Goal: Information Seeking & Learning: Learn about a topic

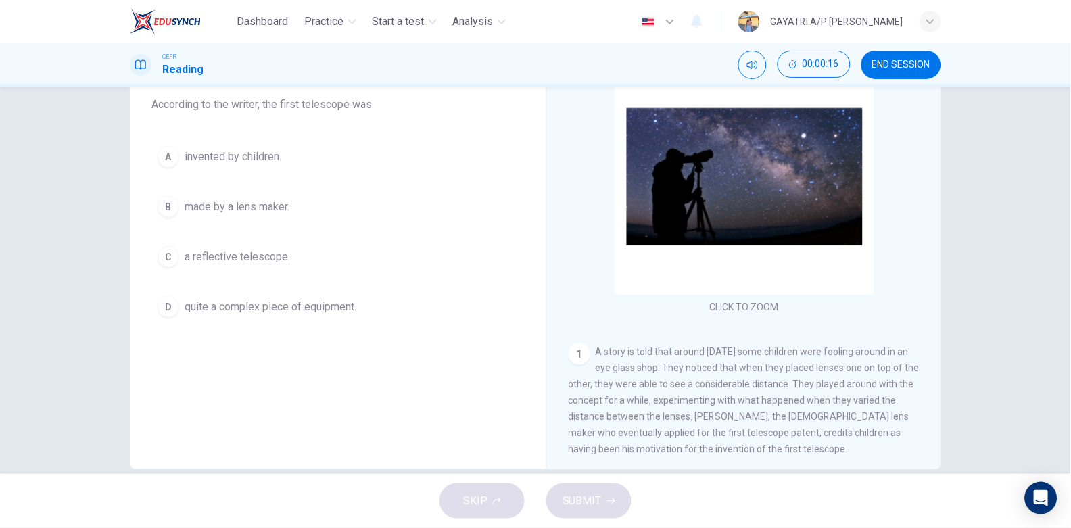
click at [650, 381] on span "A story is told that around 400 years ago some children were fooling around in …" at bounding box center [744, 400] width 351 height 108
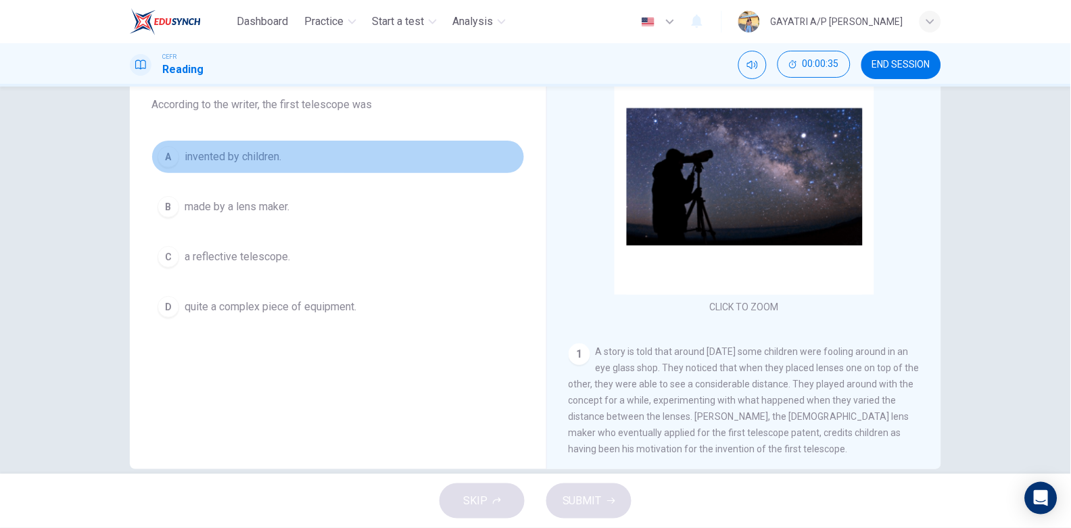
click at [260, 151] on span "invented by children." at bounding box center [233, 157] width 97 height 16
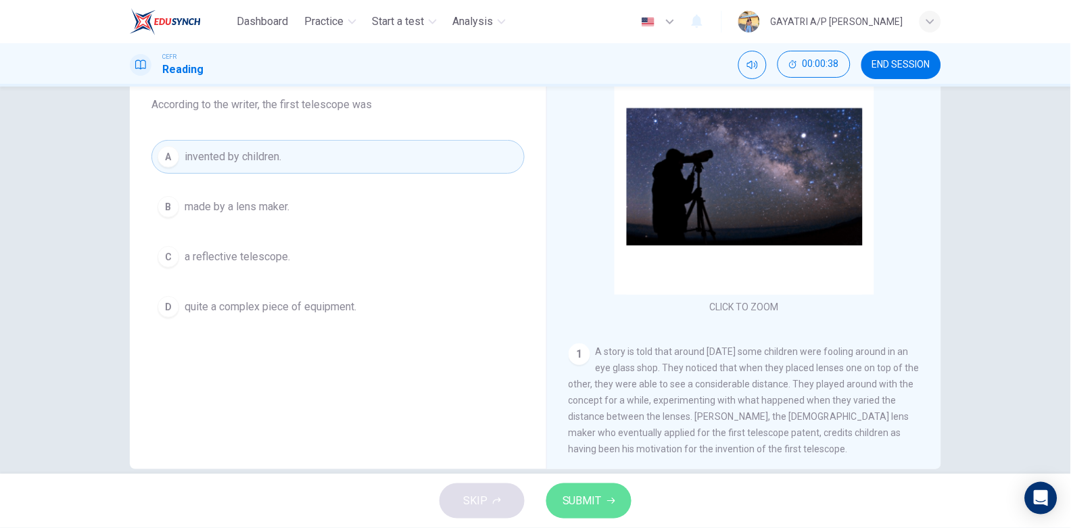
click at [575, 491] on button "SUBMIT" at bounding box center [588, 500] width 85 height 35
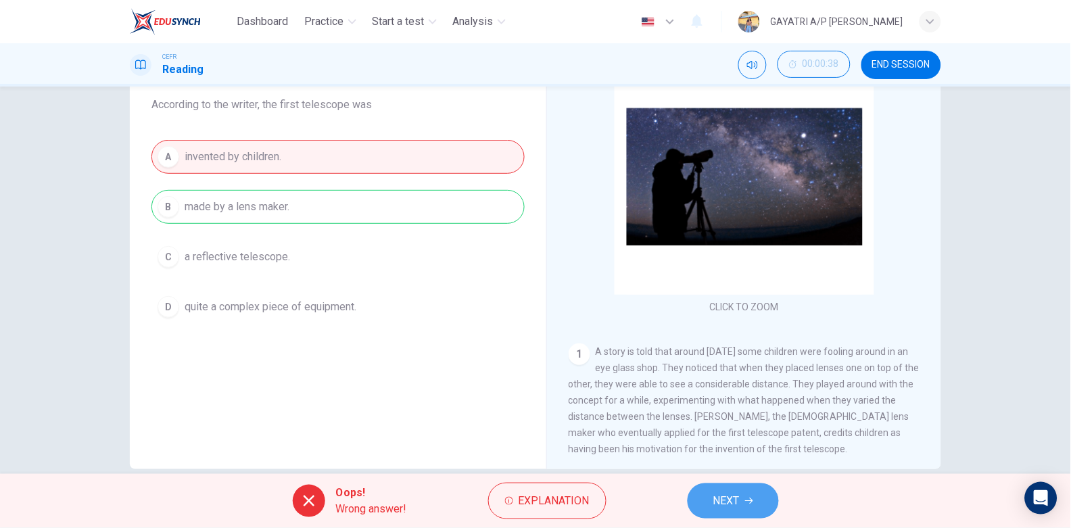
click at [736, 502] on span "NEXT" at bounding box center [726, 500] width 26 height 19
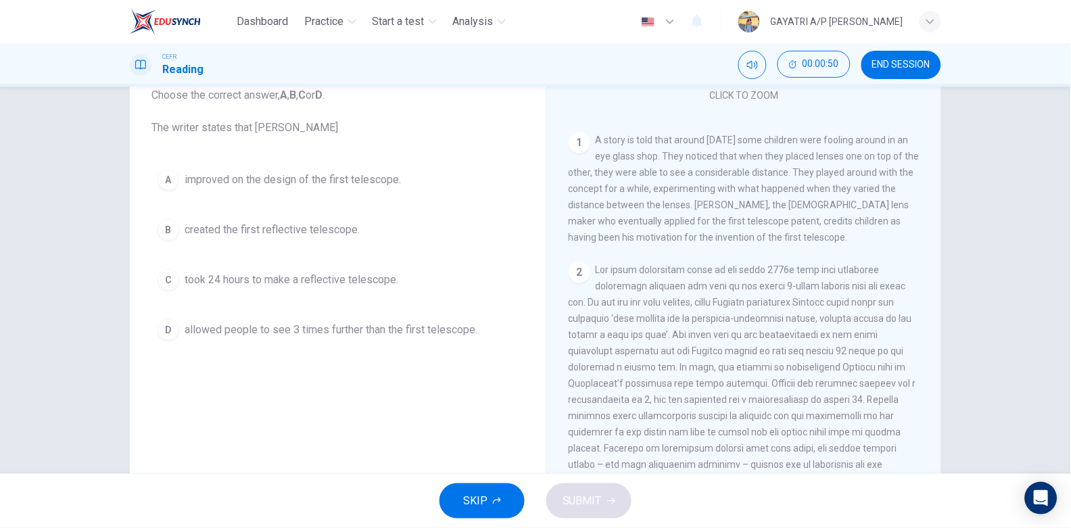
scroll to position [91, 0]
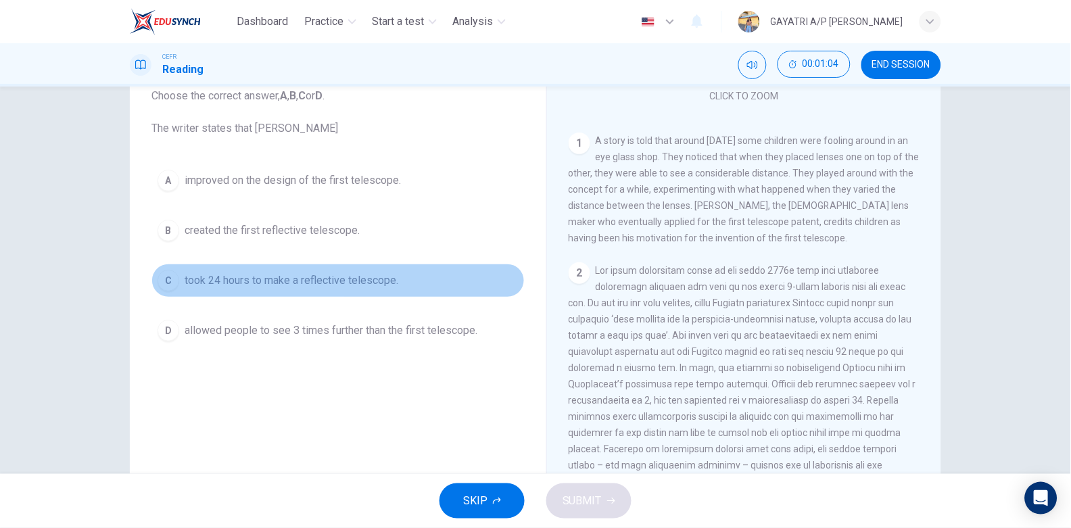
click at [383, 274] on span "took 24 hours to make a reflective telescope." at bounding box center [292, 280] width 214 height 16
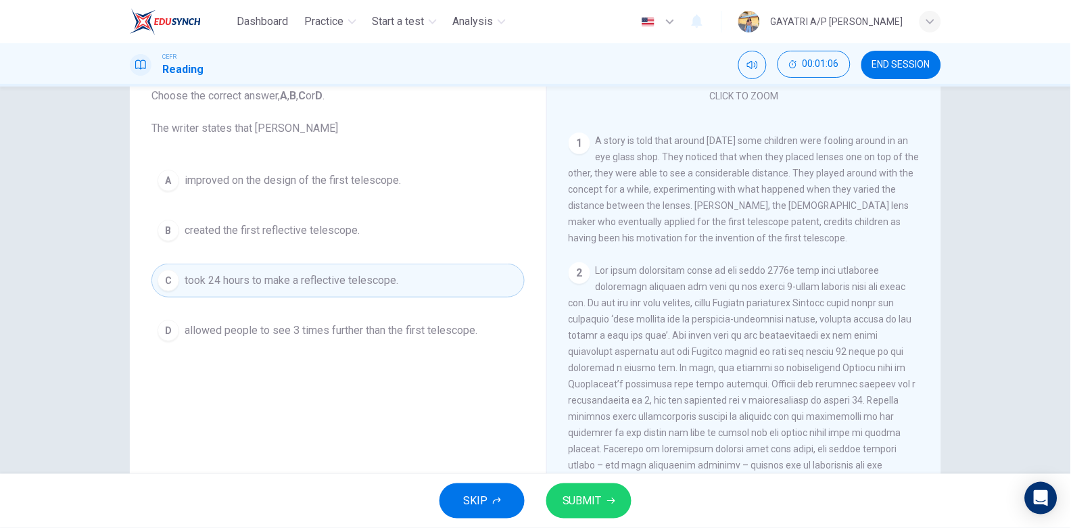
click at [579, 480] on div "SKIP SUBMIT" at bounding box center [535, 501] width 1071 height 54
click at [585, 491] on span "SUBMIT" at bounding box center [581, 500] width 39 height 19
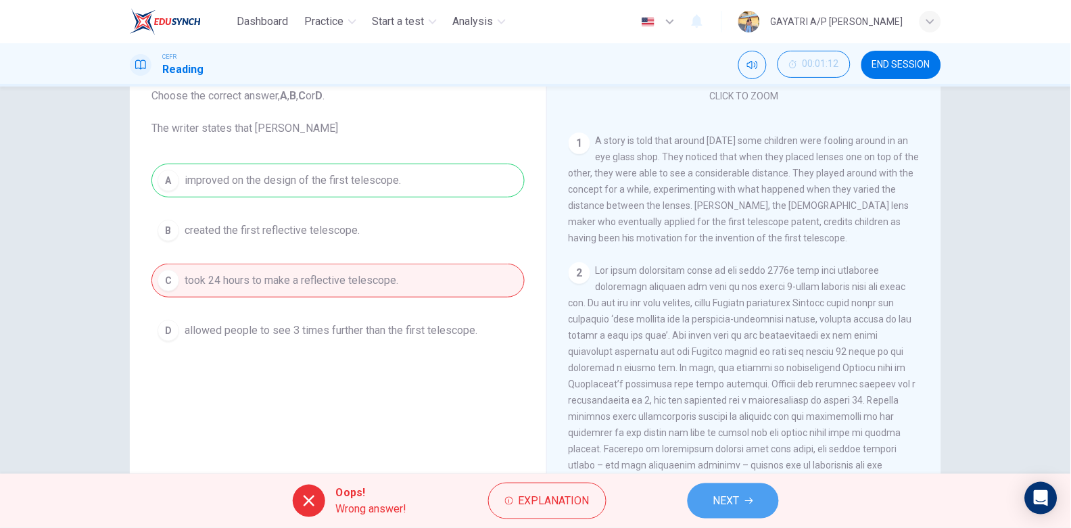
click at [732, 491] on button "NEXT" at bounding box center [733, 500] width 91 height 35
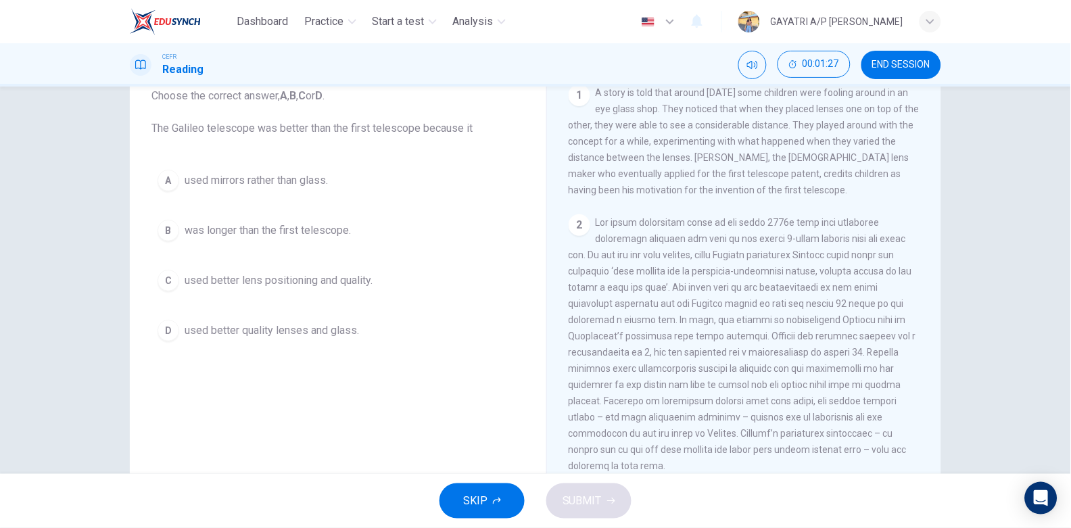
scroll to position [283, 0]
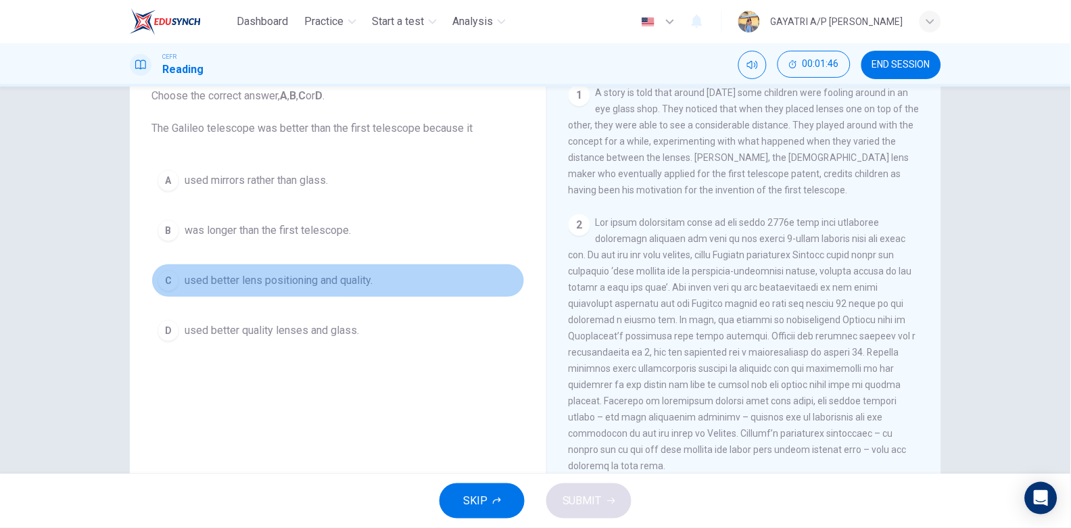
click at [256, 279] on span "used better lens positioning and quality." at bounding box center [279, 280] width 188 height 16
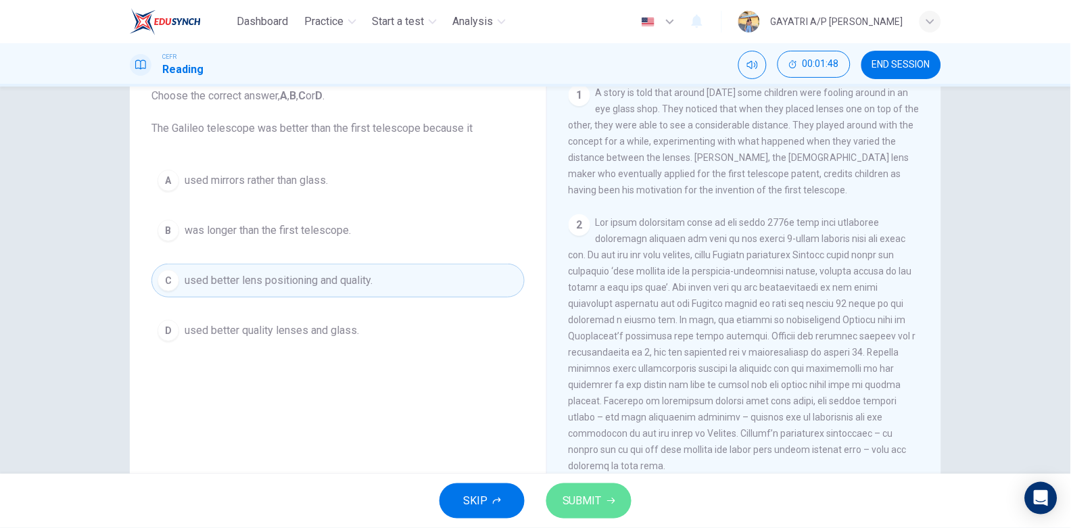
click at [582, 502] on span "SUBMIT" at bounding box center [581, 500] width 39 height 19
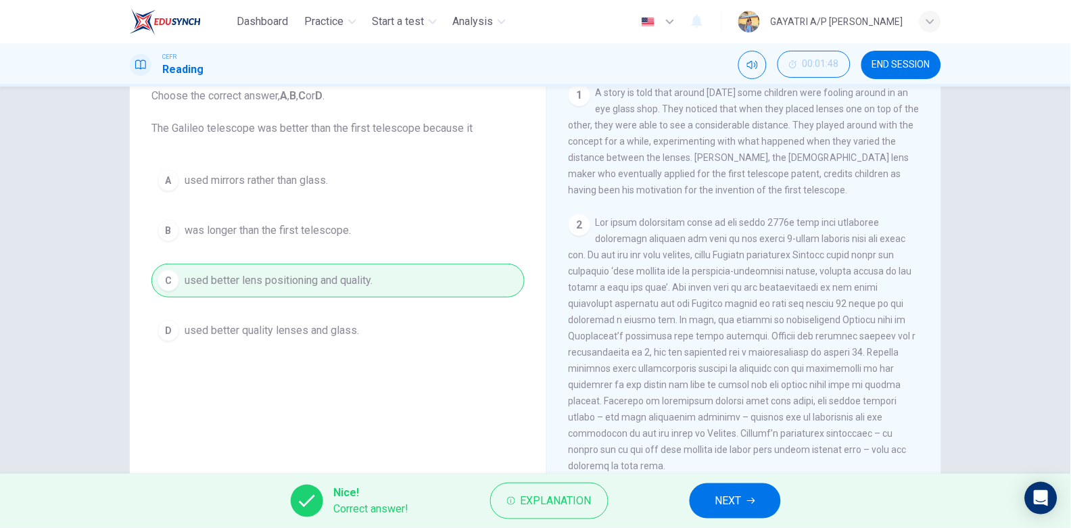
scroll to position [224, 0]
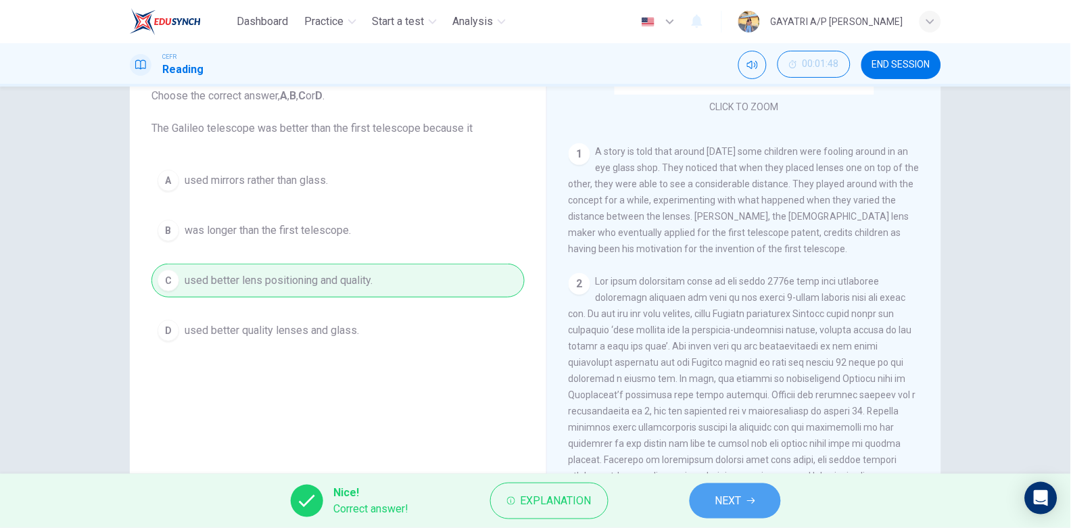
click at [734, 511] on button "NEXT" at bounding box center [735, 500] width 91 height 35
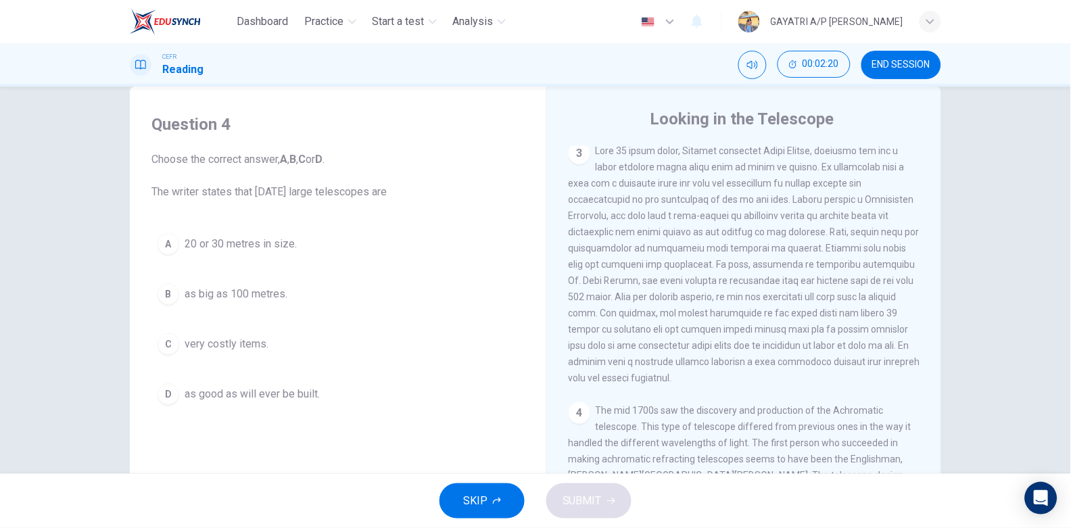
scroll to position [694, 0]
click at [270, 237] on span "20 or 30 metres in size." at bounding box center [241, 244] width 112 height 16
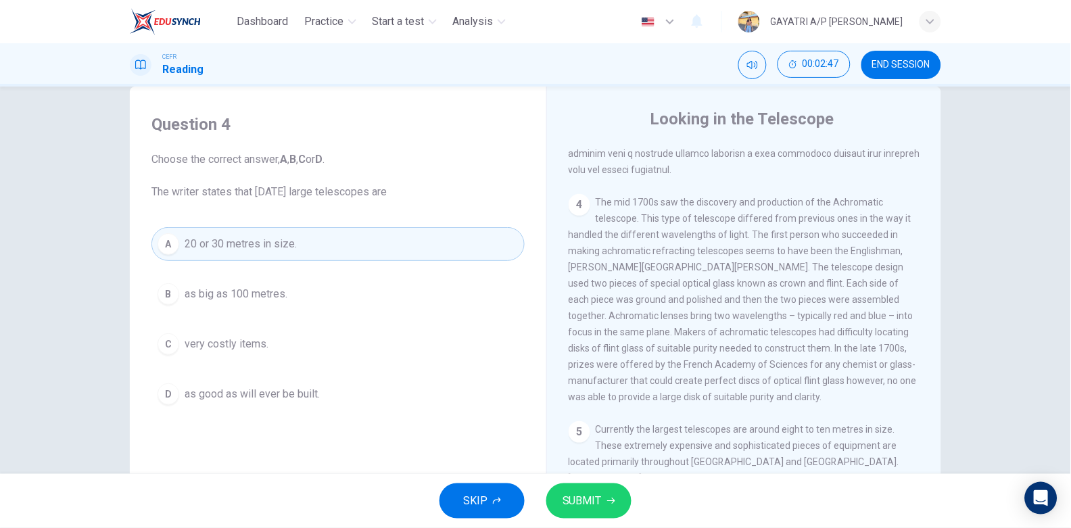
scroll to position [903, 0]
click at [590, 510] on span "SUBMIT" at bounding box center [581, 500] width 39 height 19
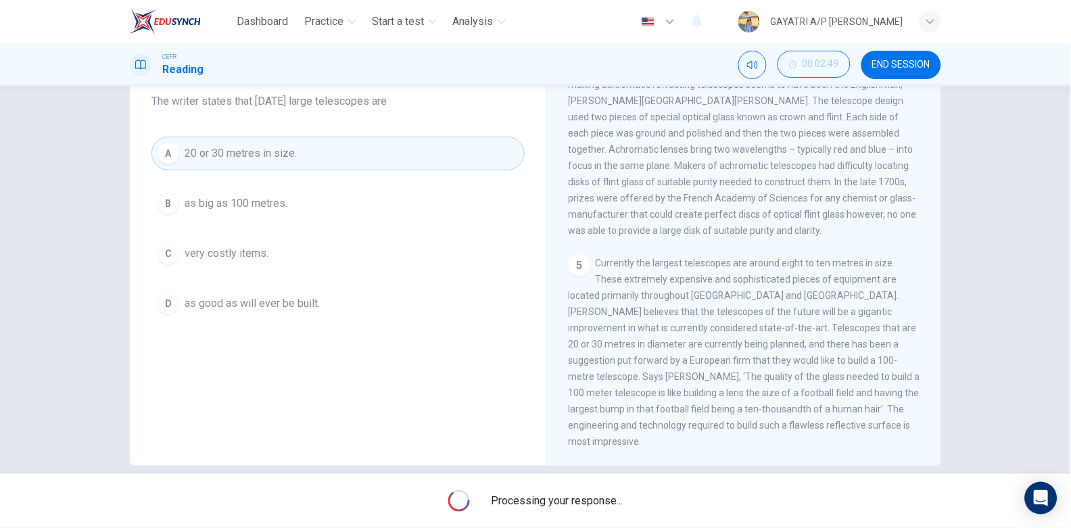
scroll to position [136, 0]
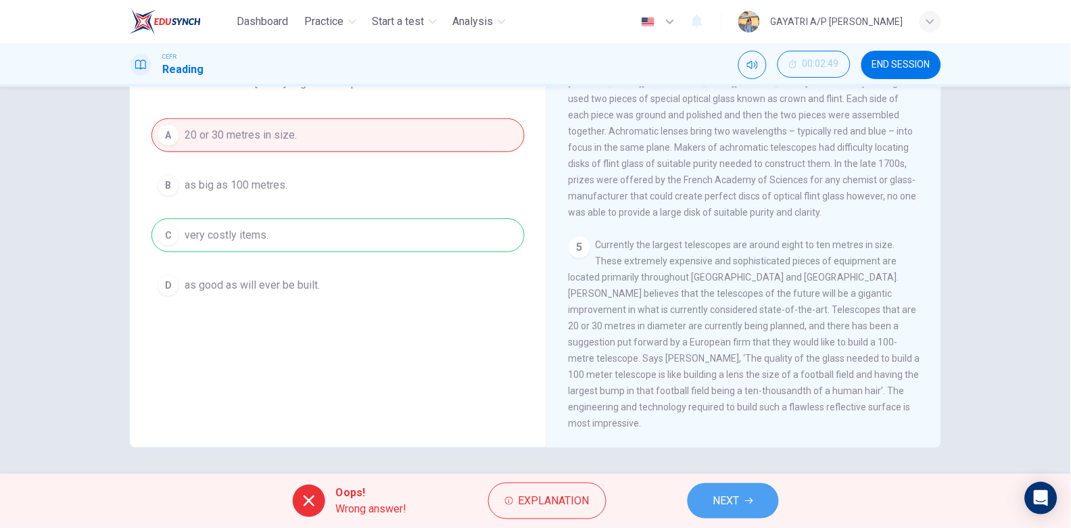
click at [739, 503] on span "NEXT" at bounding box center [726, 500] width 26 height 19
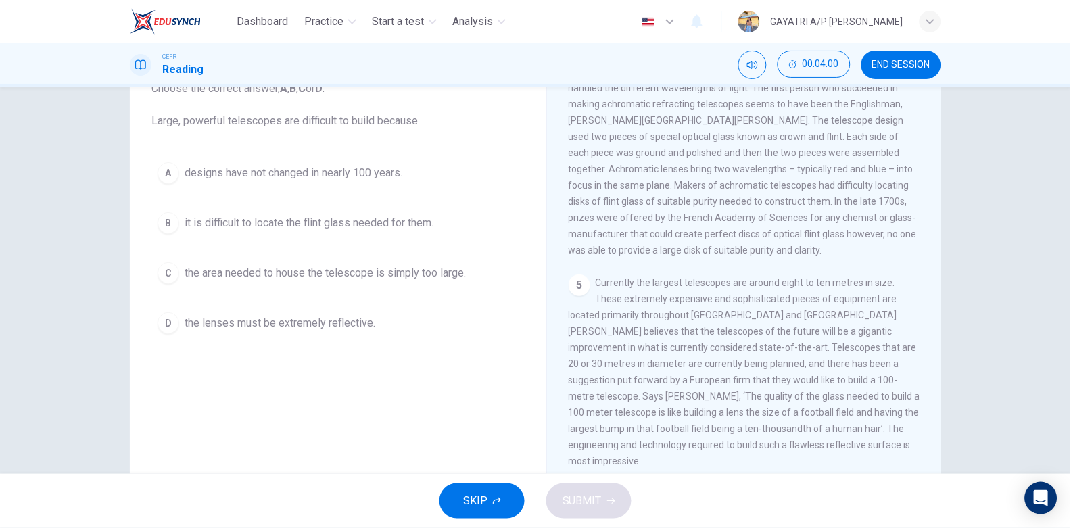
scroll to position [99, 0]
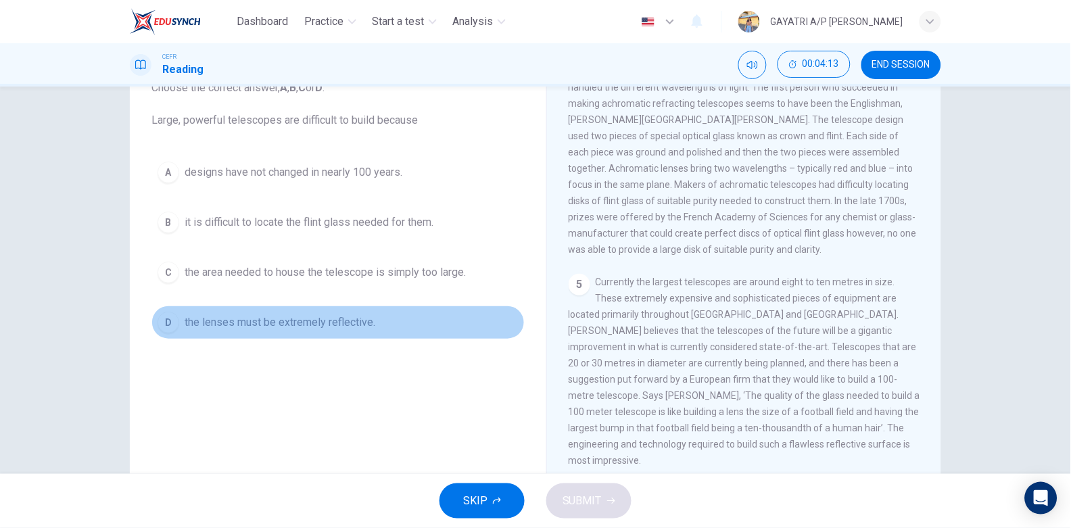
click at [304, 316] on span "the lenses must be extremely reflective." at bounding box center [280, 322] width 191 height 16
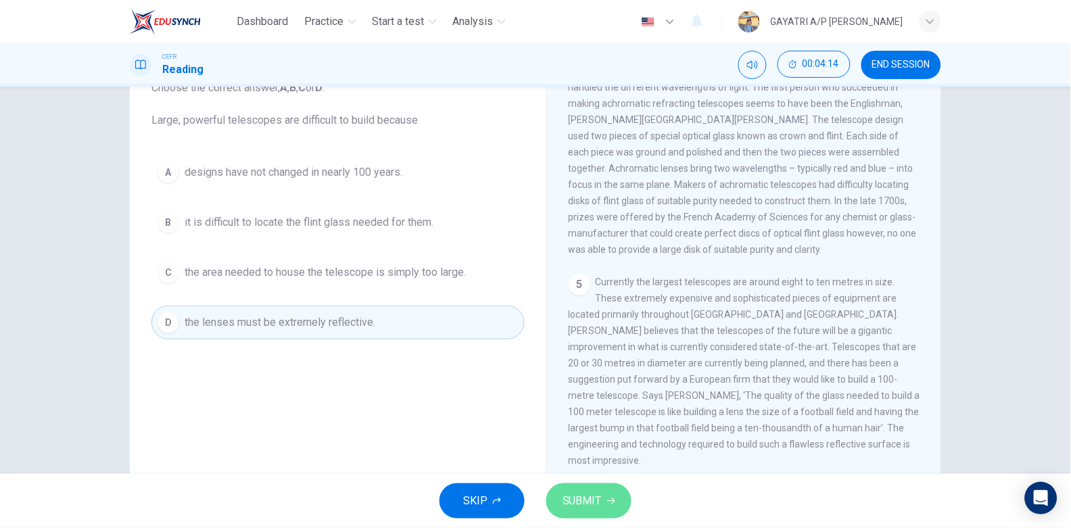
click at [587, 492] on span "SUBMIT" at bounding box center [581, 500] width 39 height 19
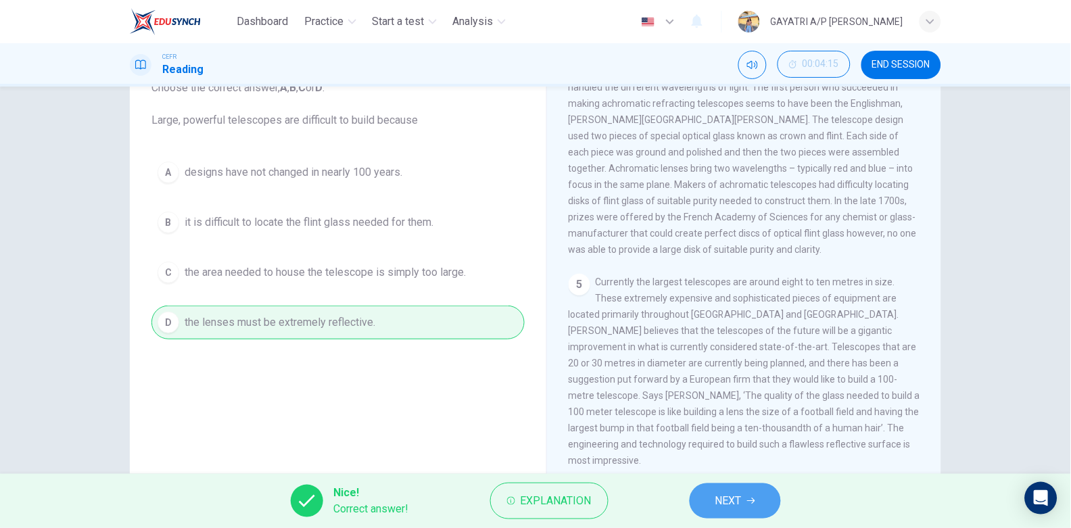
click at [746, 495] on button "NEXT" at bounding box center [735, 500] width 91 height 35
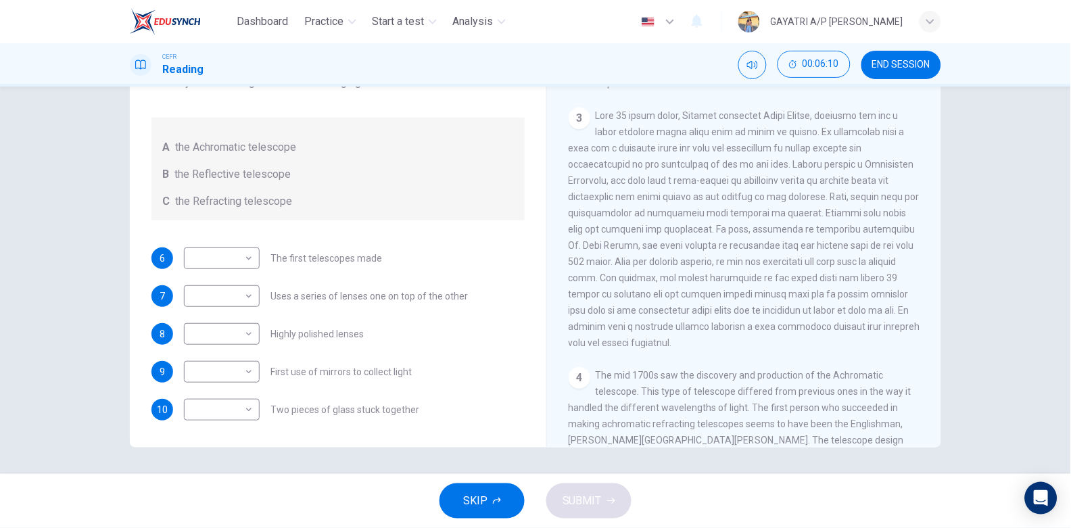
scroll to position [625, 0]
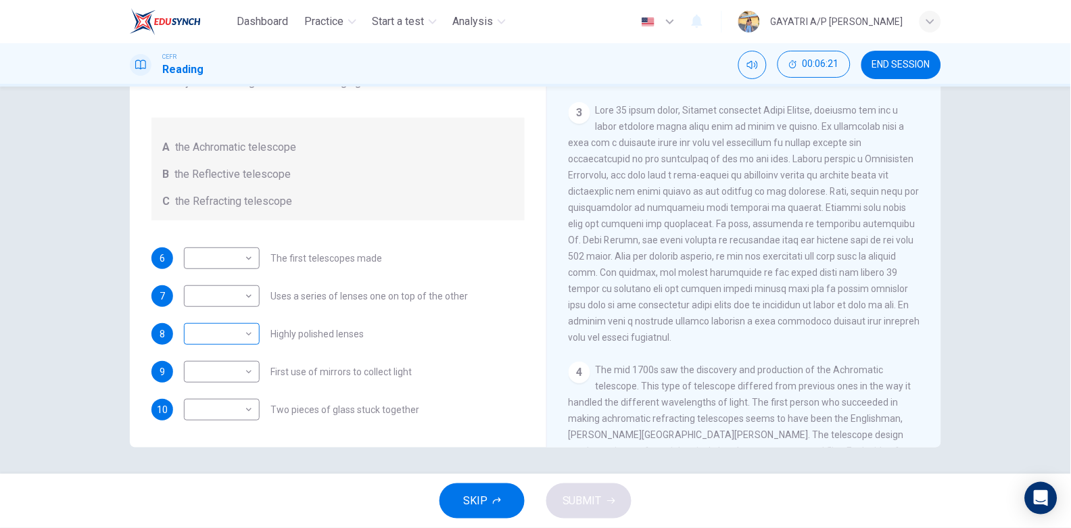
click at [237, 328] on body "Dashboard Practice Start a test Analysis English en ​ GAYATRI A/P RAMIS CEFR Re…" at bounding box center [535, 264] width 1071 height 528
click at [231, 373] on li "B" at bounding box center [218, 377] width 76 height 22
type input "B"
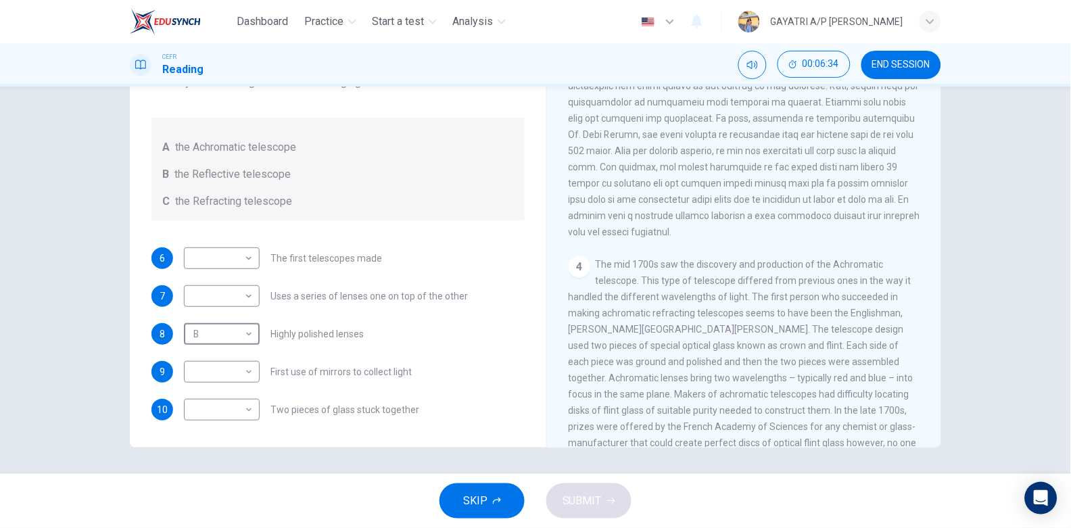
scroll to position [785, 0]
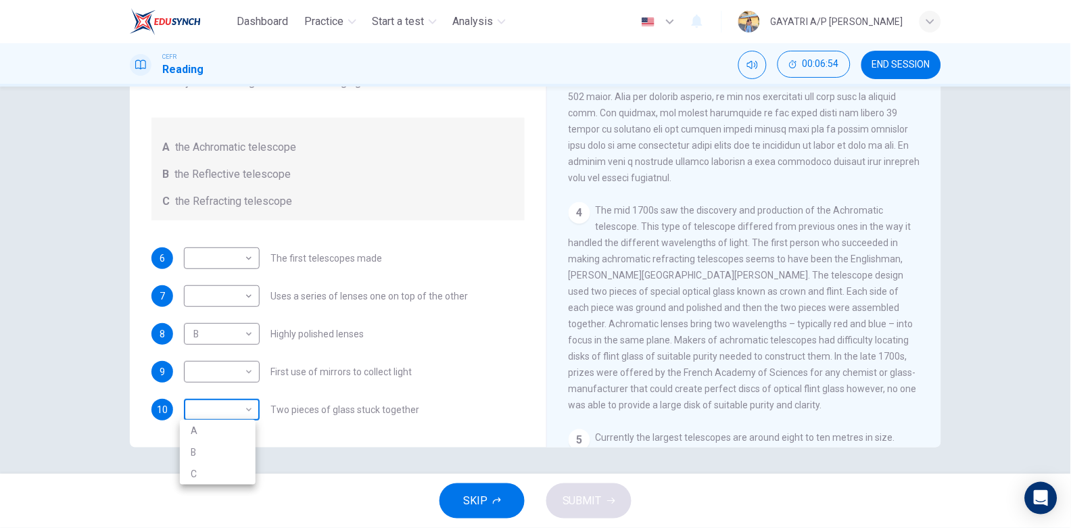
click at [249, 406] on body "Dashboard Practice Start a test Analysis English en ​ GAYATRI A/P RAMIS CEFR Re…" at bounding box center [535, 264] width 1071 height 528
click at [217, 435] on li "A" at bounding box center [218, 431] width 76 height 22
type input "A"
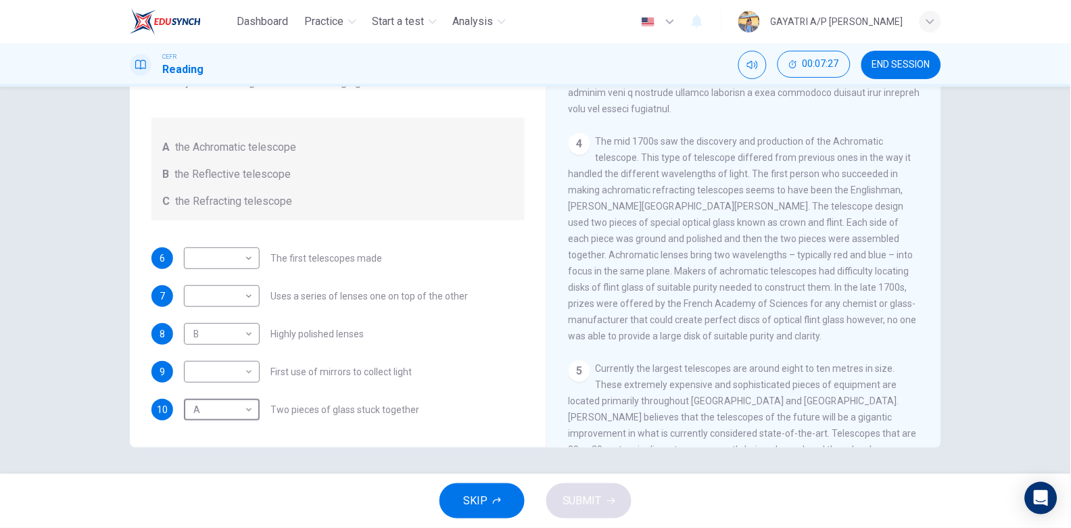
scroll to position [849, 0]
click at [246, 375] on body "Dashboard Practice Start a test Analysis English en ​ GAYATRI A/P RAMIS CEFR Re…" at bounding box center [535, 264] width 1071 height 528
click at [224, 427] on li "C" at bounding box center [218, 436] width 76 height 22
type input "C"
click at [244, 295] on body "Dashboard Practice Start a test Analysis English en ​ GAYATRI A/P RAMIS CEFR Re…" at bounding box center [535, 264] width 1071 height 528
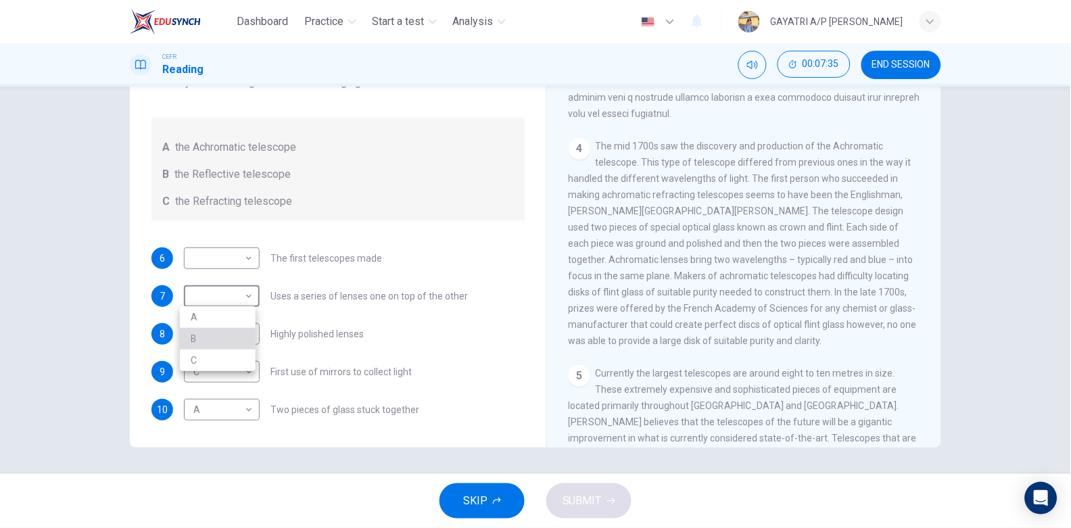
click at [226, 334] on li "B" at bounding box center [218, 339] width 76 height 22
type input "B"
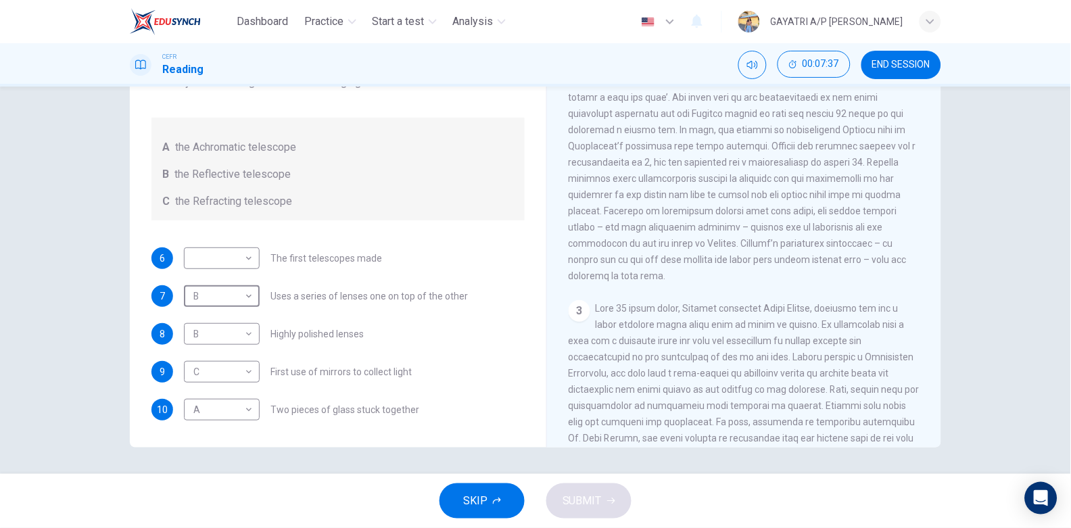
scroll to position [427, 0]
click at [237, 254] on body "Dashboard Practice Start a test Analysis English en ​ GAYATRI A/P RAMIS CEFR Re…" at bounding box center [535, 264] width 1071 height 528
click at [496, 259] on div at bounding box center [535, 264] width 1071 height 528
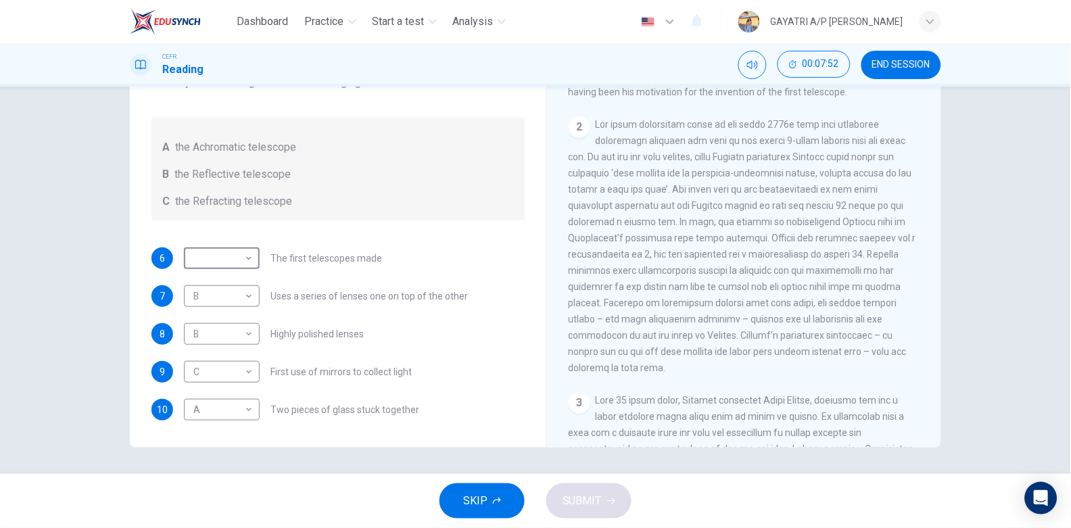
scroll to position [336, 0]
click at [240, 257] on body "Dashboard Practice Start a test Analysis English en ​ GAYATRI A/P RAMIS CEFR Re…" at bounding box center [535, 264] width 1071 height 528
click at [220, 326] on li "C" at bounding box center [218, 323] width 76 height 22
type input "C"
click at [575, 489] on button "SUBMIT" at bounding box center [588, 500] width 85 height 35
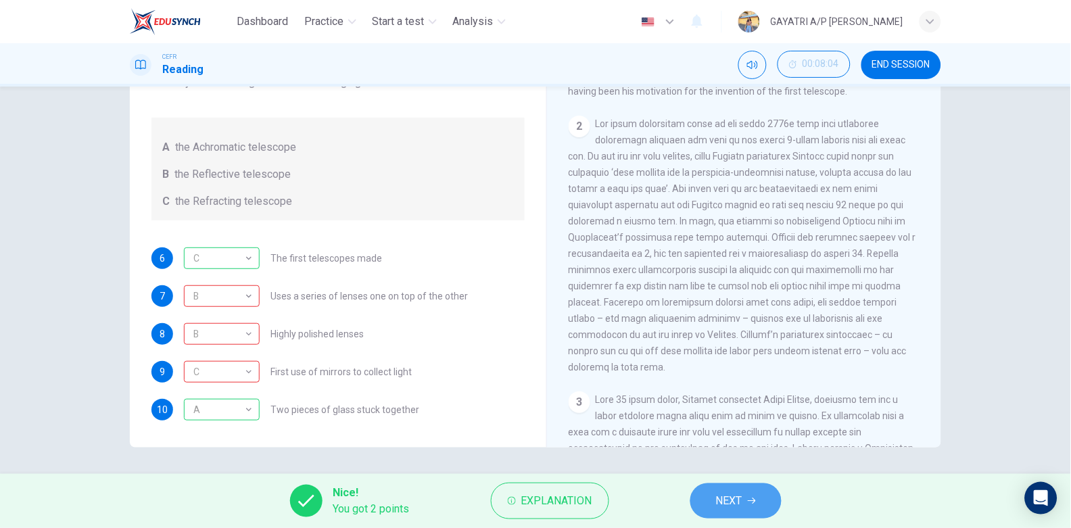
click at [738, 493] on span "NEXT" at bounding box center [729, 500] width 26 height 19
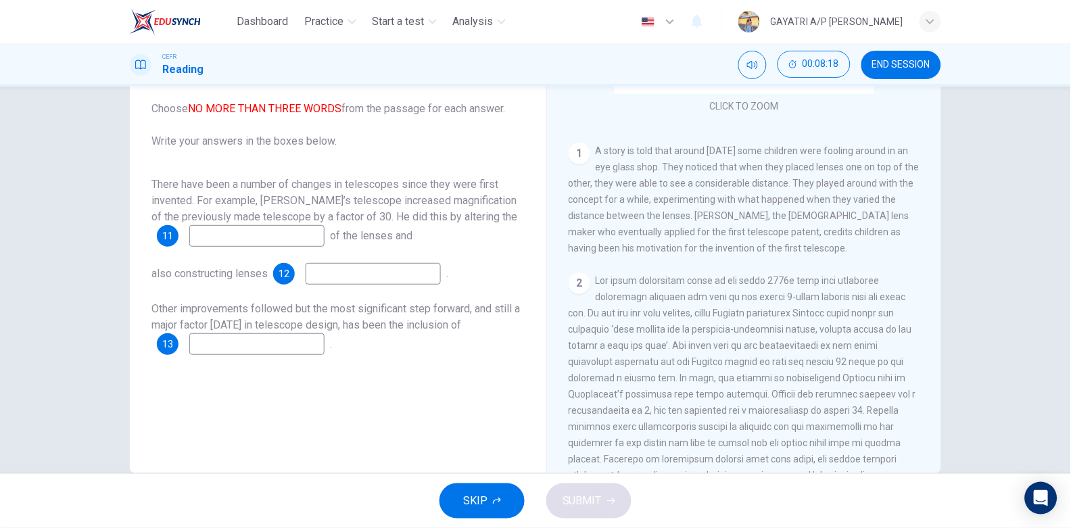
scroll to position [314, 0]
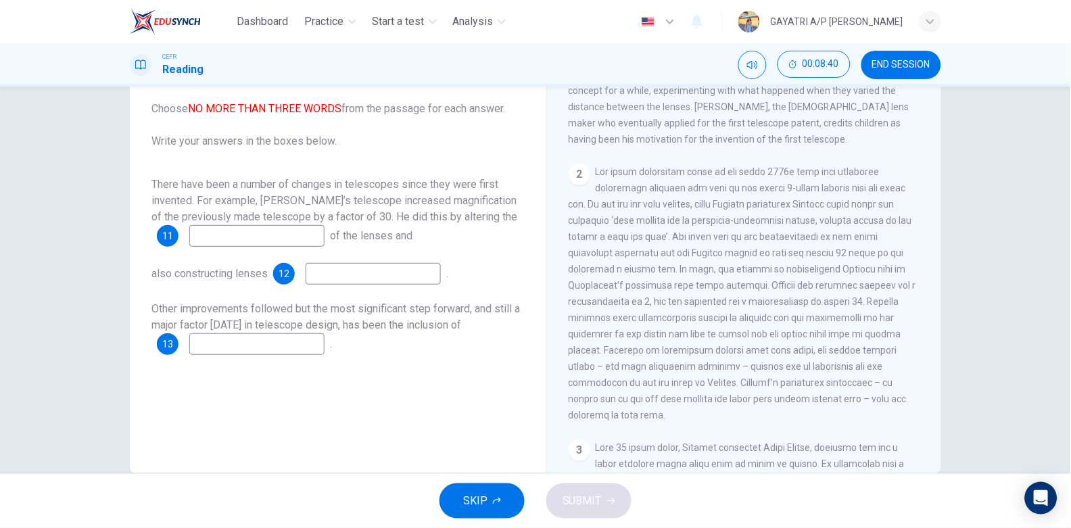
click at [252, 236] on input at bounding box center [256, 236] width 135 height 22
type input "positions"
click at [374, 273] on input at bounding box center [373, 274] width 135 height 22
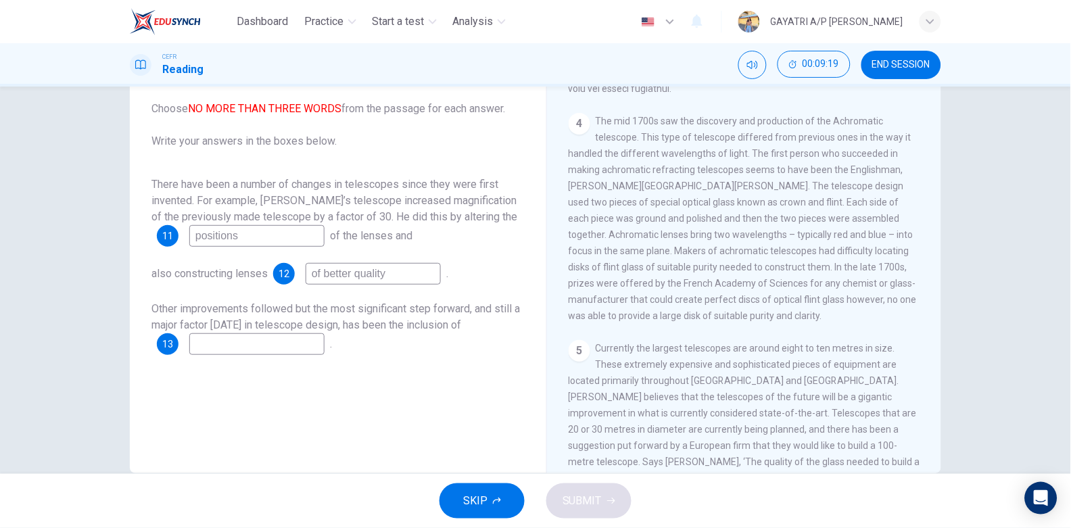
scroll to position [995, 0]
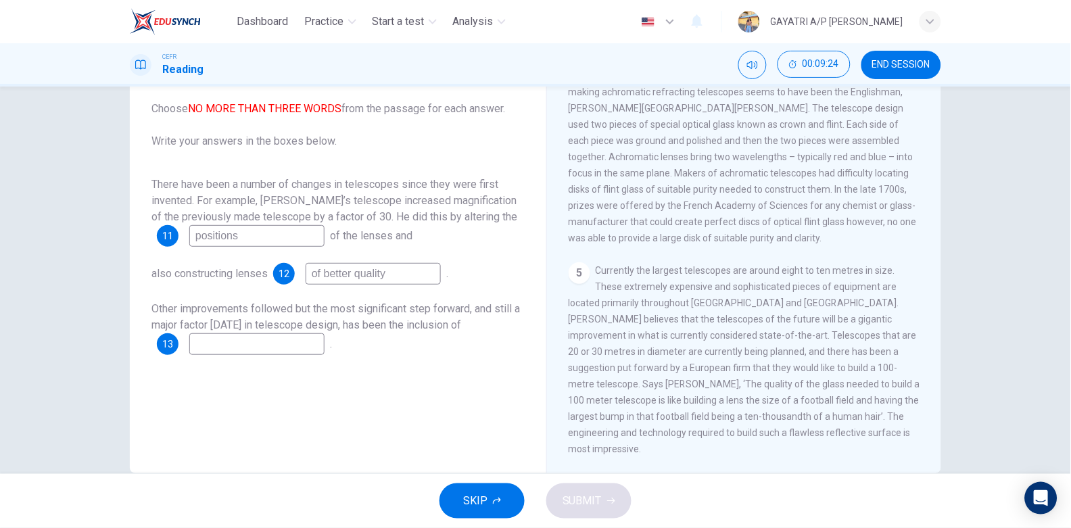
type input "of better quality"
click at [282, 339] on input at bounding box center [256, 344] width 135 height 22
type input "engineering and technology"
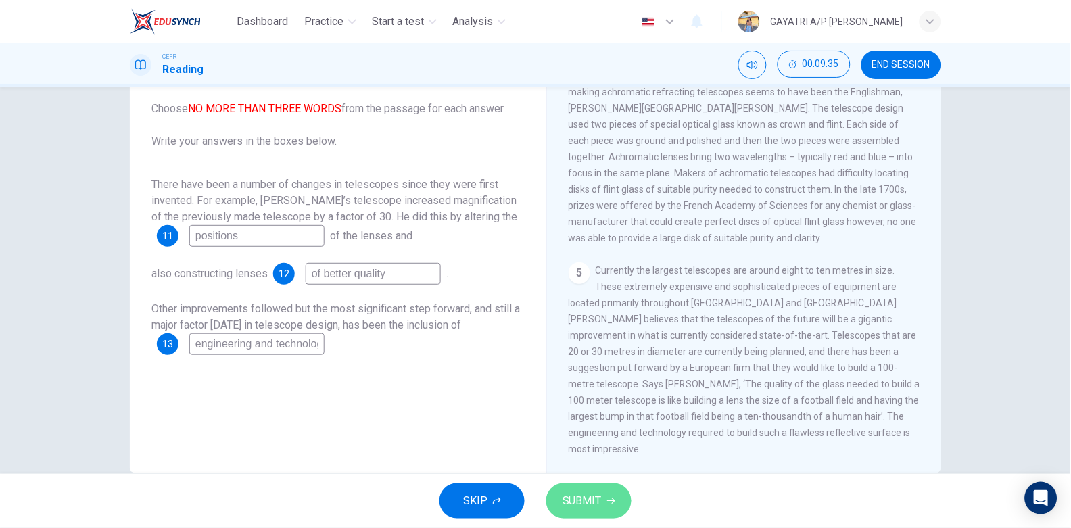
click at [593, 493] on span "SUBMIT" at bounding box center [581, 500] width 39 height 19
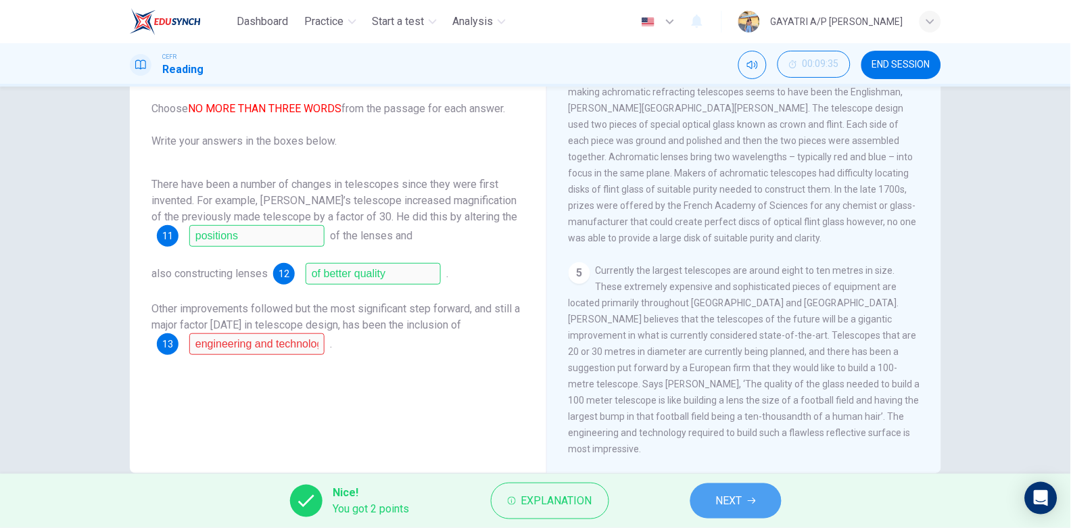
click at [747, 497] on button "NEXT" at bounding box center [735, 500] width 91 height 35
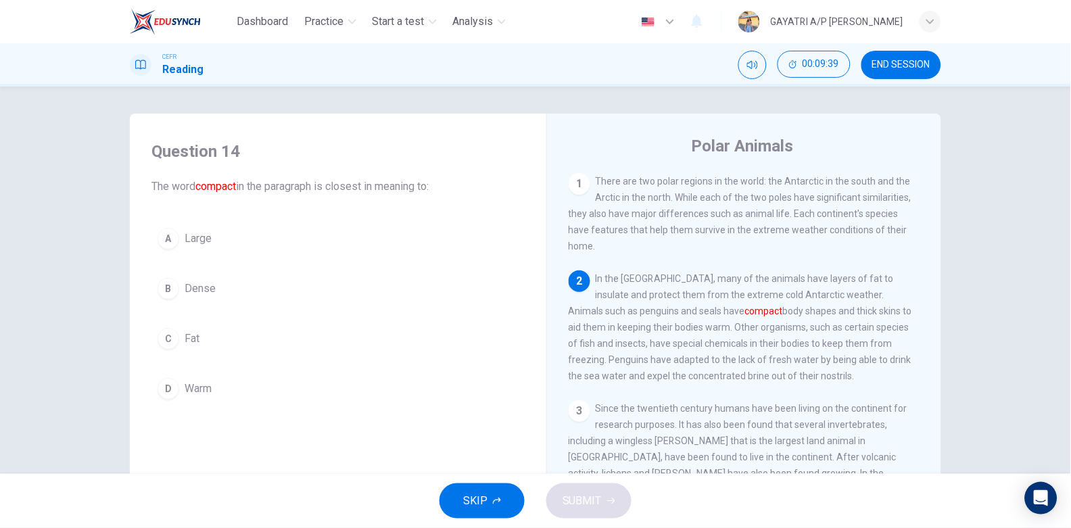
scroll to position [18, 0]
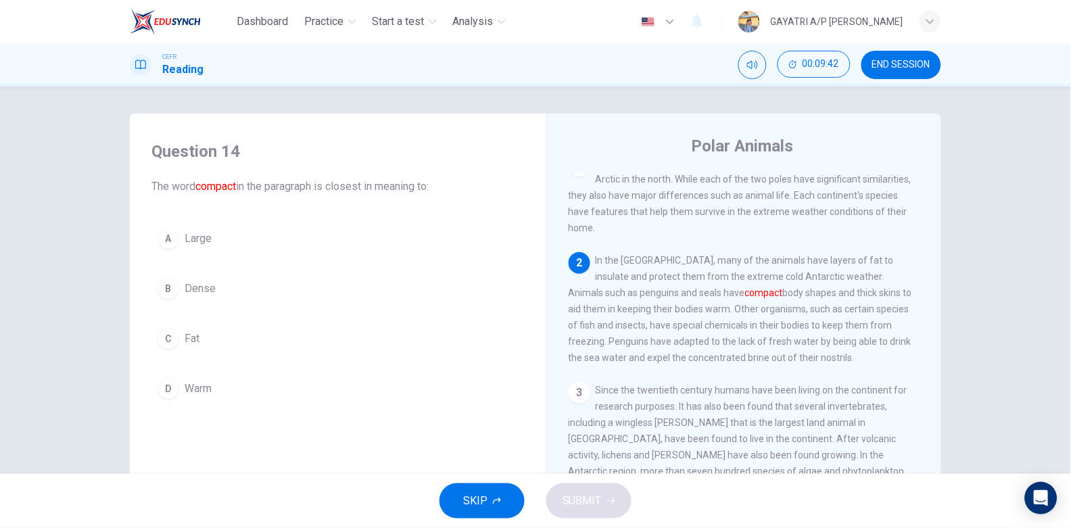
click at [242, 293] on button "B Dense" at bounding box center [337, 289] width 373 height 34
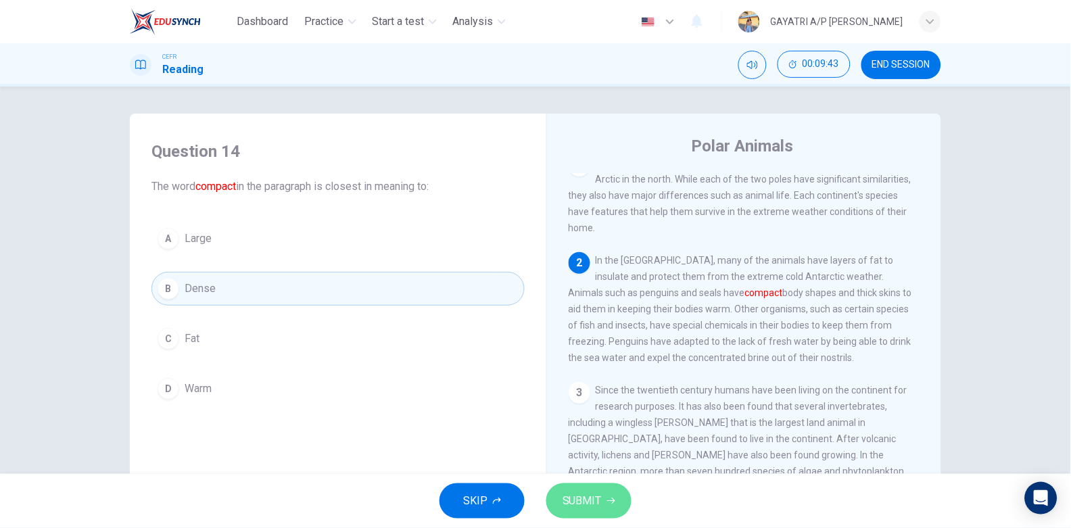
click at [601, 489] on button "SUBMIT" at bounding box center [588, 500] width 85 height 35
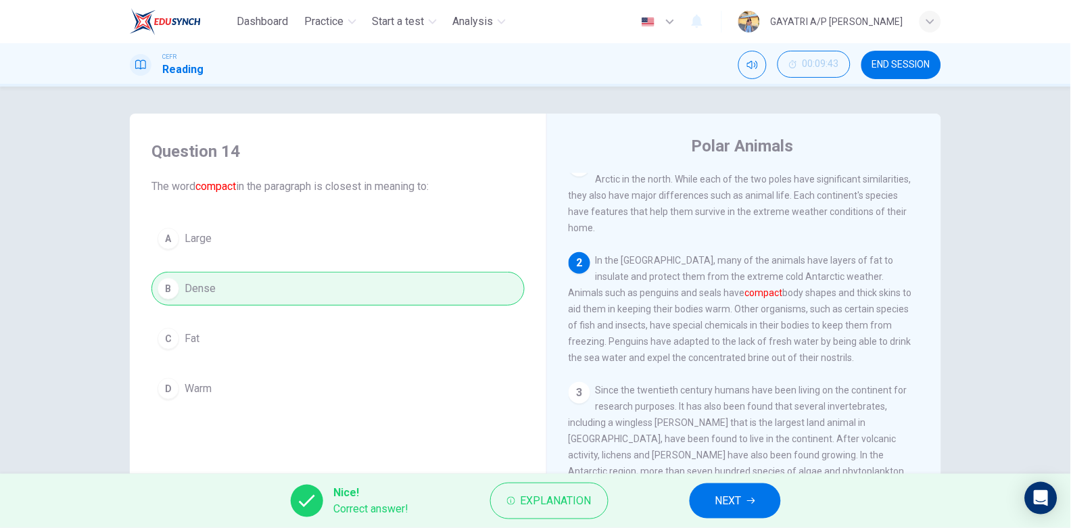
click at [717, 497] on span "NEXT" at bounding box center [728, 500] width 26 height 19
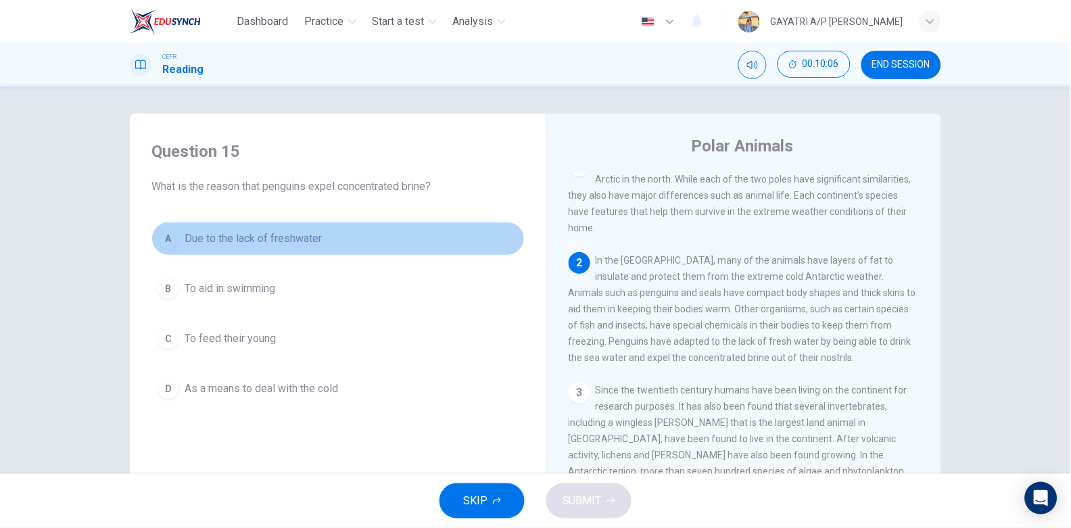
click at [341, 231] on button "A Due to the lack of freshwater" at bounding box center [337, 239] width 373 height 34
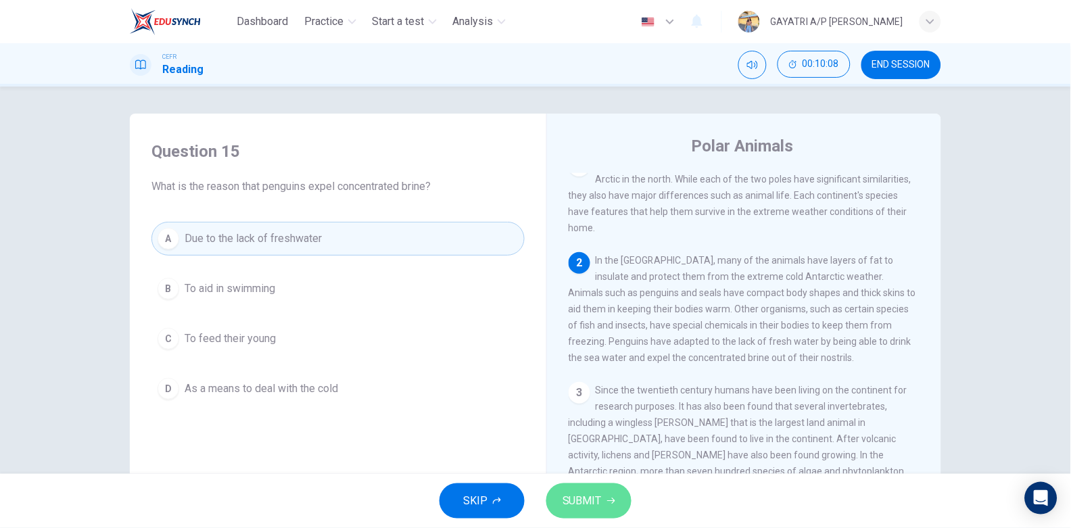
click at [588, 492] on span "SUBMIT" at bounding box center [581, 500] width 39 height 19
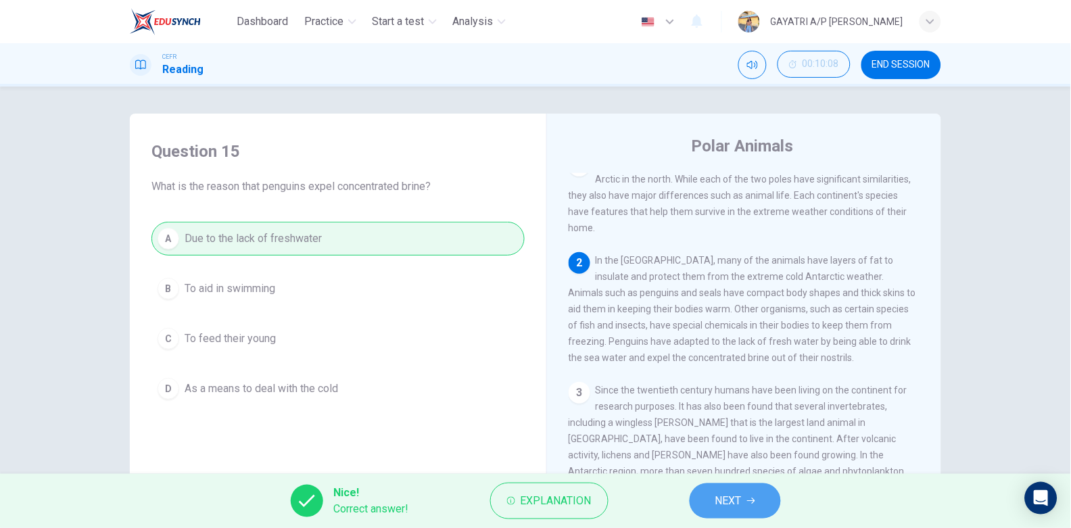
click at [739, 494] on span "NEXT" at bounding box center [728, 500] width 26 height 19
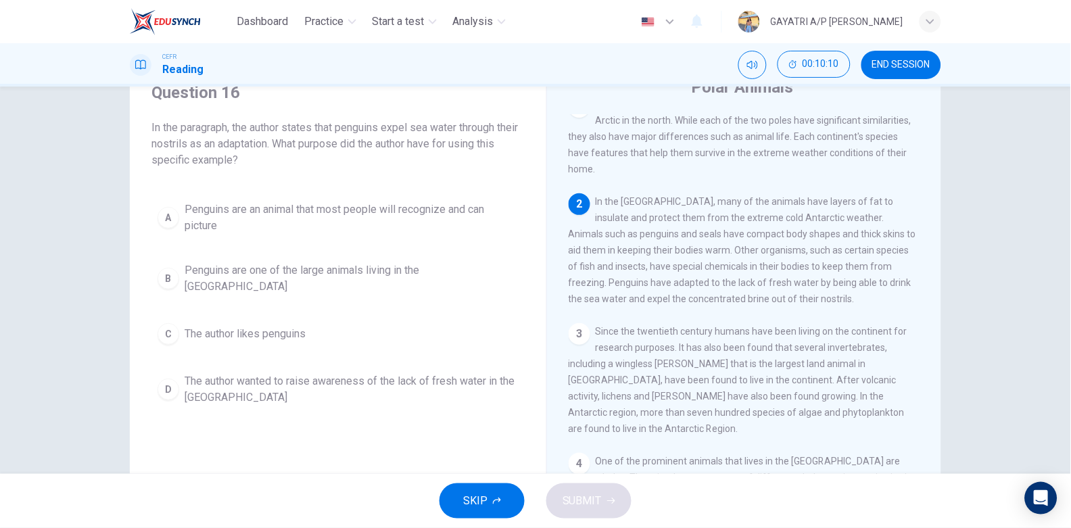
scroll to position [59, 0]
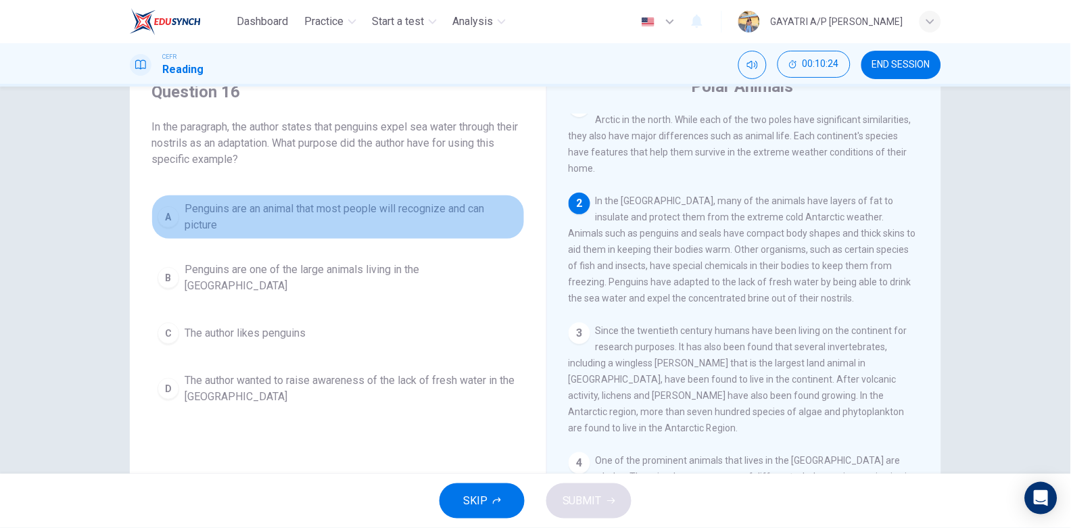
click at [335, 213] on span "Penguins are an animal that most people will recognize and can picture" at bounding box center [352, 217] width 334 height 32
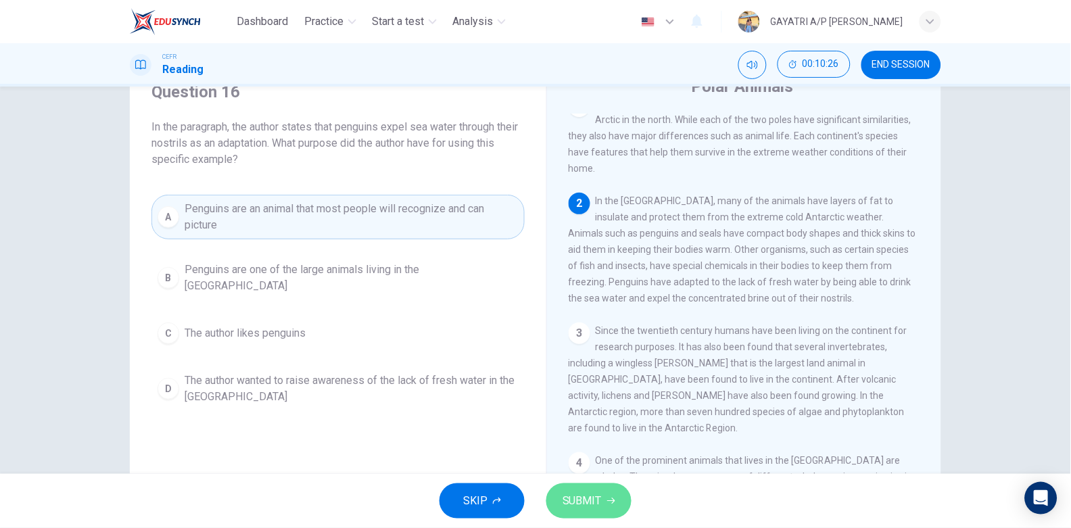
click at [597, 498] on span "SUBMIT" at bounding box center [581, 500] width 39 height 19
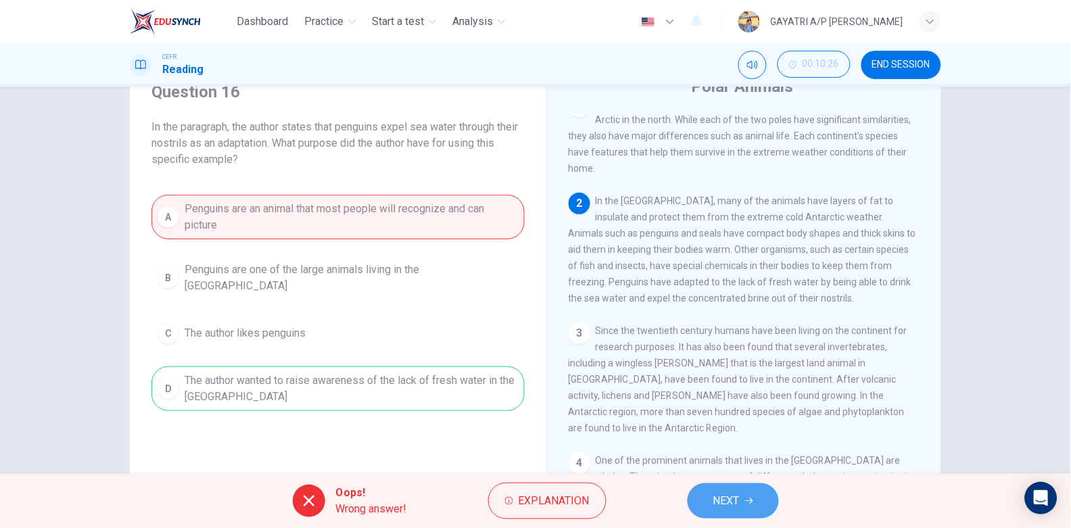
click at [726, 487] on button "NEXT" at bounding box center [733, 500] width 91 height 35
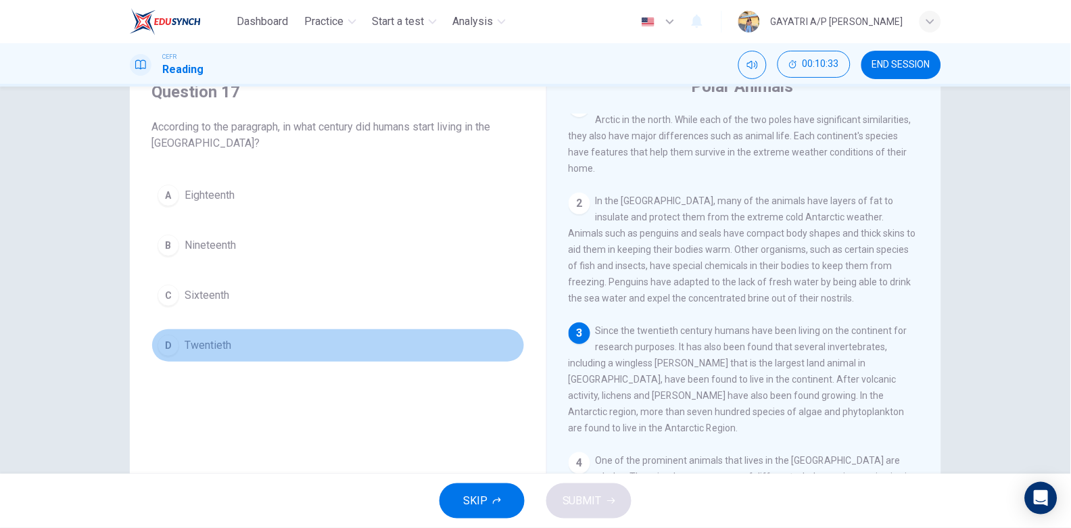
click at [269, 346] on button "D Twentieth" at bounding box center [337, 346] width 373 height 34
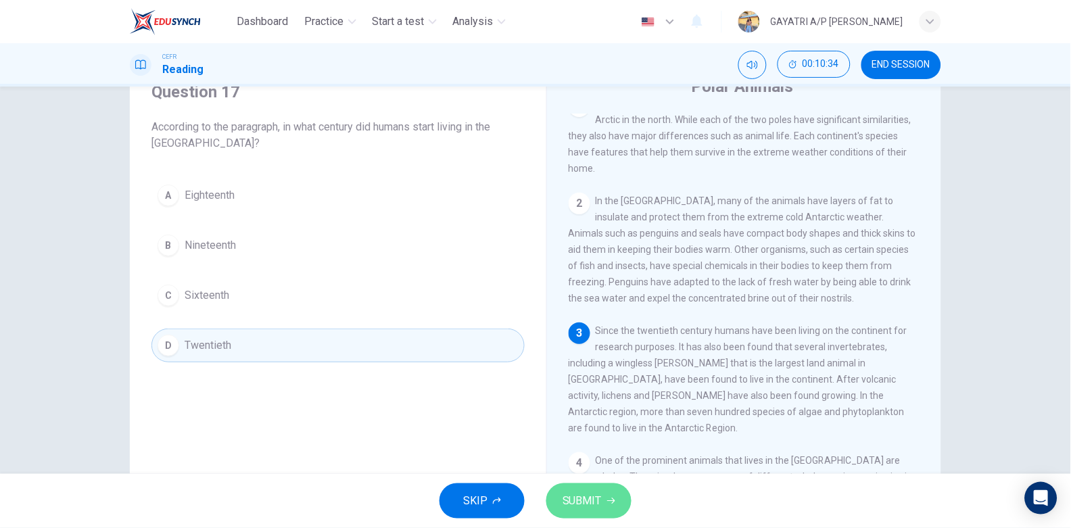
click at [600, 498] on span "SUBMIT" at bounding box center [581, 500] width 39 height 19
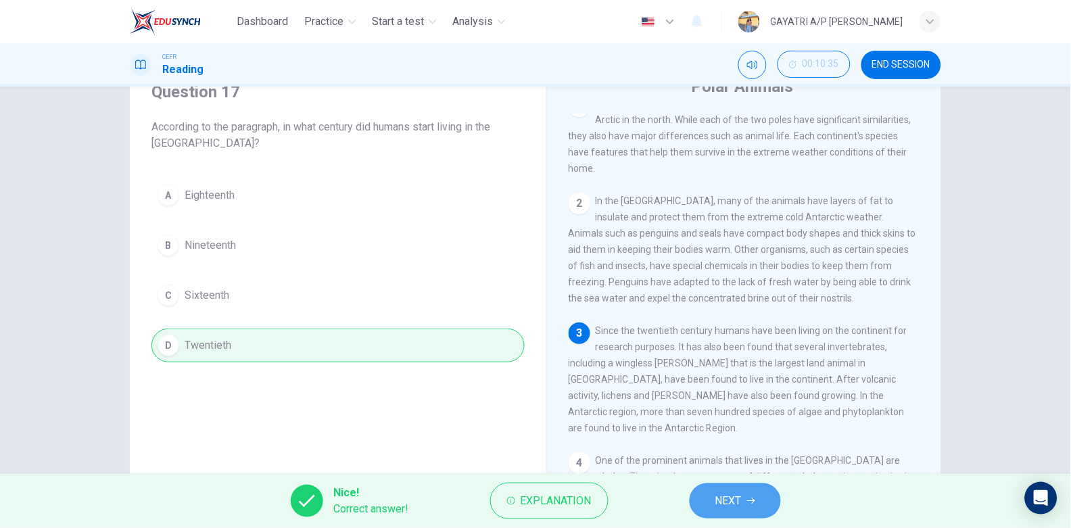
click at [743, 491] on button "NEXT" at bounding box center [735, 500] width 91 height 35
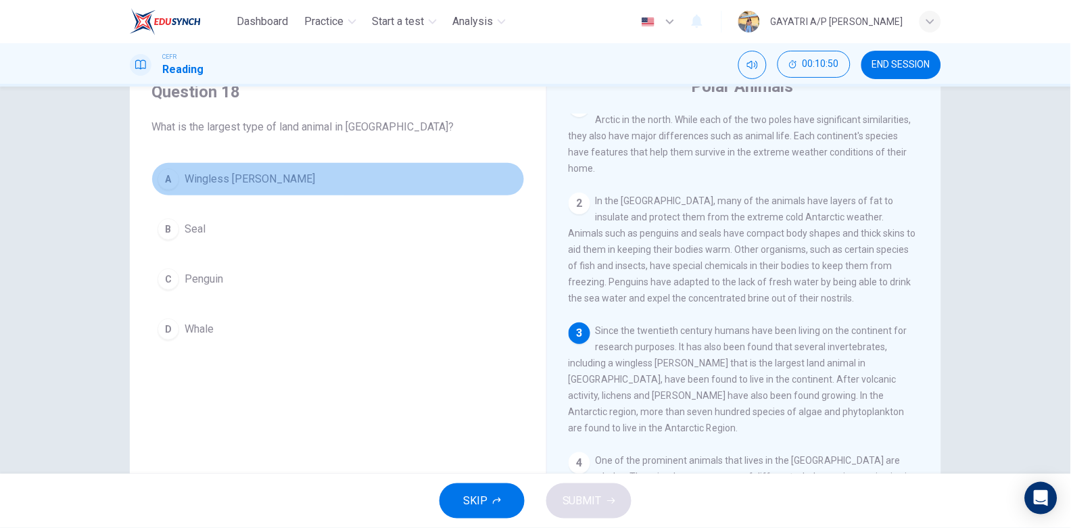
click at [270, 178] on button "A Wingless midge" at bounding box center [337, 179] width 373 height 34
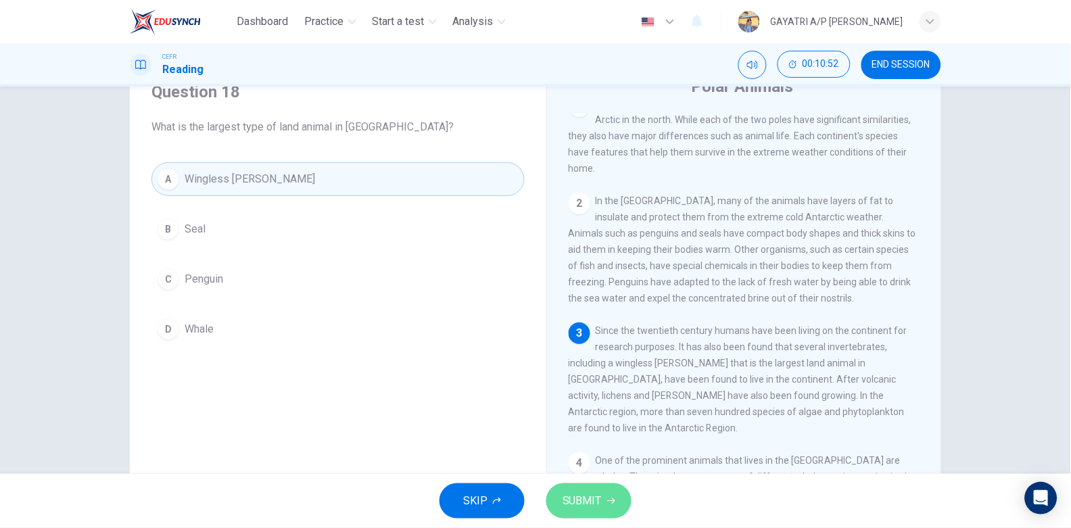
click at [583, 496] on span "SUBMIT" at bounding box center [581, 500] width 39 height 19
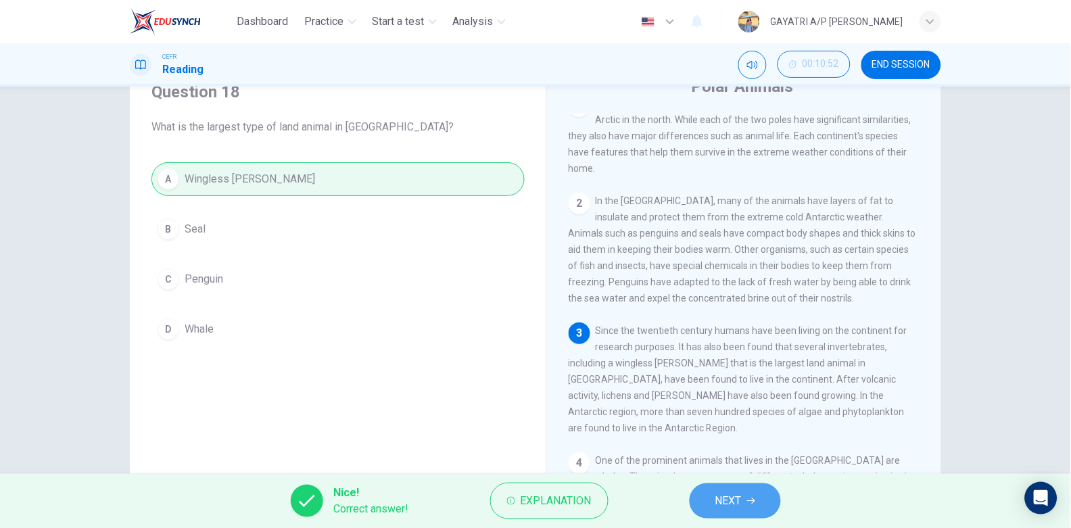
click at [723, 500] on span "NEXT" at bounding box center [728, 500] width 26 height 19
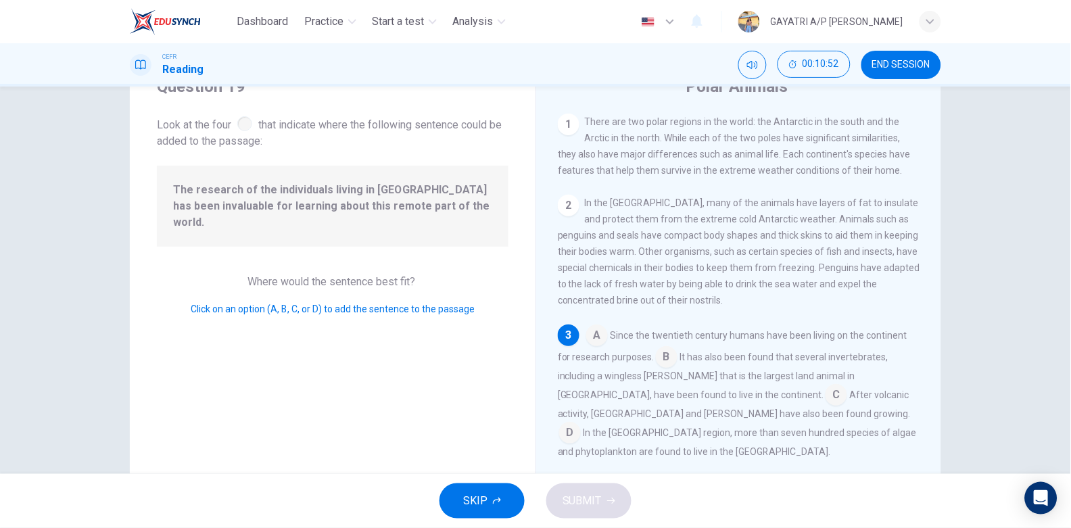
scroll to position [85, 0]
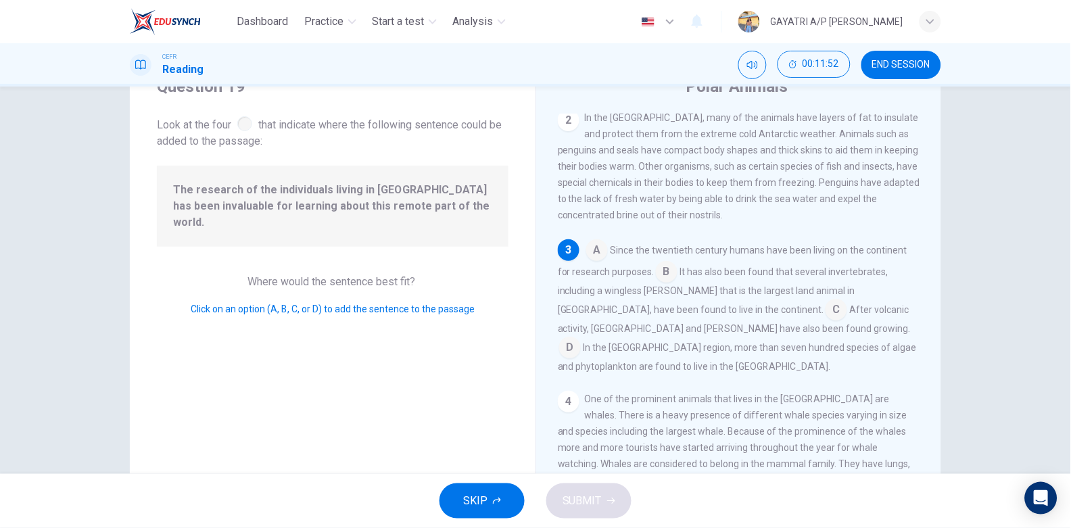
click at [659, 279] on input at bounding box center [667, 273] width 22 height 22
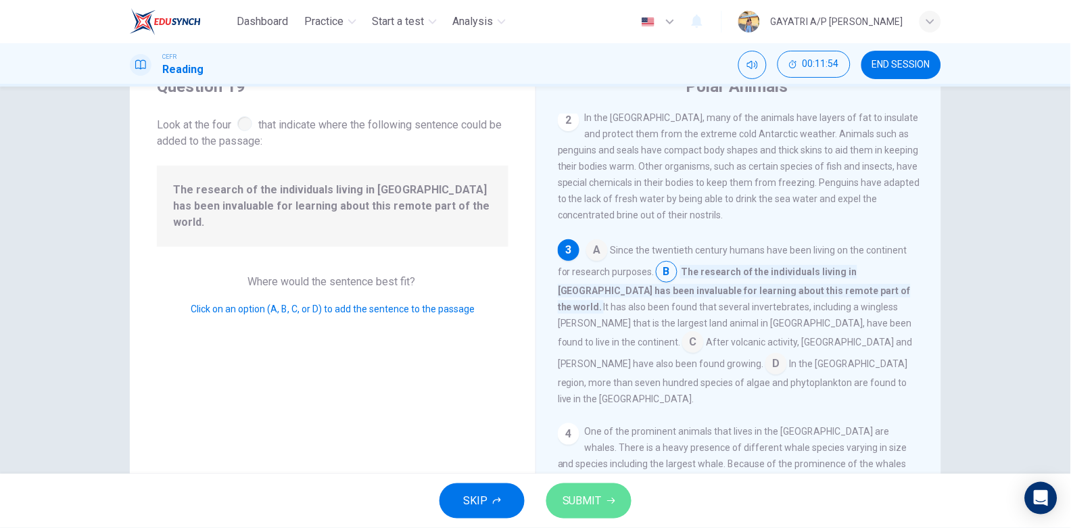
click at [592, 504] on span "SUBMIT" at bounding box center [581, 500] width 39 height 19
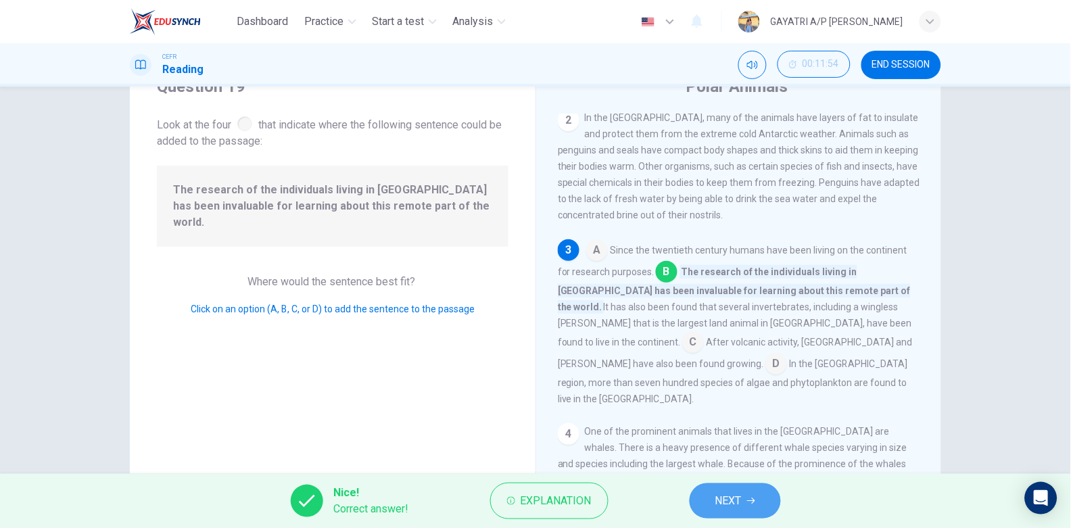
click at [740, 489] on button "NEXT" at bounding box center [735, 500] width 91 height 35
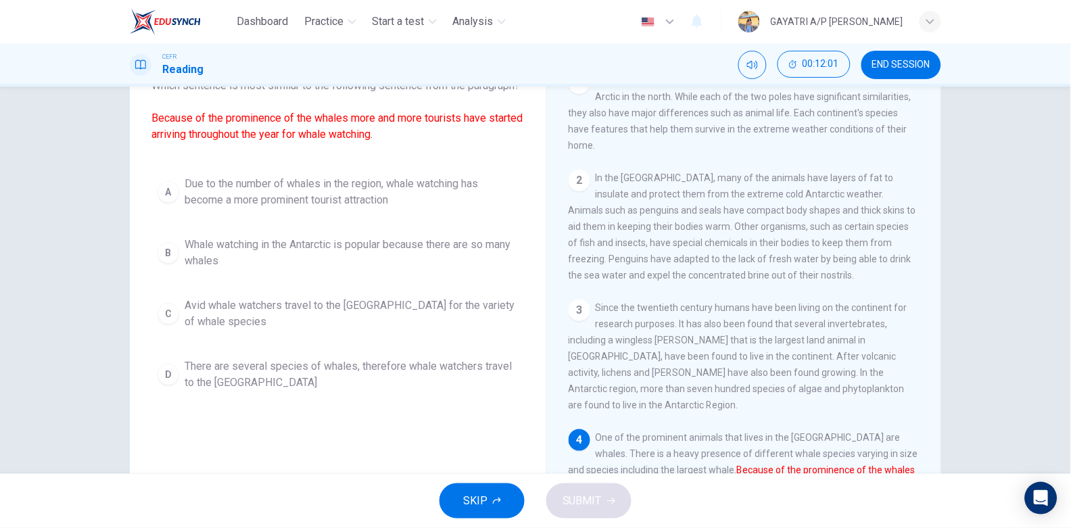
scroll to position [117, 0]
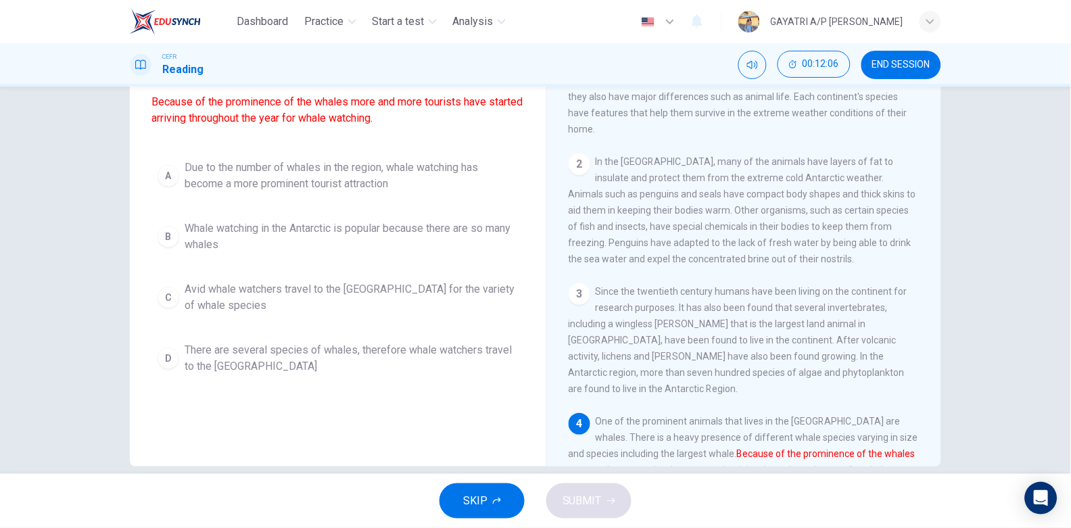
click at [315, 192] on span "Due to the number of whales in the region, whale watching has become a more pro…" at bounding box center [352, 176] width 334 height 32
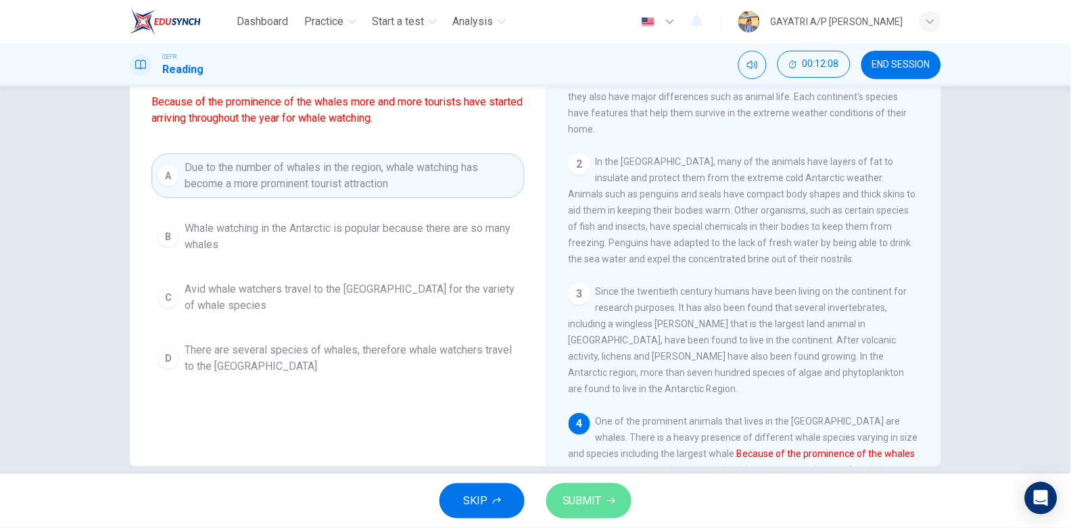
click at [579, 489] on button "SUBMIT" at bounding box center [588, 500] width 85 height 35
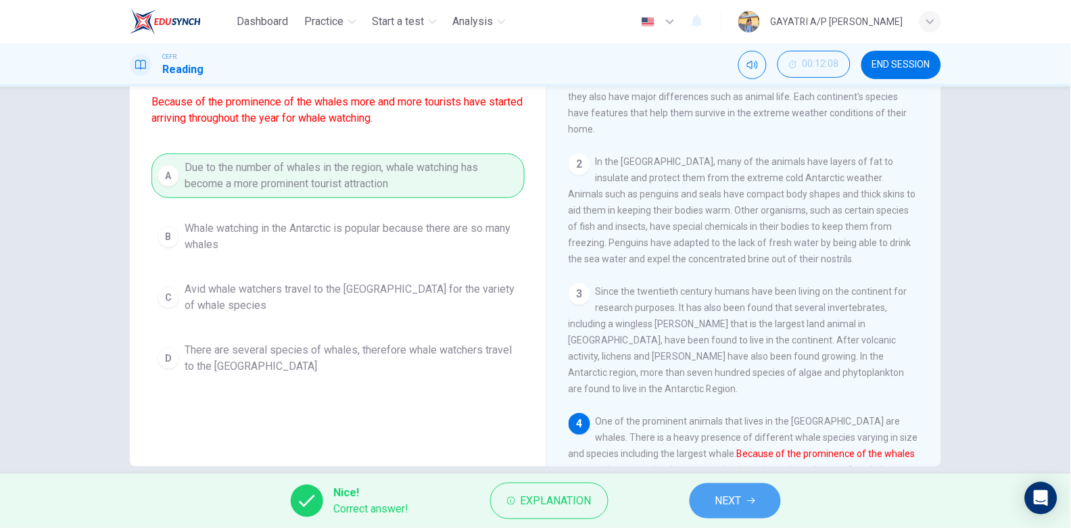
click at [758, 491] on button "NEXT" at bounding box center [735, 500] width 91 height 35
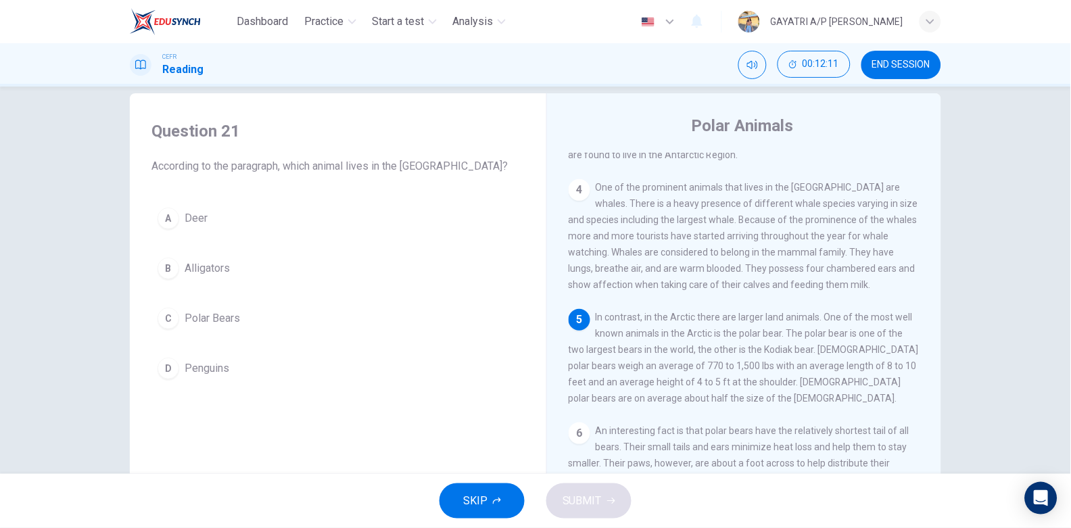
scroll to position [402, 0]
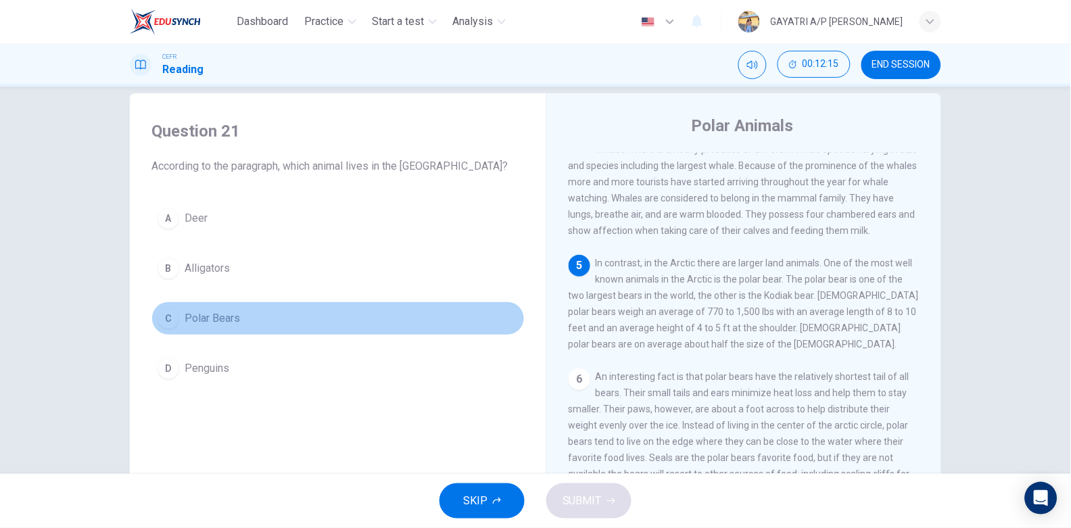
click at [289, 327] on button "C Polar Bears" at bounding box center [337, 319] width 373 height 34
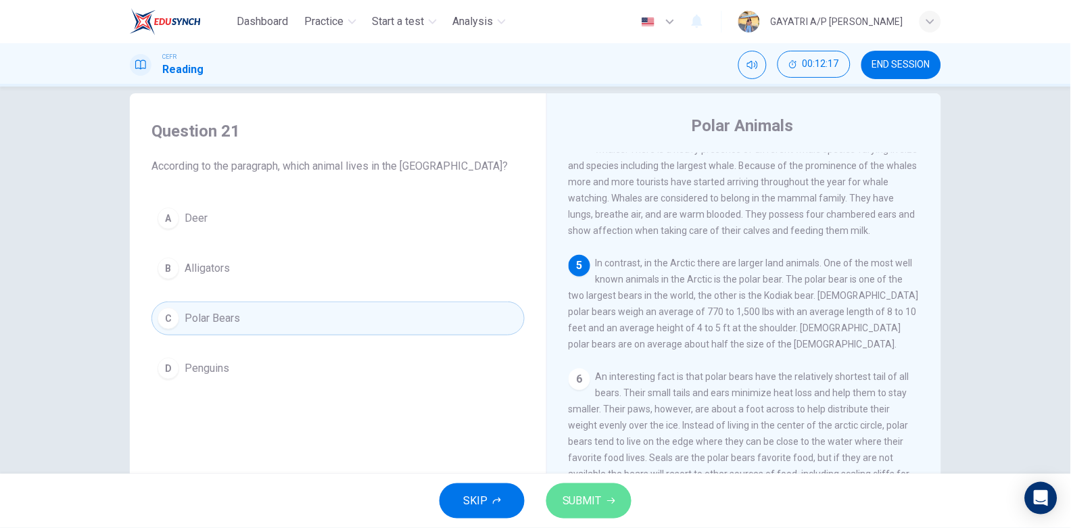
click at [615, 485] on button "SUBMIT" at bounding box center [588, 500] width 85 height 35
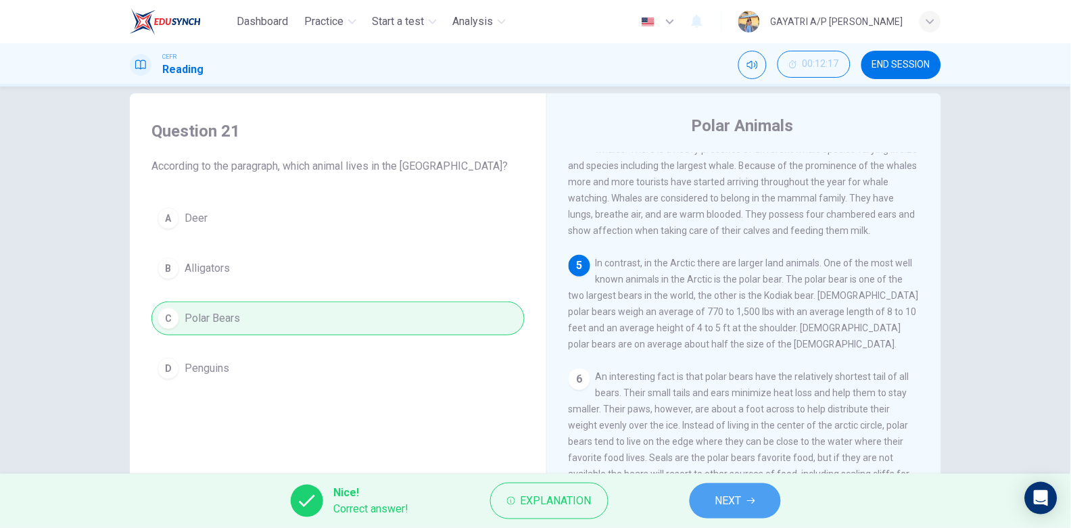
click at [750, 503] on icon "button" at bounding box center [751, 501] width 8 height 8
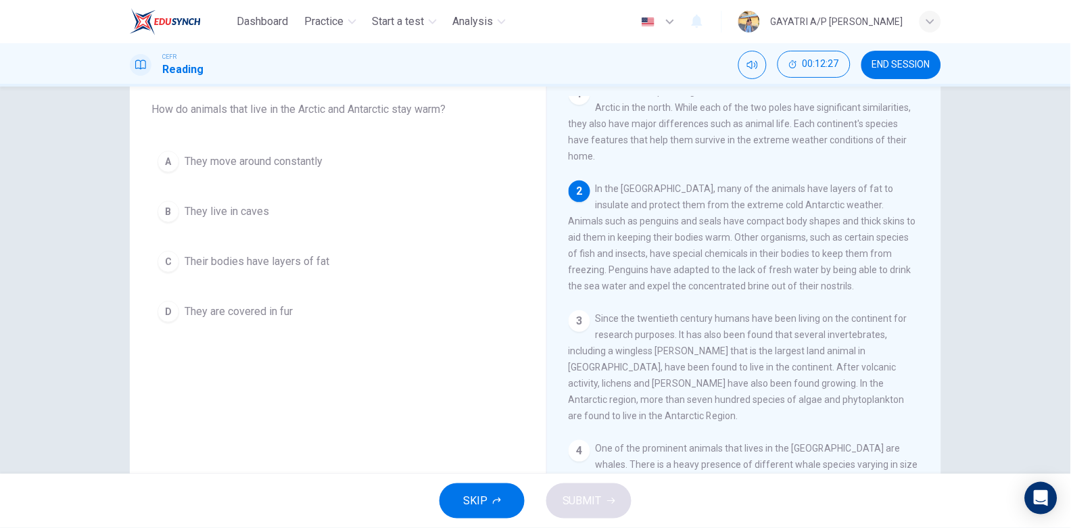
scroll to position [68, 0]
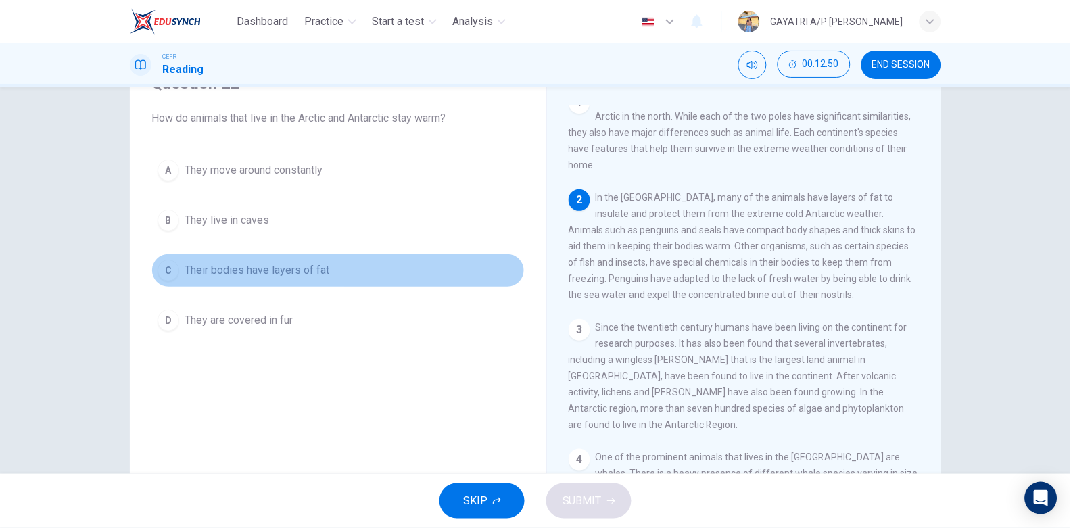
click at [287, 273] on span "Their bodies have layers of fat" at bounding box center [257, 270] width 145 height 16
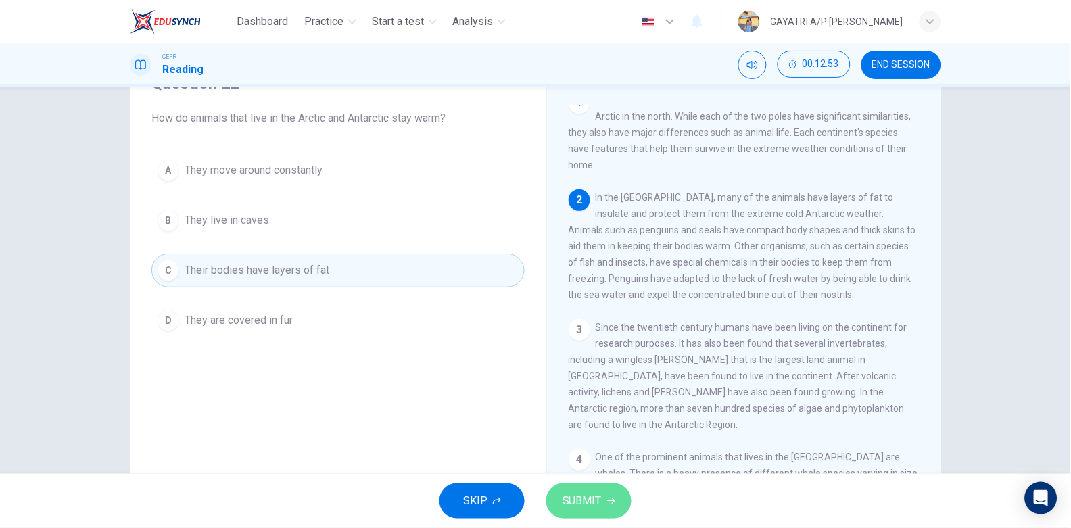
click at [604, 498] on button "SUBMIT" at bounding box center [588, 500] width 85 height 35
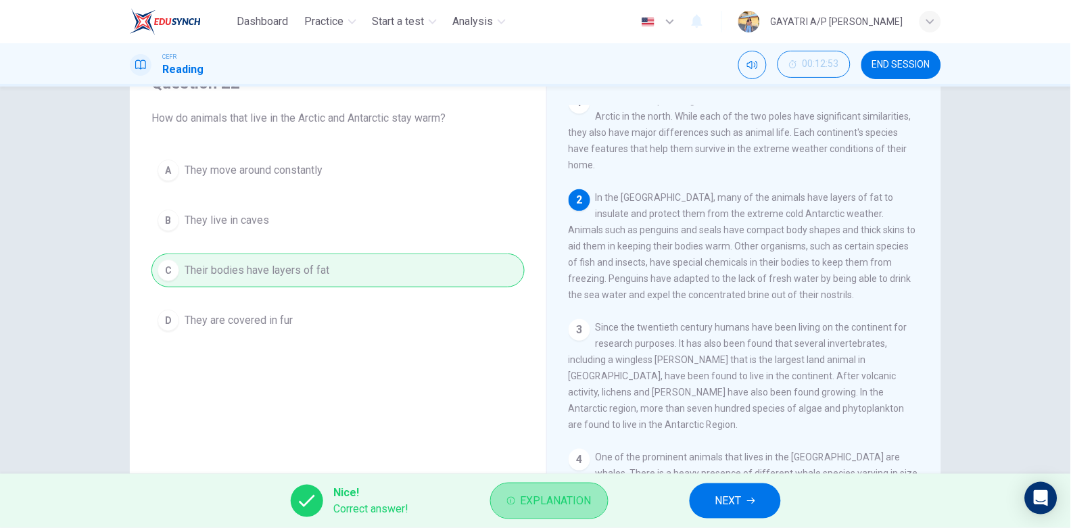
click at [539, 497] on span "Explanation" at bounding box center [556, 500] width 71 height 19
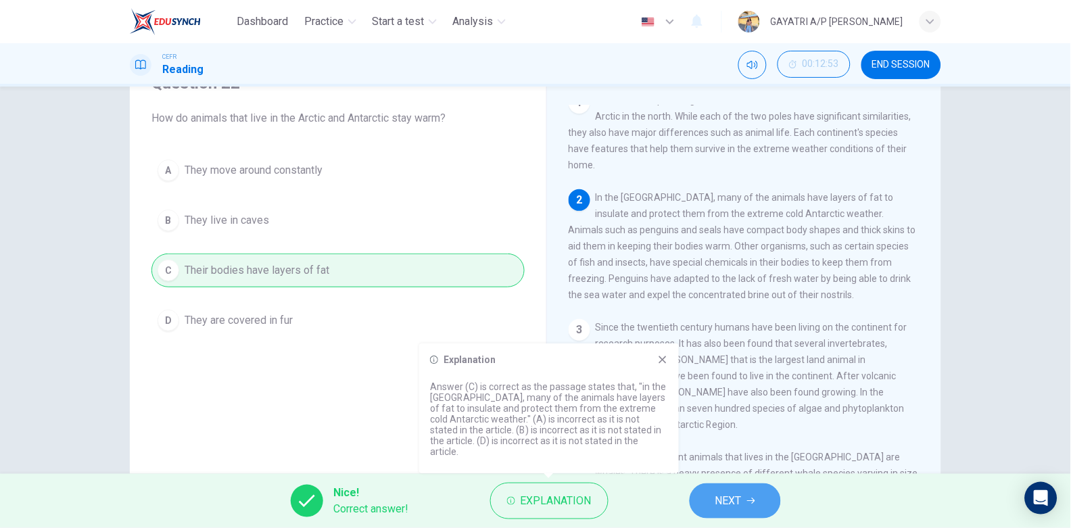
click at [721, 500] on span "NEXT" at bounding box center [728, 500] width 26 height 19
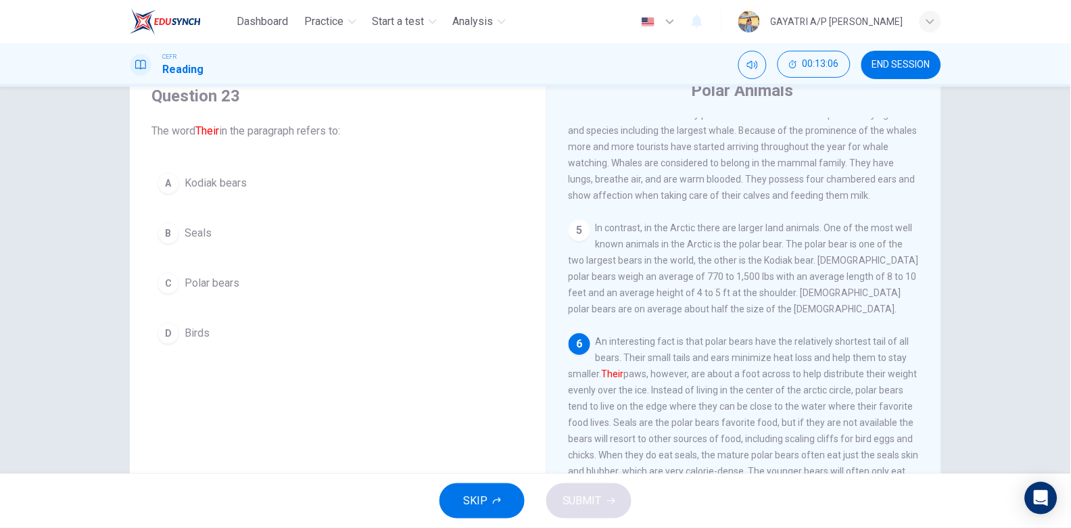
scroll to position [47, 0]
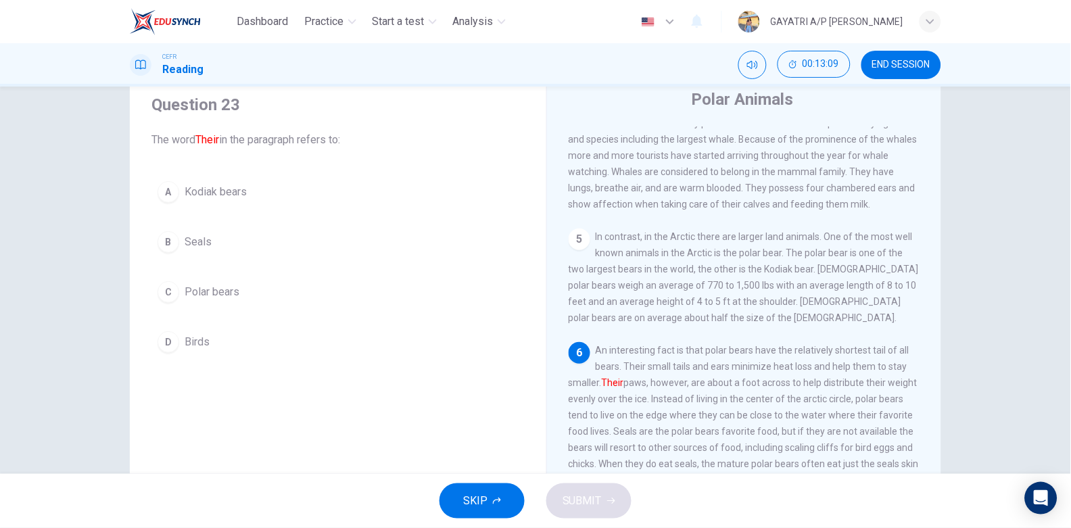
click at [266, 303] on button "C Polar bears" at bounding box center [337, 292] width 373 height 34
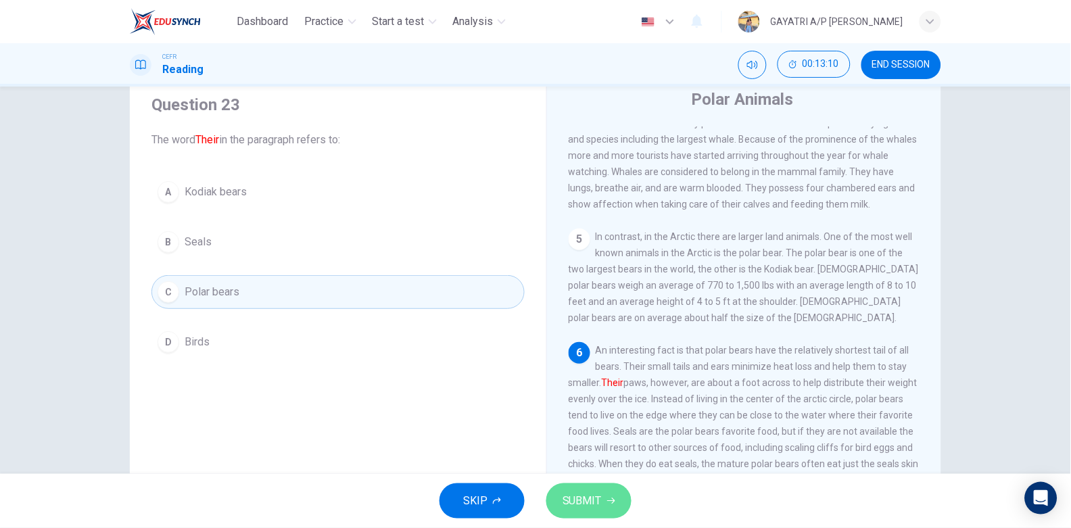
click at [600, 496] on span "SUBMIT" at bounding box center [581, 500] width 39 height 19
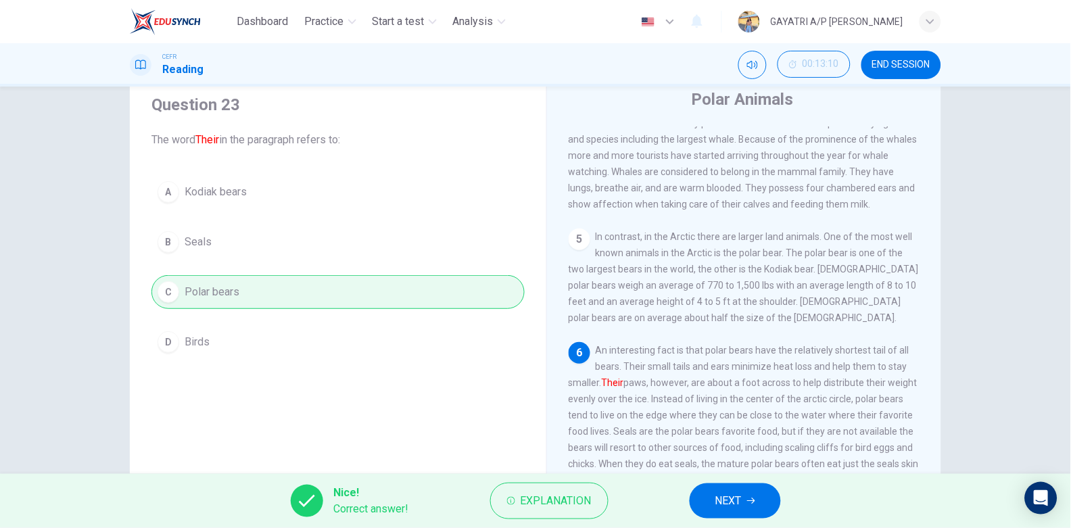
click at [738, 508] on span "NEXT" at bounding box center [728, 500] width 26 height 19
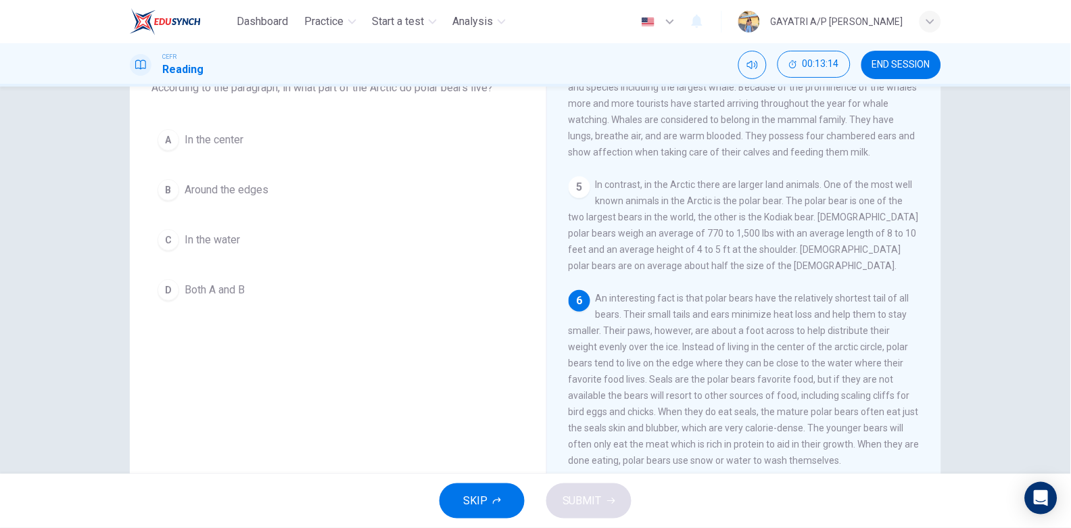
scroll to position [100, 0]
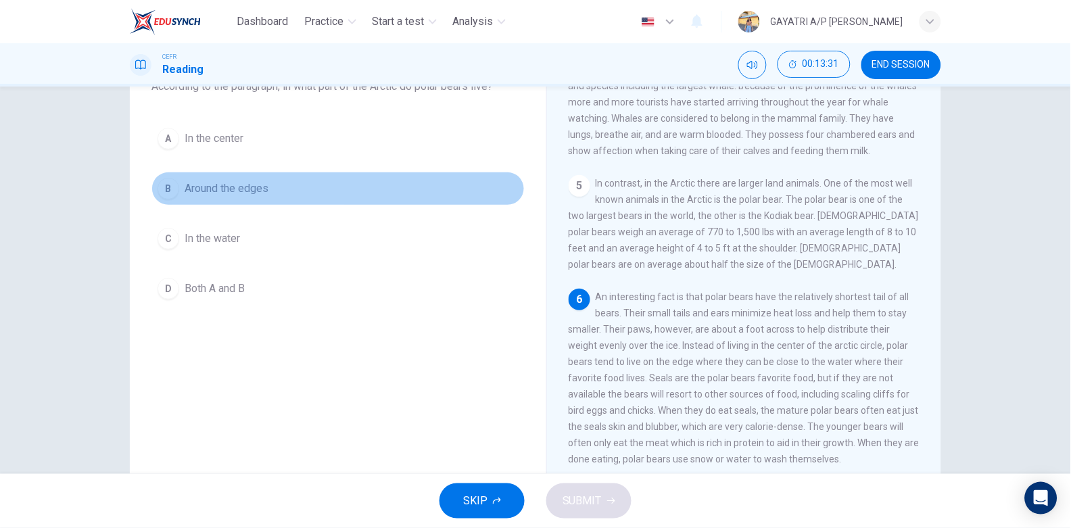
click at [263, 196] on span "Around the edges" at bounding box center [227, 189] width 84 height 16
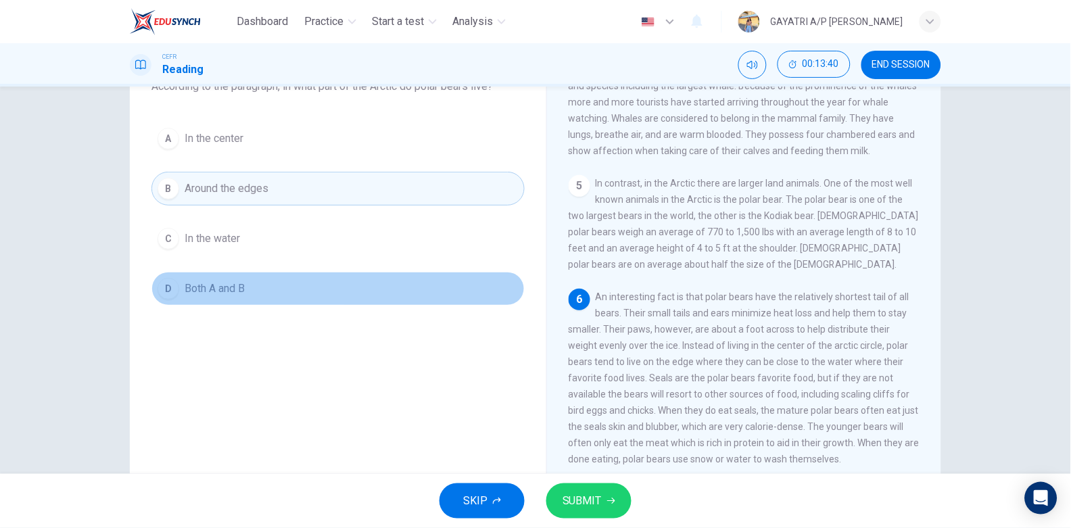
click at [304, 278] on button "D Both A and B" at bounding box center [337, 289] width 373 height 34
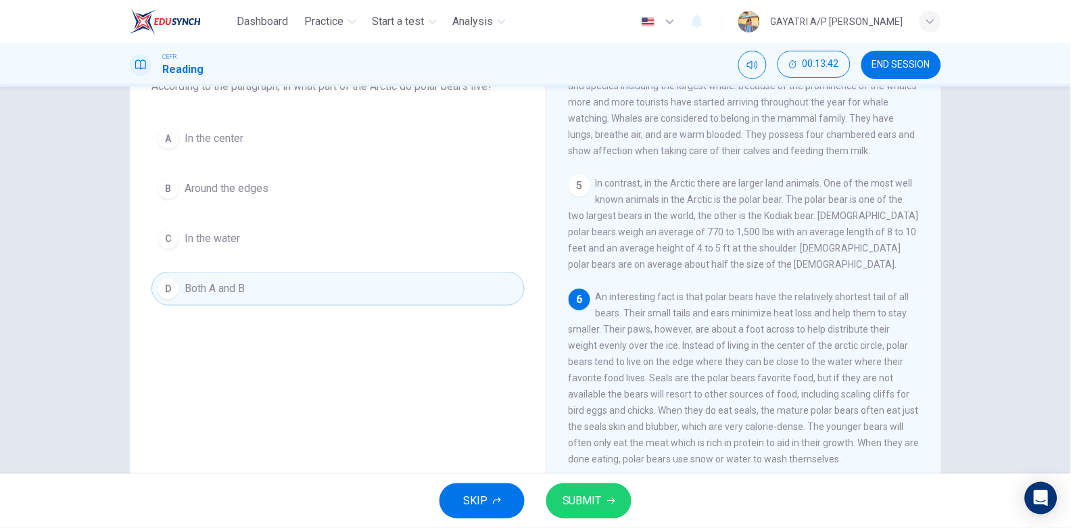
click at [598, 501] on span "SUBMIT" at bounding box center [581, 500] width 39 height 19
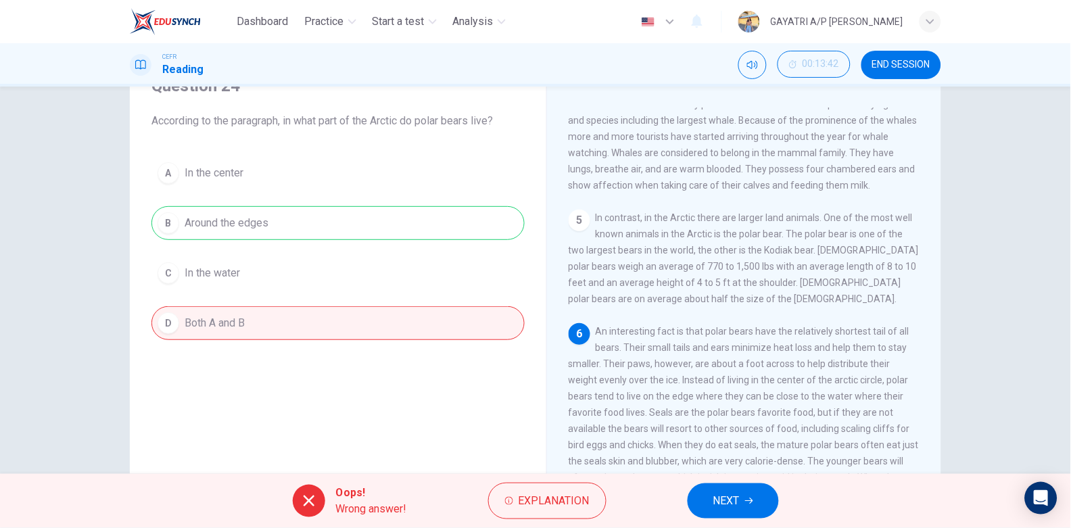
scroll to position [64, 0]
click at [742, 498] on button "NEXT" at bounding box center [733, 500] width 91 height 35
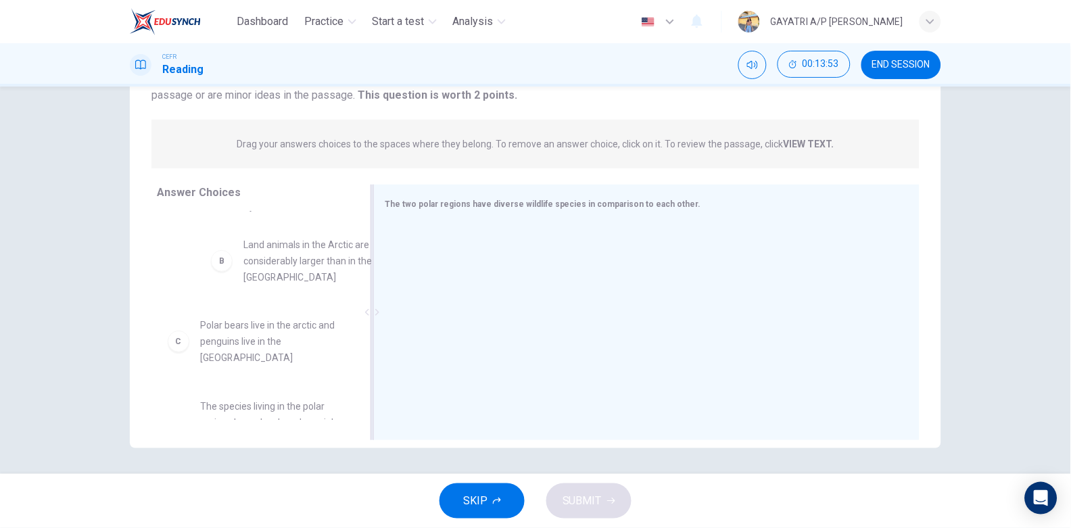
scroll to position [52, 0]
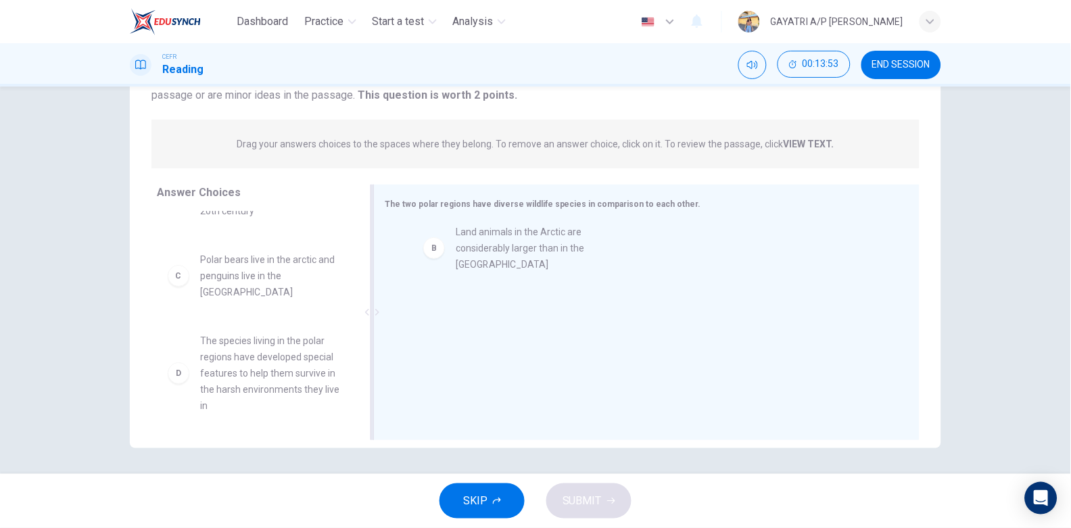
drag, startPoint x: 243, startPoint y: 285, endPoint x: 509, endPoint y: 268, distance: 266.9
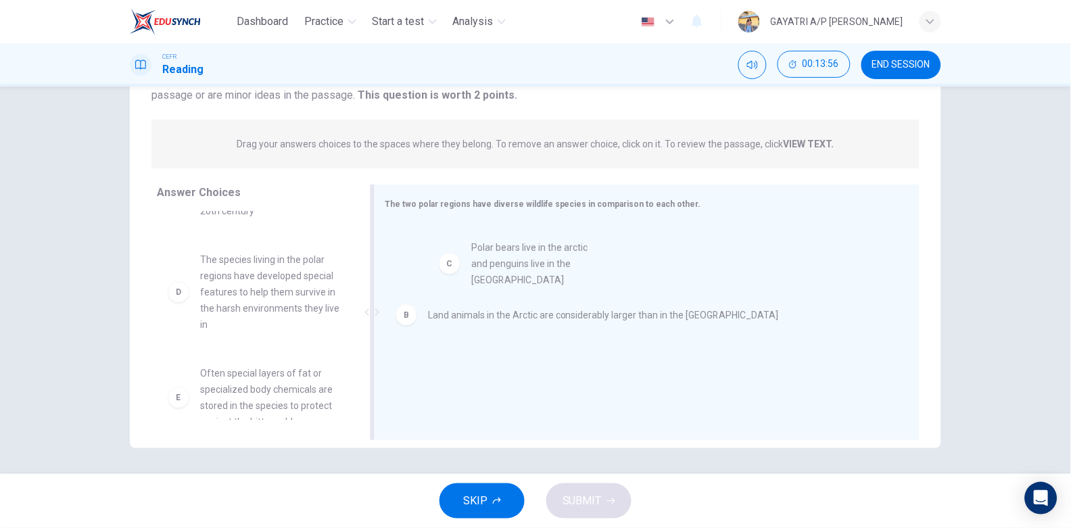
drag, startPoint x: 251, startPoint y: 287, endPoint x: 534, endPoint y: 275, distance: 282.9
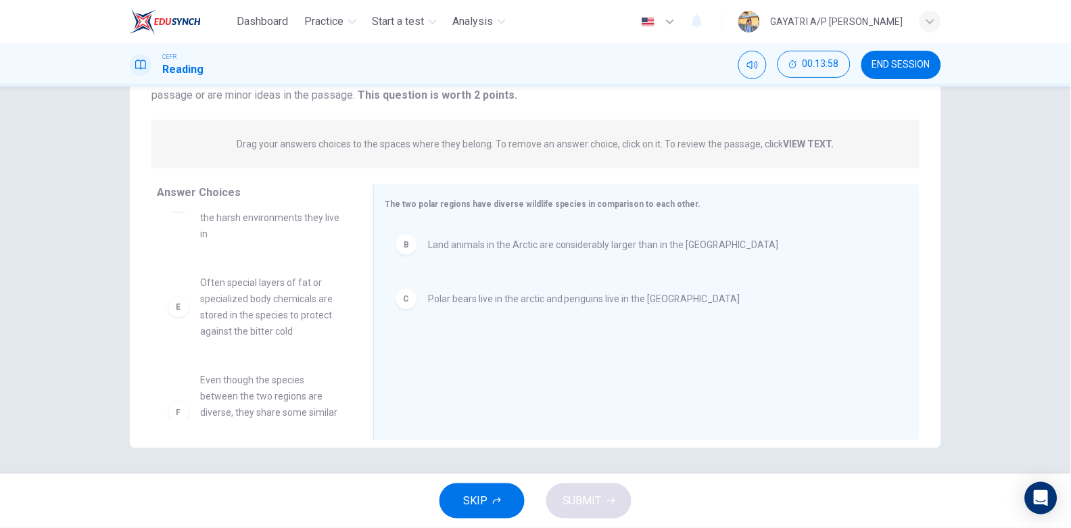
scroll to position [146, 0]
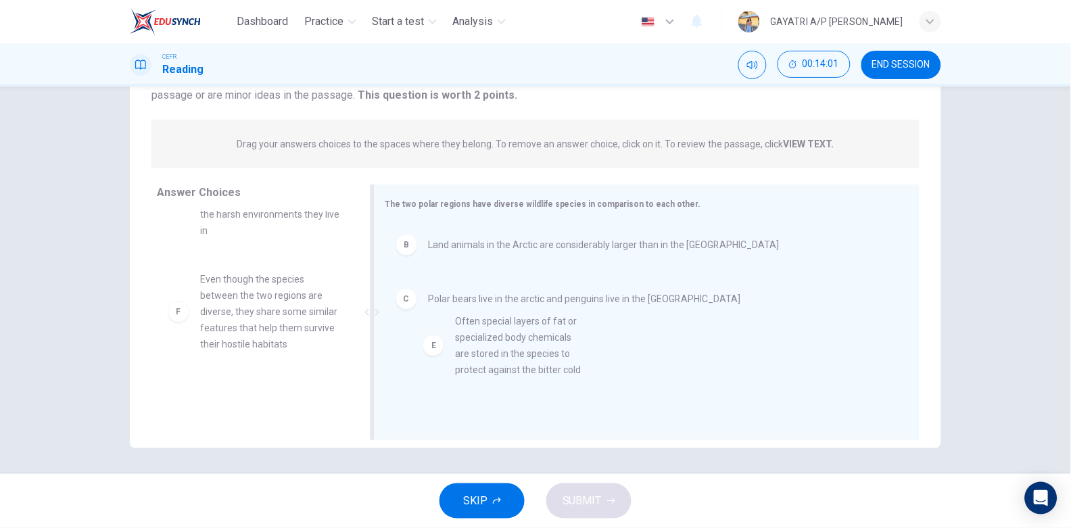
drag, startPoint x: 287, startPoint y: 311, endPoint x: 567, endPoint y: 354, distance: 283.2
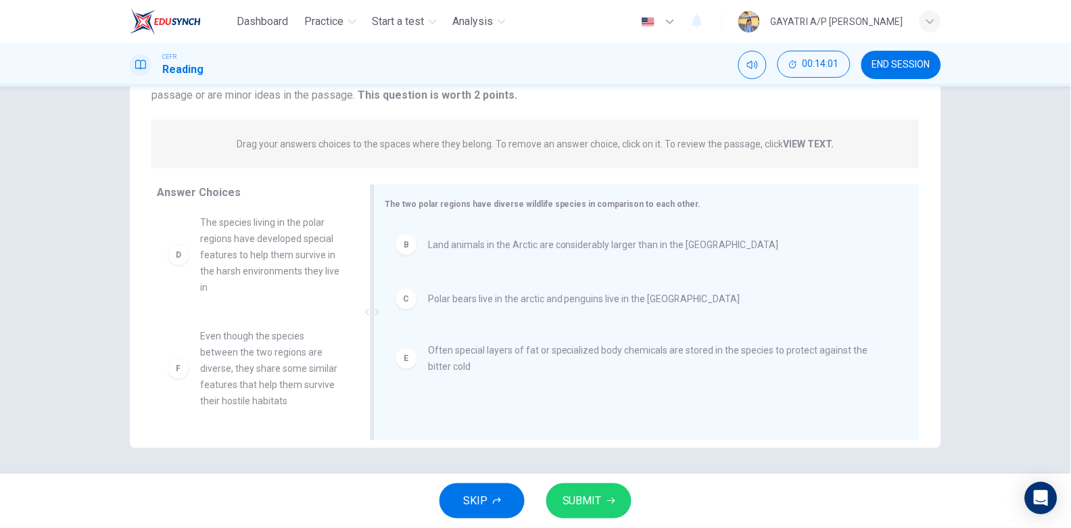
scroll to position [89, 0]
click at [590, 496] on span "SUBMIT" at bounding box center [581, 500] width 39 height 19
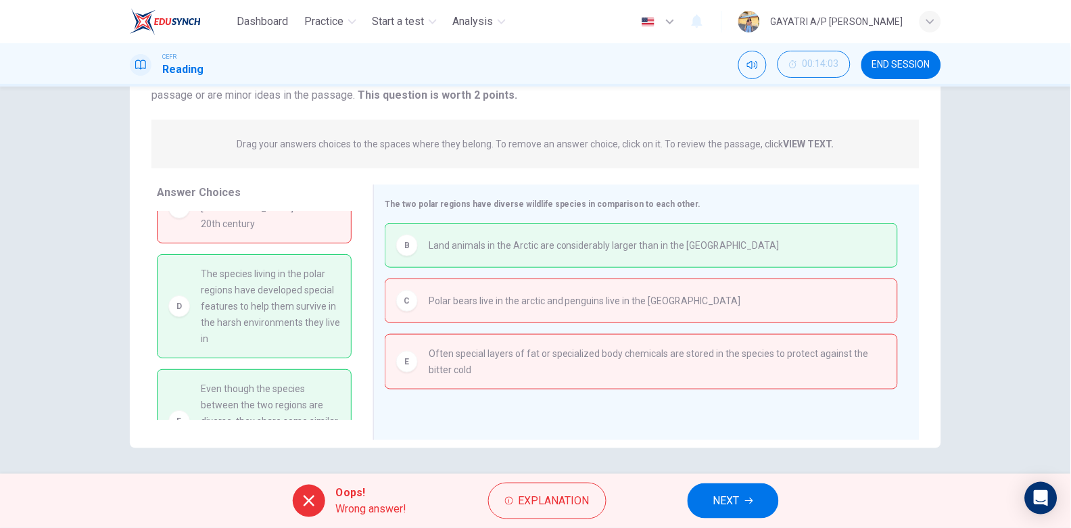
scroll to position [94, 0]
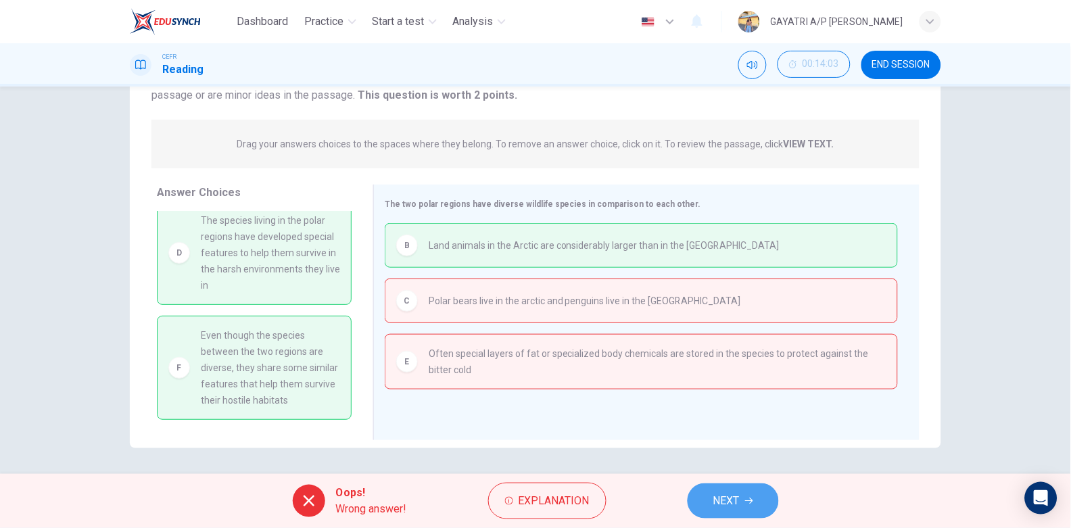
click at [729, 504] on span "NEXT" at bounding box center [726, 500] width 26 height 19
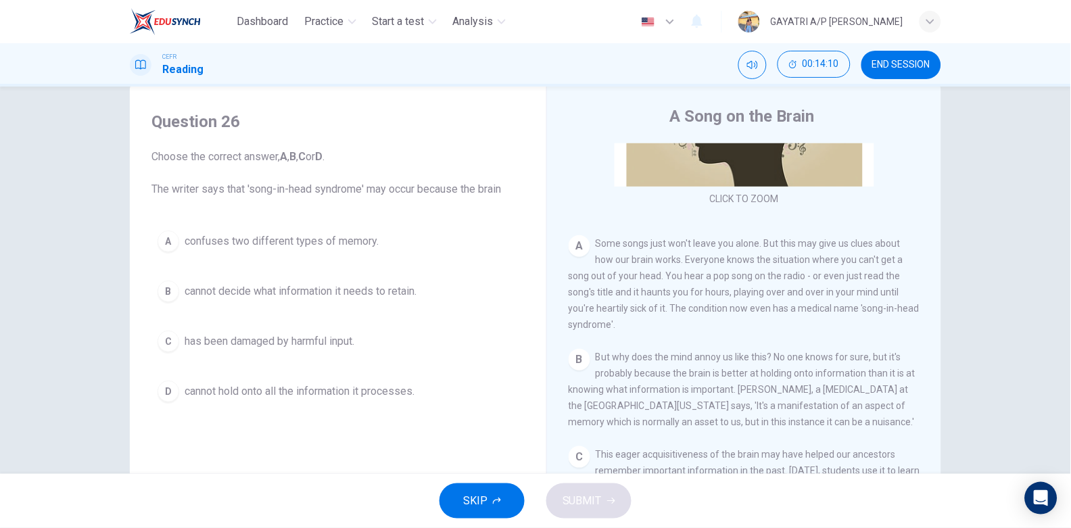
scroll to position [29, 0]
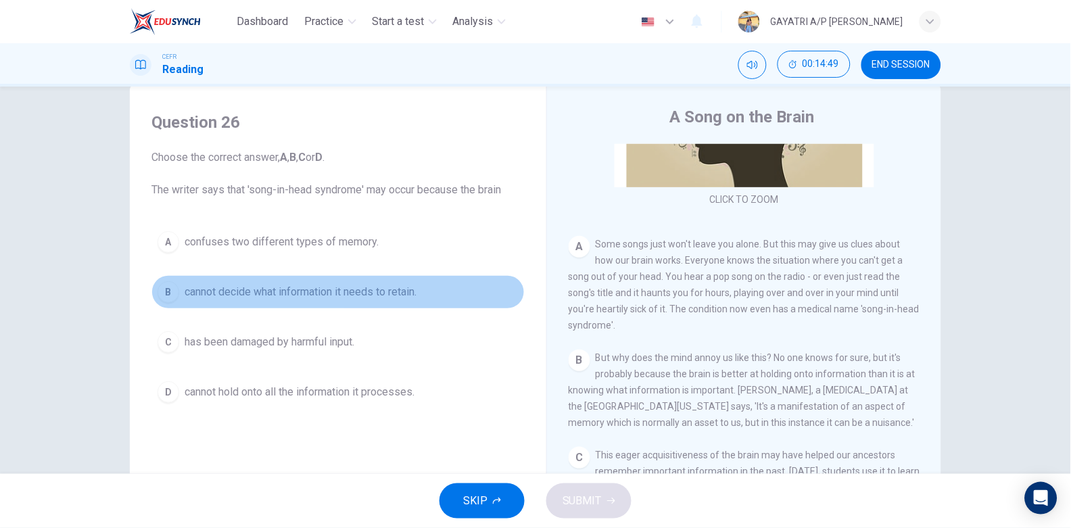
click at [310, 289] on span "cannot decide what information it needs to retain." at bounding box center [301, 292] width 232 height 16
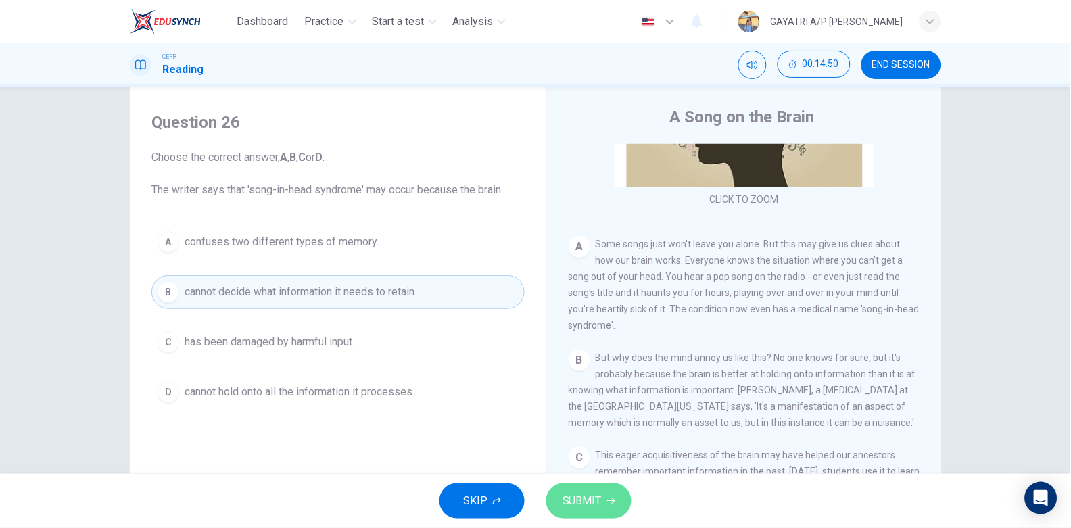
click at [594, 514] on button "SUBMIT" at bounding box center [588, 500] width 85 height 35
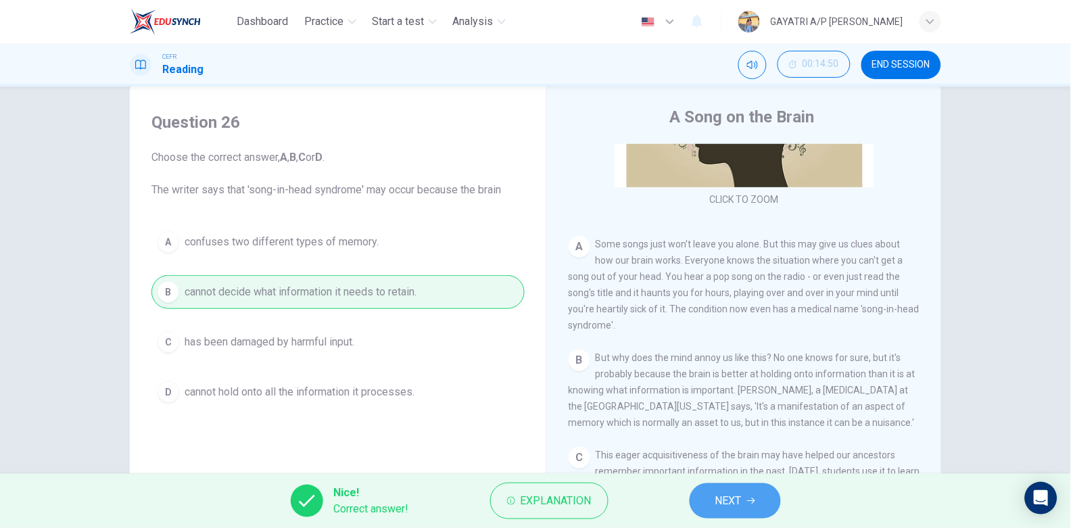
click at [747, 501] on icon "button" at bounding box center [751, 501] width 8 height 8
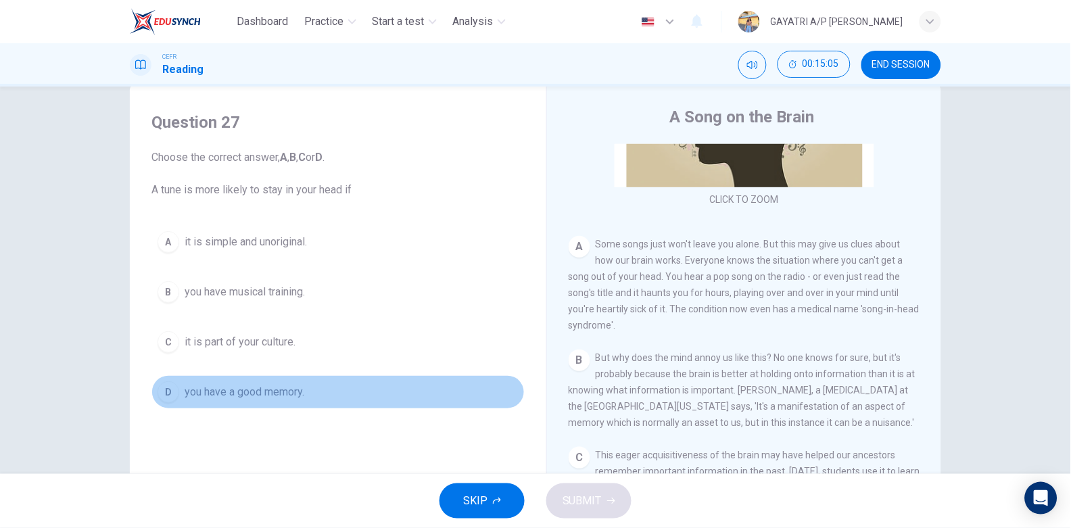
click at [312, 395] on button "D you have a good memory." at bounding box center [337, 392] width 373 height 34
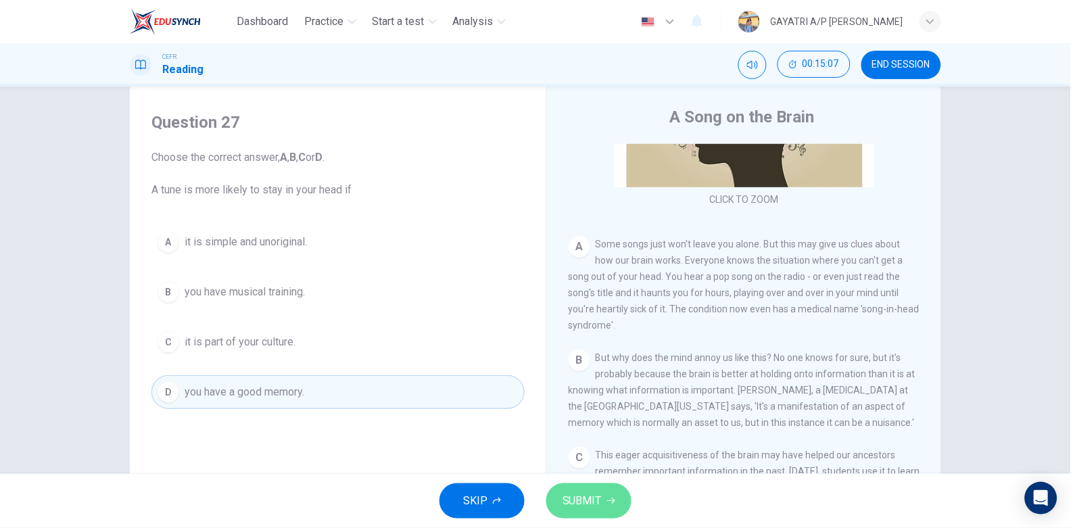
click at [571, 492] on span "SUBMIT" at bounding box center [581, 500] width 39 height 19
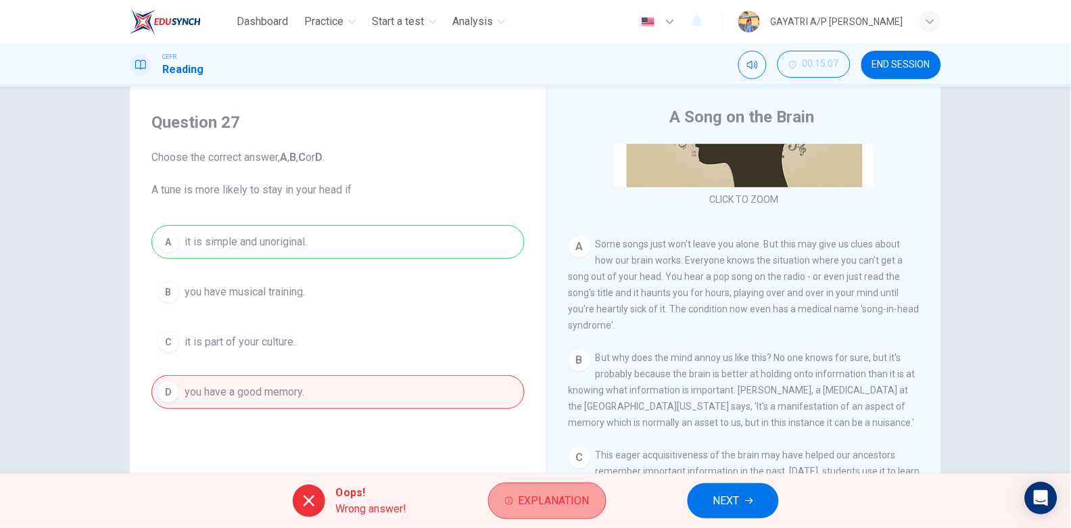
click at [577, 503] on span "Explanation" at bounding box center [554, 500] width 71 height 19
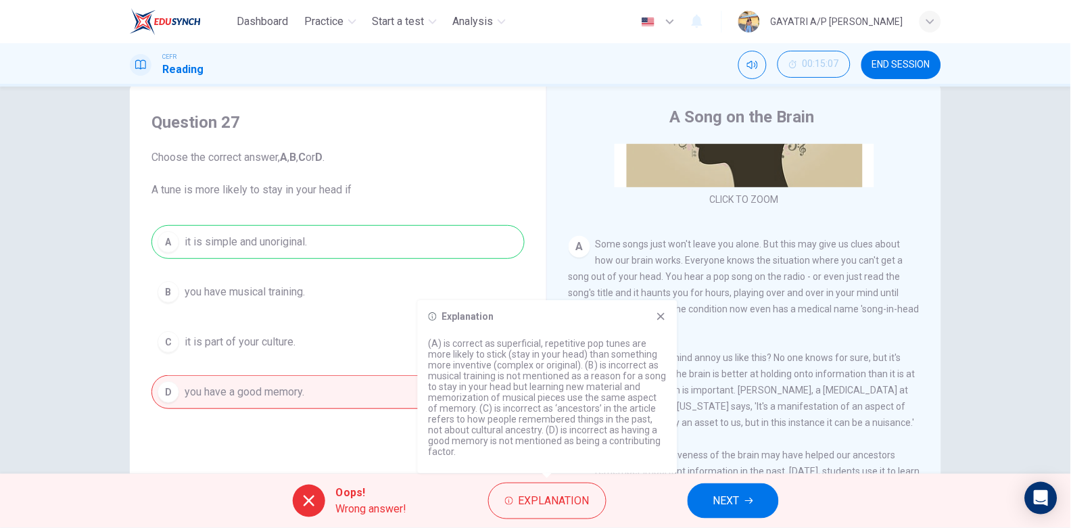
click at [660, 320] on icon at bounding box center [660, 316] width 7 height 7
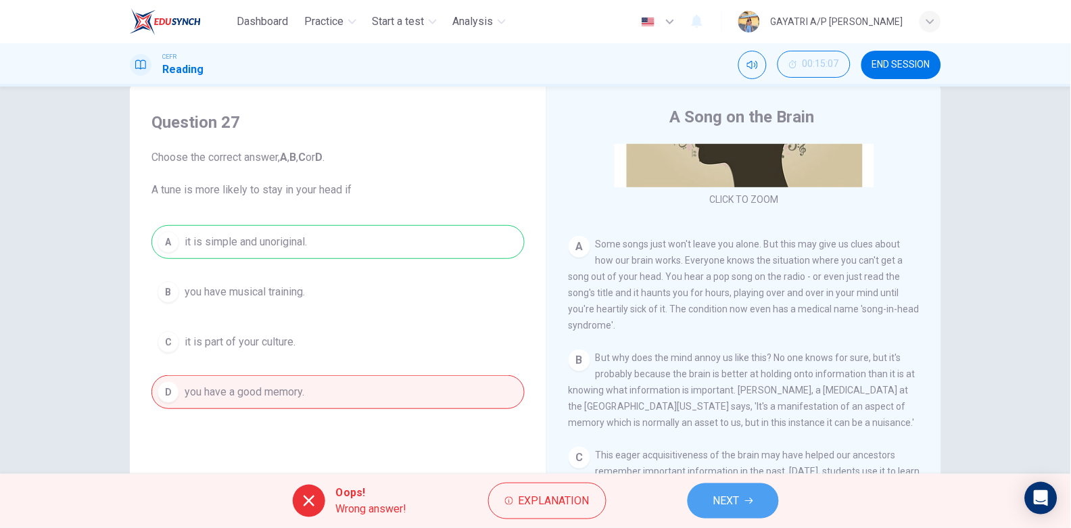
click at [744, 502] on button "NEXT" at bounding box center [733, 500] width 91 height 35
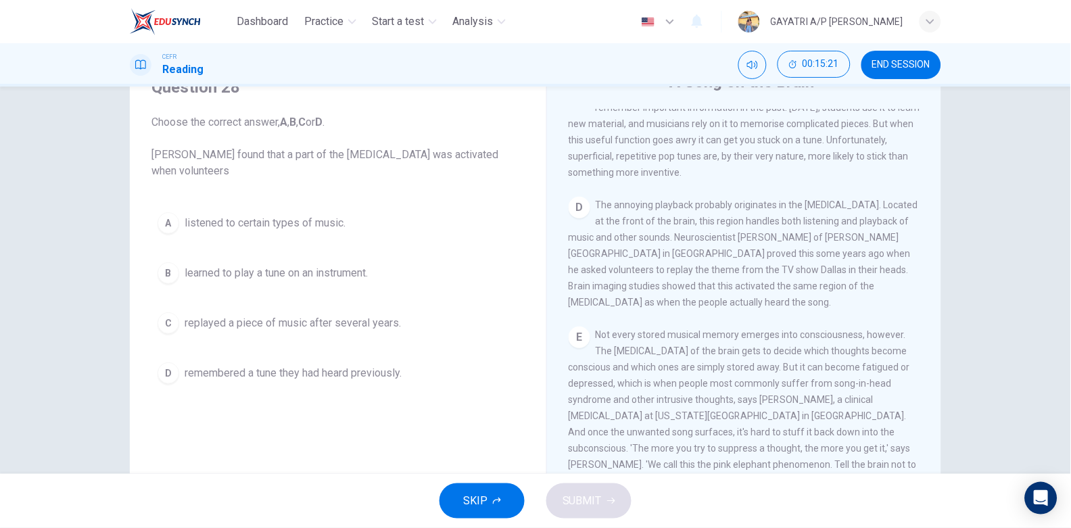
scroll to position [514, 0]
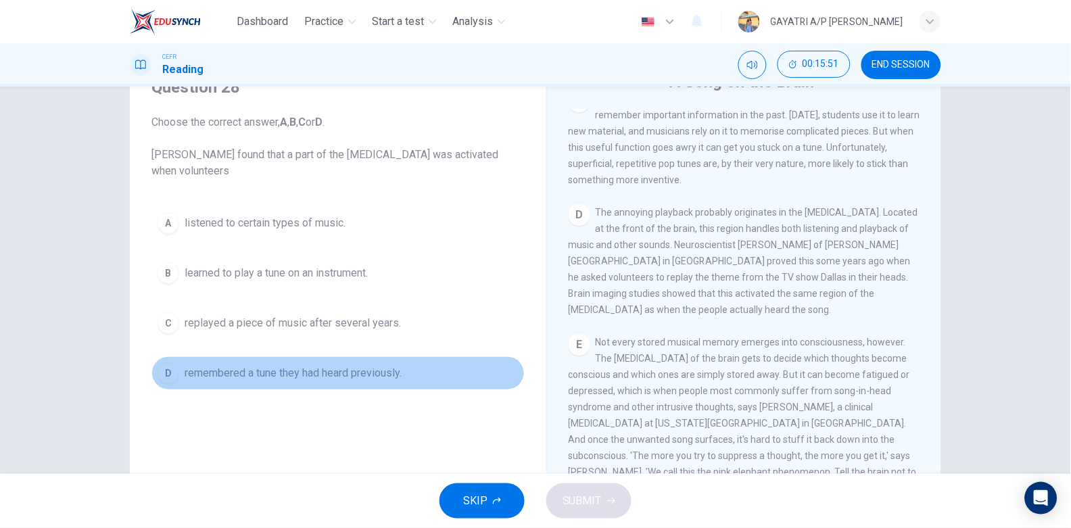
click at [314, 373] on span "remembered a tune they had heard previously." at bounding box center [293, 373] width 217 height 16
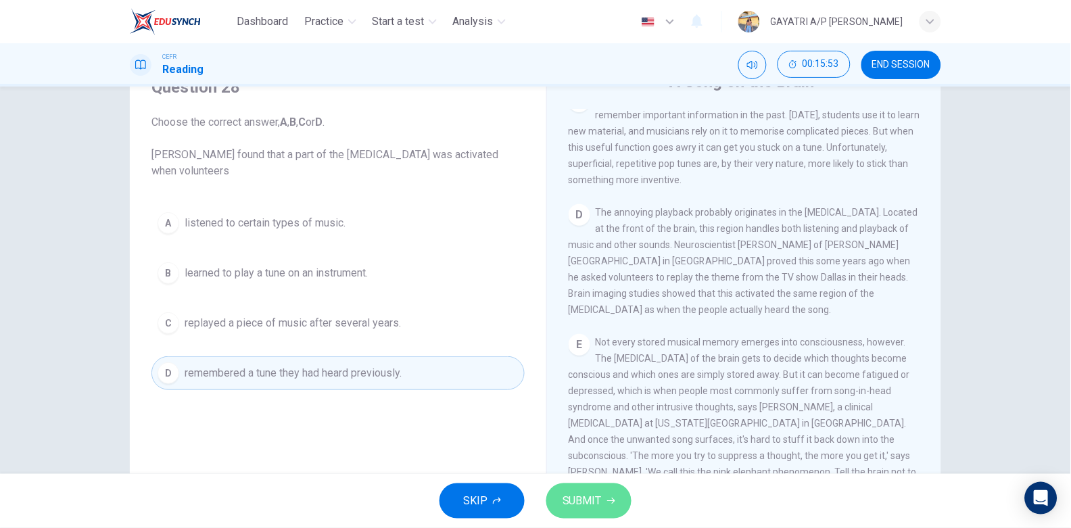
click at [593, 512] on button "SUBMIT" at bounding box center [588, 500] width 85 height 35
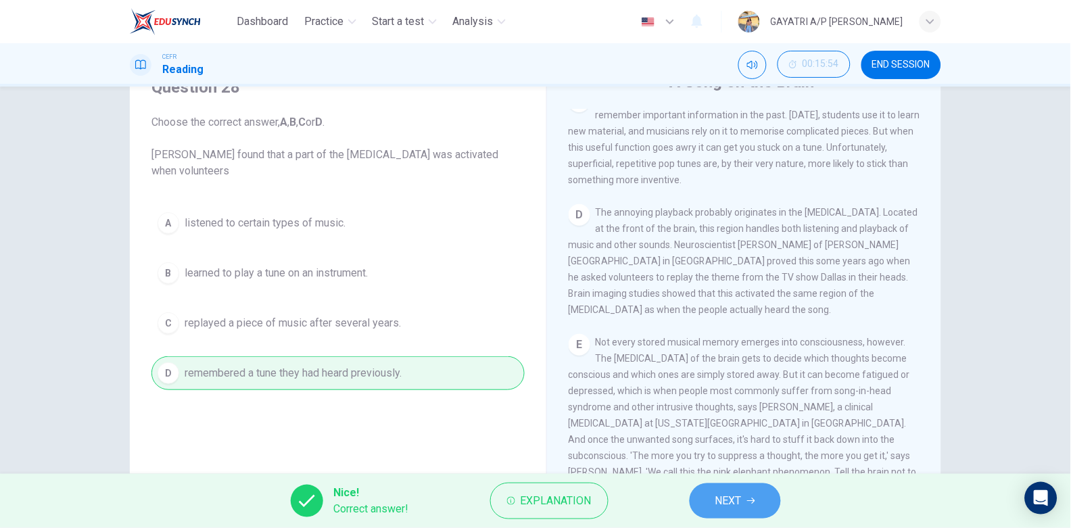
click at [727, 506] on span "NEXT" at bounding box center [728, 500] width 26 height 19
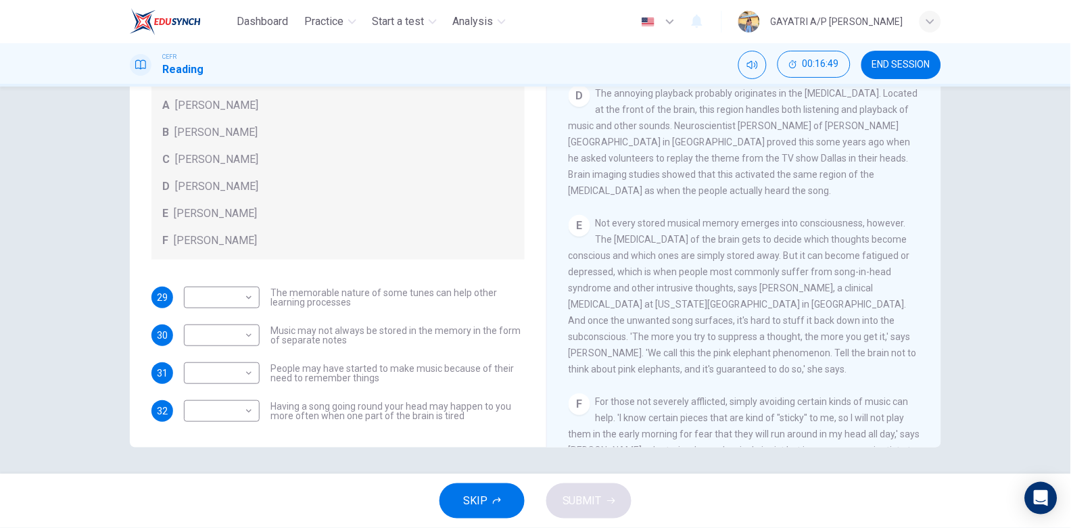
scroll to position [575, 0]
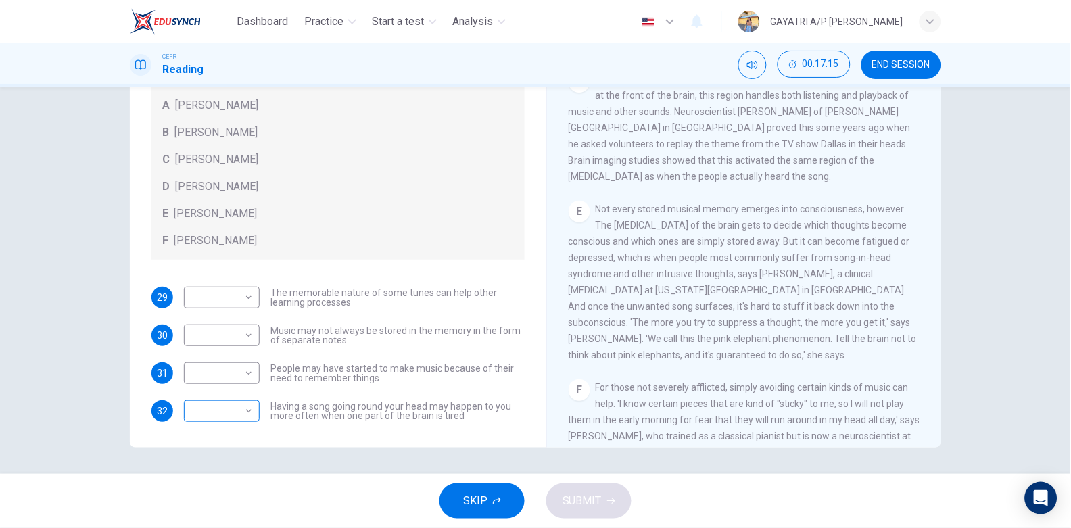
click at [244, 410] on body "Dashboard Practice Start a test Analysis English en ​ GAYATRI A/P RAMIS CEFR Re…" at bounding box center [535, 264] width 1071 height 528
click at [227, 421] on li "B" at bounding box center [218, 420] width 76 height 22
type input "B"
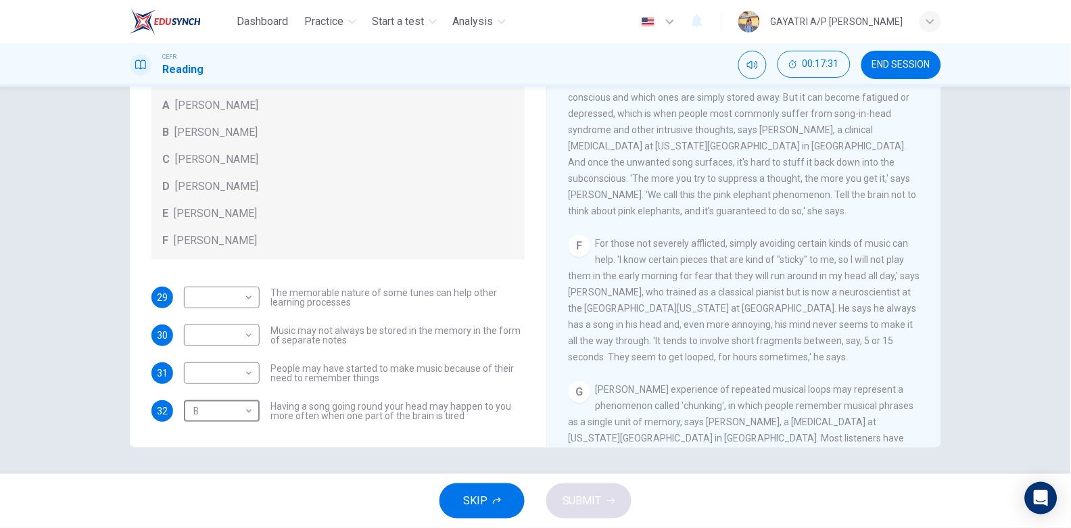
scroll to position [720, 0]
click at [242, 372] on body "Dashboard Practice Start a test Analysis English en ​ GAYATRI A/P RAMIS CEFR Re…" at bounding box center [535, 264] width 1071 height 528
click at [214, 441] on li "C" at bounding box center [218, 438] width 76 height 22
type input "C"
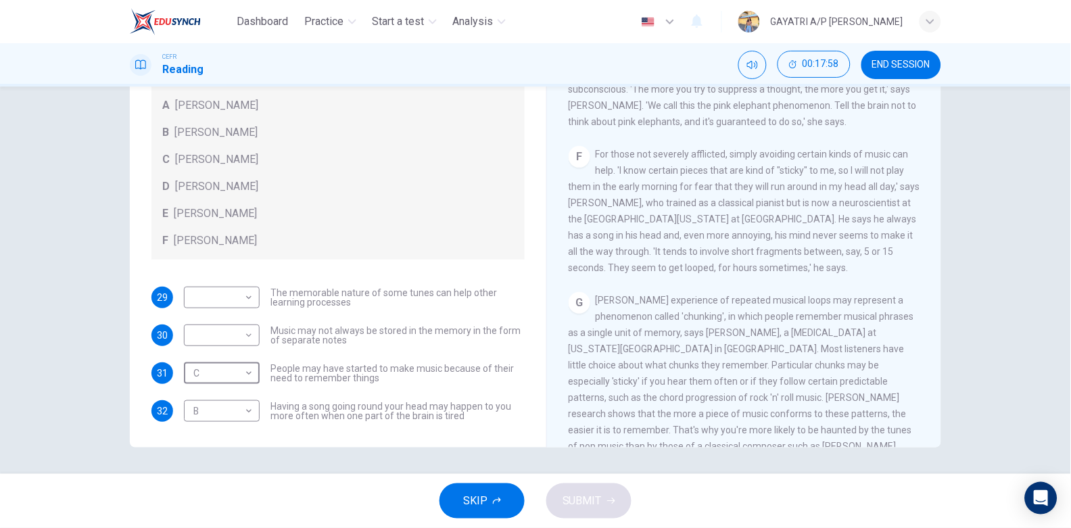
scroll to position [915, 0]
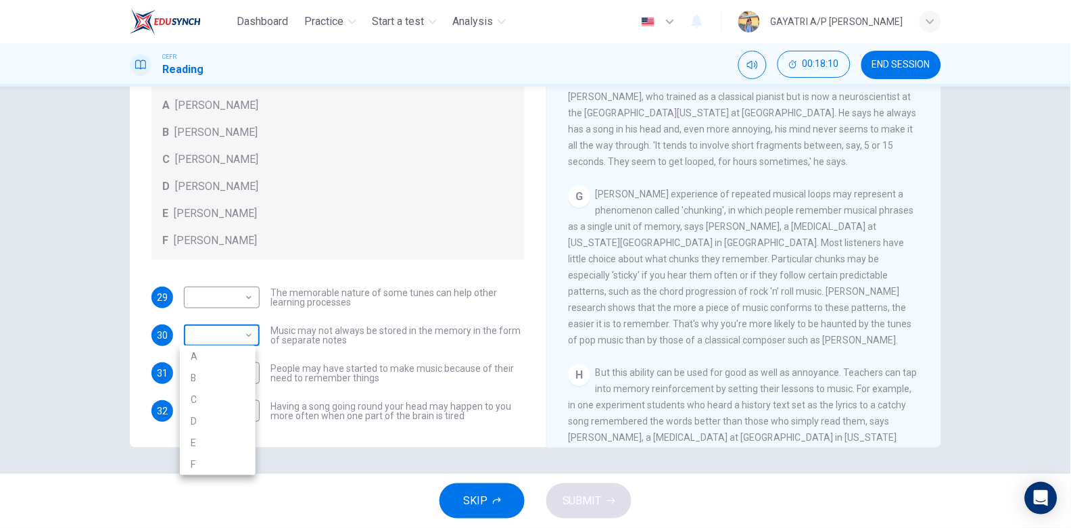
click at [250, 337] on body "Dashboard Practice Start a test Analysis English en ​ GAYATRI A/P RAMIS CEFR Re…" at bounding box center [535, 264] width 1071 height 528
click at [210, 400] on li "C" at bounding box center [218, 400] width 76 height 22
type input "C"
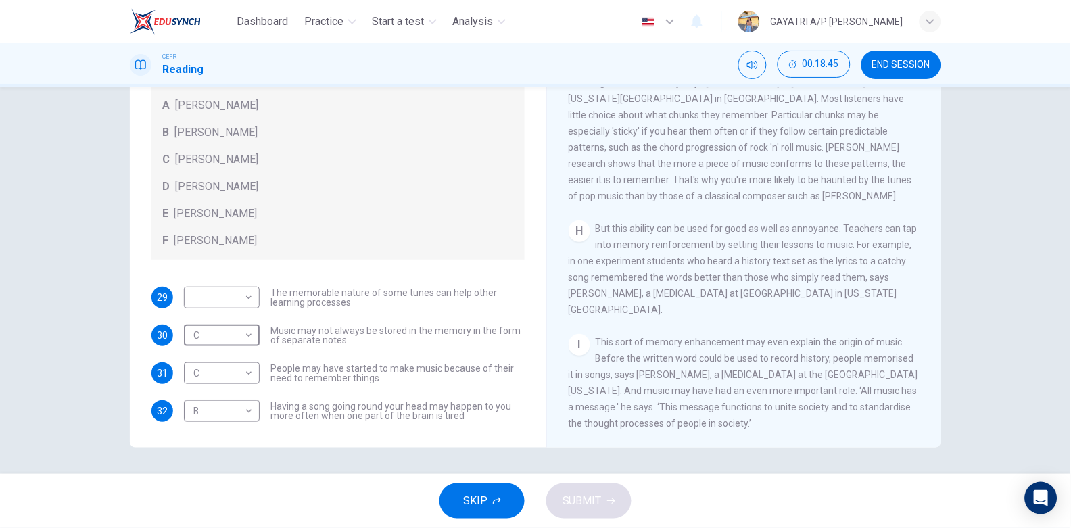
scroll to position [1094, 0]
click at [236, 285] on body "Dashboard Practice Start a test Analysis English en ​ GAYATRI A/P RAMIS CEFR Re…" at bounding box center [535, 264] width 1071 height 528
click at [200, 404] on li "E" at bounding box center [218, 405] width 76 height 22
type input "E"
click at [592, 500] on span "SUBMIT" at bounding box center [581, 500] width 39 height 19
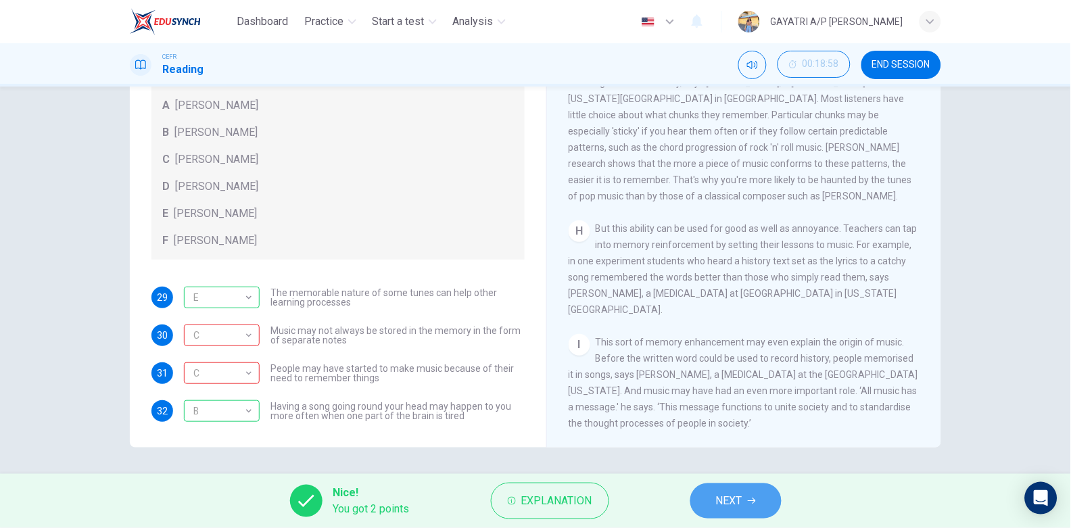
click at [754, 485] on button "NEXT" at bounding box center [735, 500] width 91 height 35
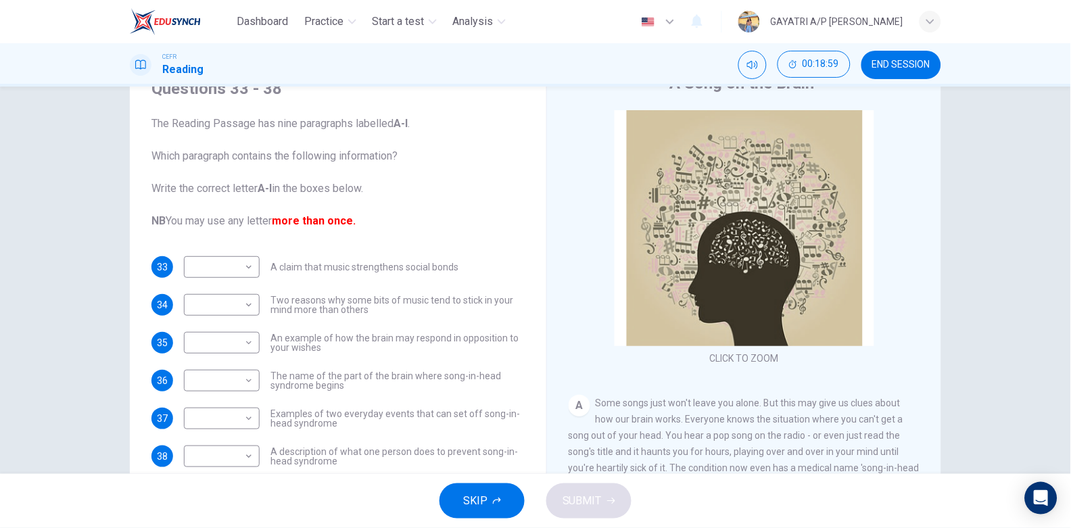
scroll to position [62, 0]
click at [254, 266] on div "​ ​" at bounding box center [222, 269] width 76 height 22
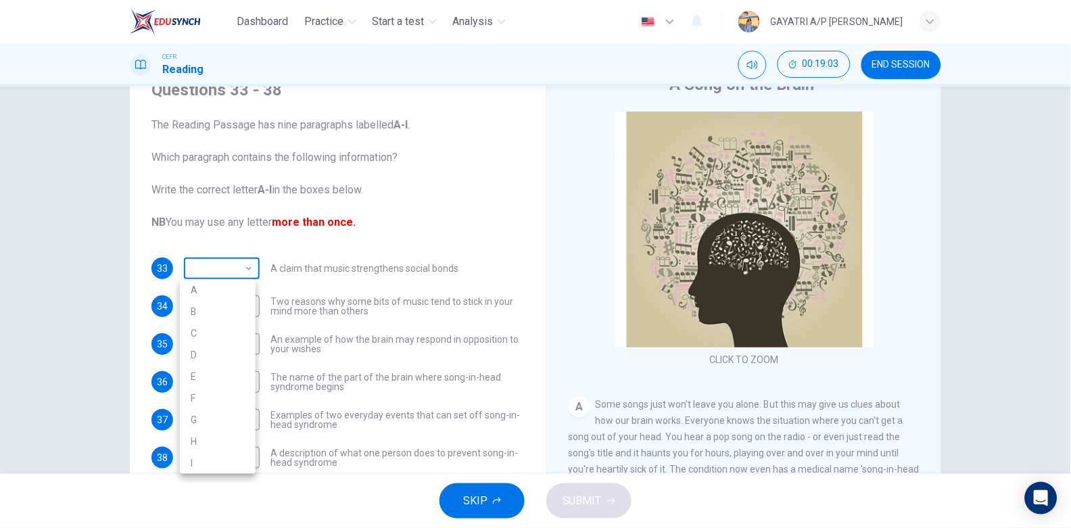
click at [239, 268] on body "Dashboard Practice Start a test Analysis English en ​ GAYATRI A/P RAMIS CEFR Re…" at bounding box center [535, 264] width 1071 height 528
click at [405, 253] on div at bounding box center [535, 264] width 1071 height 528
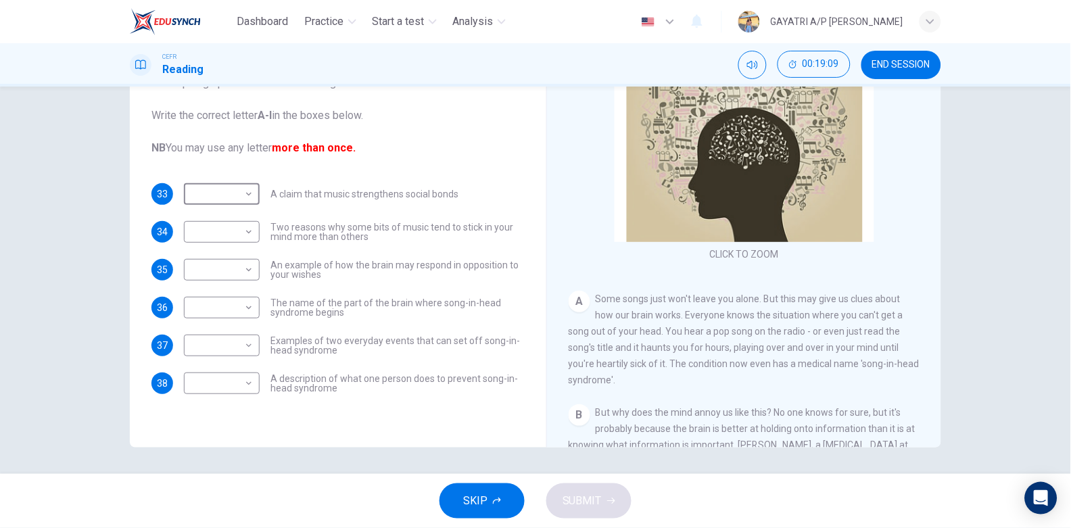
scroll to position [32, 0]
click at [237, 337] on body "Dashboard Practice Start a test Analysis English en ​ GAYATRI A/P RAMIS CEFR Re…" at bounding box center [535, 264] width 1071 height 528
click at [229, 337] on li "A" at bounding box center [218, 333] width 76 height 22
type input "A"
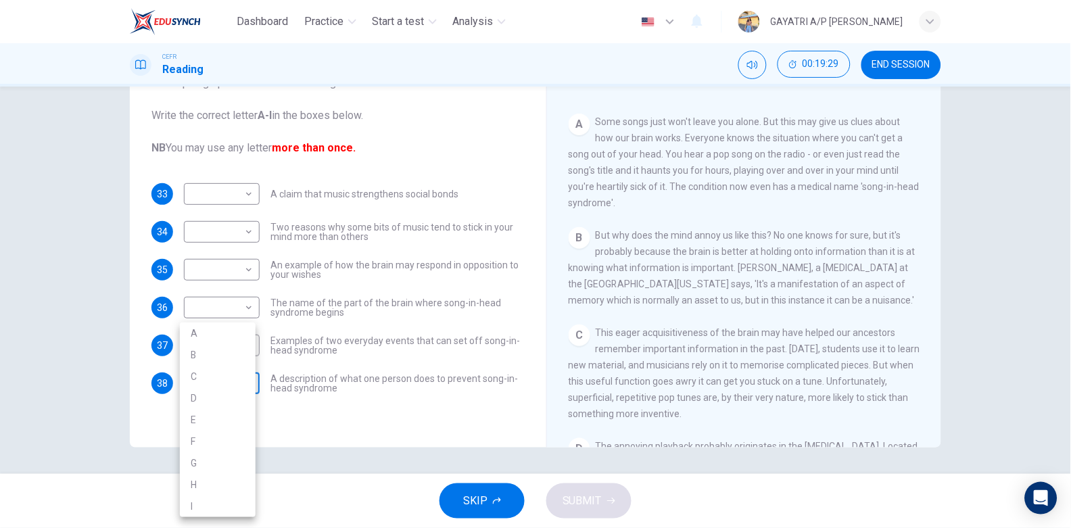
click at [237, 377] on body "Dashboard Practice Start a test Analysis English en ​ GAYATRI A/P RAMIS CEFR Re…" at bounding box center [535, 264] width 1071 height 528
click at [216, 352] on li "B" at bounding box center [218, 355] width 76 height 22
type input "B"
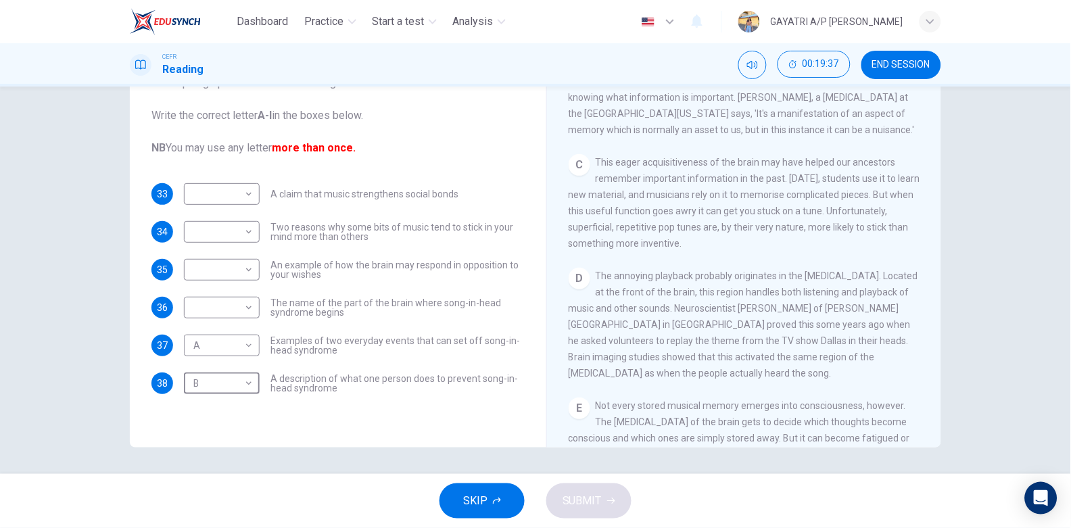
scroll to position [379, 0]
click at [244, 307] on body "Dashboard Practice Start a test Analysis English en ​ GAYATRI A/P RAMIS CEFR Re…" at bounding box center [535, 264] width 1071 height 528
click at [220, 385] on li "D" at bounding box center [218, 394] width 76 height 22
type input "D"
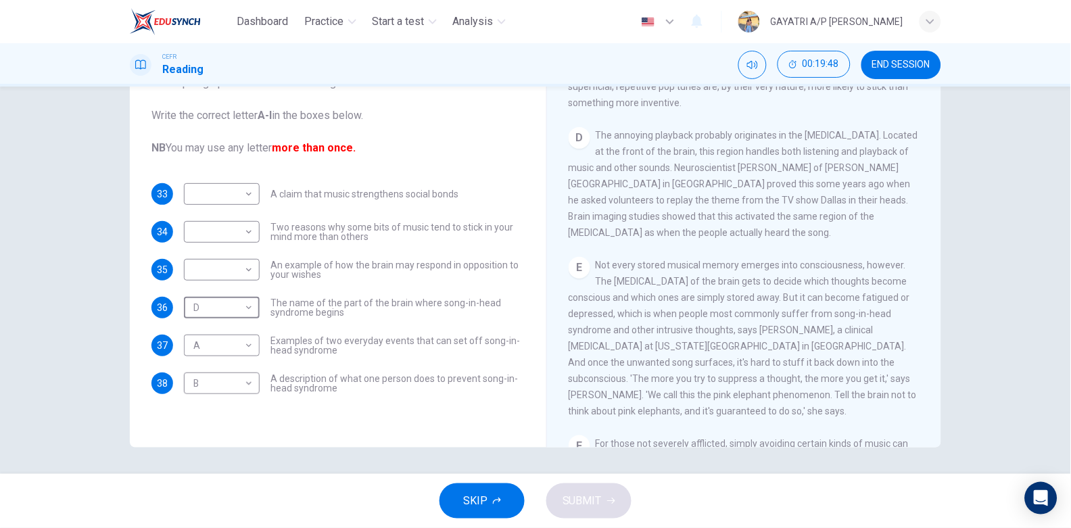
scroll to position [518, 0]
click at [243, 270] on body "Dashboard Practice Start a test Analysis English en ​ GAYATRI A/P RAMIS CEFR Re…" at bounding box center [535, 264] width 1071 height 528
click at [226, 375] on li "E" at bounding box center [218, 377] width 76 height 22
type input "E"
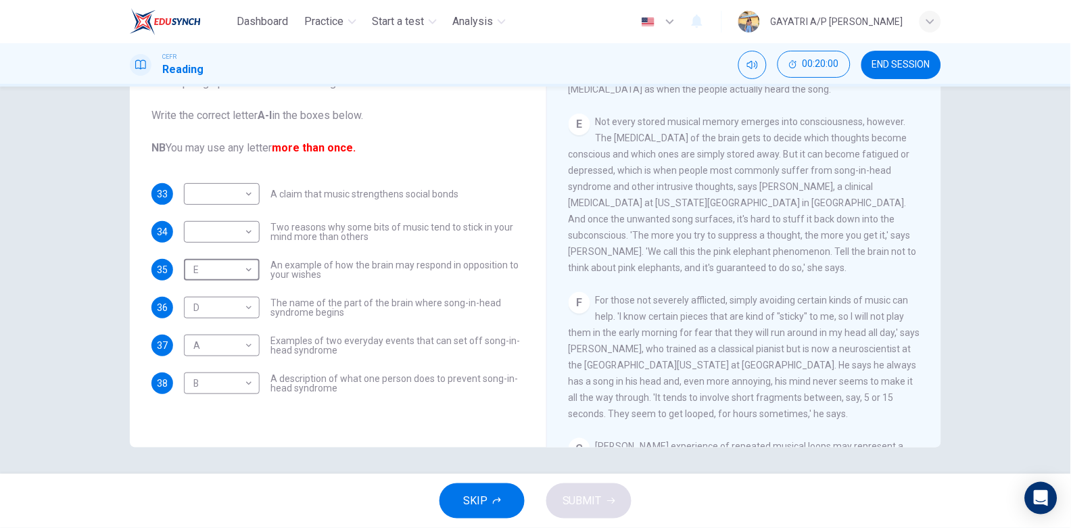
scroll to position [727, 0]
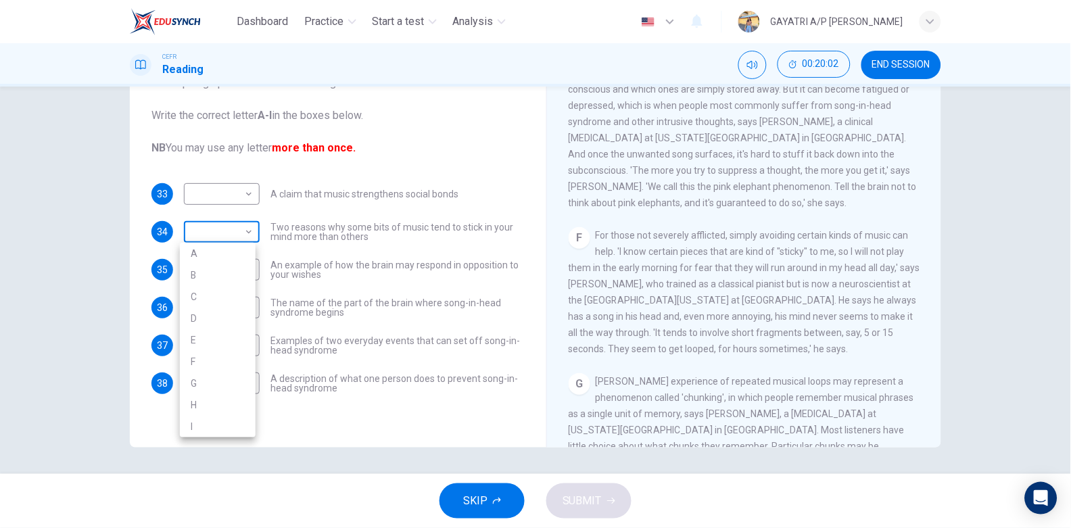
click at [244, 232] on body "Dashboard Practice Start a test Analysis English en ​ GAYATRI A/P RAMIS CEFR Re…" at bounding box center [535, 264] width 1071 height 528
click at [212, 364] on li "F" at bounding box center [218, 362] width 76 height 22
type input "F"
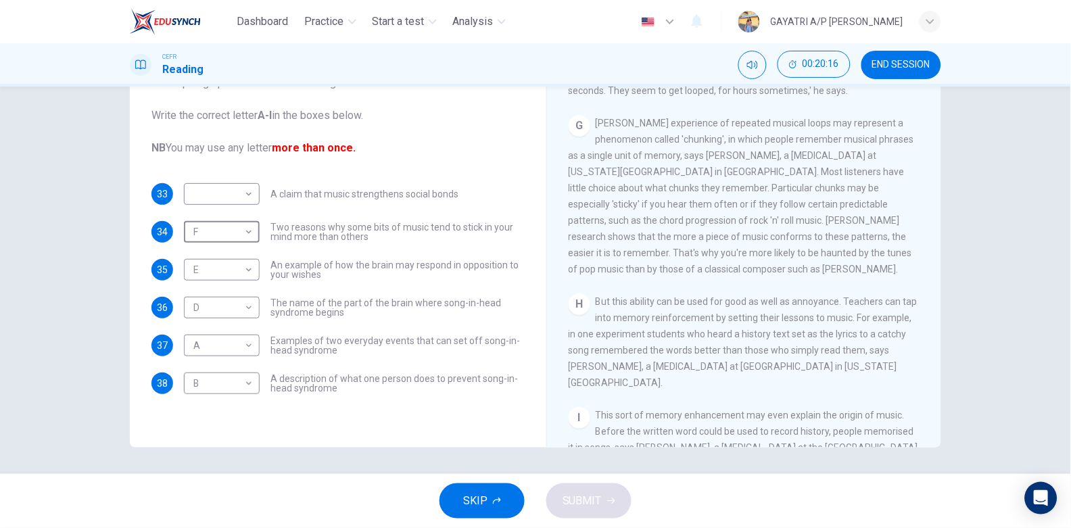
scroll to position [1094, 0]
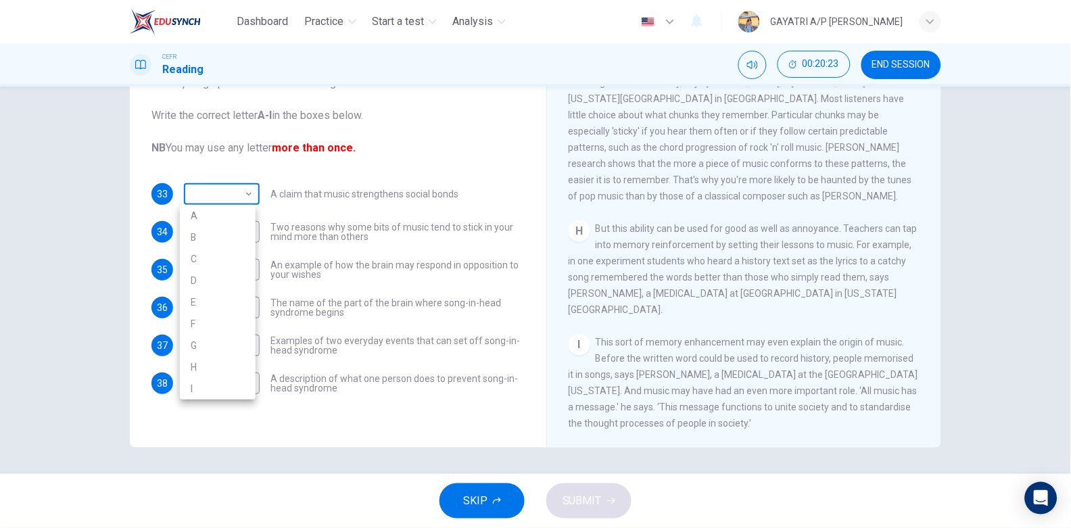
click at [229, 186] on body "Dashboard Practice Start a test Analysis English en ​ GAYATRI A/P RAMIS CEFR Re…" at bounding box center [535, 264] width 1071 height 528
click at [217, 383] on li "I" at bounding box center [218, 389] width 76 height 22
type input "I"
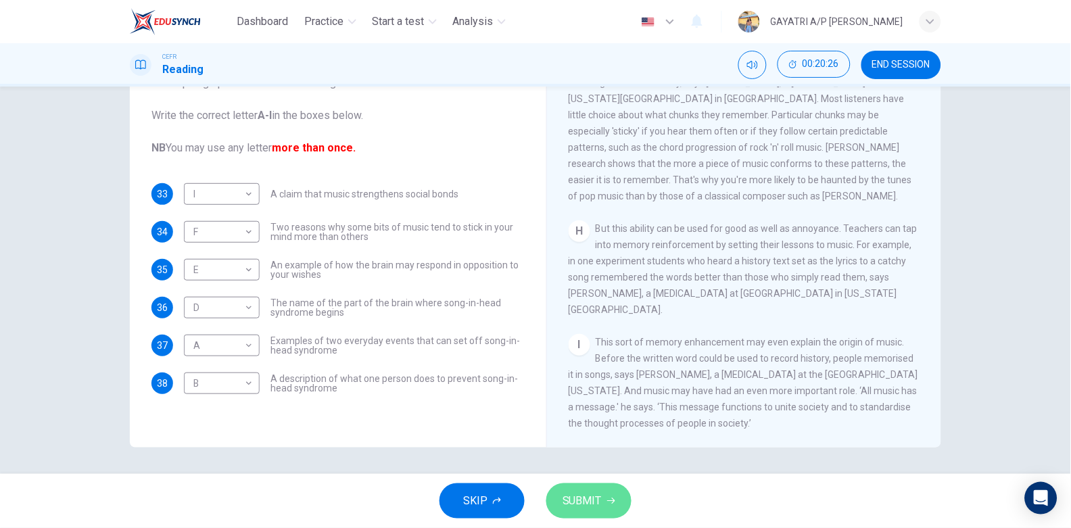
click at [585, 500] on span "SUBMIT" at bounding box center [581, 500] width 39 height 19
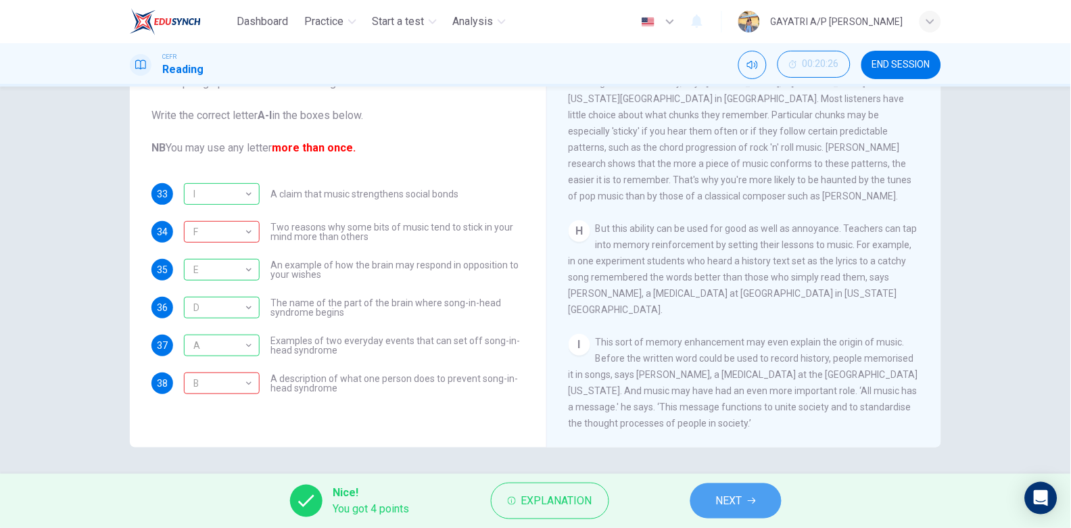
click at [725, 502] on span "NEXT" at bounding box center [729, 500] width 26 height 19
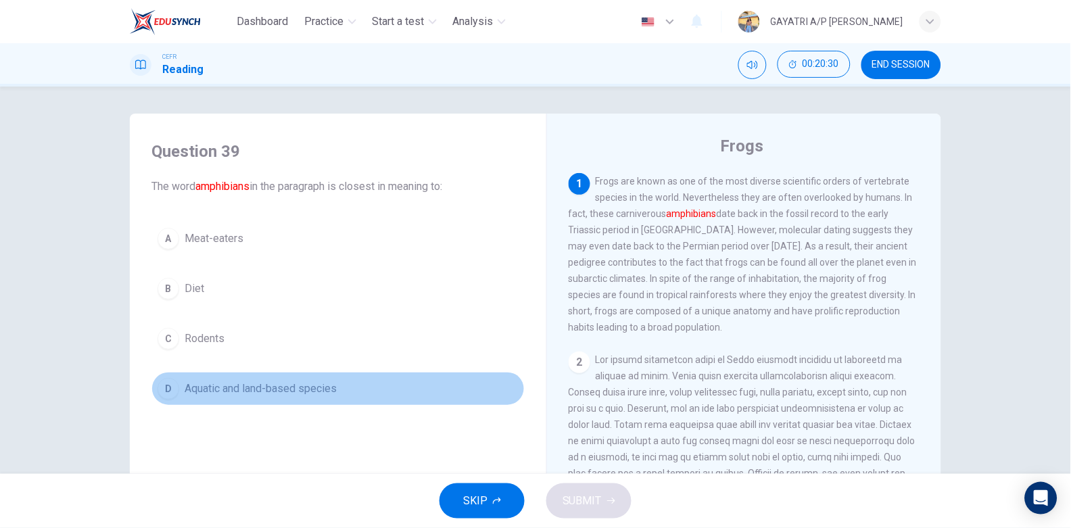
click at [287, 393] on span "Aquatic and land-based species" at bounding box center [261, 389] width 152 height 16
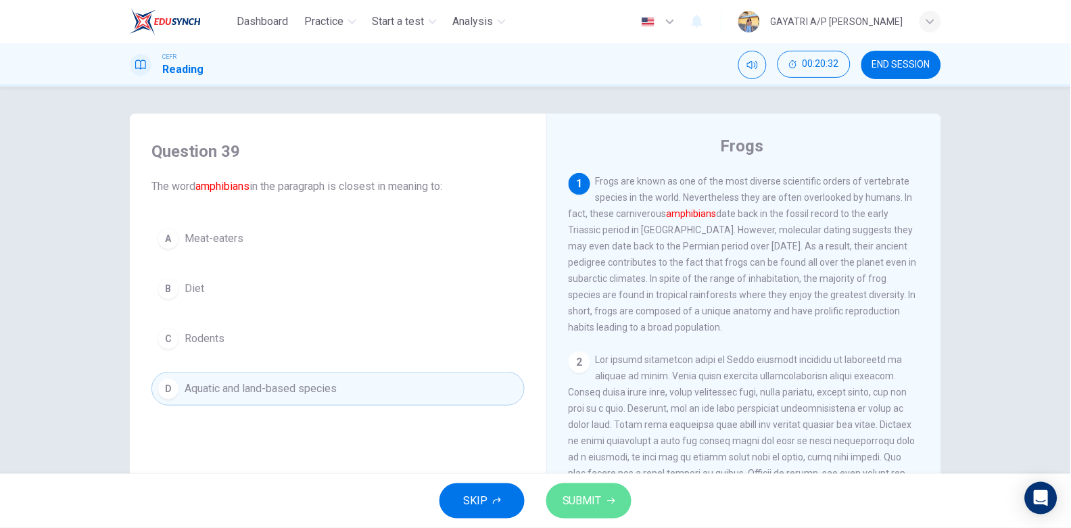
click at [597, 499] on span "SUBMIT" at bounding box center [581, 500] width 39 height 19
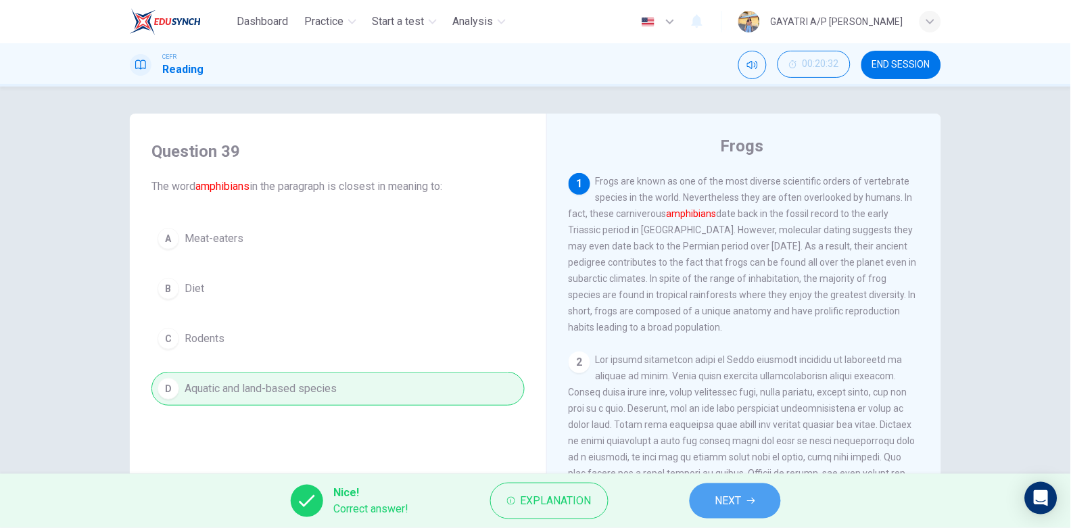
click at [735, 496] on span "NEXT" at bounding box center [728, 500] width 26 height 19
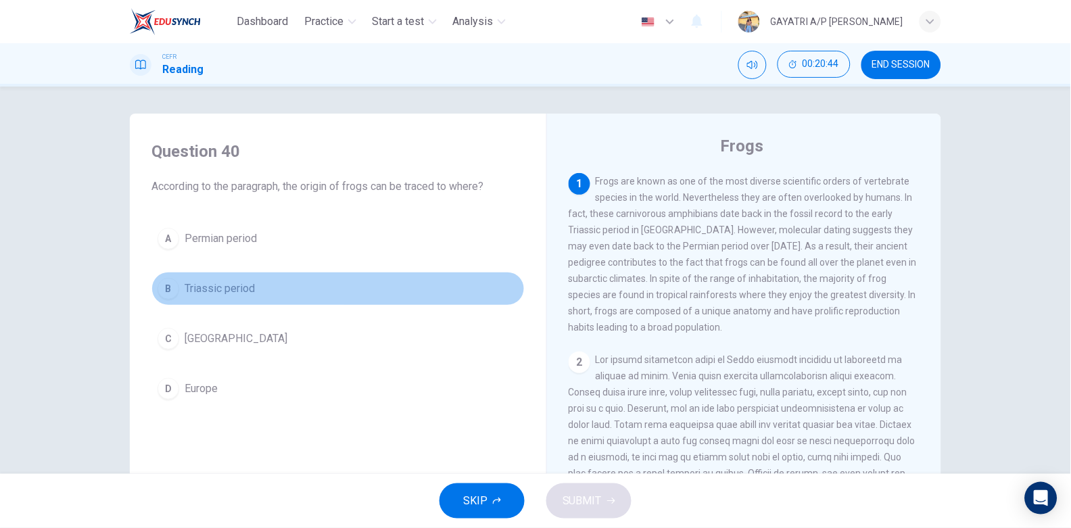
click at [282, 278] on button "B Triassic period" at bounding box center [337, 289] width 373 height 34
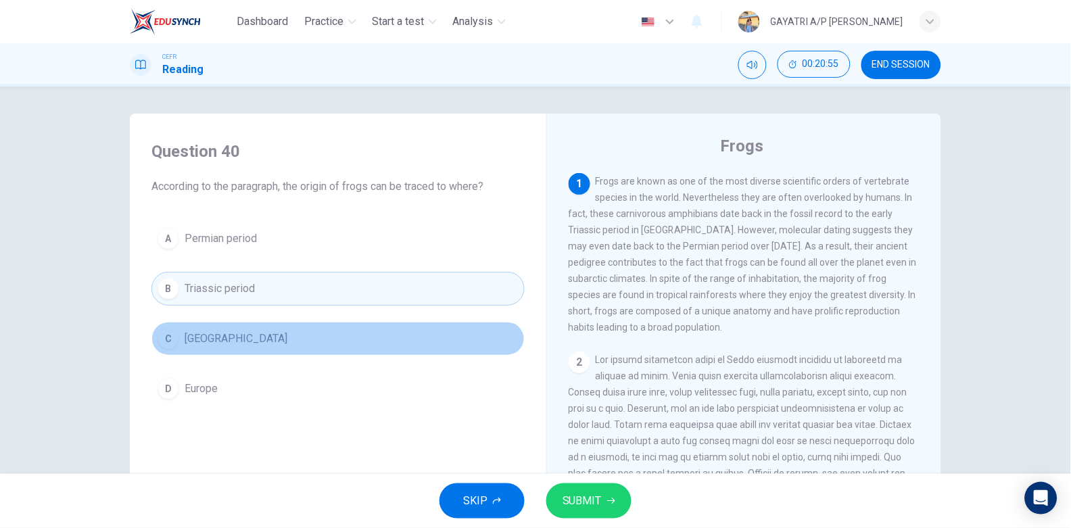
click at [293, 334] on button "C Madagascar" at bounding box center [337, 339] width 373 height 34
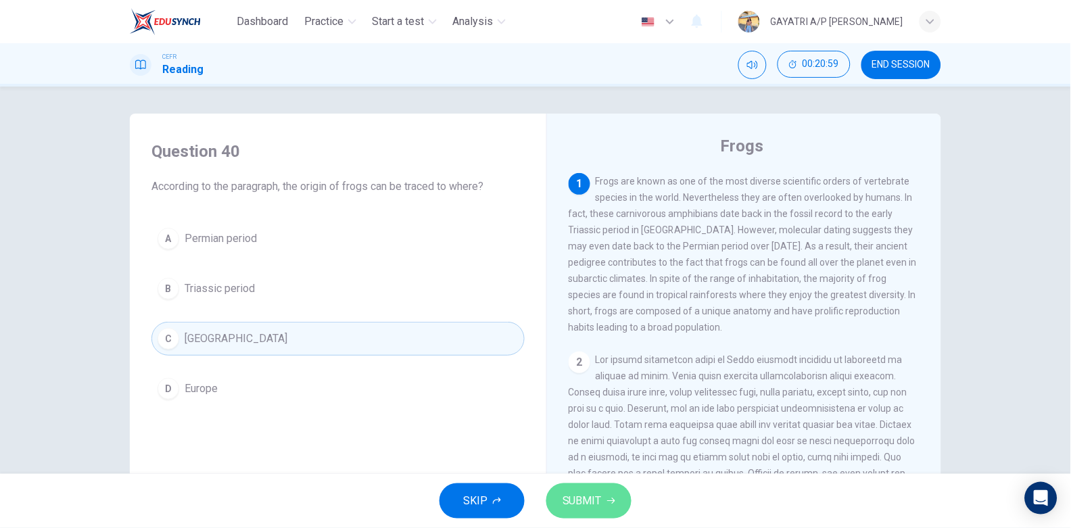
click at [592, 498] on span "SUBMIT" at bounding box center [581, 500] width 39 height 19
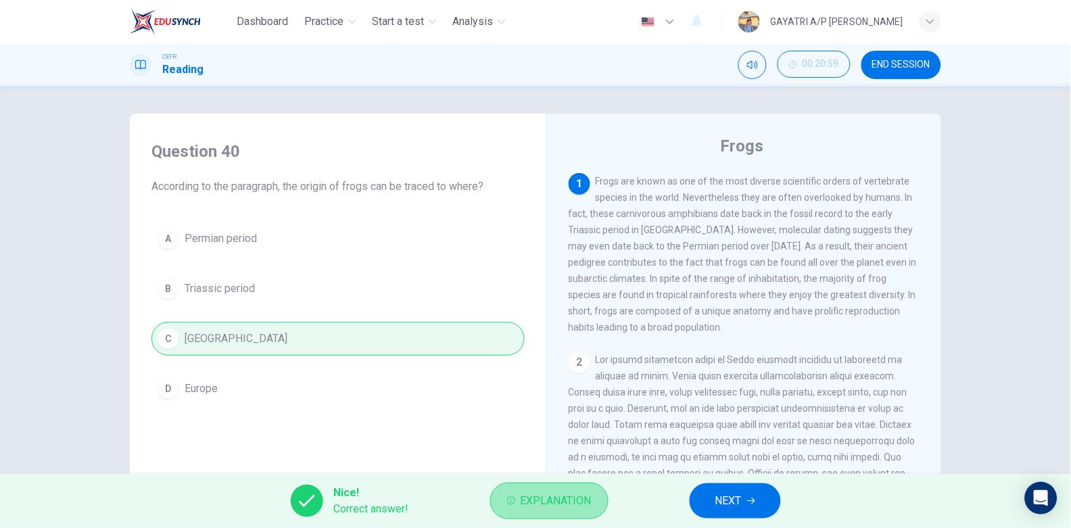
click at [534, 500] on span "Explanation" at bounding box center [556, 500] width 71 height 19
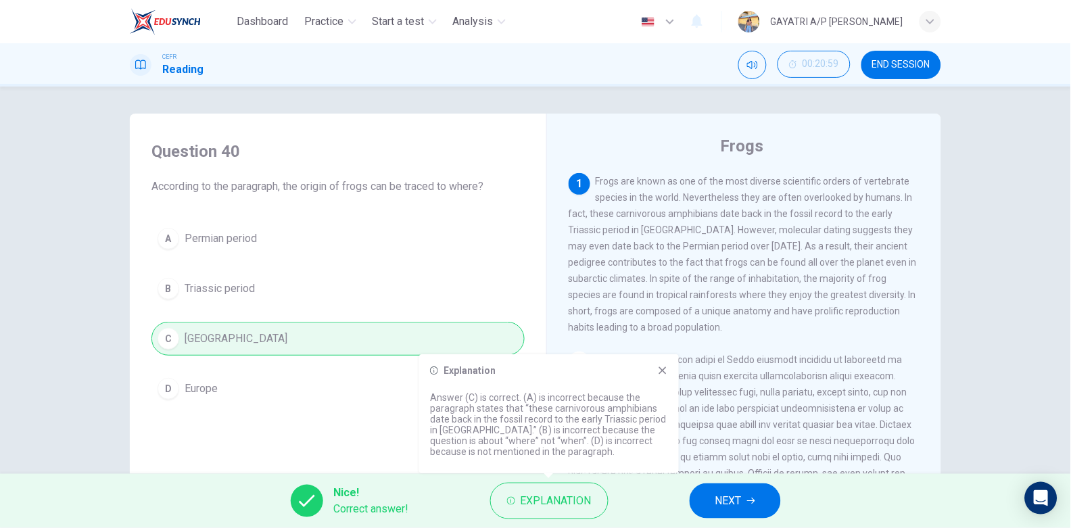
click at [658, 374] on icon at bounding box center [662, 370] width 11 height 11
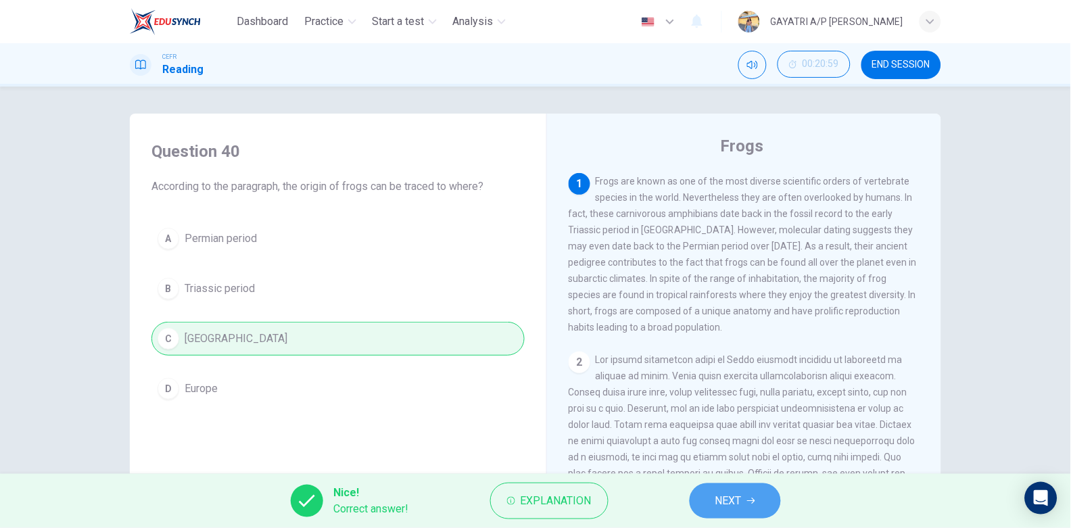
click at [750, 500] on icon "button" at bounding box center [751, 501] width 8 height 8
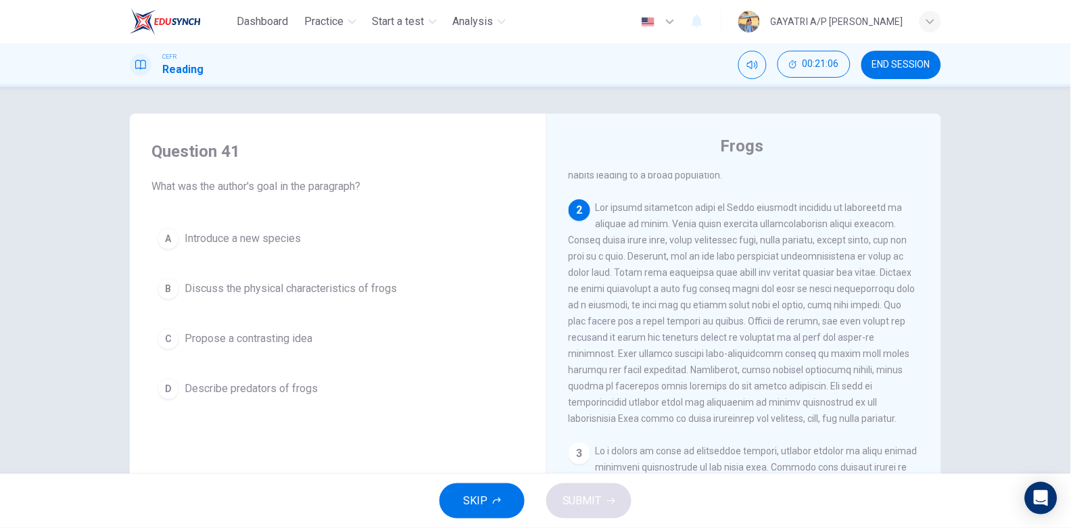
scroll to position [152, 0]
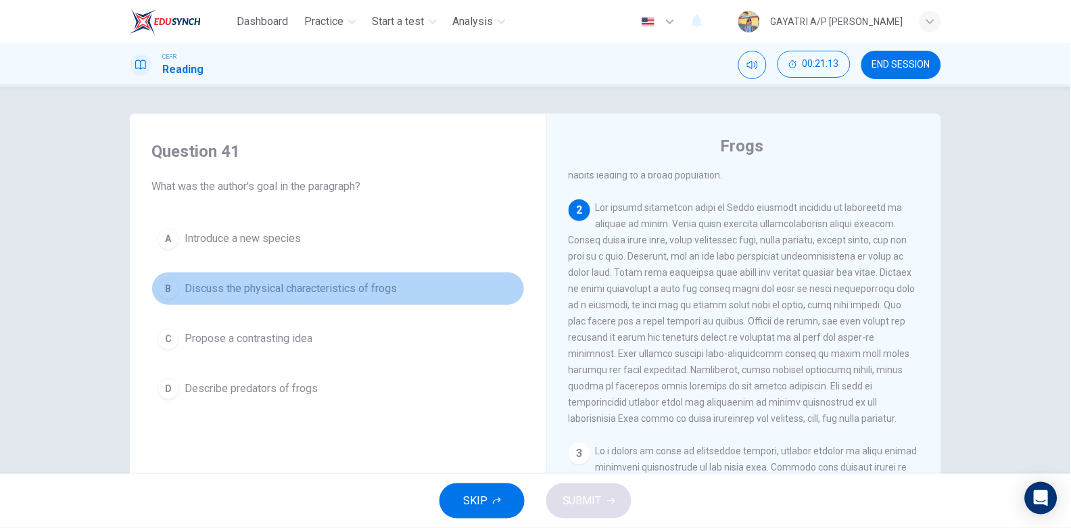
click at [295, 284] on span "Discuss the physical characteristics of frogs" at bounding box center [291, 289] width 212 height 16
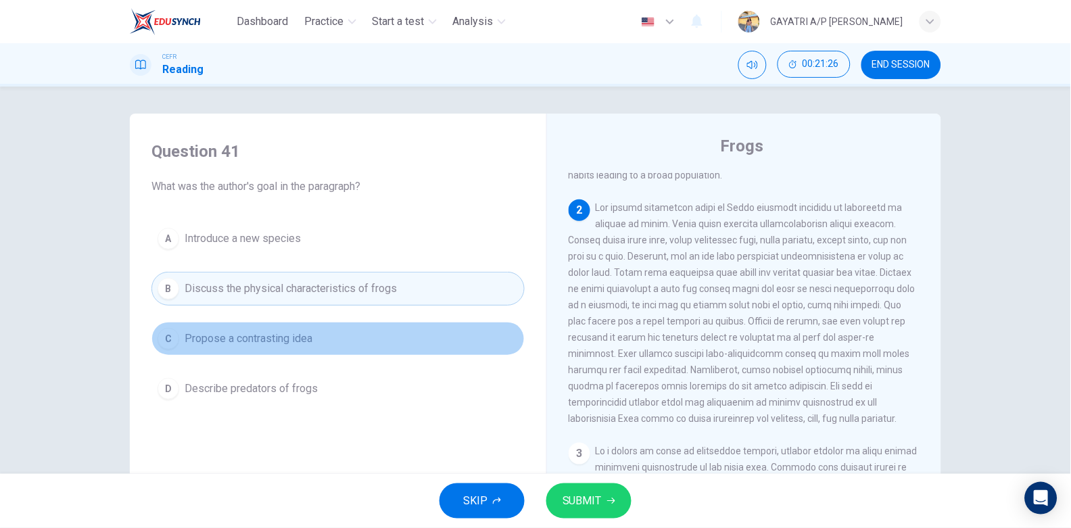
click at [285, 347] on span "Propose a contrasting idea" at bounding box center [249, 339] width 128 height 16
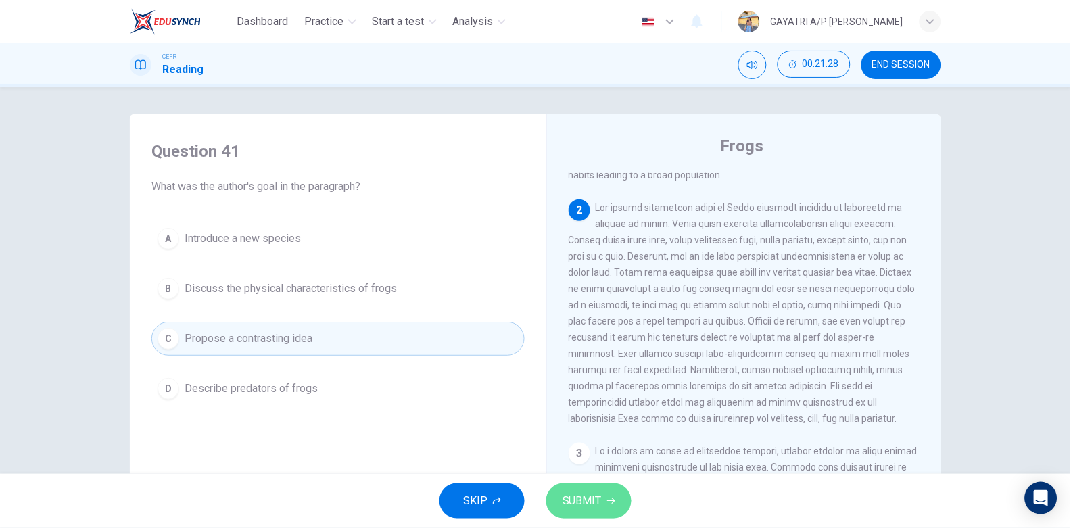
click at [619, 487] on button "SUBMIT" at bounding box center [588, 500] width 85 height 35
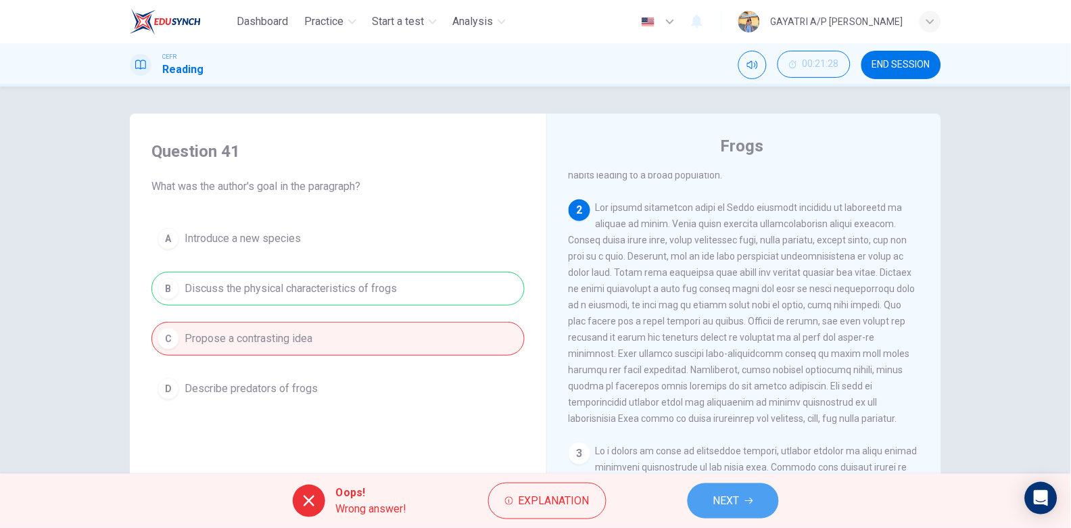
click at [740, 492] on span "NEXT" at bounding box center [726, 500] width 26 height 19
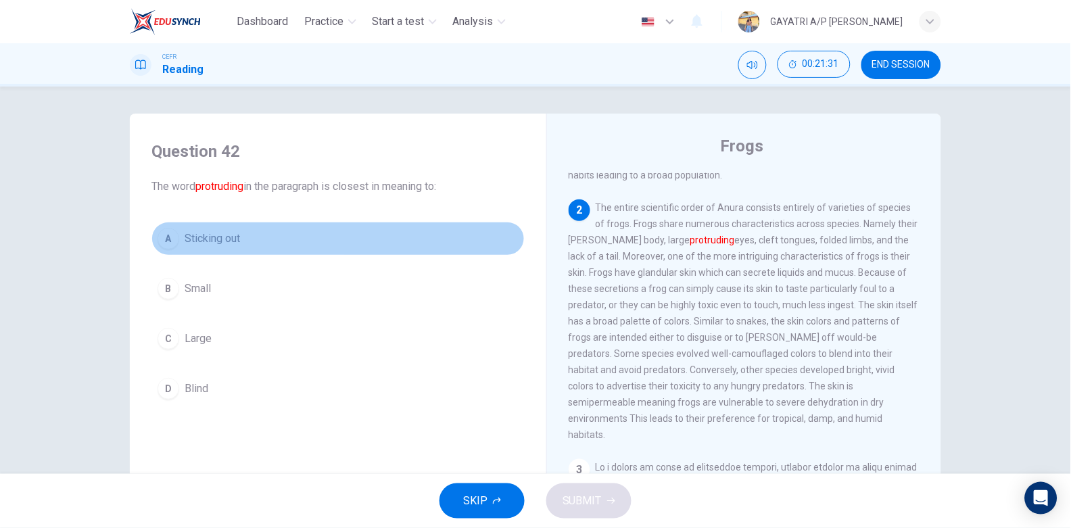
click at [287, 239] on button "A Sticking out" at bounding box center [337, 239] width 373 height 34
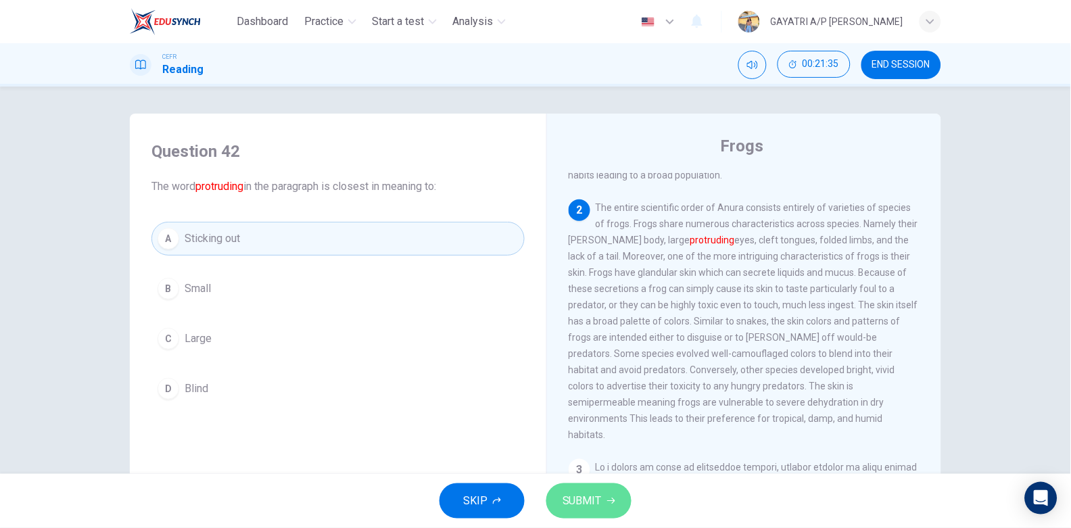
click at [601, 500] on button "SUBMIT" at bounding box center [588, 500] width 85 height 35
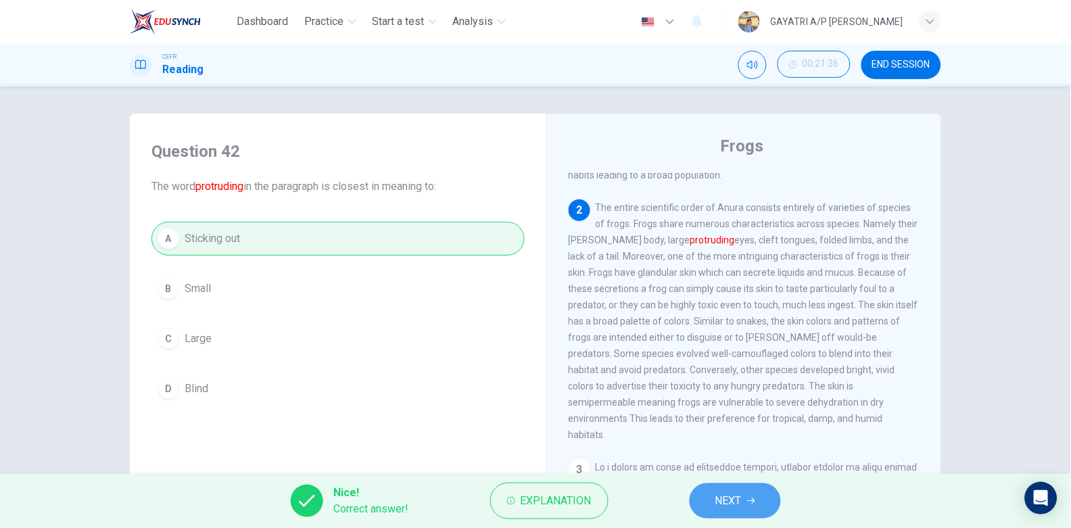
click at [763, 496] on button "NEXT" at bounding box center [735, 500] width 91 height 35
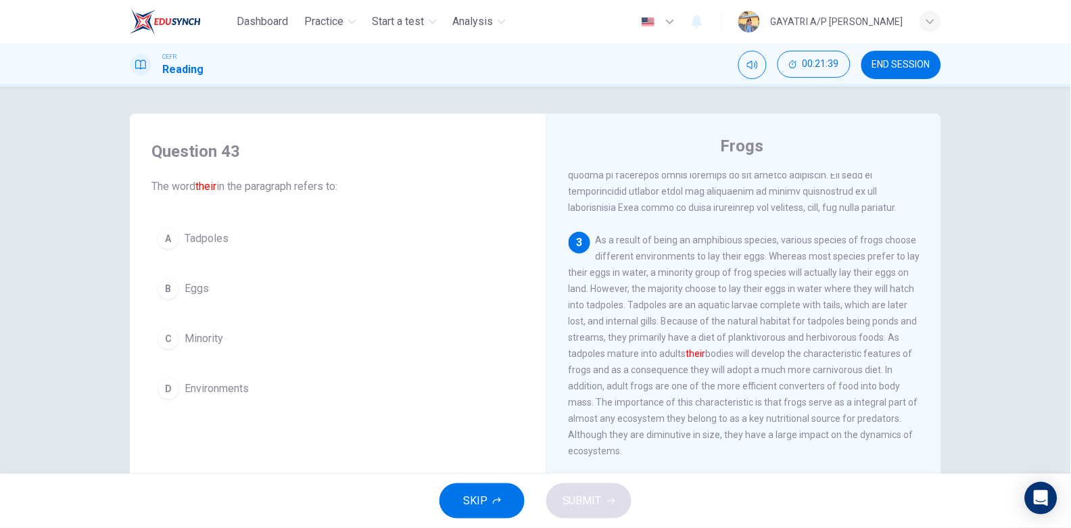
scroll to position [366, 0]
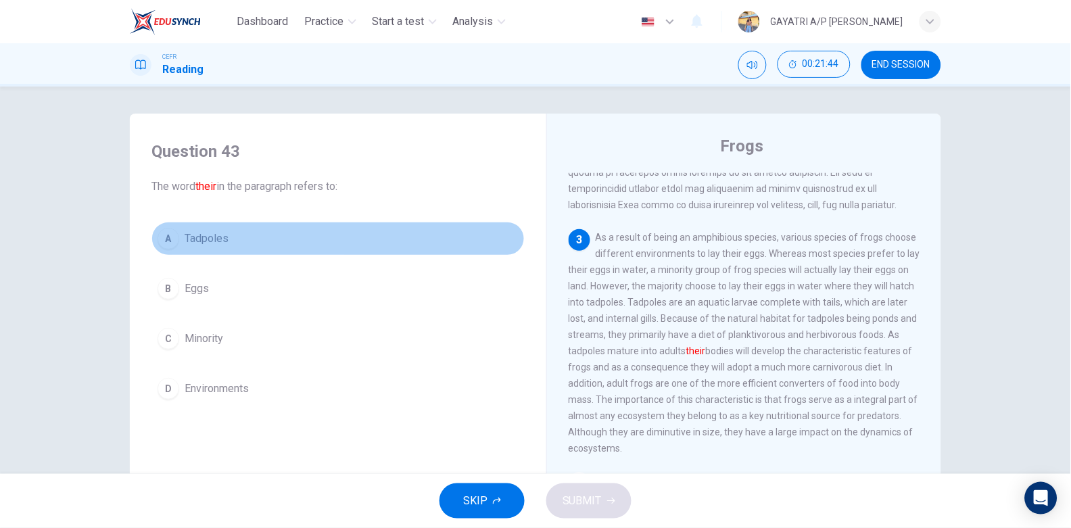
click at [258, 241] on button "A Tadpoles" at bounding box center [337, 239] width 373 height 34
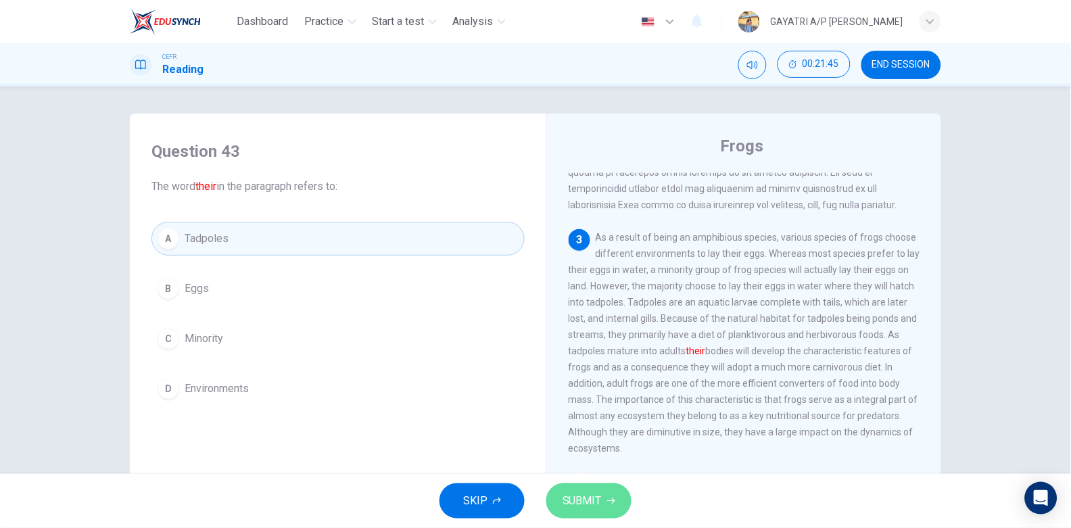
click at [588, 499] on span "SUBMIT" at bounding box center [581, 500] width 39 height 19
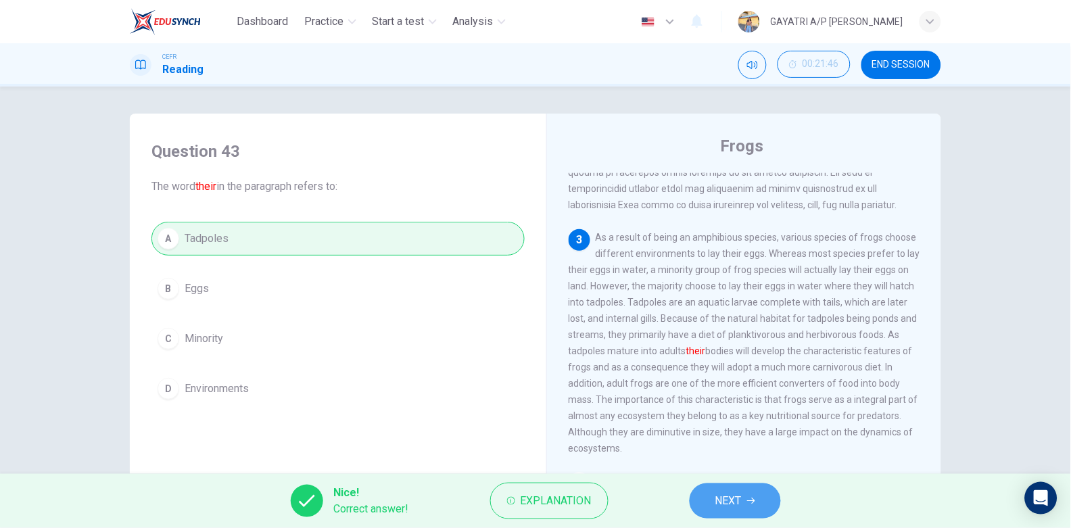
click at [738, 495] on span "NEXT" at bounding box center [728, 500] width 26 height 19
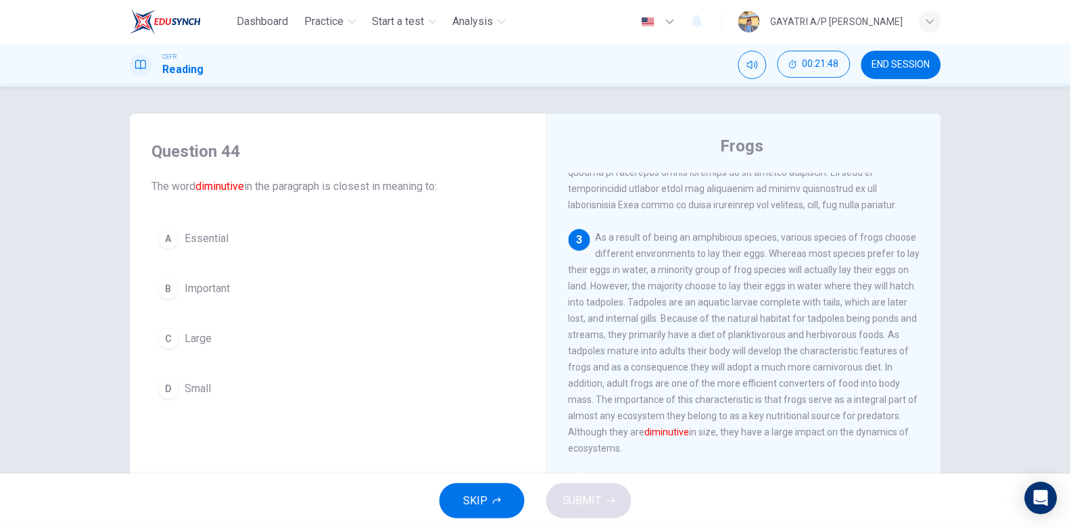
scroll to position [496, 0]
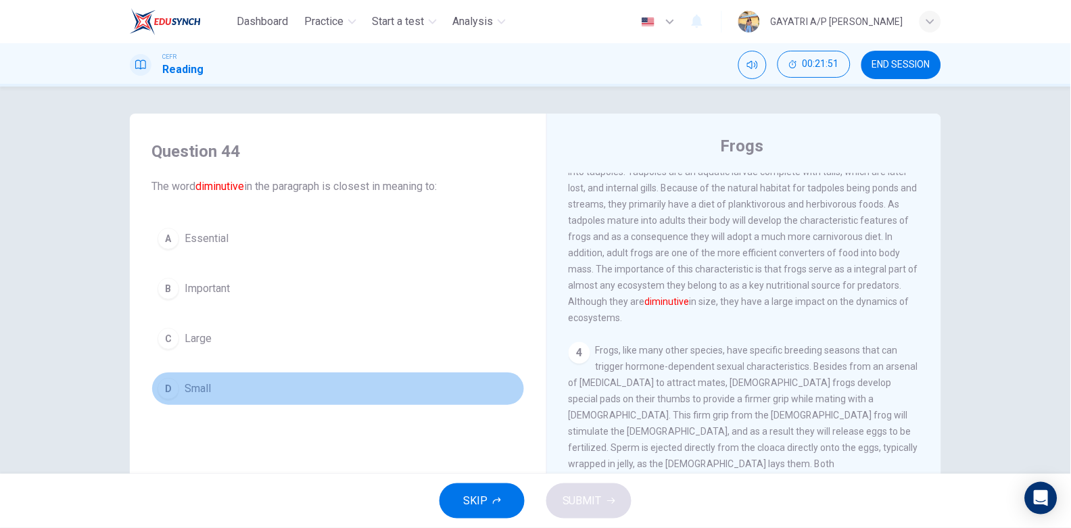
click at [266, 383] on button "D Small" at bounding box center [337, 389] width 373 height 34
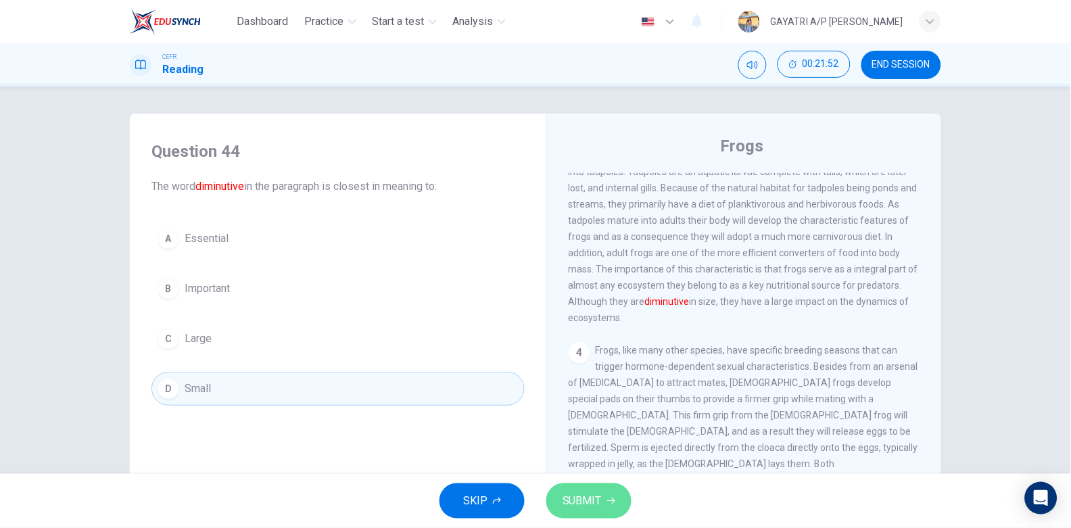
click at [590, 500] on span "SUBMIT" at bounding box center [581, 500] width 39 height 19
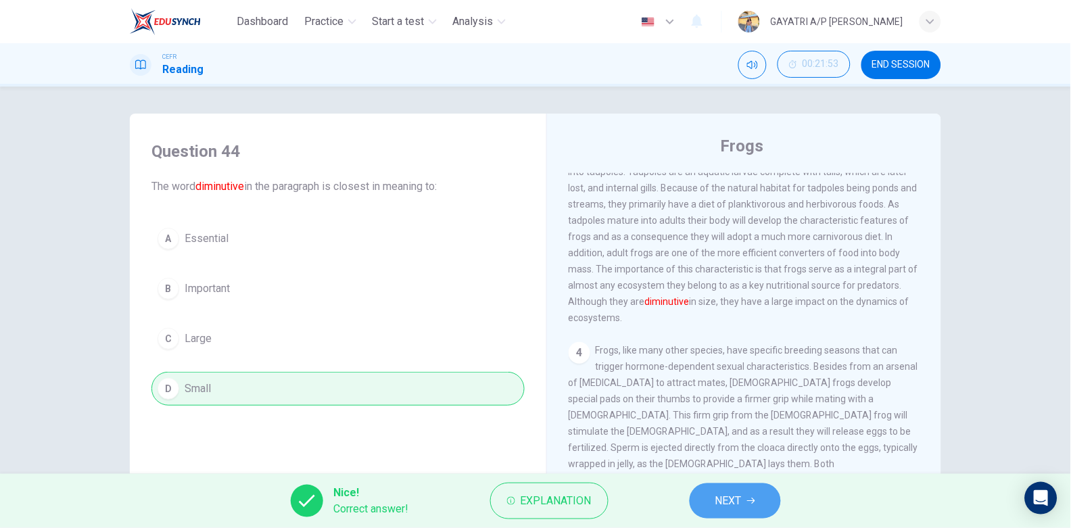
click at [749, 500] on icon "button" at bounding box center [751, 501] width 8 height 8
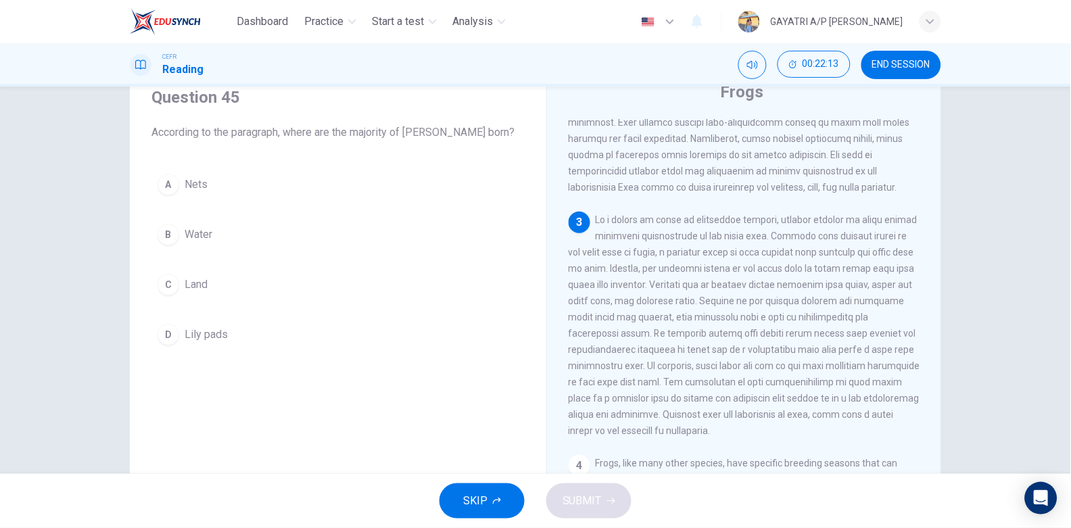
scroll to position [51, 0]
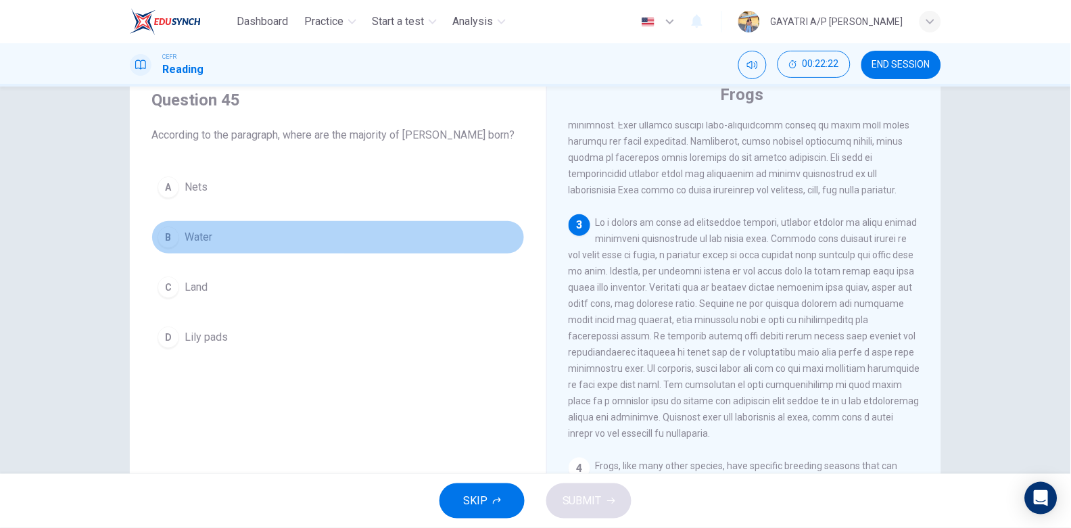
click at [202, 235] on span "Water" at bounding box center [199, 237] width 28 height 16
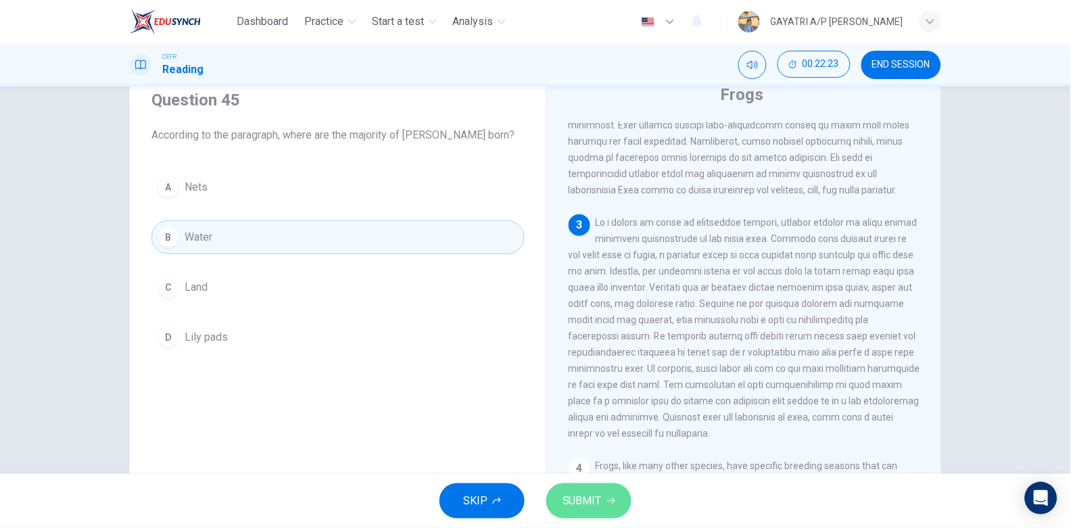
click at [598, 494] on span "SUBMIT" at bounding box center [581, 500] width 39 height 19
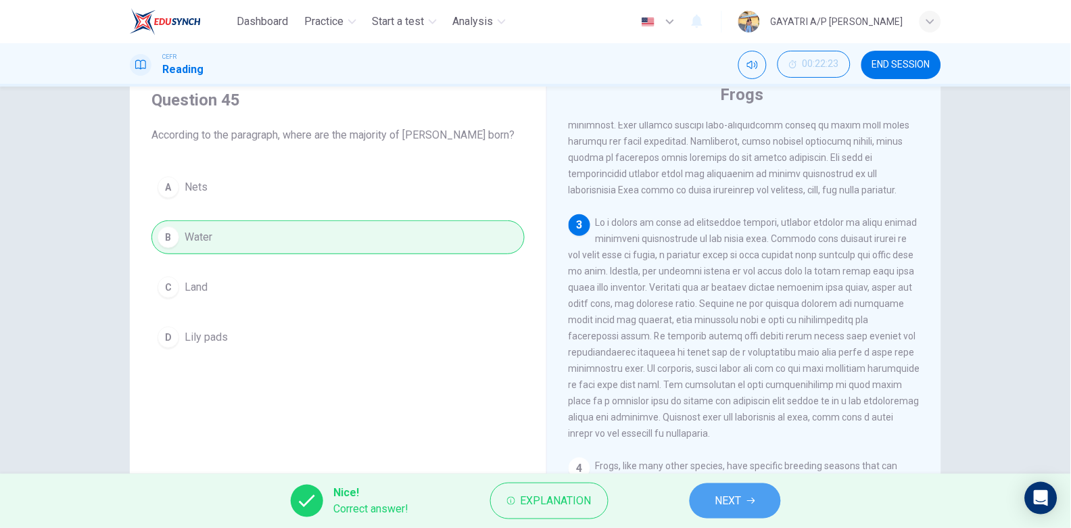
click at [724, 485] on button "NEXT" at bounding box center [735, 500] width 91 height 35
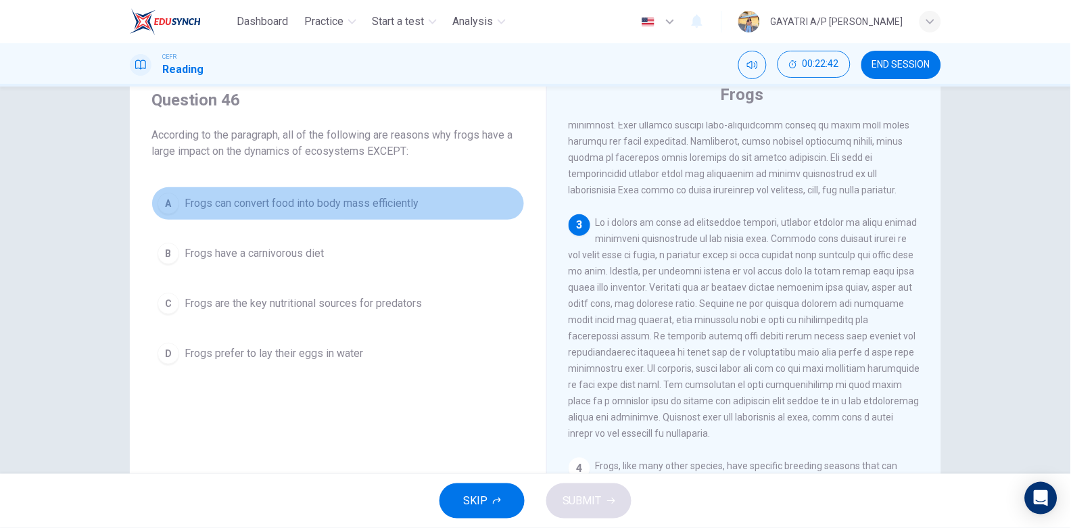
click at [271, 197] on span "Frogs can convert food into body mass efficiently" at bounding box center [302, 203] width 234 height 16
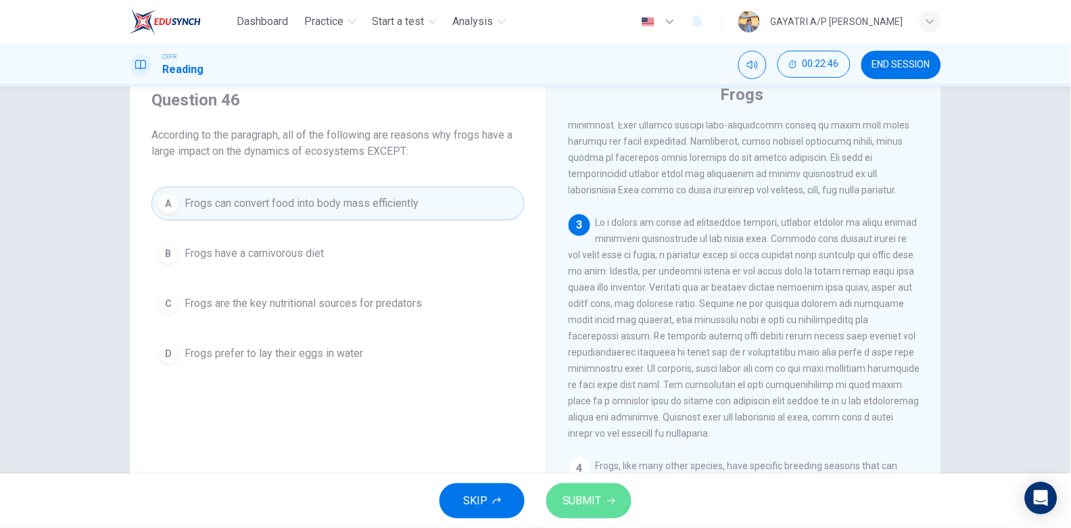
click at [611, 510] on button "SUBMIT" at bounding box center [588, 500] width 85 height 35
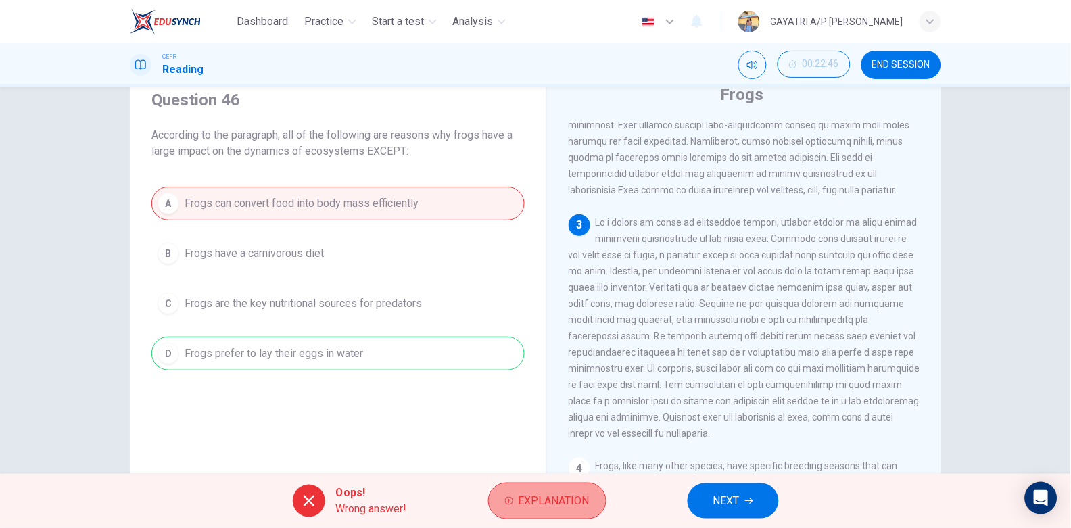
click at [579, 501] on span "Explanation" at bounding box center [554, 500] width 71 height 19
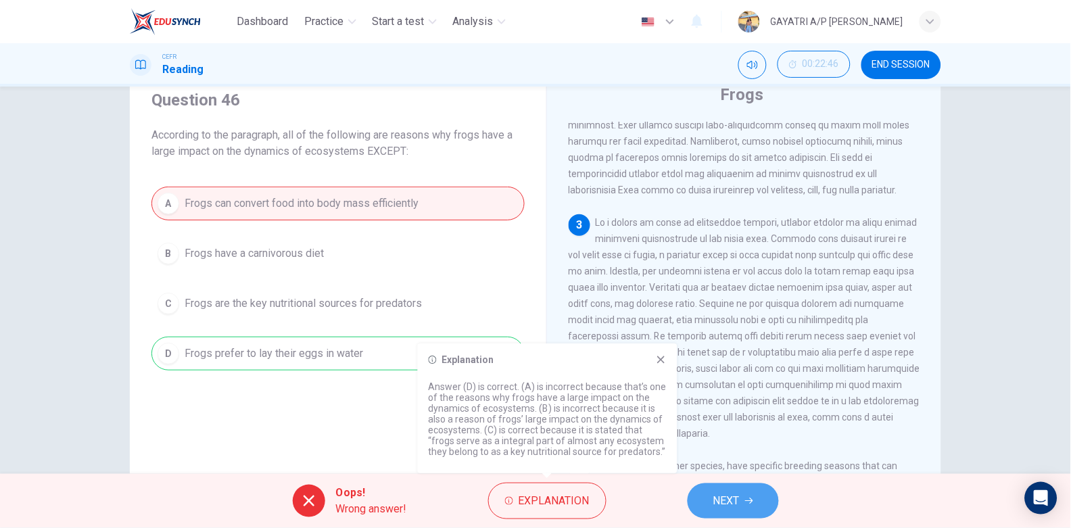
click at [709, 496] on button "NEXT" at bounding box center [733, 500] width 91 height 35
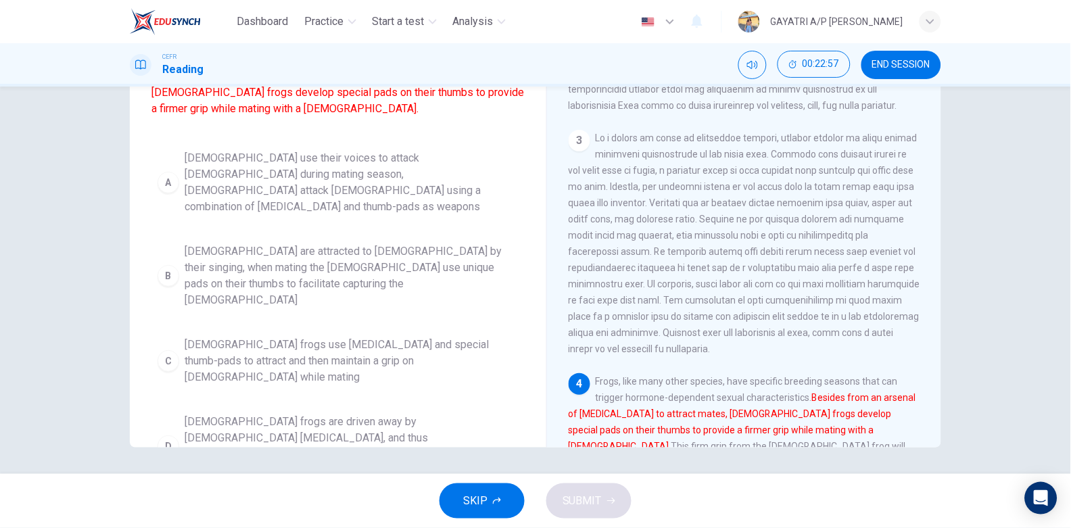
scroll to position [0, 0]
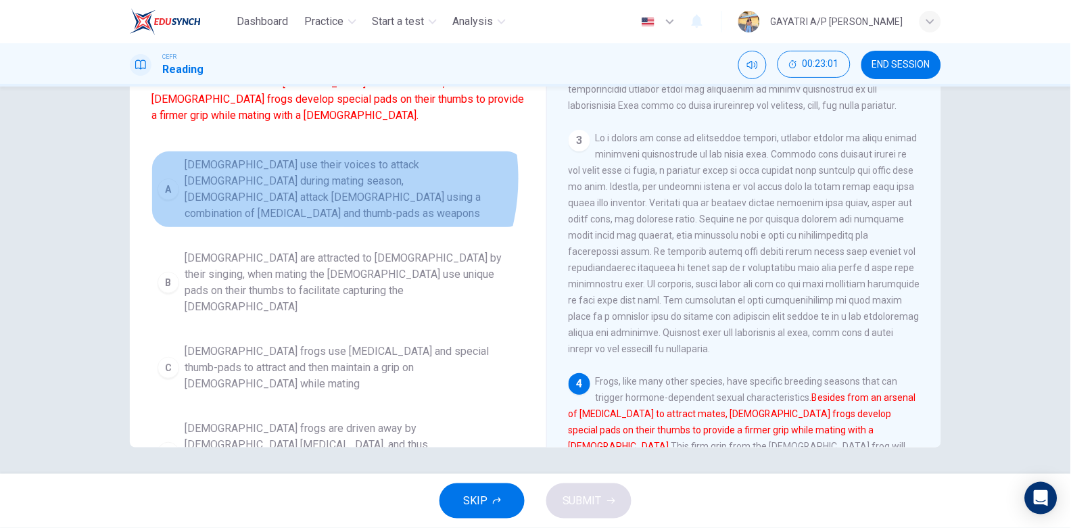
click at [306, 195] on span "Males use their voices to attack females during mating season, males attack fem…" at bounding box center [352, 189] width 334 height 65
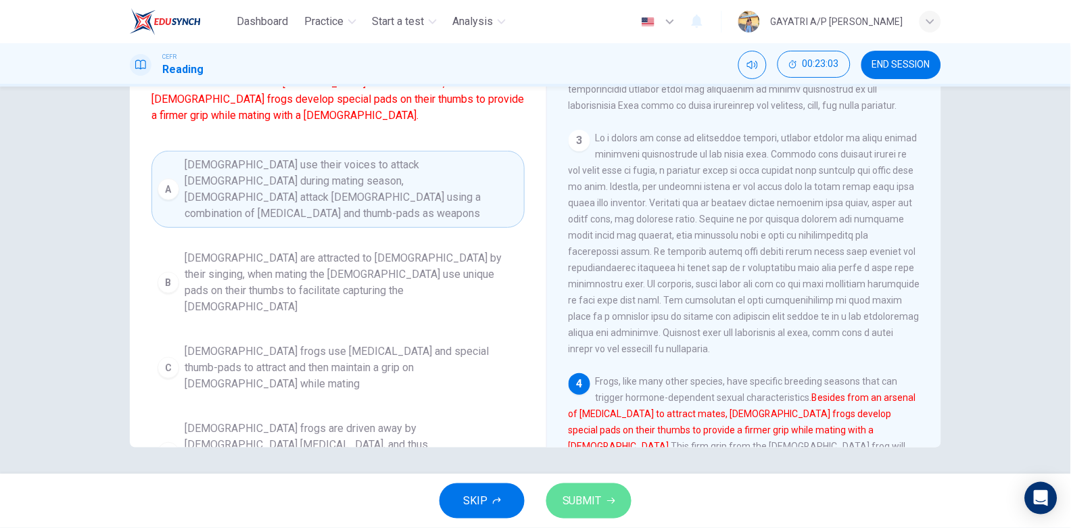
click at [578, 502] on span "SUBMIT" at bounding box center [581, 500] width 39 height 19
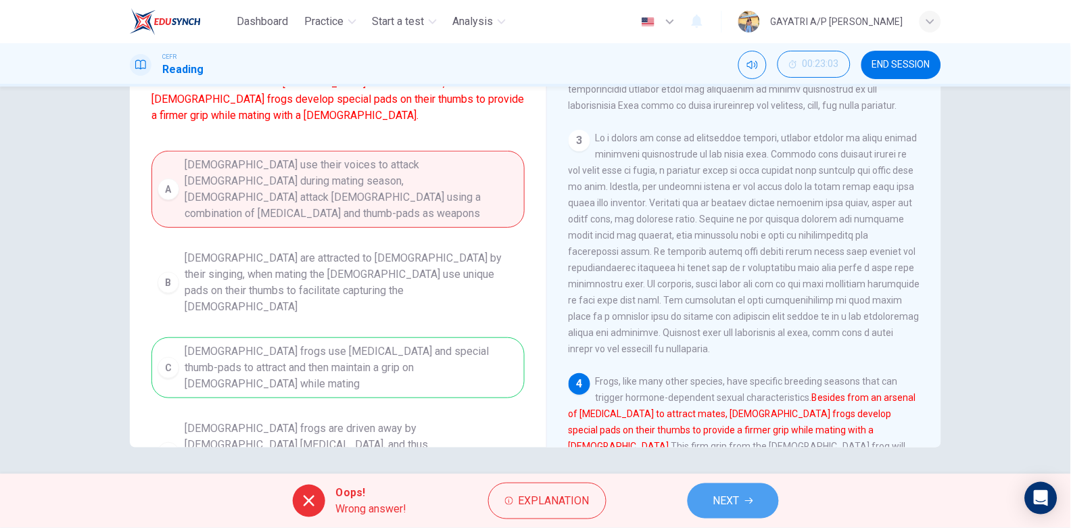
click at [708, 495] on button "NEXT" at bounding box center [733, 500] width 91 height 35
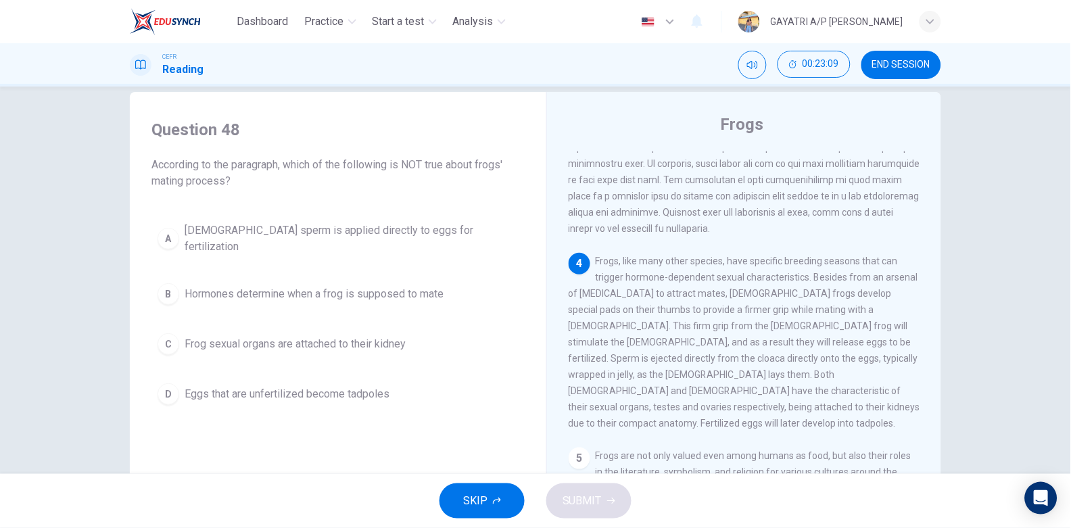
scroll to position [21, 0]
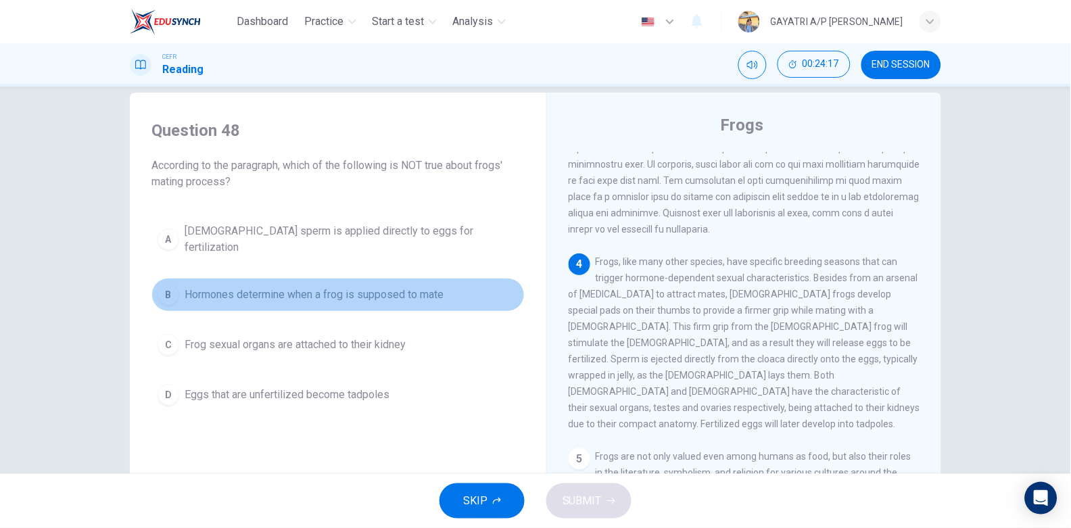
click at [395, 288] on span "Hormones determine when a frog is supposed to mate" at bounding box center [314, 295] width 259 height 16
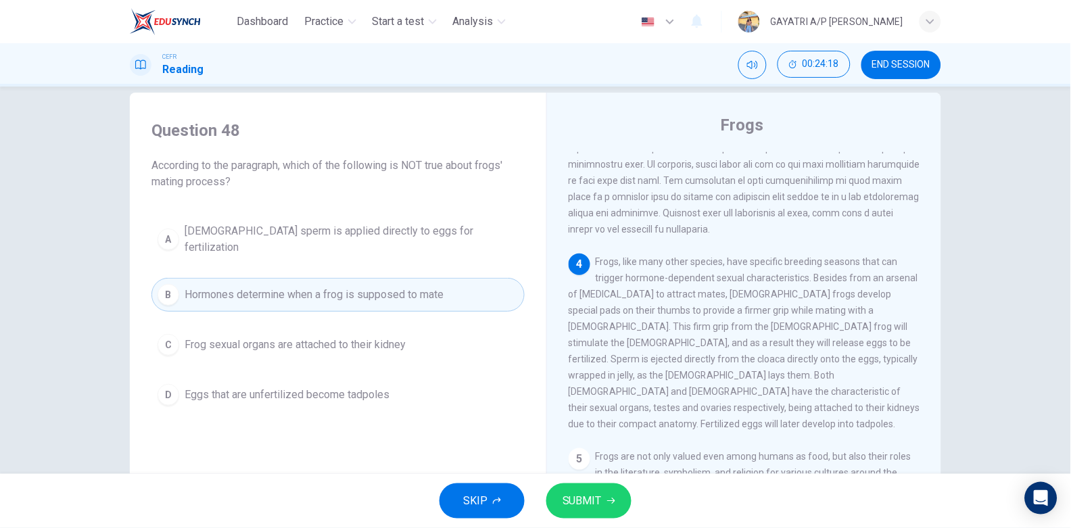
click at [592, 498] on span "SUBMIT" at bounding box center [581, 500] width 39 height 19
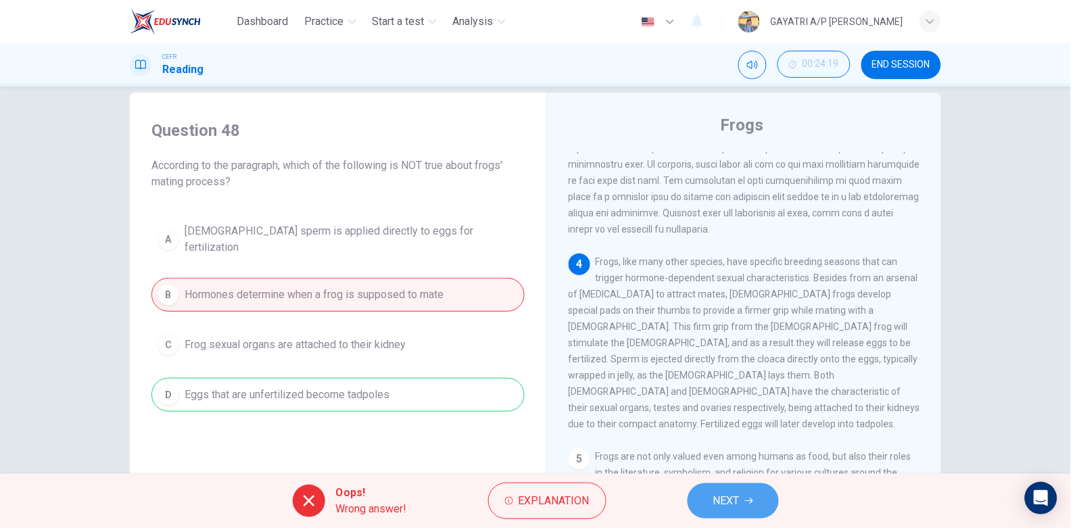
click at [731, 510] on span "NEXT" at bounding box center [726, 500] width 26 height 19
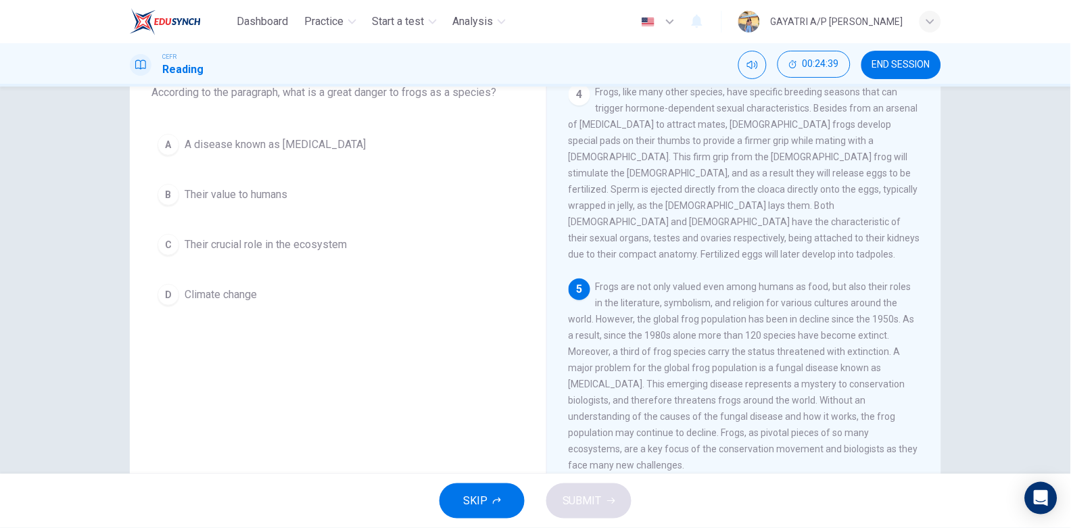
scroll to position [95, 0]
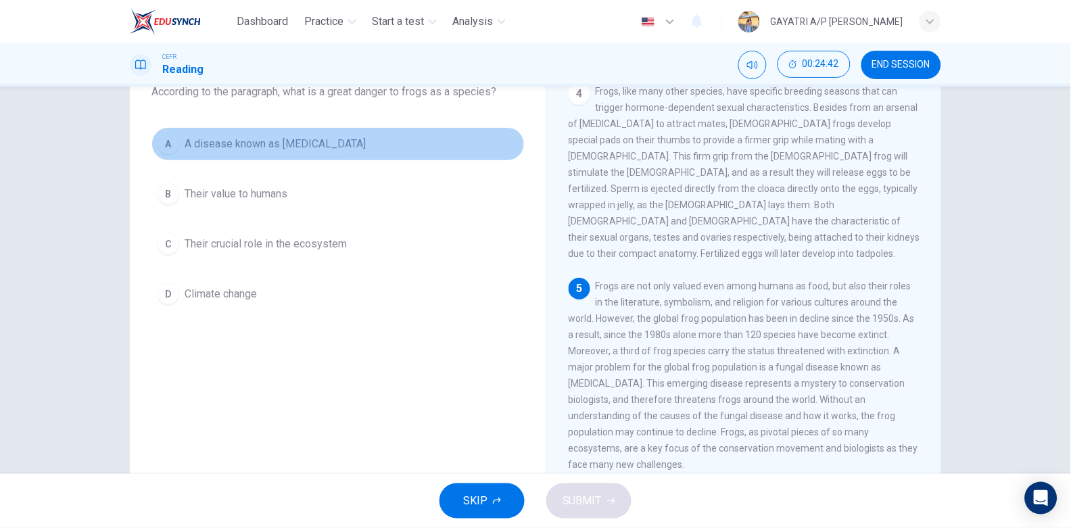
click at [306, 127] on button "A A disease known as chytridiomycosis" at bounding box center [337, 144] width 373 height 34
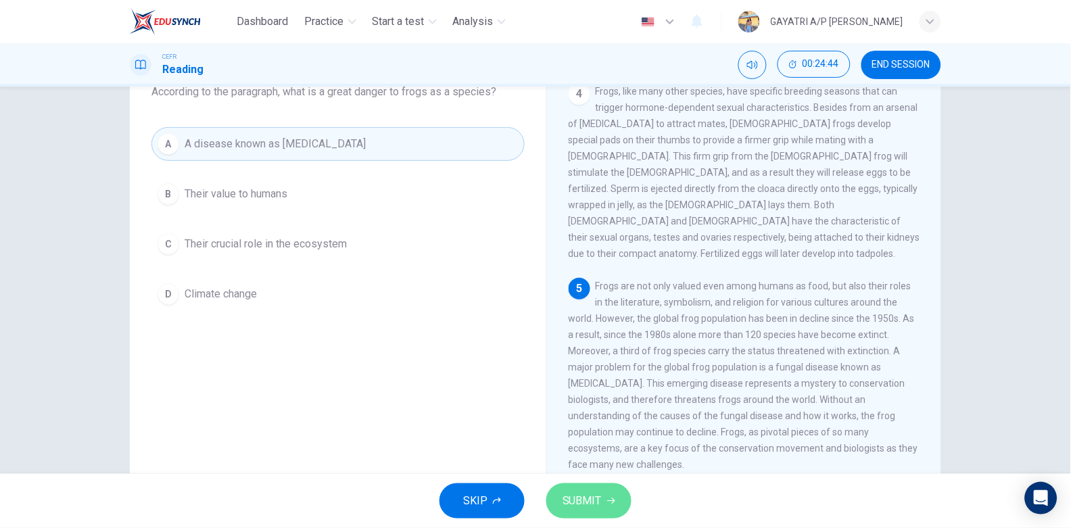
click at [594, 489] on button "SUBMIT" at bounding box center [588, 500] width 85 height 35
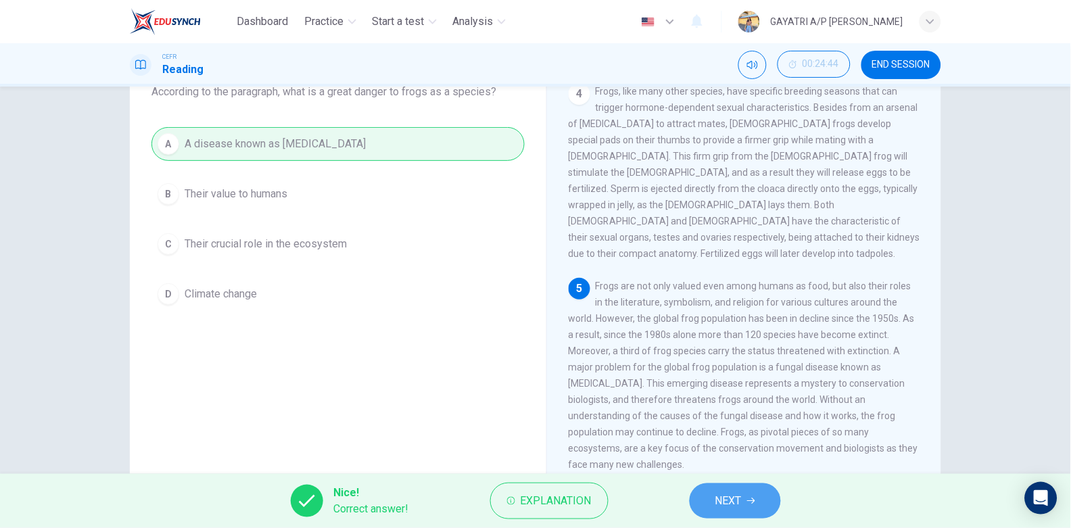
click at [728, 493] on span "NEXT" at bounding box center [728, 500] width 26 height 19
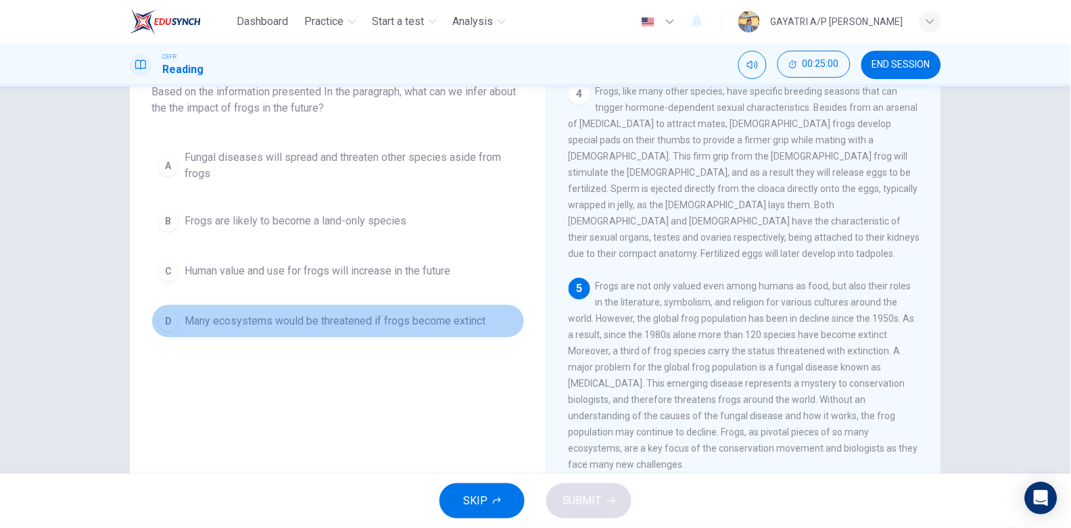
click at [344, 320] on span "Many ecosystems would be threatened if frogs become extinct" at bounding box center [335, 321] width 301 height 16
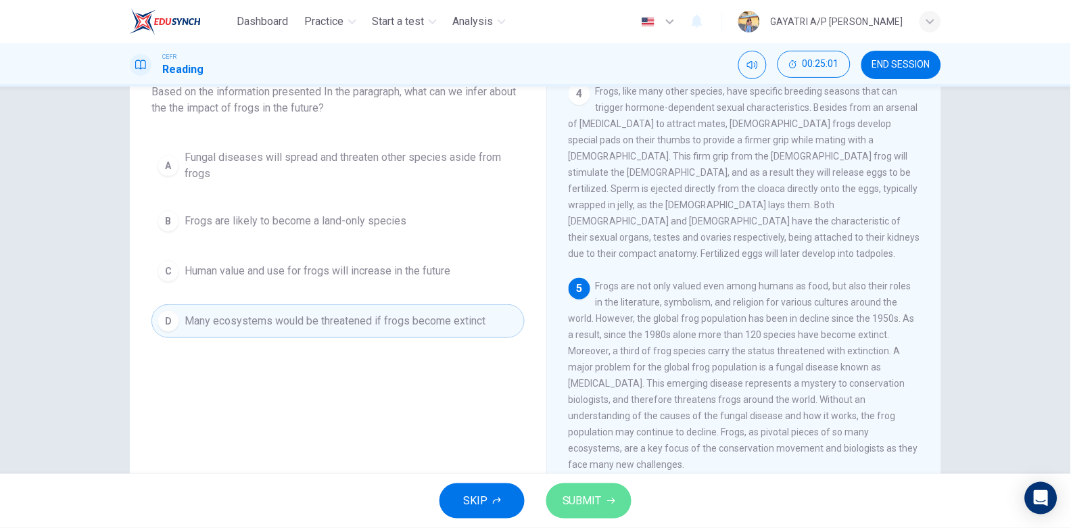
click at [575, 508] on span "SUBMIT" at bounding box center [581, 500] width 39 height 19
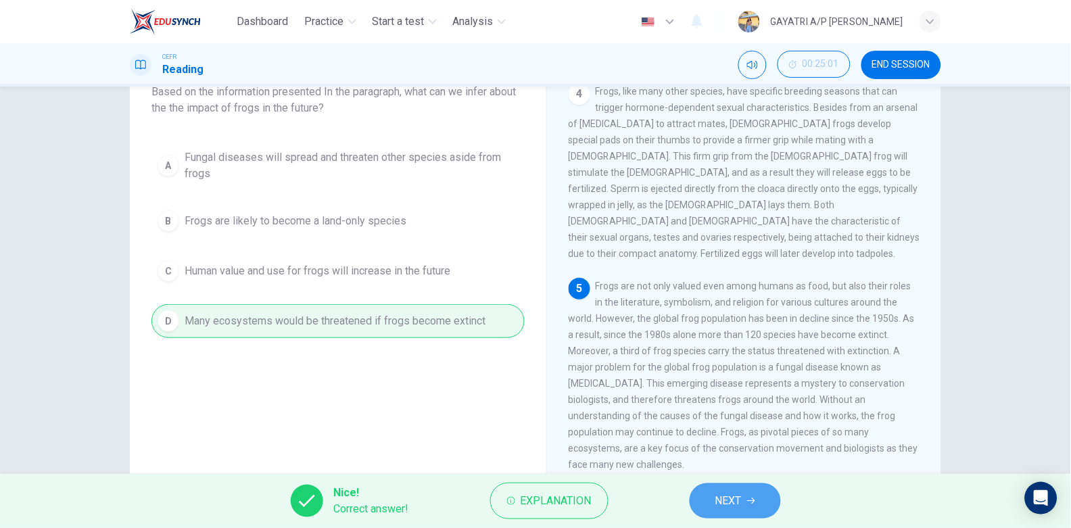
click at [759, 492] on button "NEXT" at bounding box center [735, 500] width 91 height 35
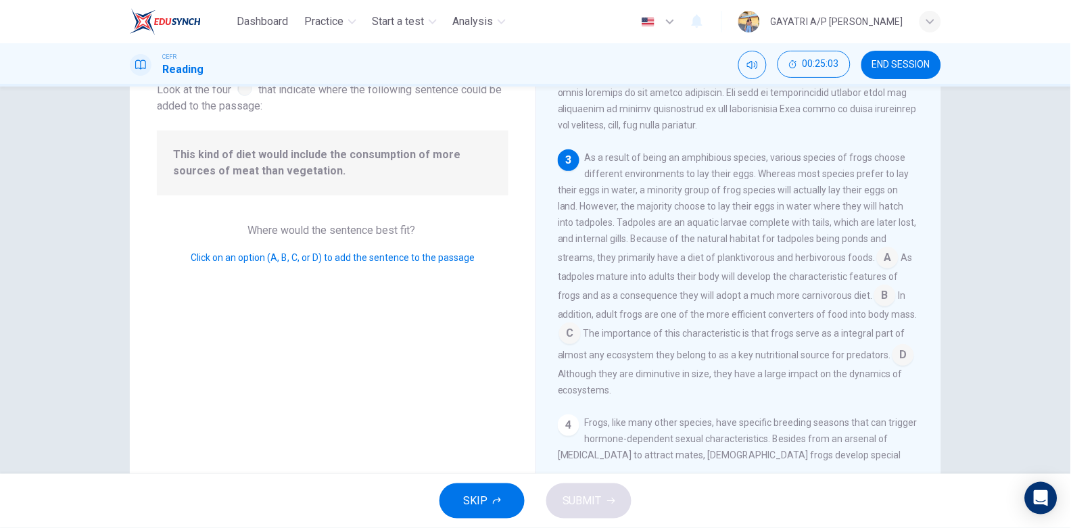
scroll to position [349, 0]
click at [878, 264] on input at bounding box center [888, 261] width 22 height 22
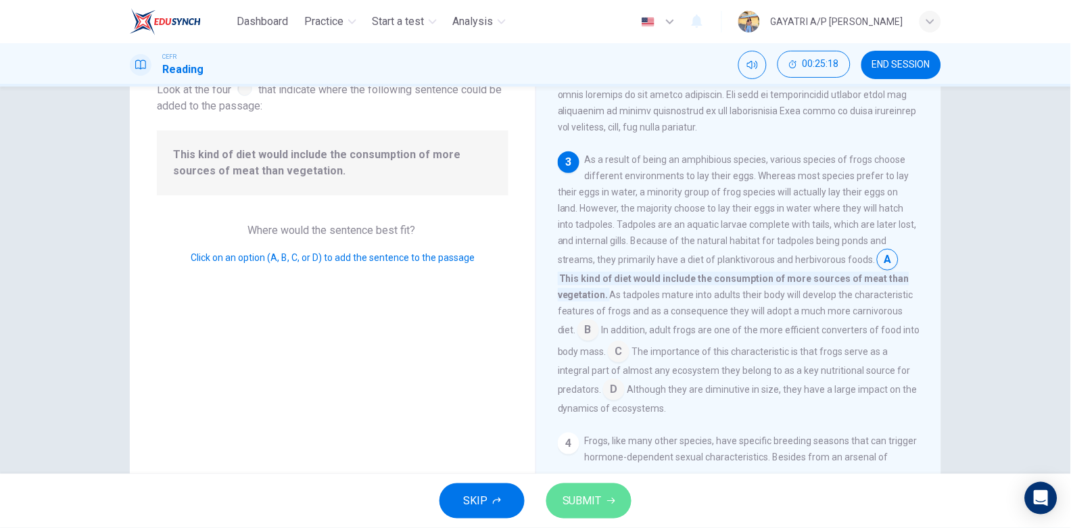
click at [594, 496] on span "SUBMIT" at bounding box center [581, 500] width 39 height 19
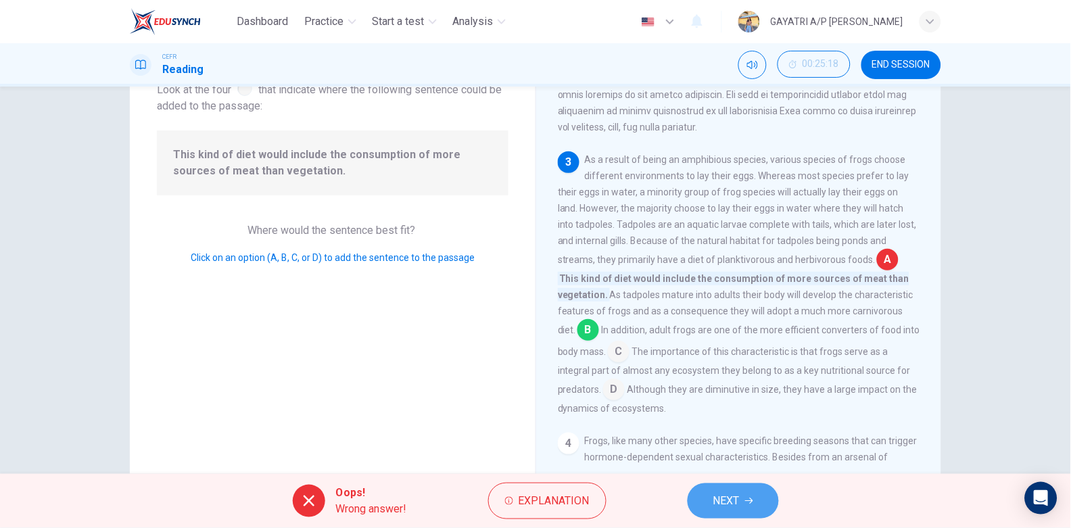
click at [730, 494] on span "NEXT" at bounding box center [726, 500] width 26 height 19
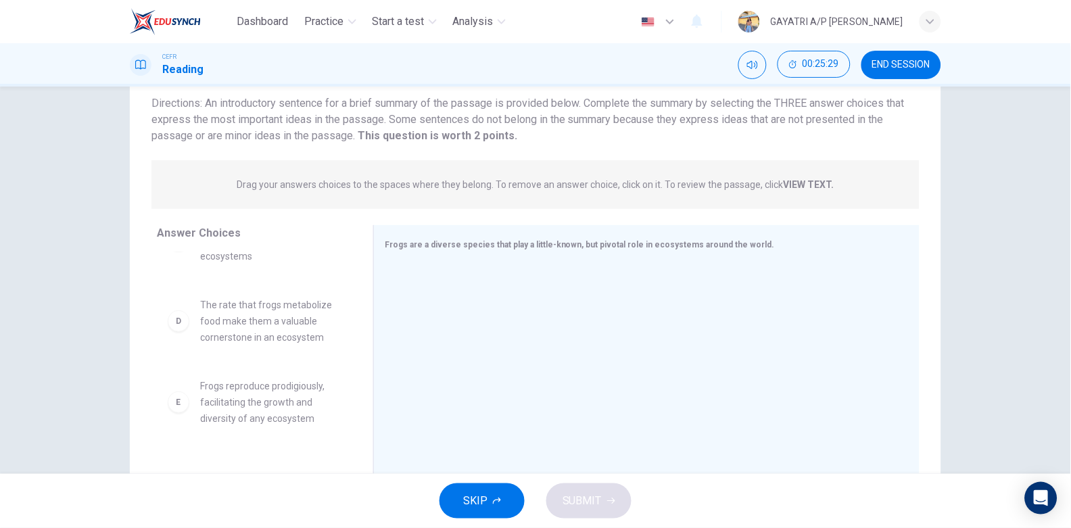
scroll to position [213, 0]
drag, startPoint x: 243, startPoint y: 315, endPoint x: 515, endPoint y: 277, distance: 274.4
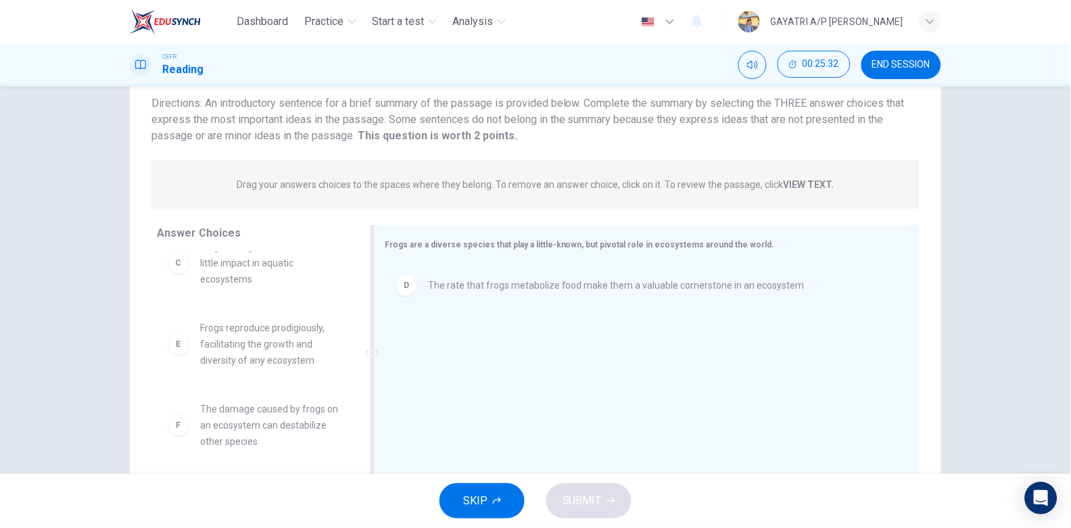
scroll to position [186, 0]
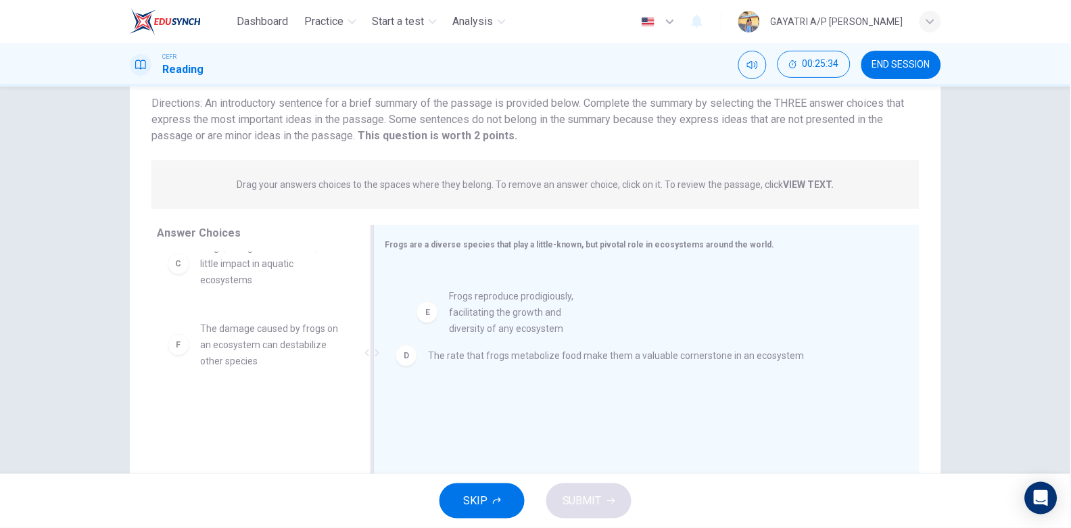
drag, startPoint x: 274, startPoint y: 350, endPoint x: 531, endPoint y: 318, distance: 258.2
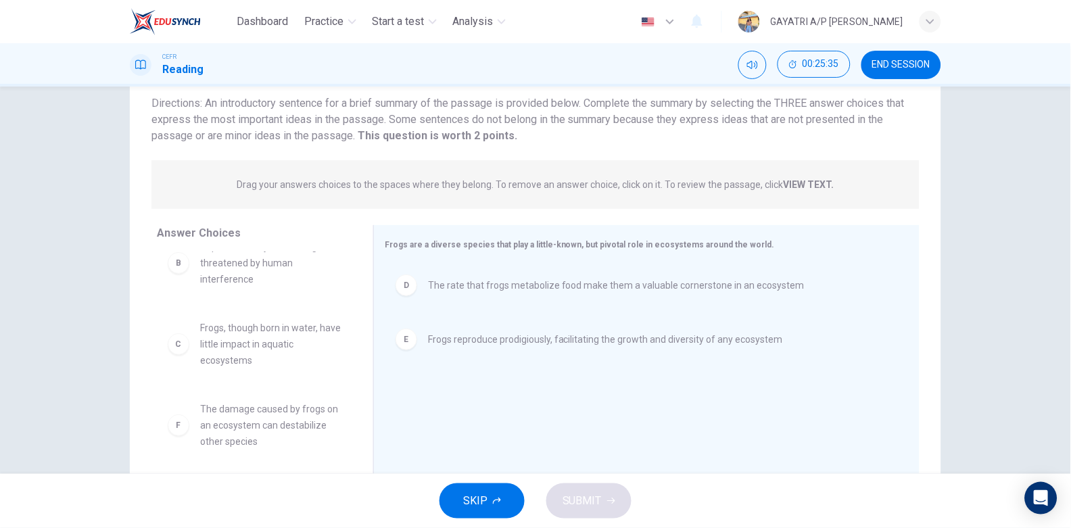
scroll to position [105, 0]
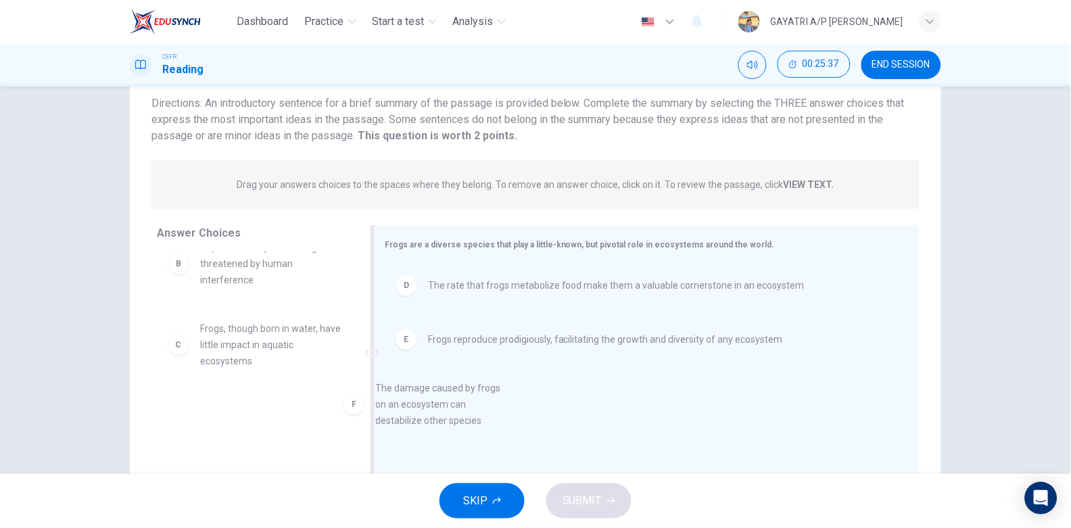
drag, startPoint x: 287, startPoint y: 430, endPoint x: 477, endPoint y: 408, distance: 191.9
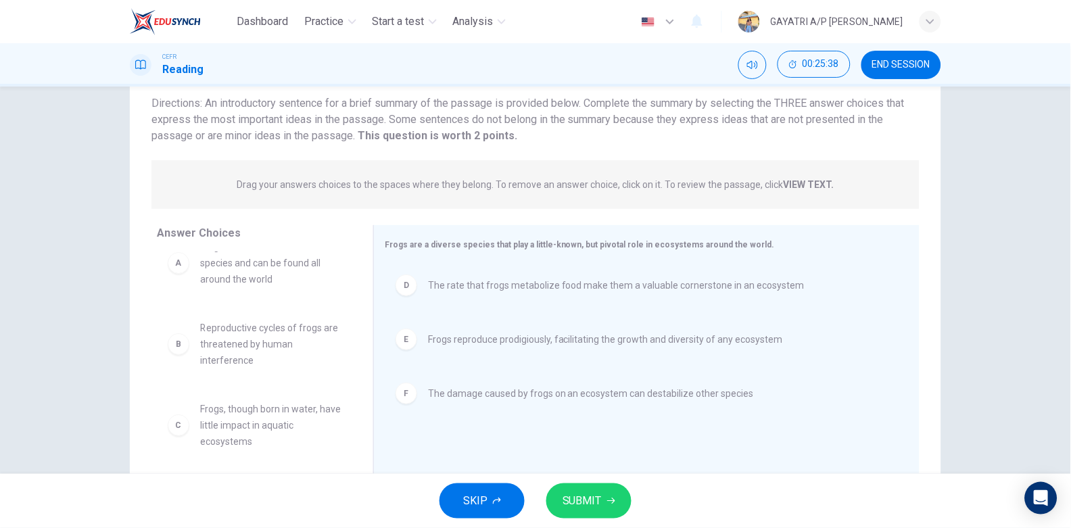
scroll to position [24, 0]
click at [594, 506] on span "SUBMIT" at bounding box center [581, 500] width 39 height 19
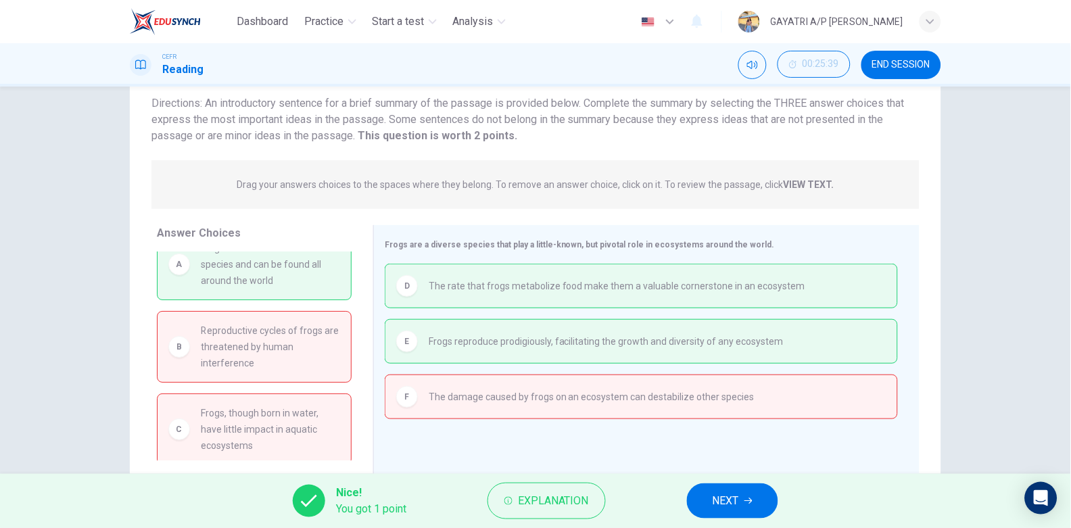
scroll to position [0, 0]
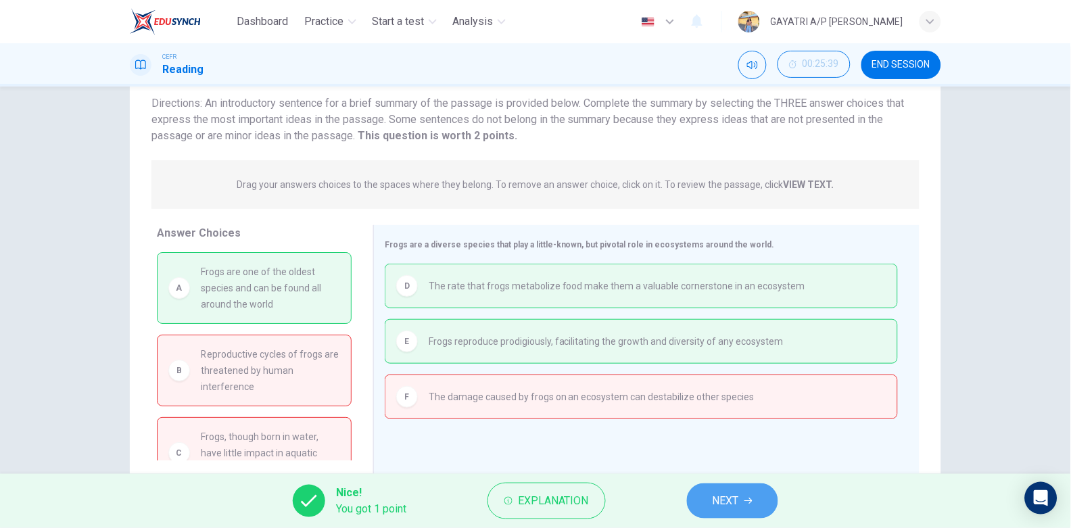
click at [721, 497] on span "NEXT" at bounding box center [726, 500] width 26 height 19
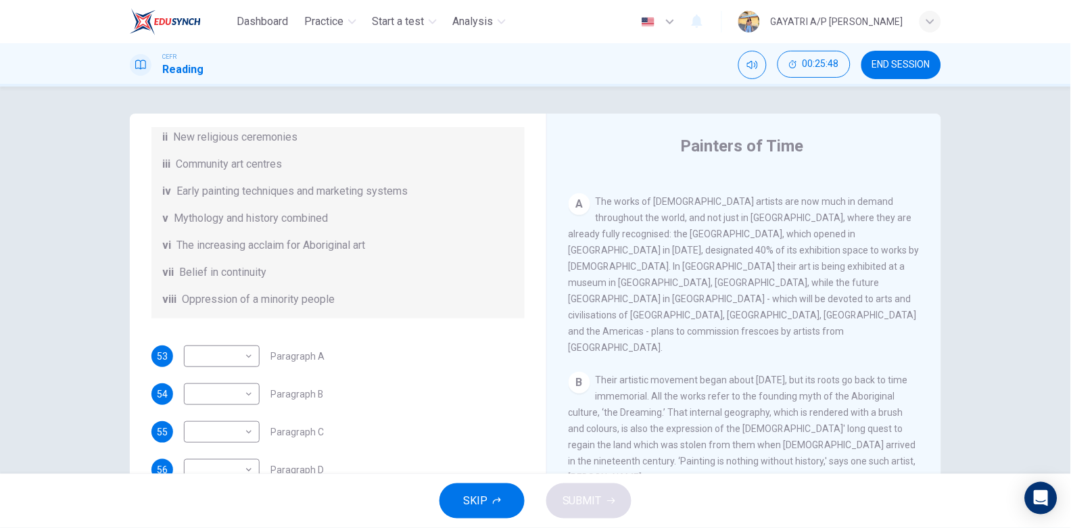
scroll to position [237, 0]
click at [248, 355] on body "Dashboard Practice Start a test Analysis English en ​ GAYATRI A/P RAMIS CEFR Re…" at bounding box center [535, 264] width 1071 height 528
click at [212, 422] on li "iv" at bounding box center [218, 420] width 76 height 22
type input "iv"
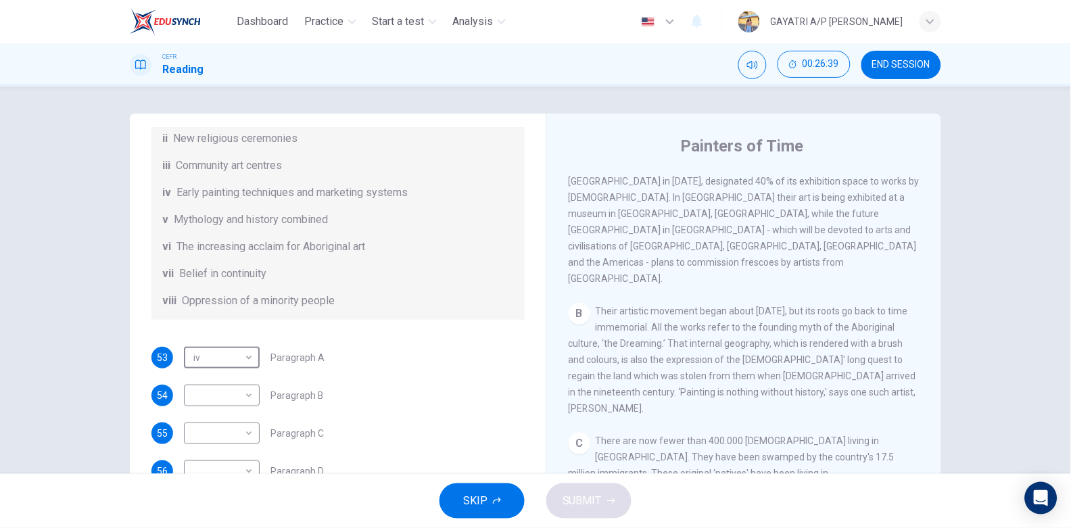
scroll to position [335, 0]
click at [243, 388] on body "Dashboard Practice Start a test Analysis English en ​ GAYATRI A/P RAMIS CEFR Re…" at bounding box center [535, 264] width 1071 height 528
click at [212, 427] on li "iv" at bounding box center [218, 420] width 76 height 22
type input "iv"
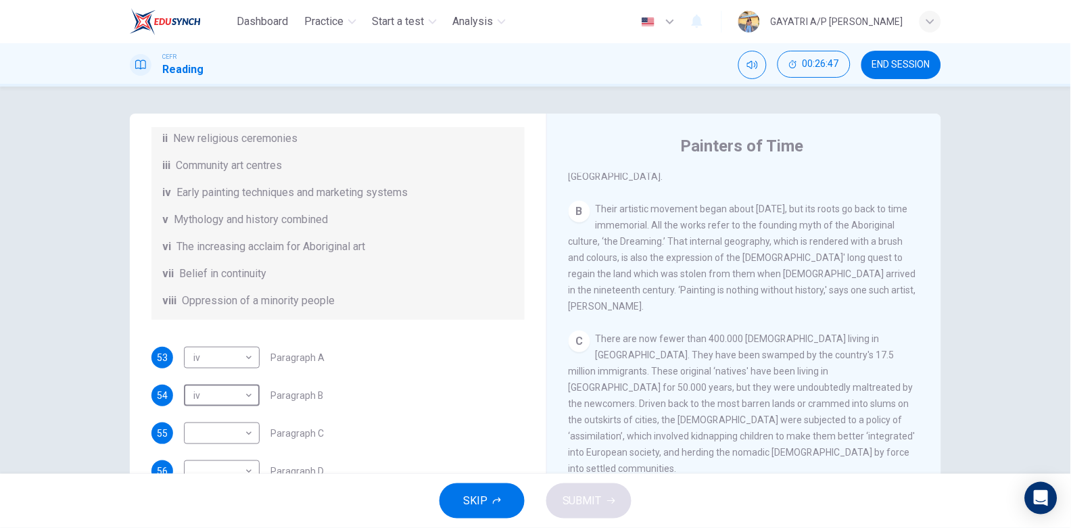
scroll to position [456, 0]
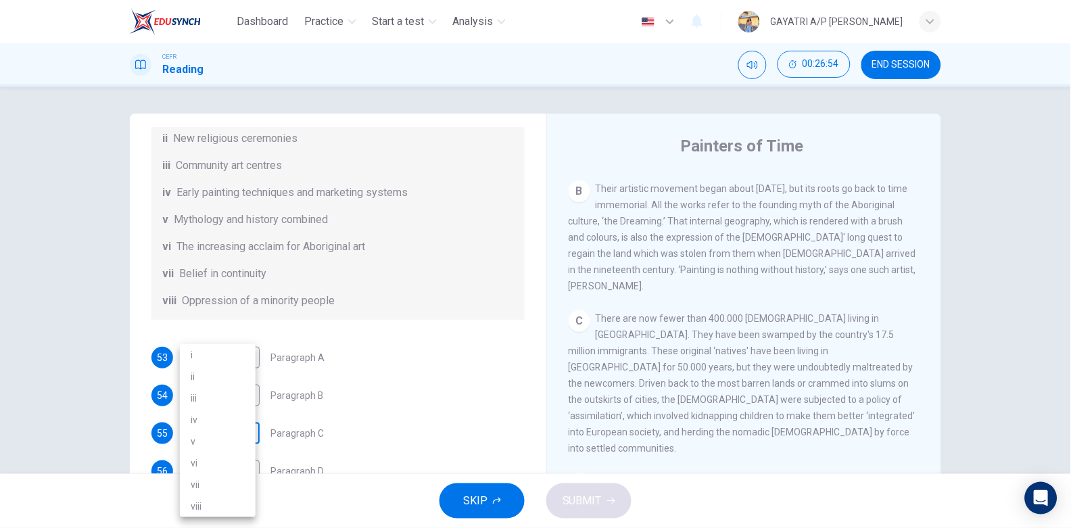
click at [235, 425] on body "Dashboard Practice Start a test Analysis English en ​ GAYATRI A/P RAMIS CEFR Re…" at bounding box center [535, 264] width 1071 height 528
click at [214, 479] on li "vii" at bounding box center [218, 485] width 76 height 22
type input "vii"
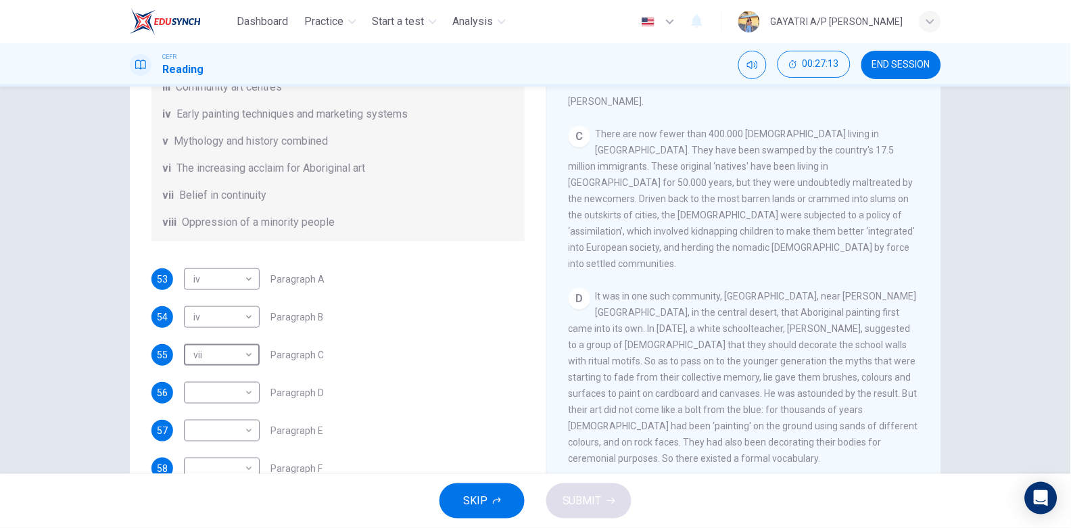
scroll to position [564, 0]
click at [233, 393] on body "Dashboard Practice Start a test Analysis English en ​ GAYATRI A/P RAMIS CEFR Re…" at bounding box center [535, 264] width 1071 height 528
click at [218, 477] on li "vii" at bounding box center [218, 485] width 76 height 22
type input "vii"
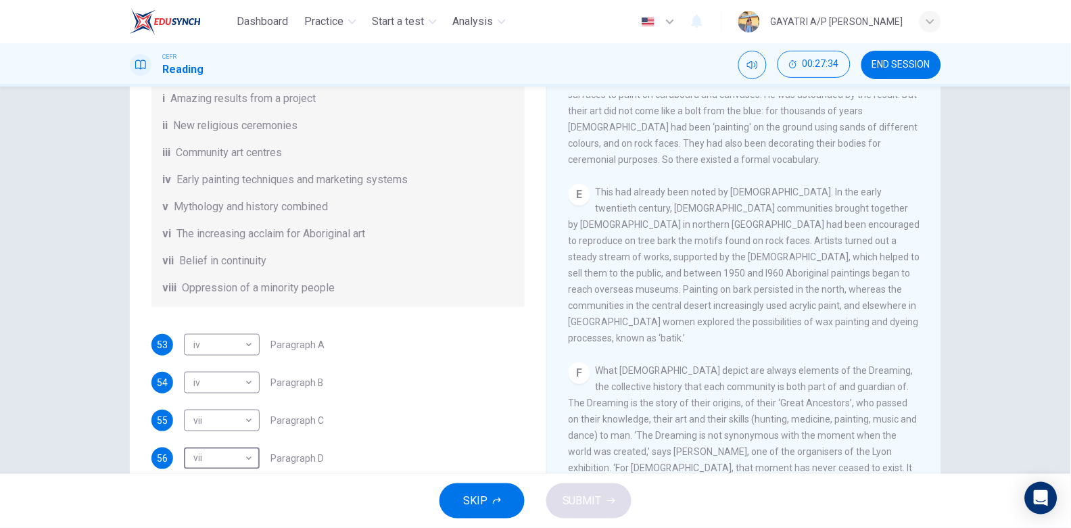
scroll to position [239, 0]
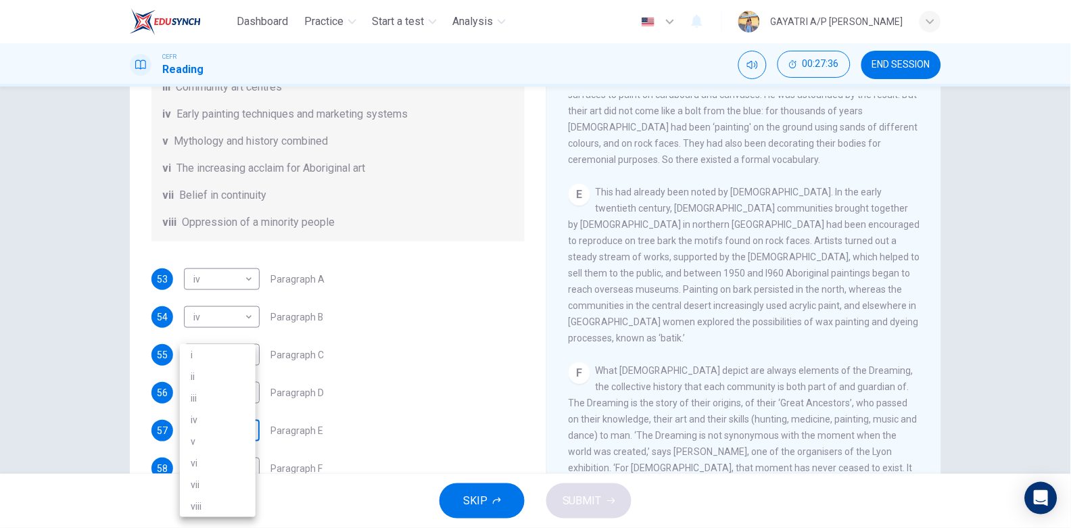
click at [223, 429] on body "Dashboard Practice Start a test Analysis English en ​ GAYATRI A/P RAMIS CEFR Re…" at bounding box center [535, 264] width 1071 height 528
click at [208, 373] on li "ii" at bounding box center [218, 377] width 76 height 22
type input "ii"
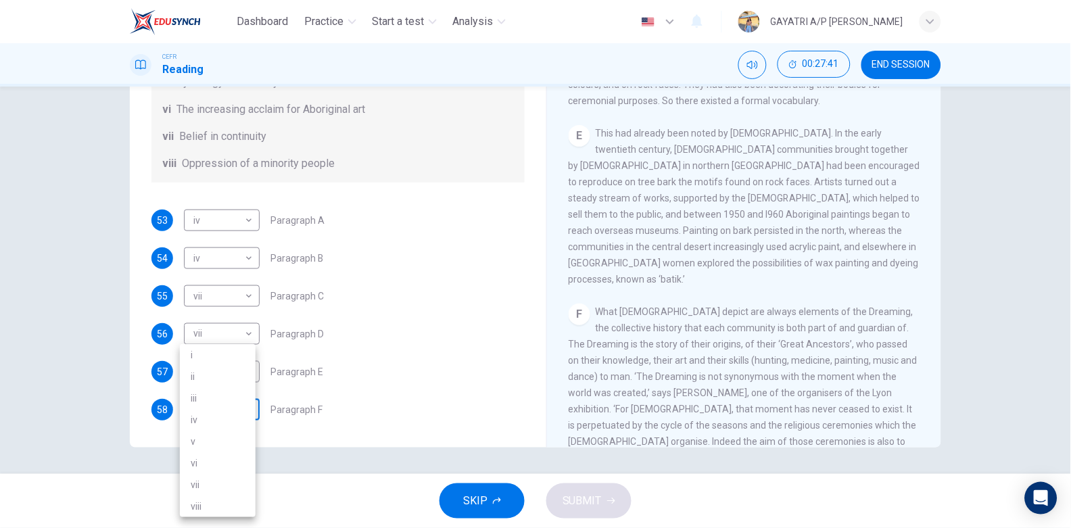
click at [243, 395] on body "Dashboard Practice Start a test Analysis English en ​ GAYATRI A/P RAMIS CEFR Re…" at bounding box center [535, 264] width 1071 height 528
click at [356, 268] on div at bounding box center [535, 264] width 1071 height 528
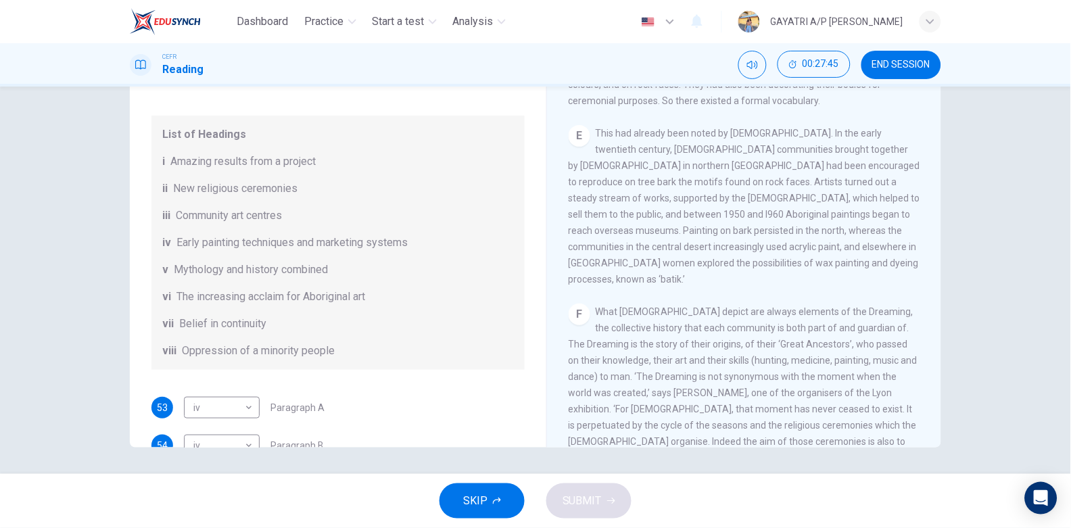
scroll to position [239, 0]
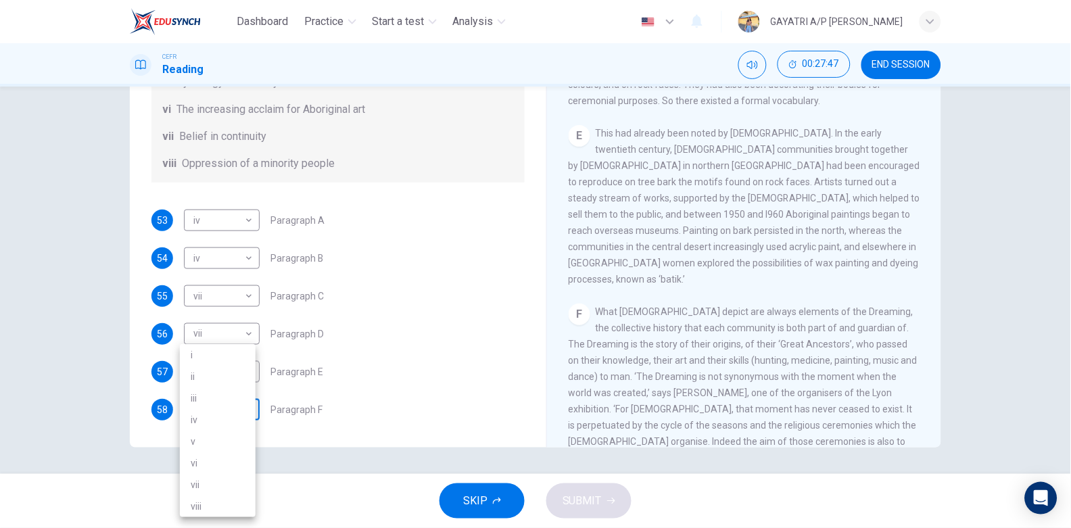
click at [237, 410] on body "Dashboard Practice Start a test Analysis English en ​ GAYATRI A/P RAMIS CEFR Re…" at bounding box center [535, 264] width 1071 height 528
click at [204, 353] on li "i" at bounding box center [218, 355] width 76 height 22
type input "i"
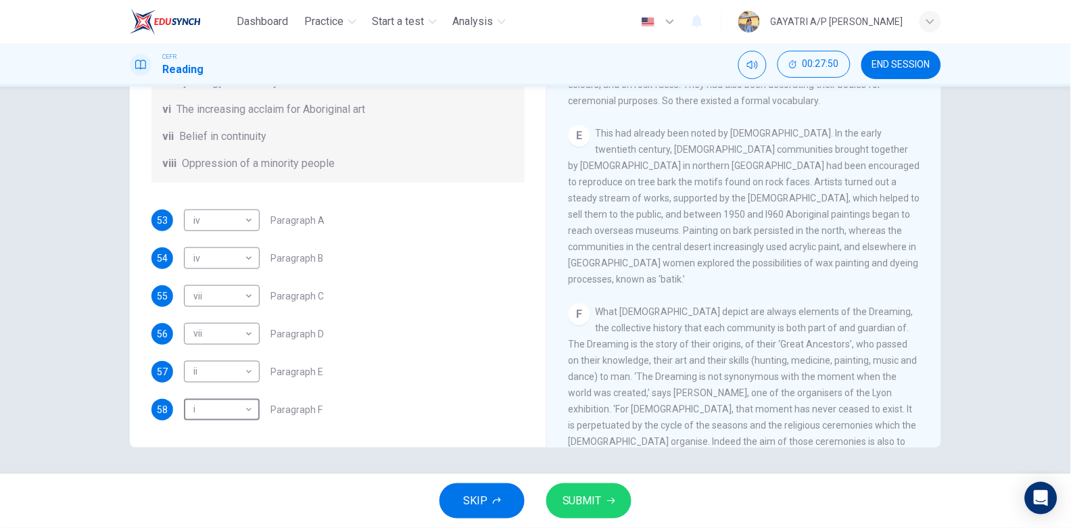
scroll to position [1266, 0]
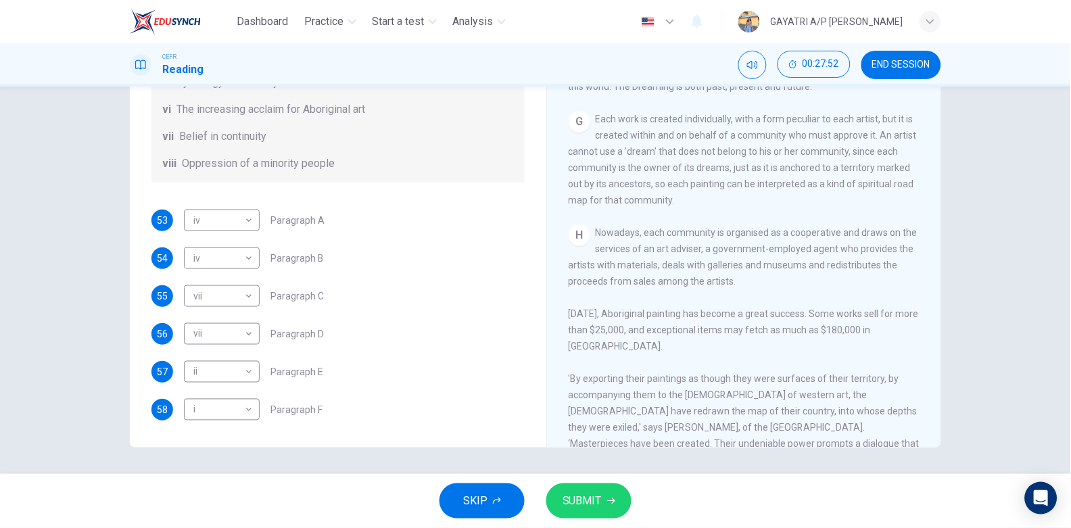
click at [588, 471] on div "Questions 53 - 58 The Reading Passage has eight paragraphs A-H . Choose the mos…" at bounding box center [535, 280] width 1071 height 387
click at [583, 480] on div "SKIP SUBMIT" at bounding box center [535, 501] width 1071 height 54
click at [583, 491] on span "SUBMIT" at bounding box center [581, 500] width 39 height 19
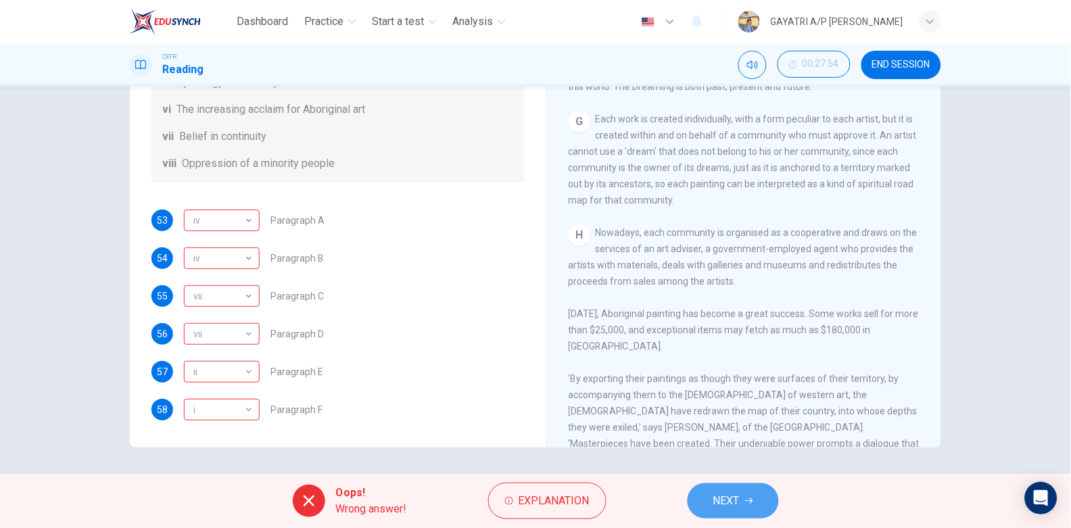
click at [721, 499] on span "NEXT" at bounding box center [726, 500] width 26 height 19
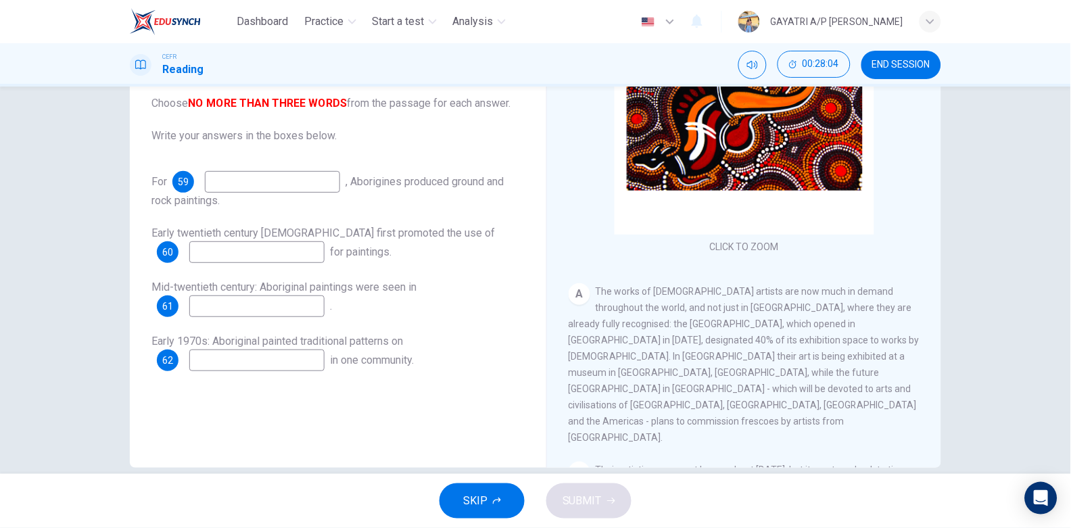
scroll to position [113, 0]
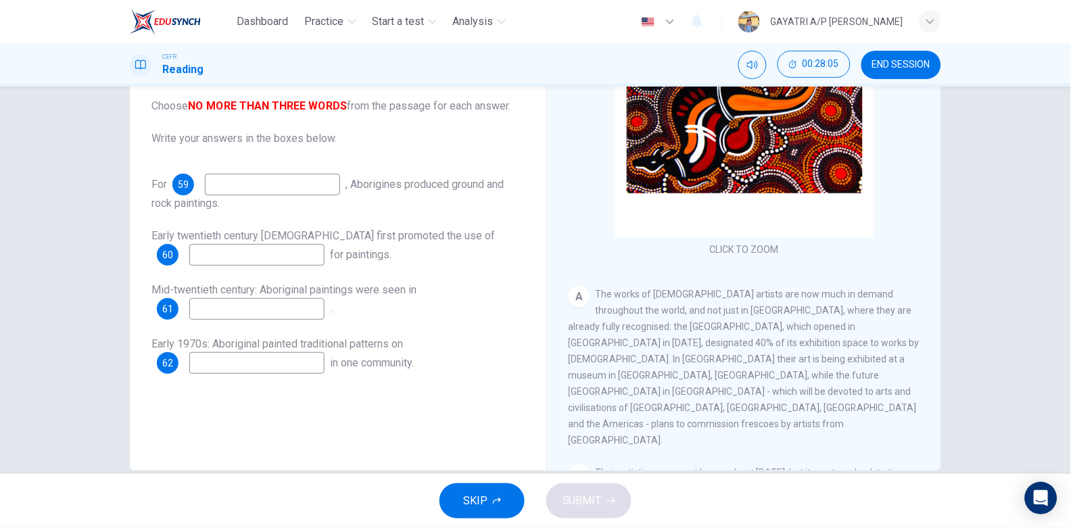
click at [248, 181] on input at bounding box center [272, 185] width 135 height 22
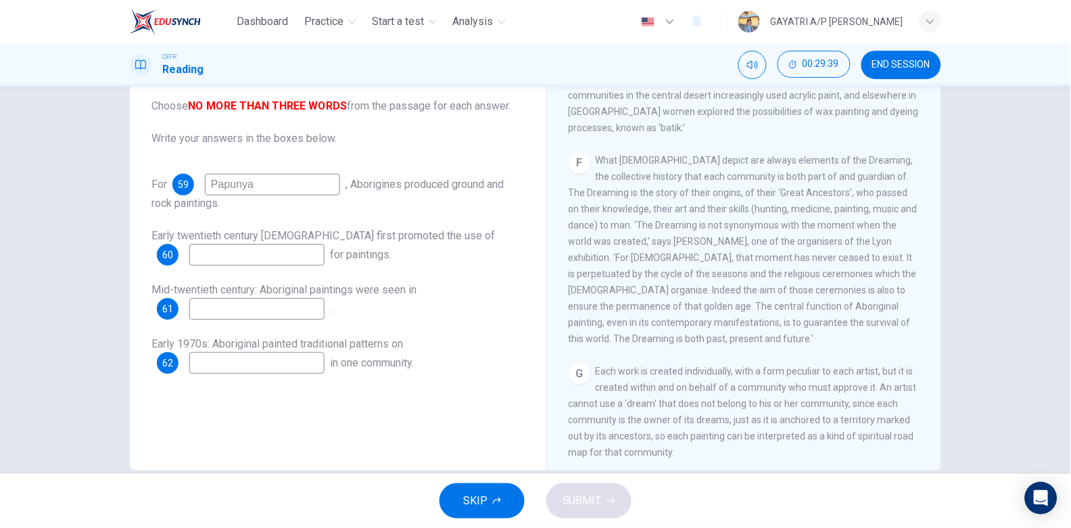
scroll to position [1030, 0]
type input "Papunya"
click at [232, 260] on input at bounding box center [256, 255] width 135 height 22
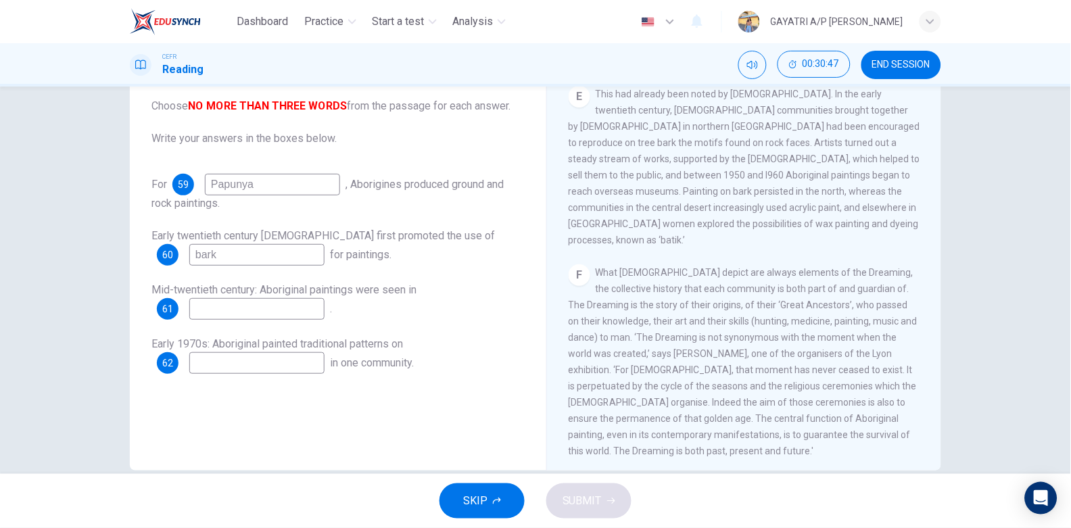
scroll to position [939, 0]
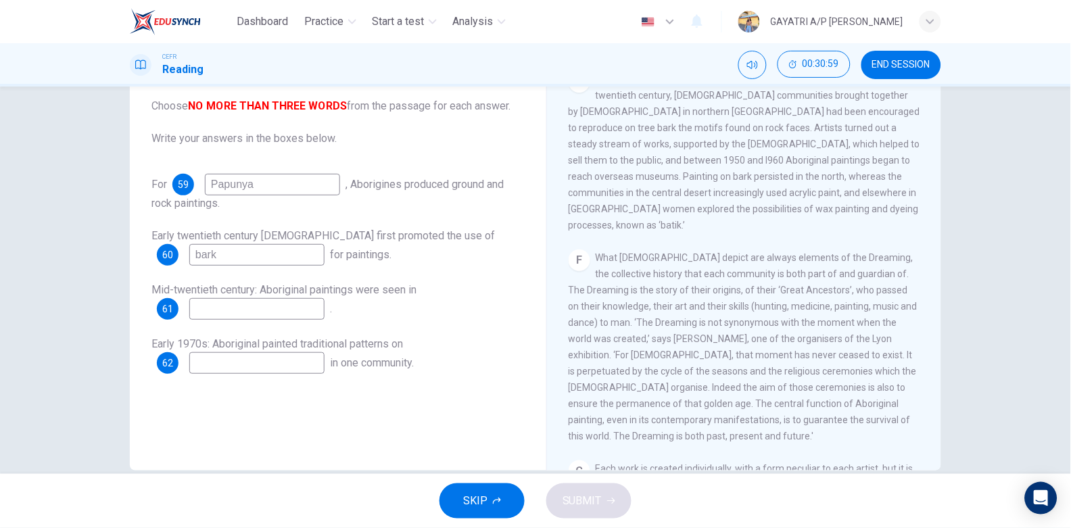
type input "bark"
click at [221, 307] on input at bounding box center [256, 309] width 135 height 22
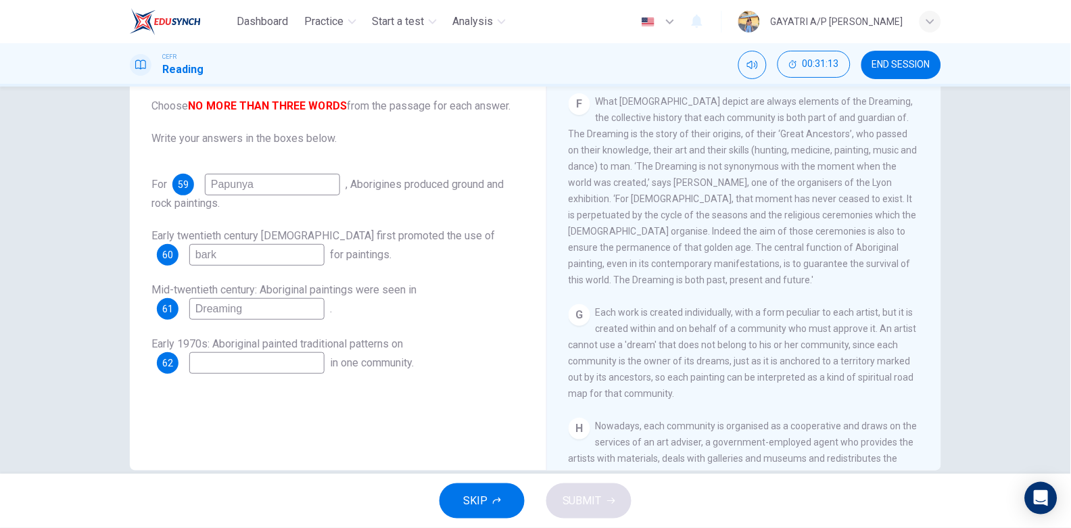
scroll to position [1266, 0]
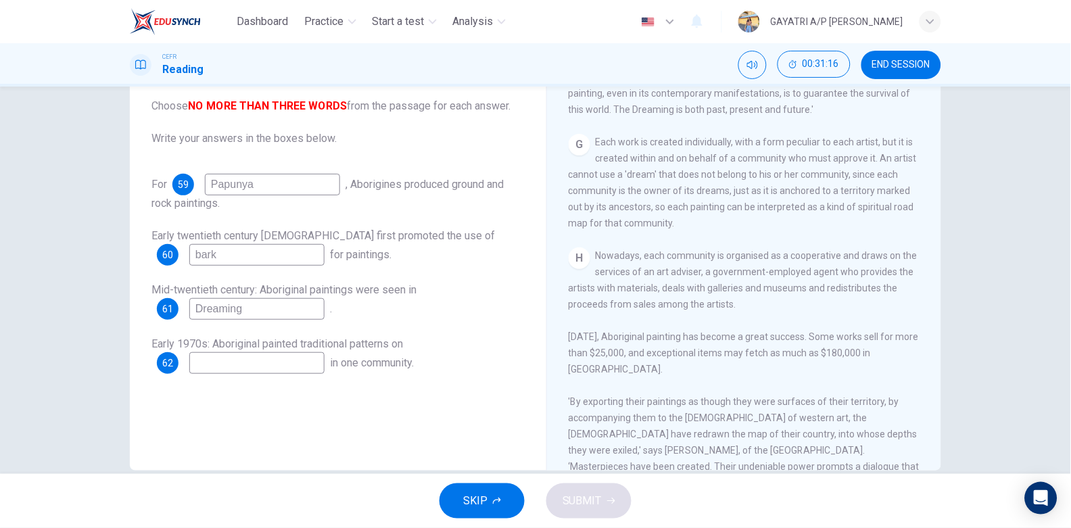
type input "Dreaming"
click at [304, 358] on input at bounding box center [256, 363] width 135 height 22
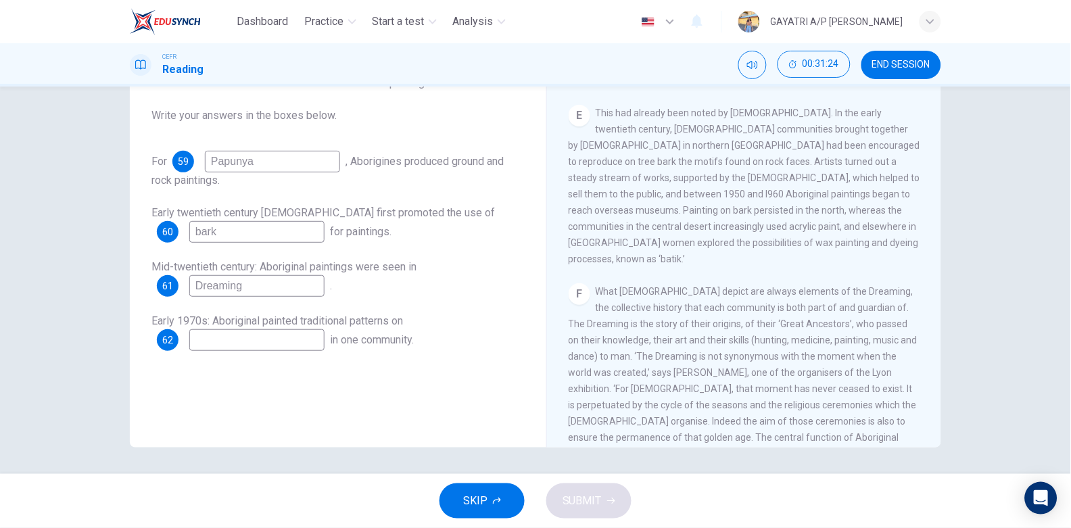
scroll to position [782, 0]
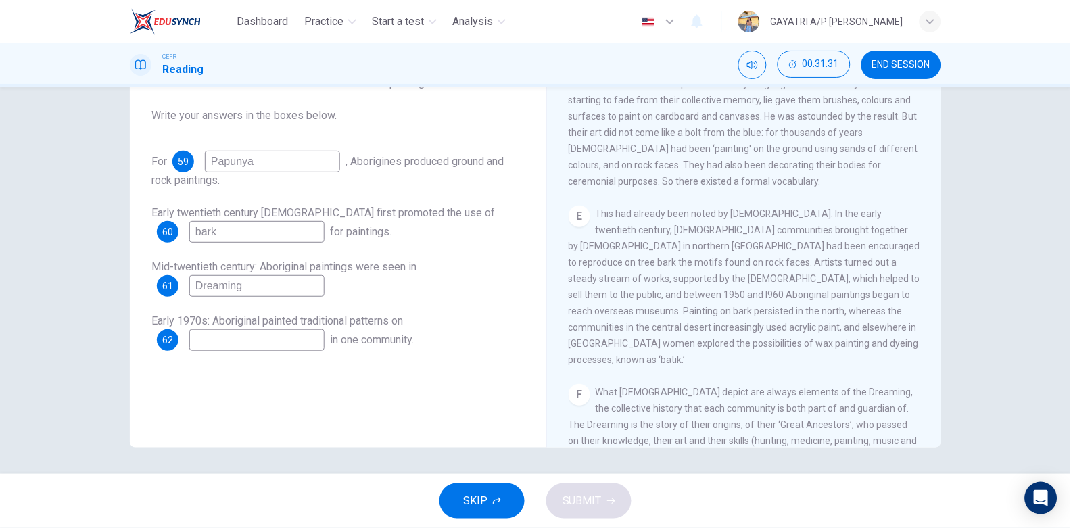
drag, startPoint x: 231, startPoint y: 231, endPoint x: 144, endPoint y: 224, distance: 87.5
click at [144, 224] on div "Questions 59 - 62 Complete the sequence below. Choose NO MORE THAN THREE WORDS …" at bounding box center [338, 177] width 395 height 373
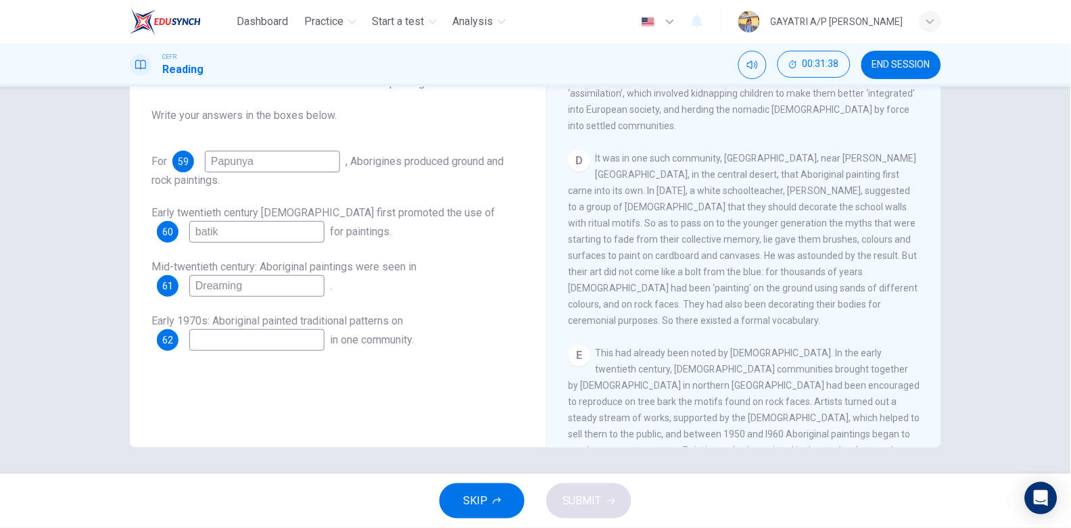
scroll to position [642, 0]
type input "batik"
click at [283, 284] on input "Dreaming" at bounding box center [256, 286] width 135 height 22
click at [227, 341] on input at bounding box center [256, 340] width 135 height 22
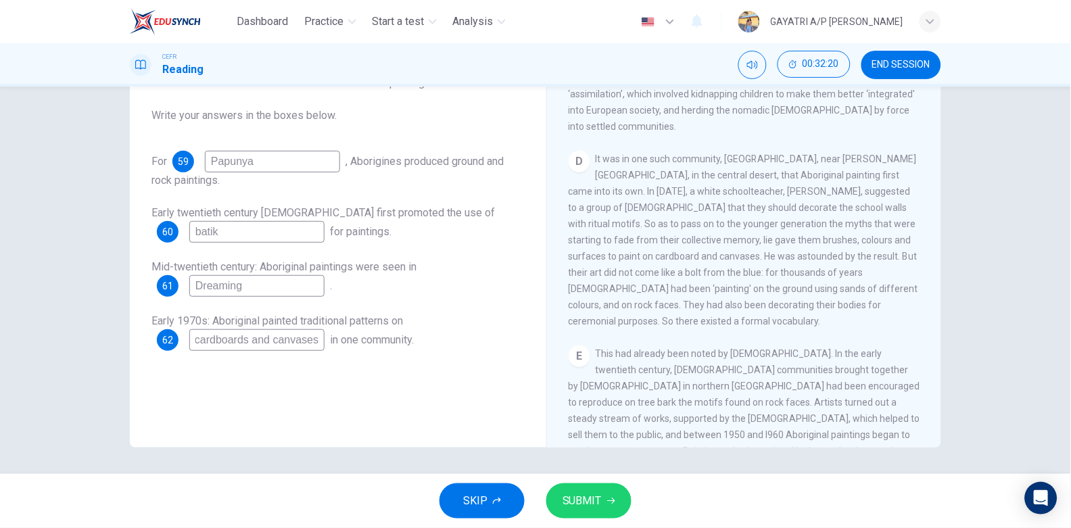
type input "cardboards and canvases"
click at [587, 498] on span "SUBMIT" at bounding box center [581, 500] width 39 height 19
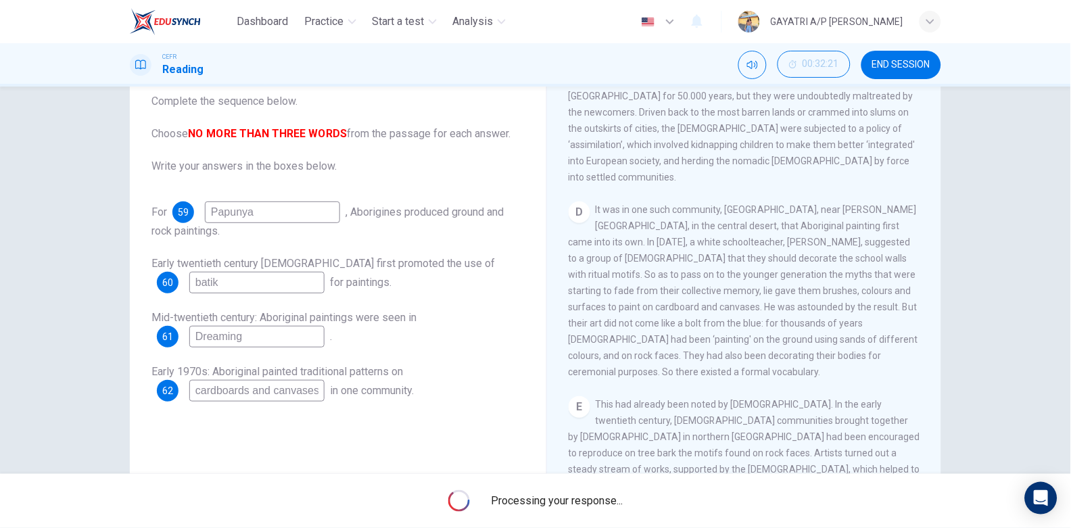
scroll to position [86, 0]
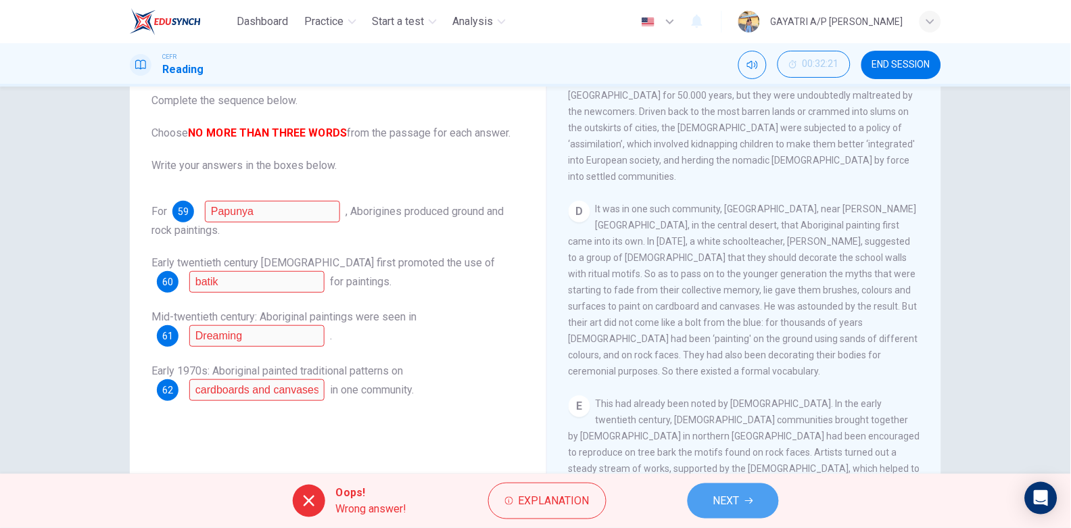
click at [728, 501] on span "NEXT" at bounding box center [726, 500] width 26 height 19
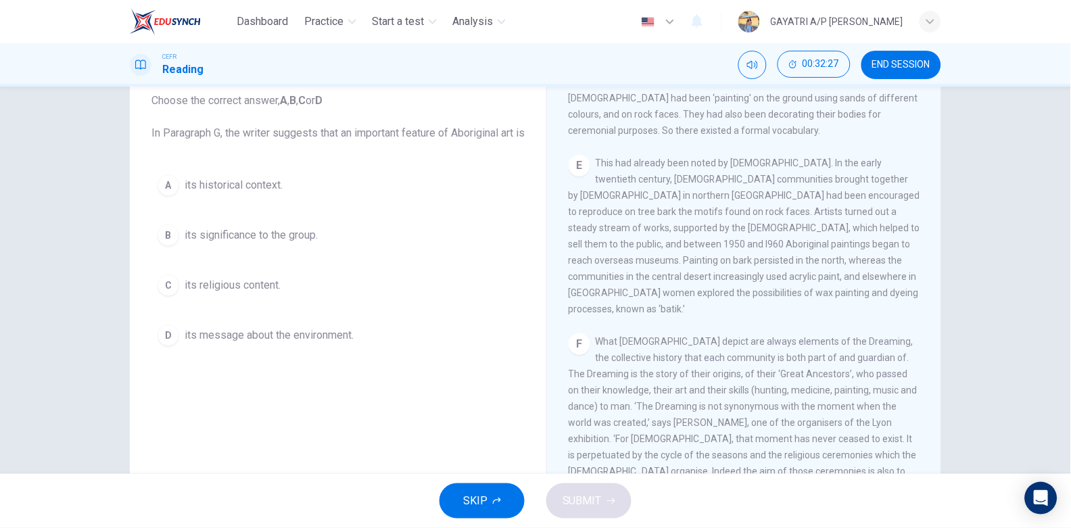
scroll to position [1266, 0]
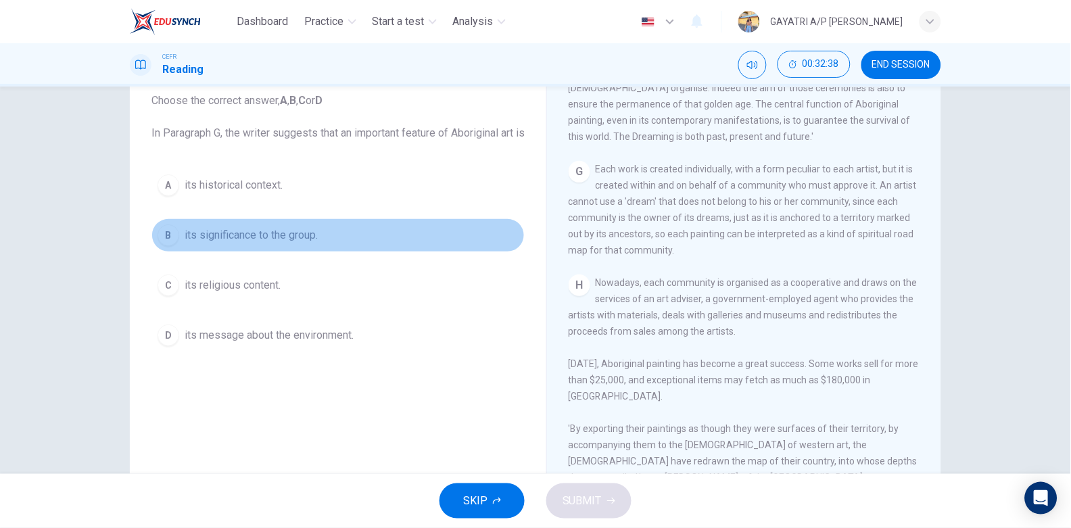
click at [309, 243] on span "its significance to the group." at bounding box center [251, 235] width 133 height 16
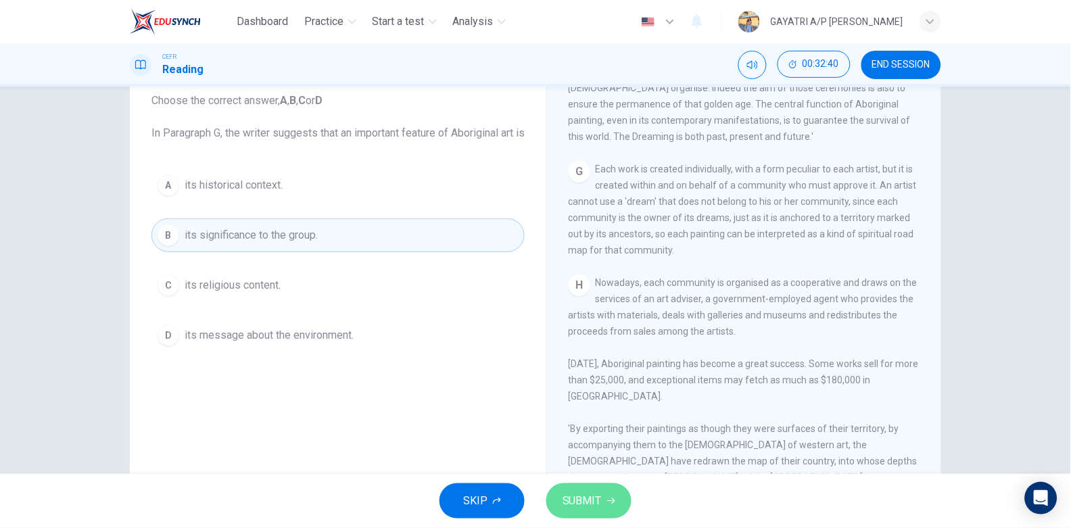
click at [594, 489] on button "SUBMIT" at bounding box center [588, 500] width 85 height 35
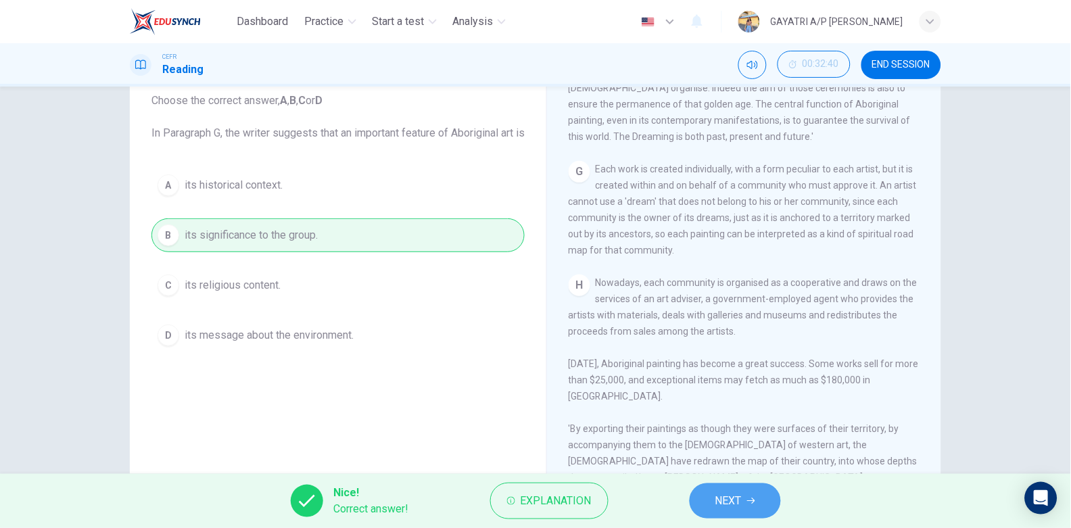
click at [742, 496] on span "NEXT" at bounding box center [728, 500] width 26 height 19
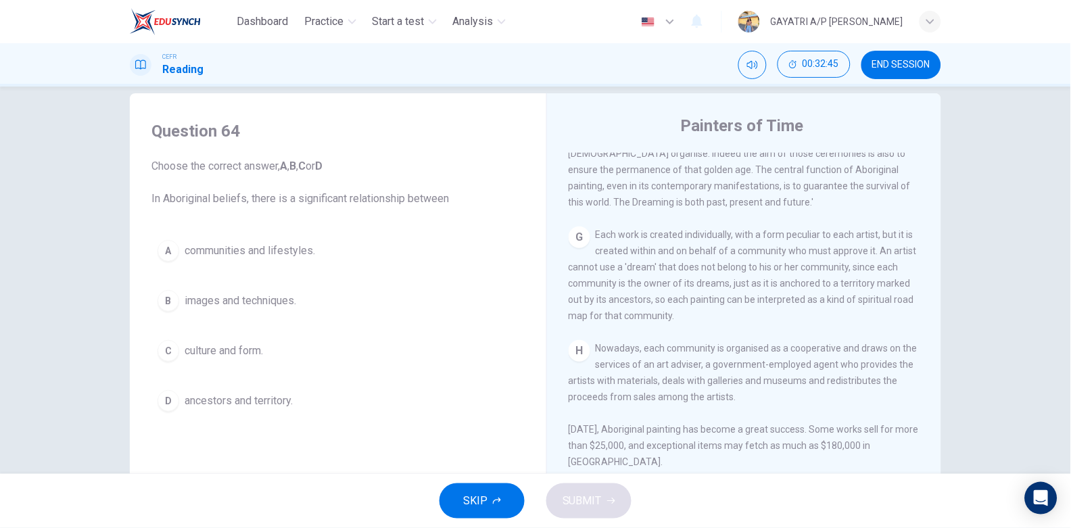
scroll to position [118, 0]
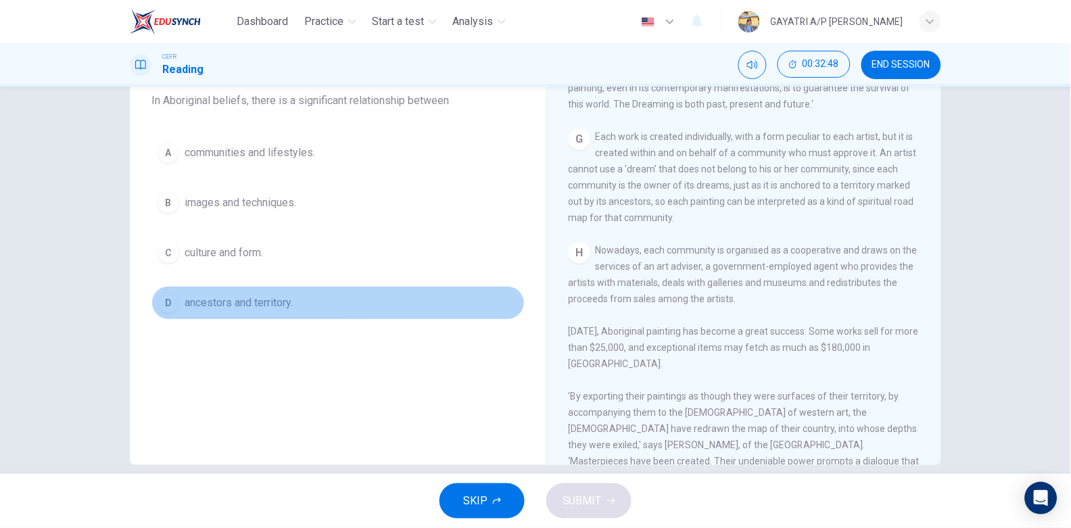
click at [248, 308] on span "ancestors and territory." at bounding box center [239, 303] width 108 height 16
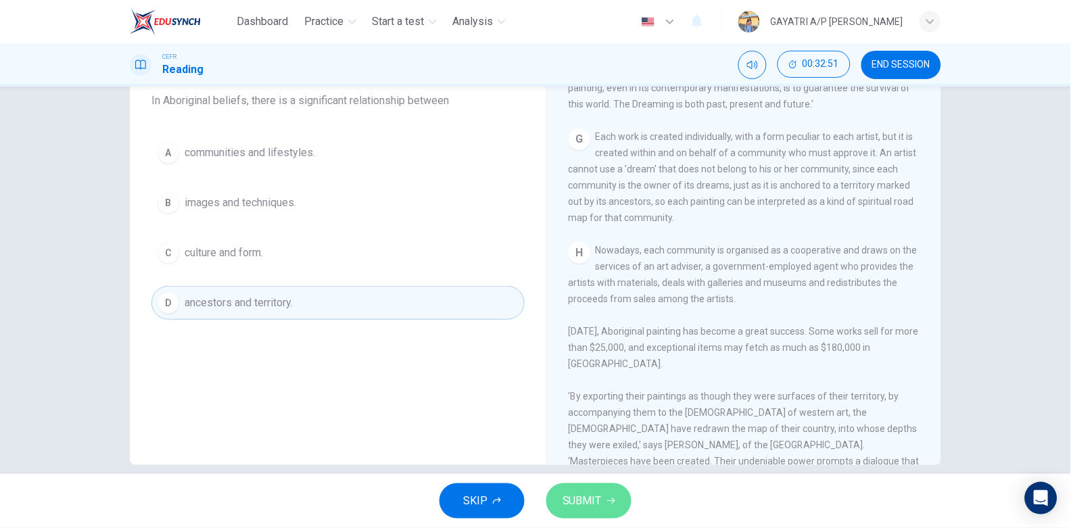
click at [570, 496] on span "SUBMIT" at bounding box center [581, 500] width 39 height 19
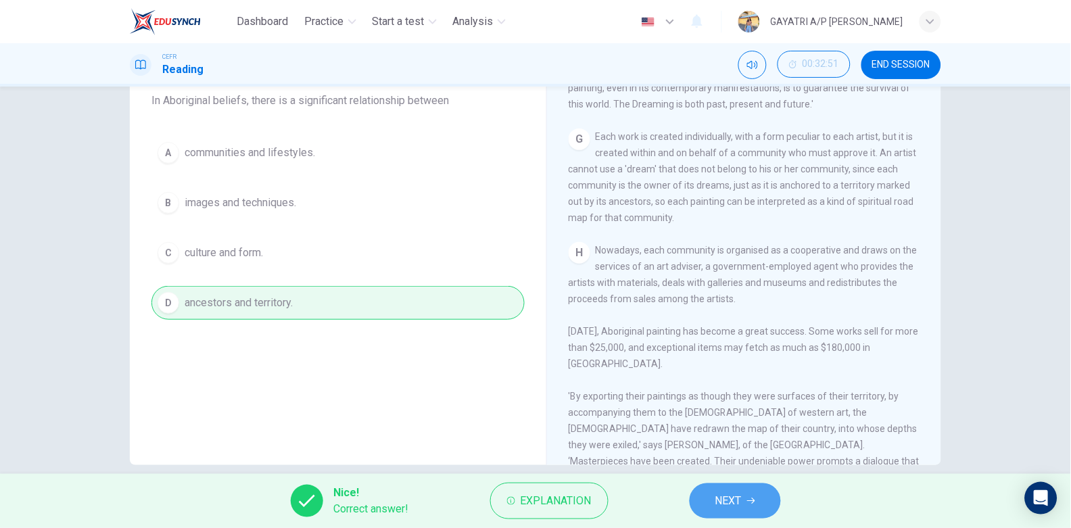
click at [742, 494] on span "NEXT" at bounding box center [728, 500] width 26 height 19
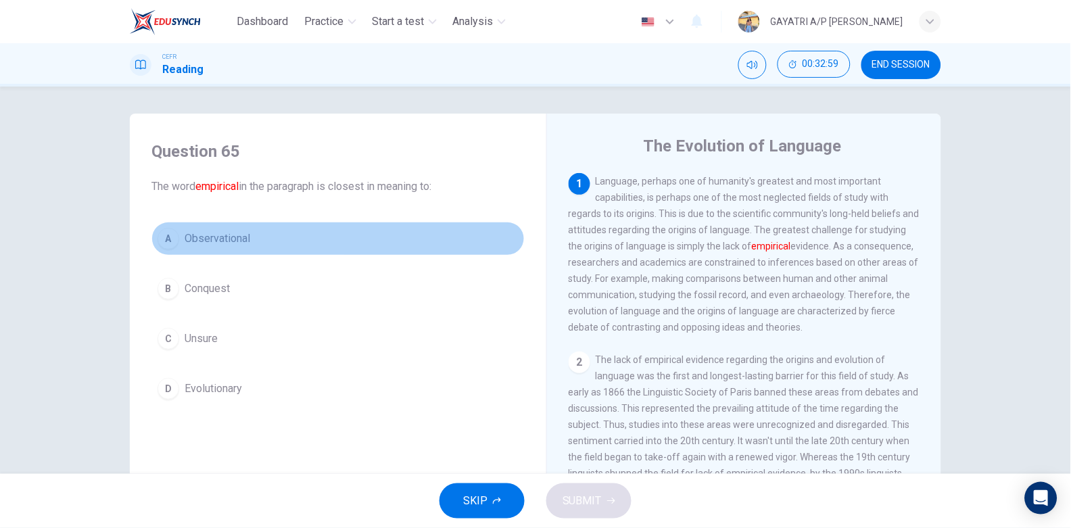
click at [262, 239] on button "A Observational" at bounding box center [337, 239] width 373 height 34
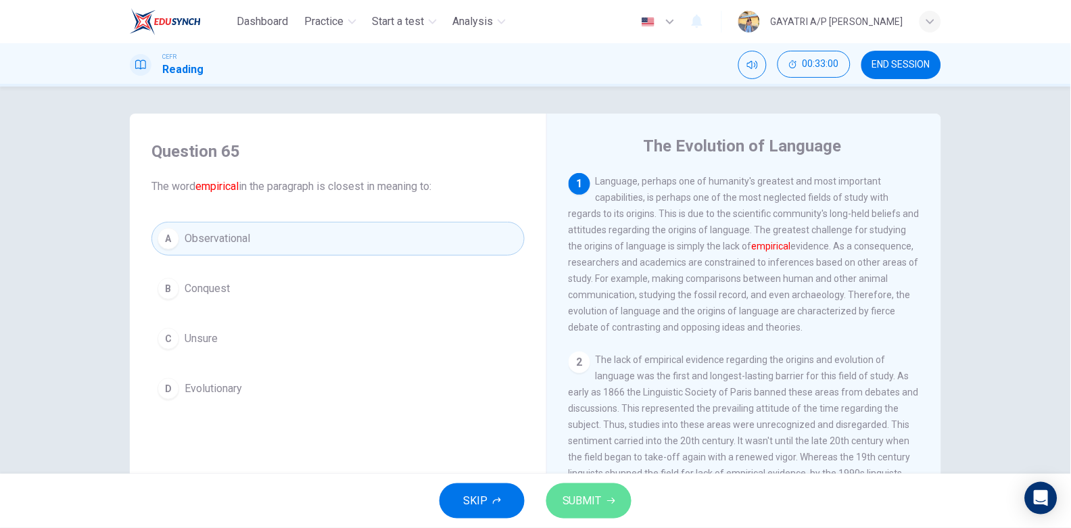
click at [582, 491] on span "SUBMIT" at bounding box center [581, 500] width 39 height 19
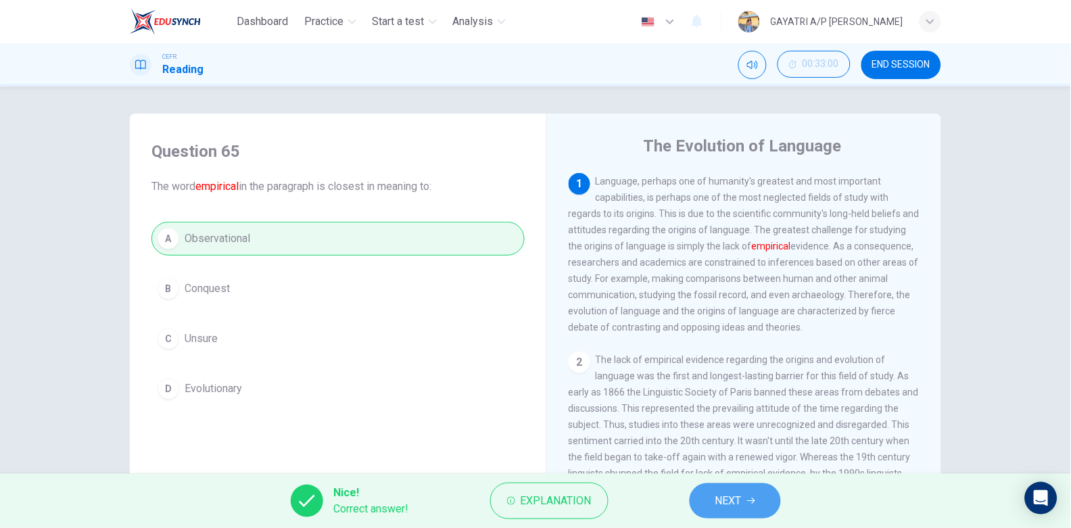
click at [709, 496] on button "NEXT" at bounding box center [735, 500] width 91 height 35
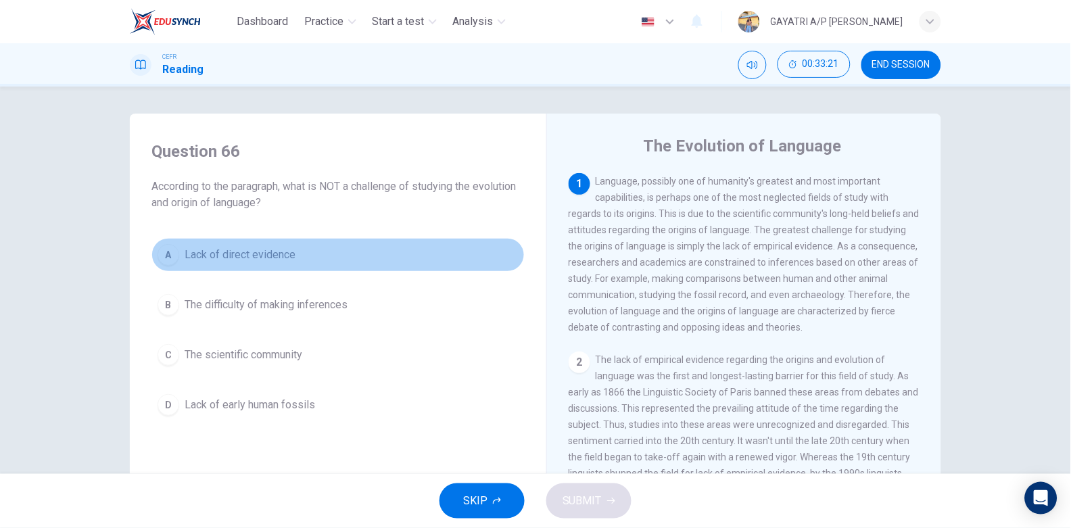
click at [287, 247] on span "Lack of direct evidence" at bounding box center [240, 255] width 111 height 16
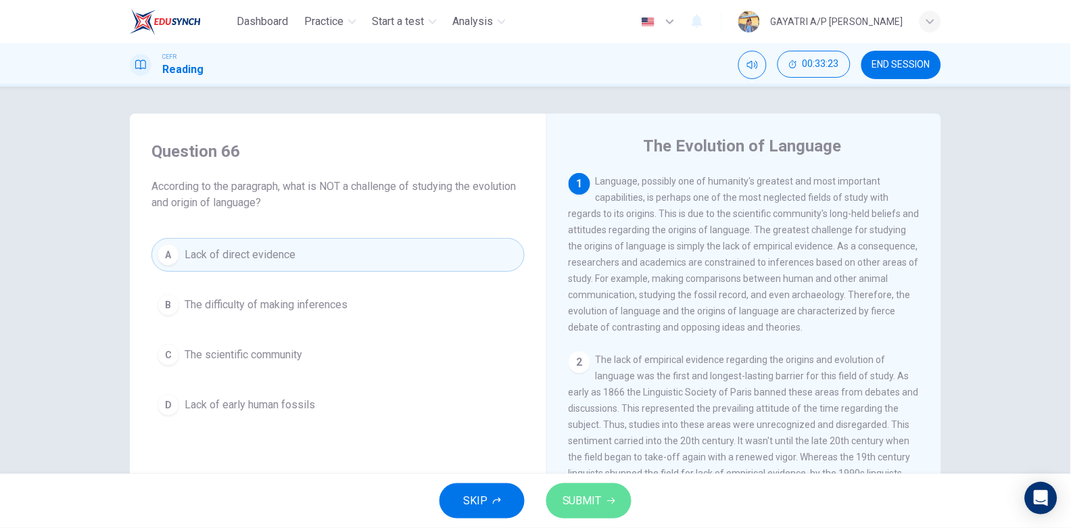
click at [598, 510] on span "SUBMIT" at bounding box center [581, 500] width 39 height 19
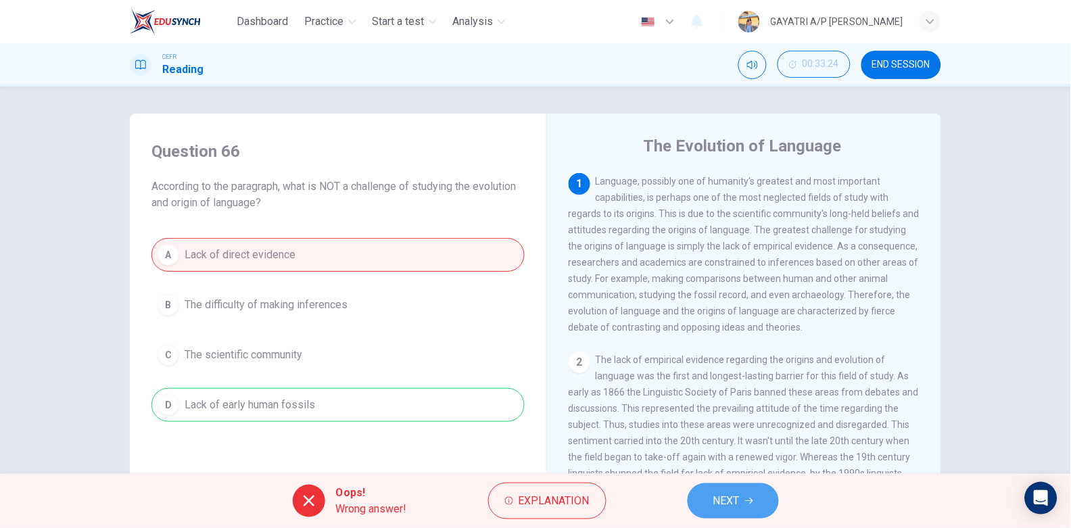
click at [731, 489] on button "NEXT" at bounding box center [733, 500] width 91 height 35
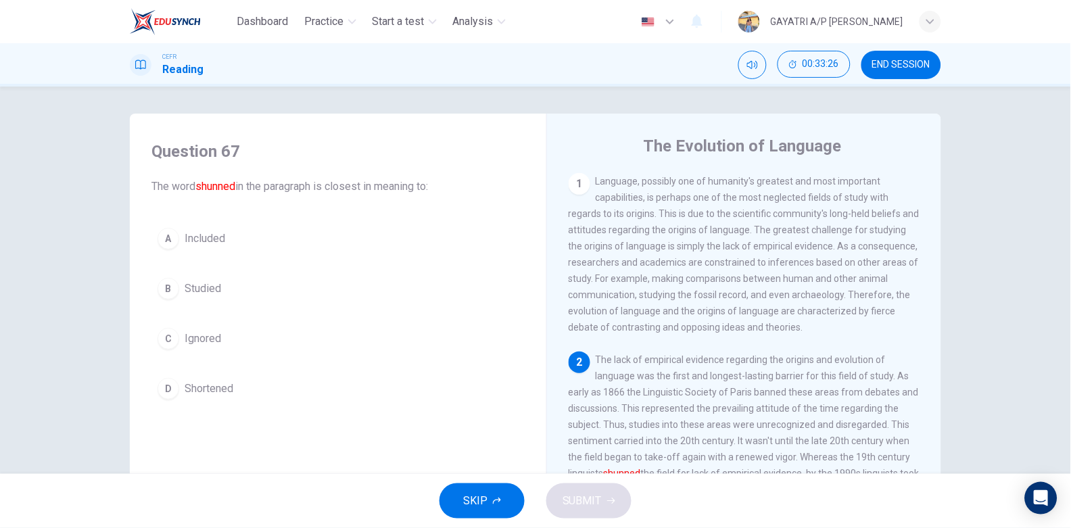
scroll to position [141, 0]
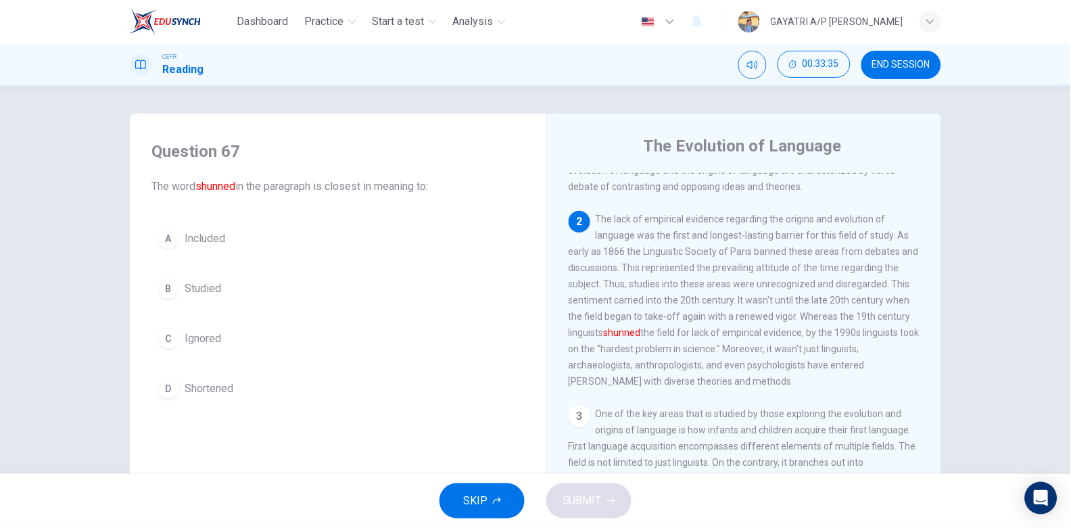
click at [279, 410] on div "Question 67 The word shunned in the paragraph is closest in meaning to: A Inclu…" at bounding box center [338, 273] width 395 height 292
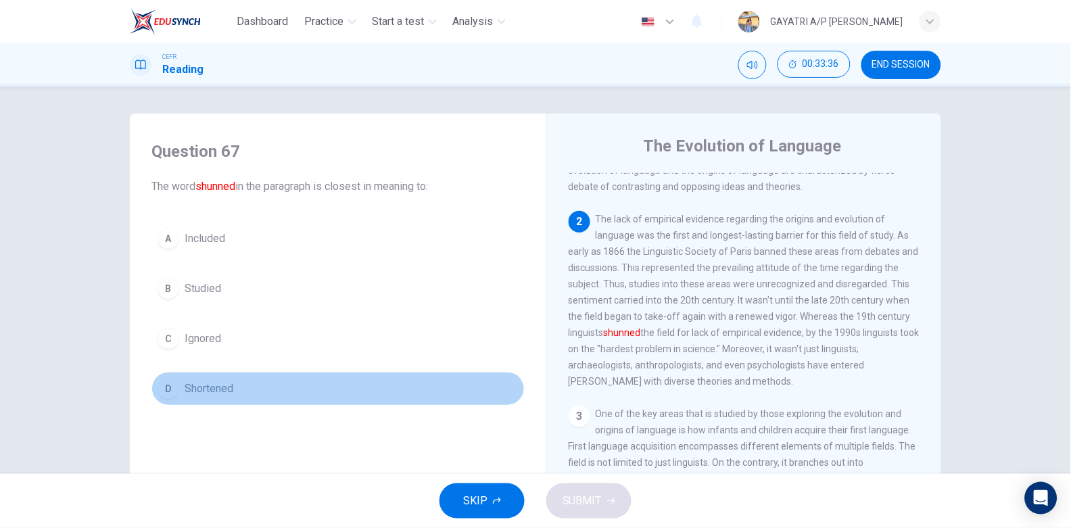
click at [254, 391] on button "D Shortened" at bounding box center [337, 389] width 373 height 34
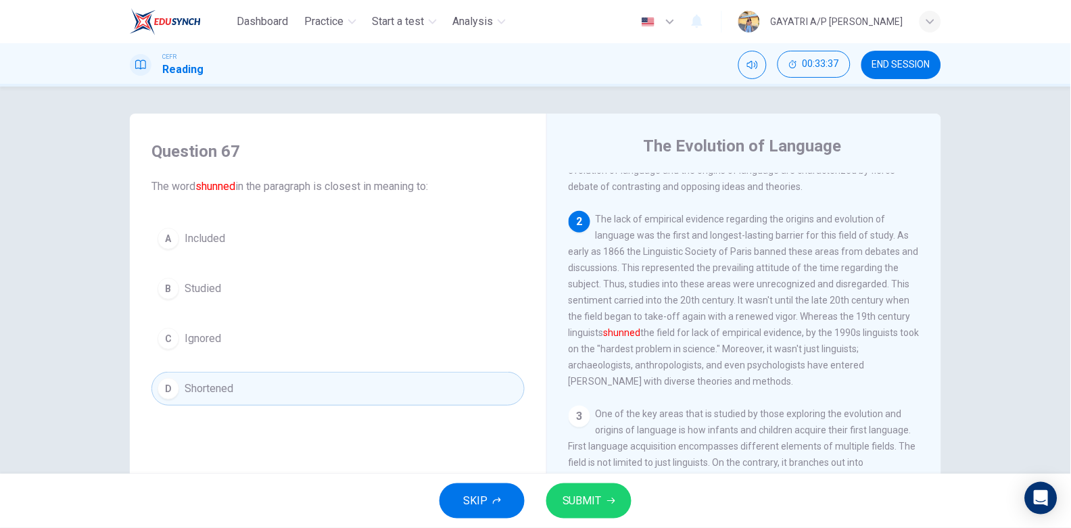
click at [594, 506] on span "SUBMIT" at bounding box center [581, 500] width 39 height 19
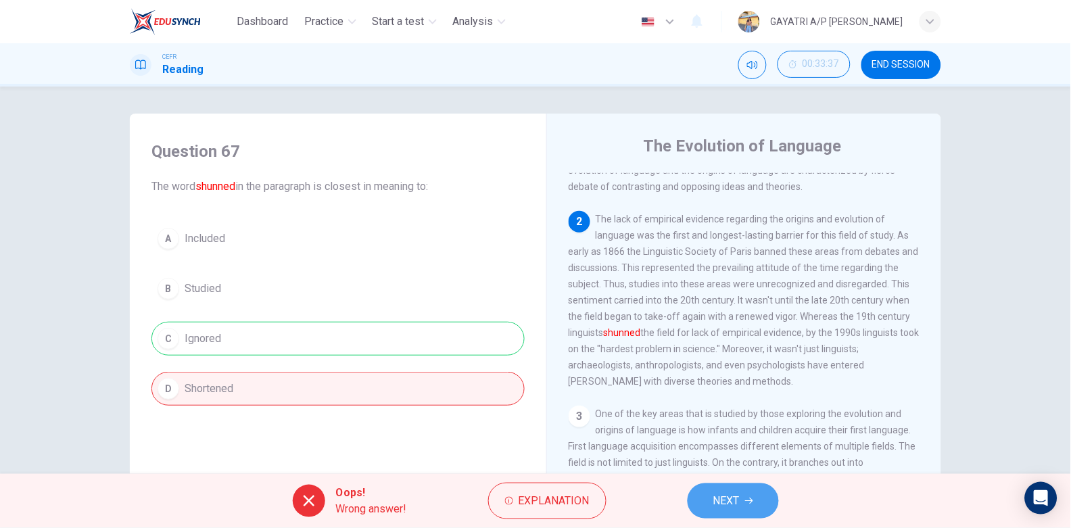
click at [734, 493] on span "NEXT" at bounding box center [726, 500] width 26 height 19
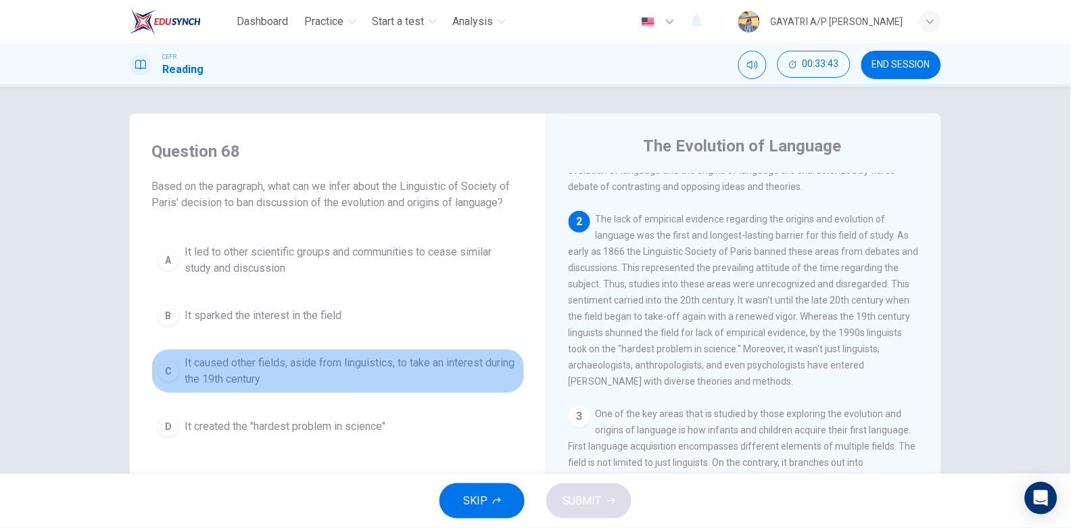
click at [329, 369] on span "It caused other fields, aside from linguistics, to take an interest during the …" at bounding box center [352, 371] width 334 height 32
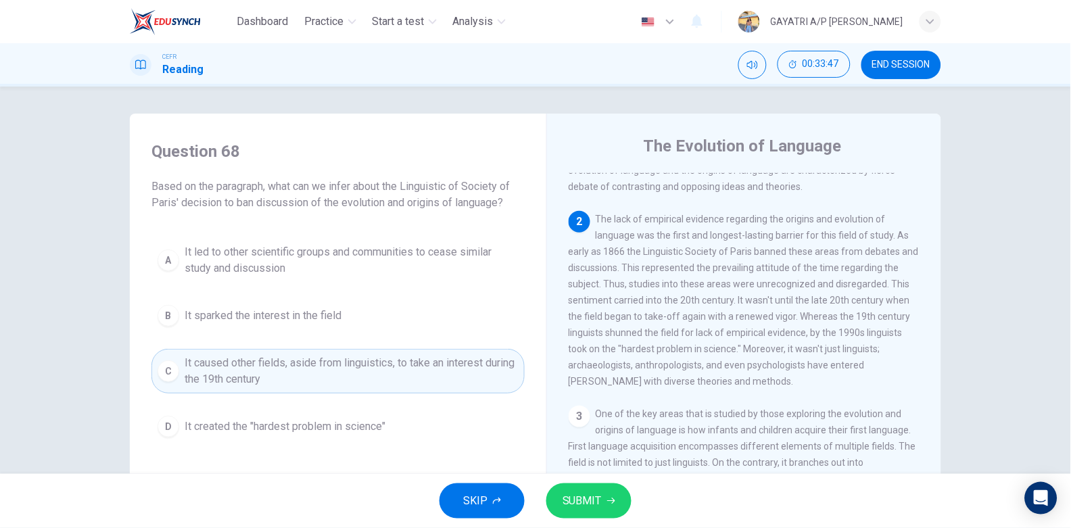
click at [560, 480] on div "SKIP SUBMIT" at bounding box center [535, 501] width 1071 height 54
click at [582, 496] on span "SUBMIT" at bounding box center [581, 500] width 39 height 19
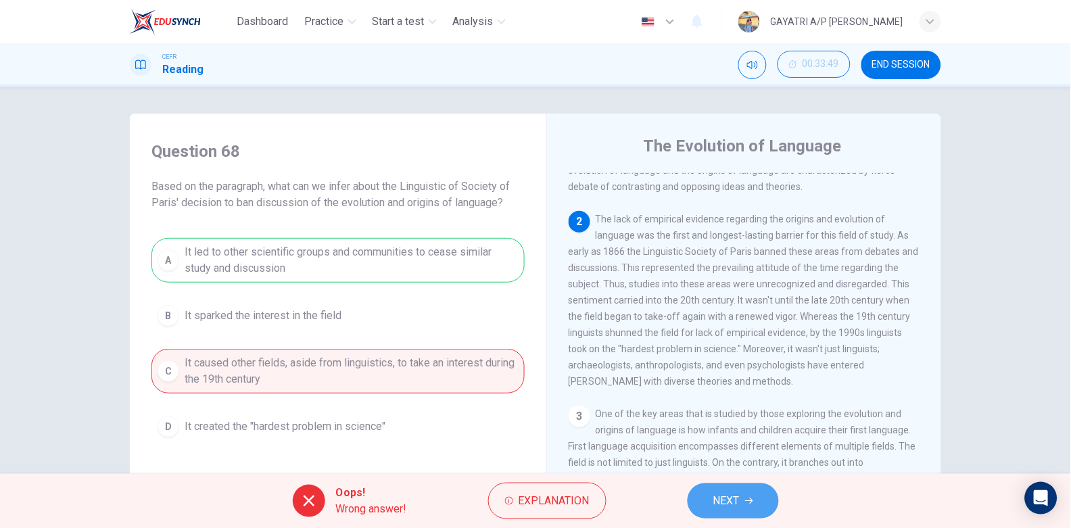
click at [738, 494] on span "NEXT" at bounding box center [726, 500] width 26 height 19
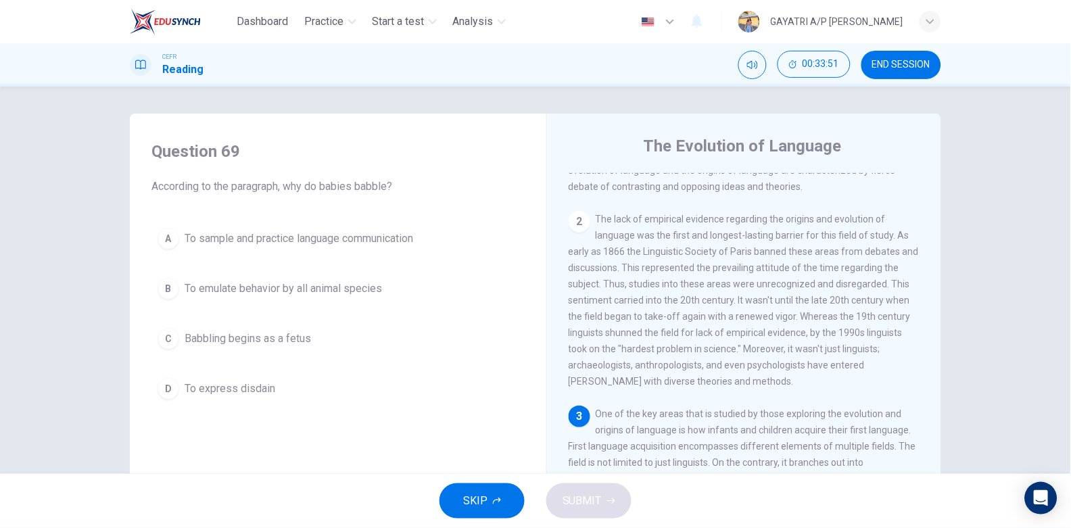
scroll to position [312, 0]
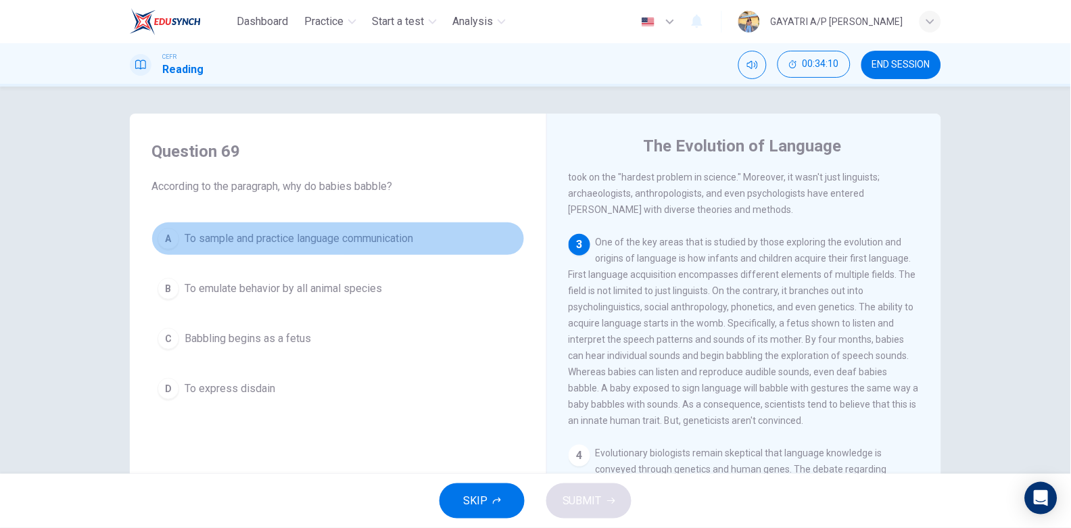
click at [381, 243] on span "To sample and practice language communication" at bounding box center [299, 239] width 229 height 16
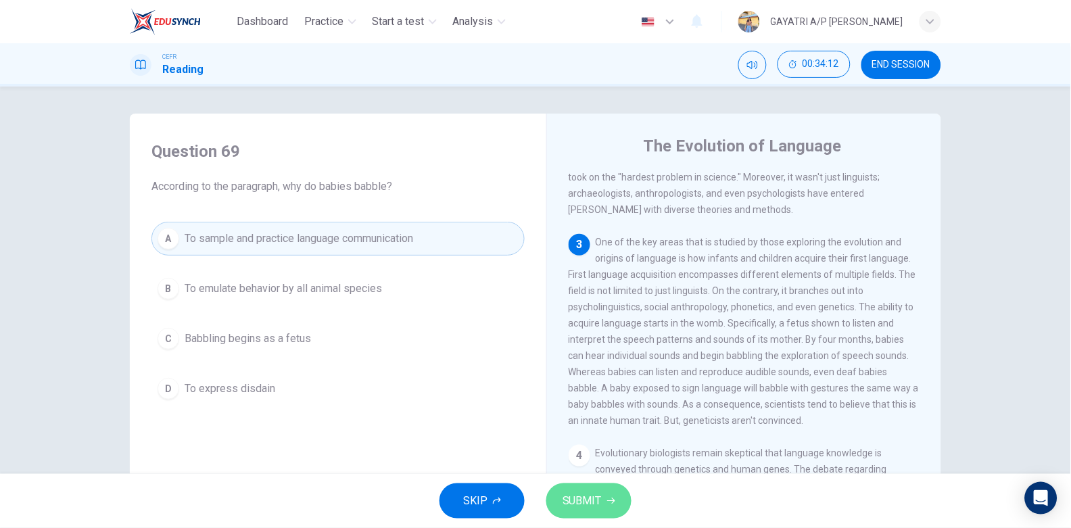
click at [571, 499] on span "SUBMIT" at bounding box center [581, 500] width 39 height 19
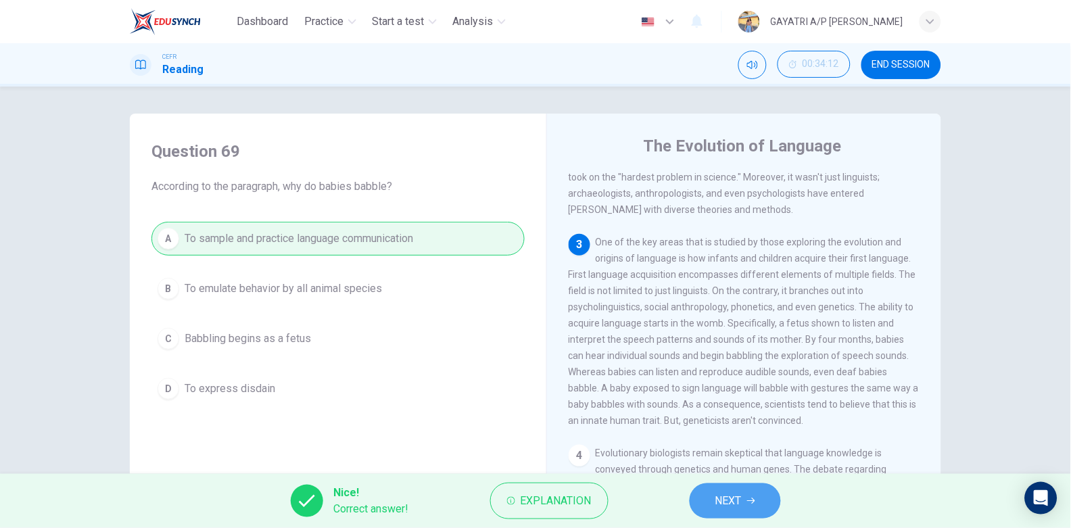
click at [715, 501] on span "NEXT" at bounding box center [728, 500] width 26 height 19
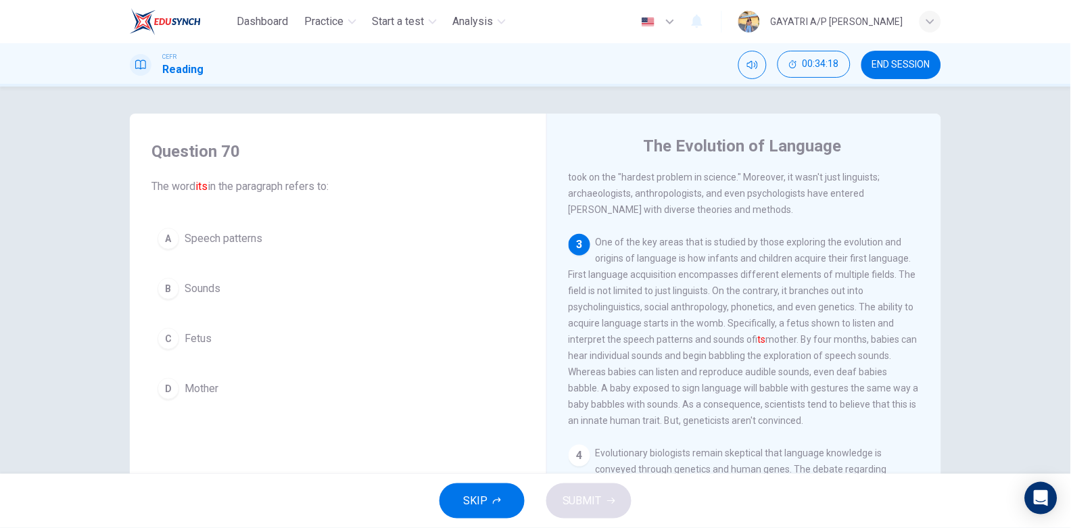
click at [243, 354] on button "C Fetus" at bounding box center [337, 339] width 373 height 34
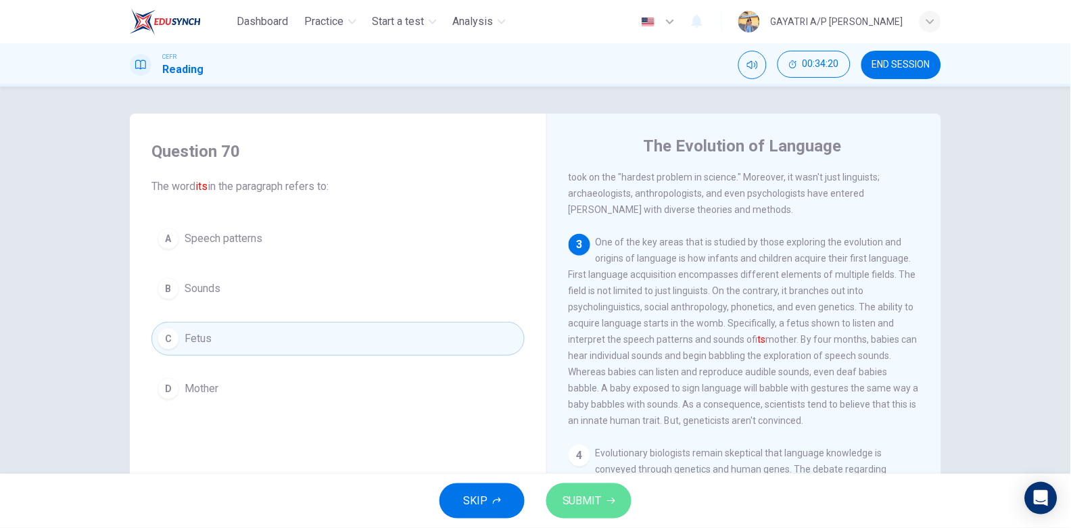
click at [578, 494] on span "SUBMIT" at bounding box center [581, 500] width 39 height 19
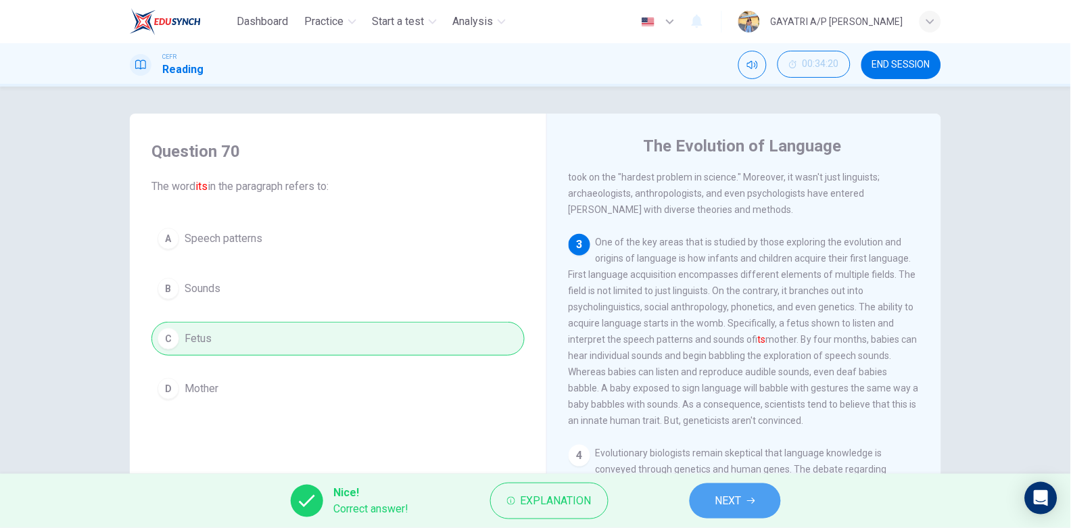
click at [711, 494] on button "NEXT" at bounding box center [735, 500] width 91 height 35
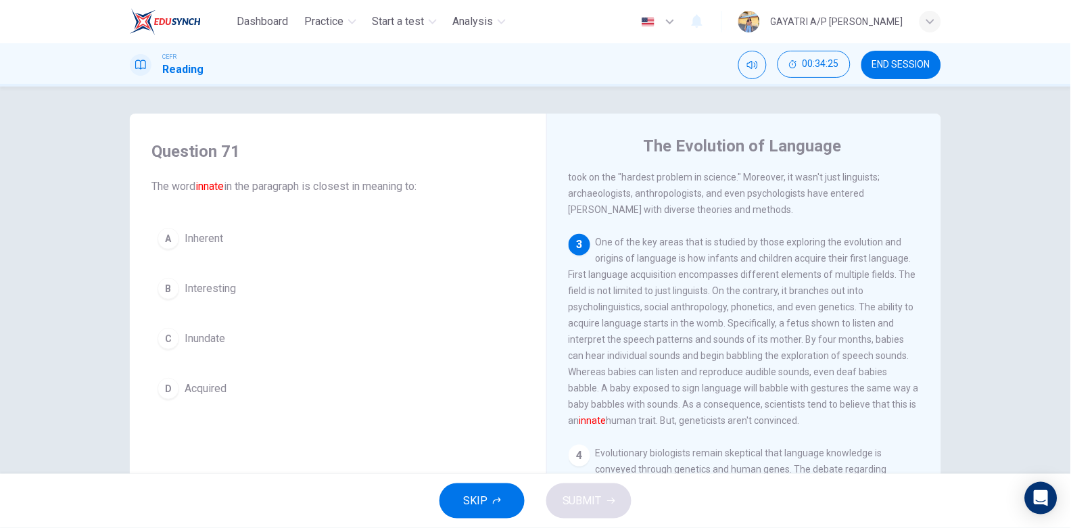
click at [252, 241] on button "A Inherent" at bounding box center [337, 239] width 373 height 34
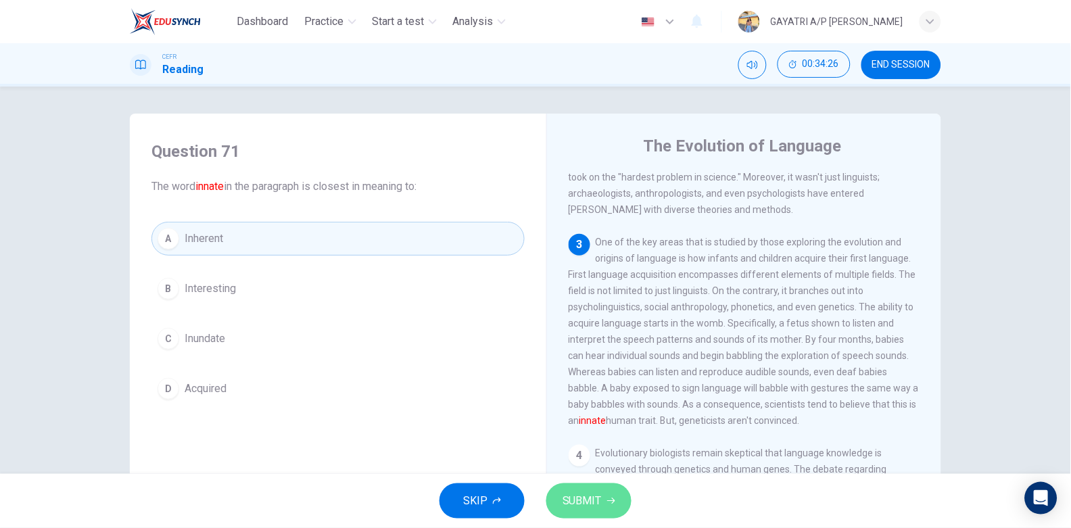
click at [608, 501] on icon "button" at bounding box center [611, 501] width 8 height 6
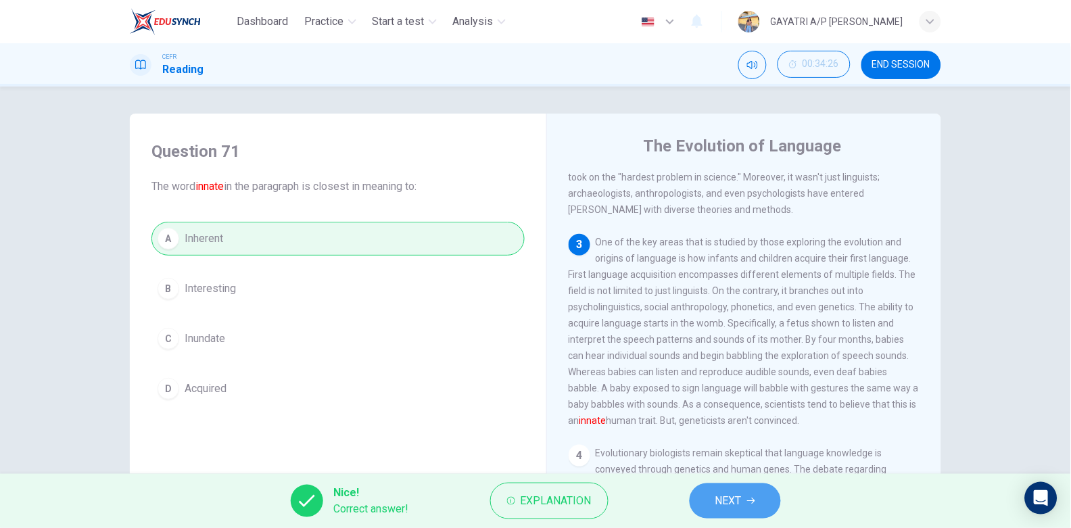
click at [740, 492] on span "NEXT" at bounding box center [728, 500] width 26 height 19
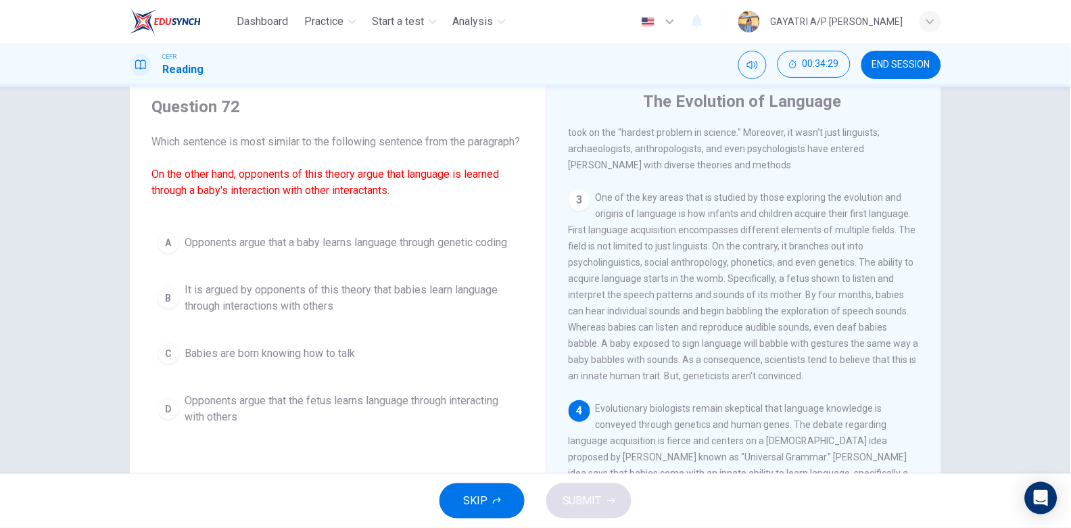
scroll to position [52, 0]
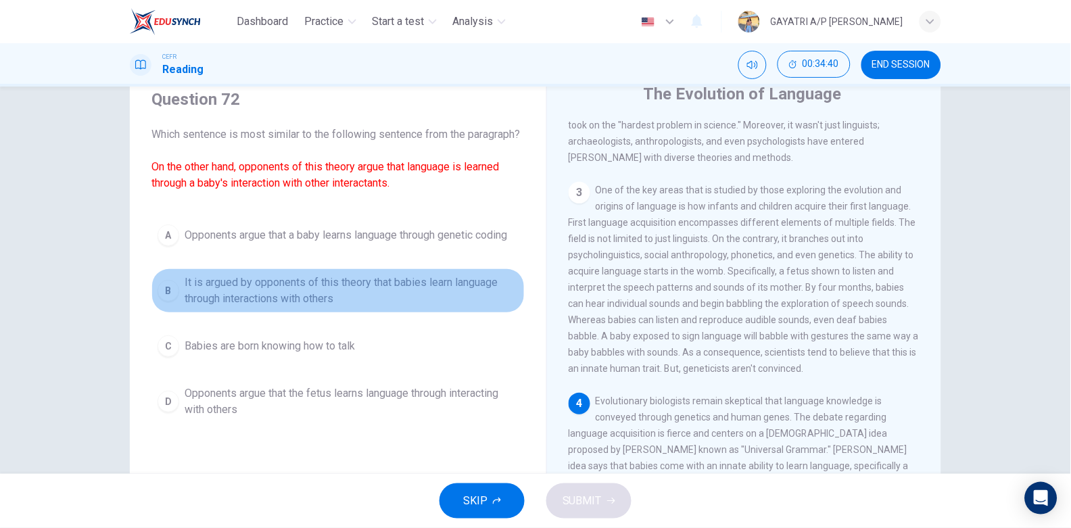
click at [285, 306] on span "It is argued by opponents of this theory that babies learn language through int…" at bounding box center [352, 290] width 334 height 32
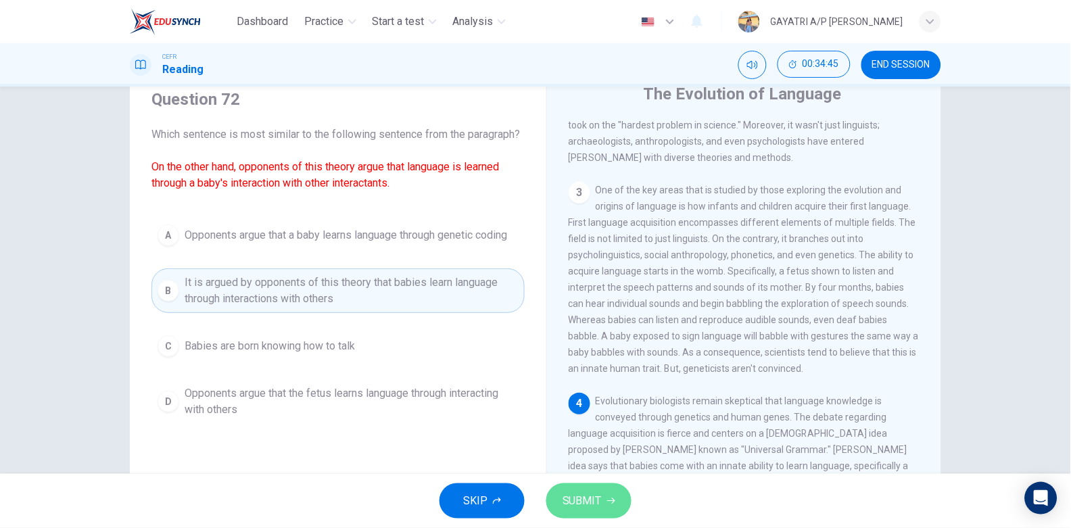
click at [575, 494] on span "SUBMIT" at bounding box center [581, 500] width 39 height 19
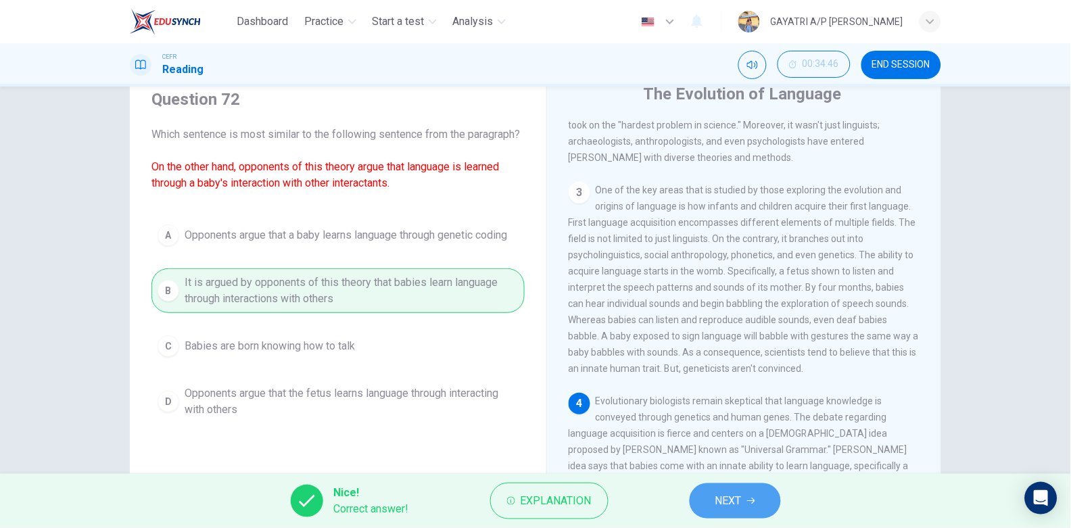
click at [719, 500] on span "NEXT" at bounding box center [728, 500] width 26 height 19
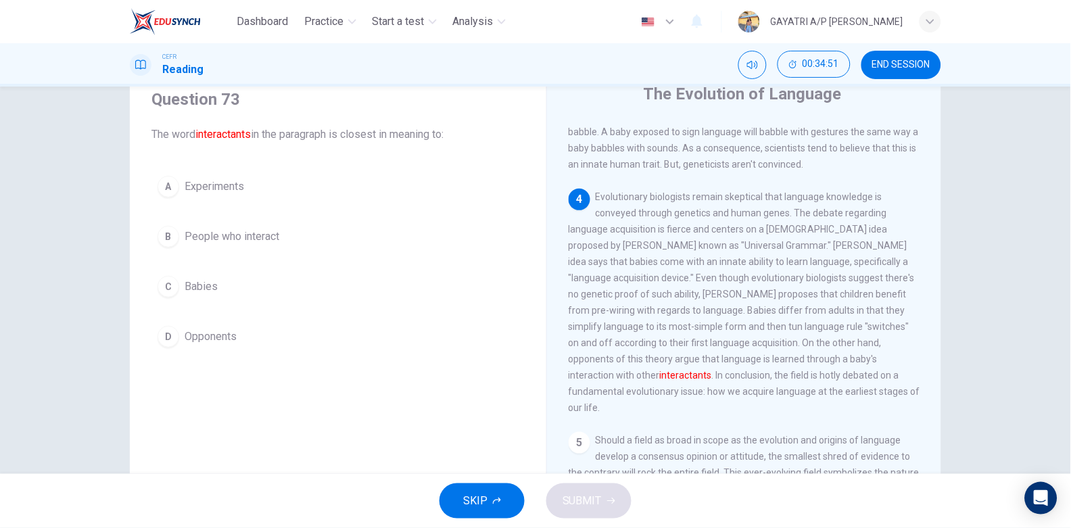
scroll to position [518, 0]
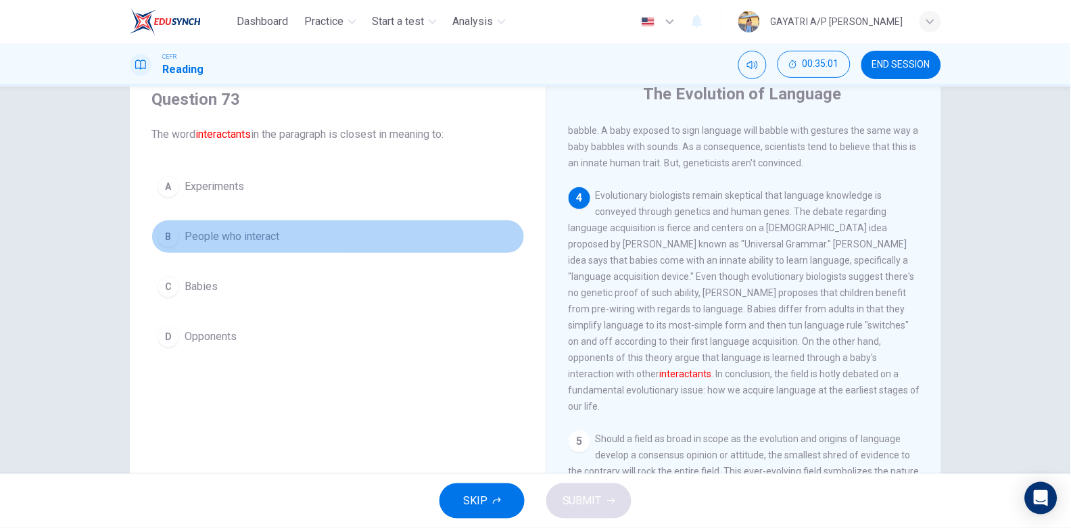
click at [337, 243] on button "B People who interact" at bounding box center [337, 237] width 373 height 34
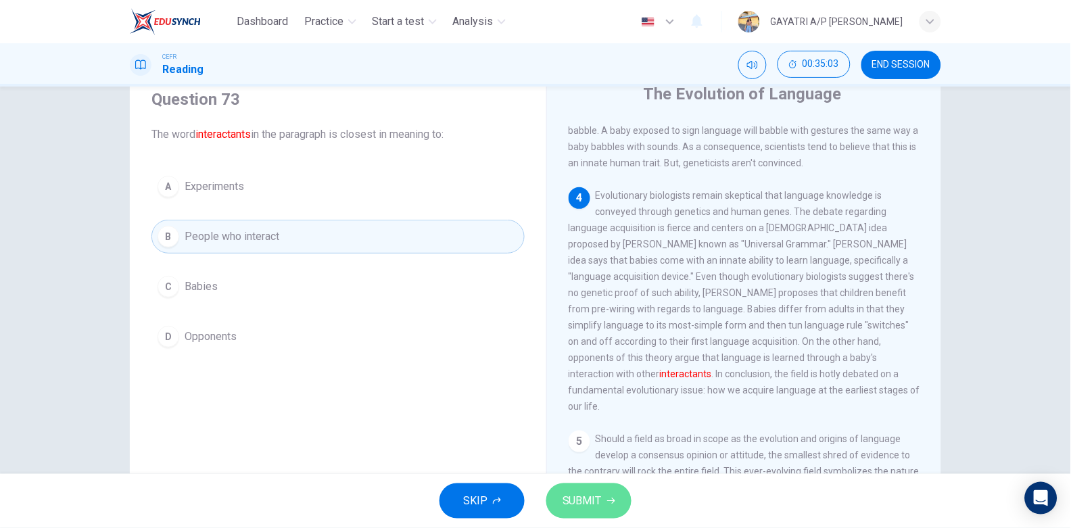
click at [589, 489] on button "SUBMIT" at bounding box center [588, 500] width 85 height 35
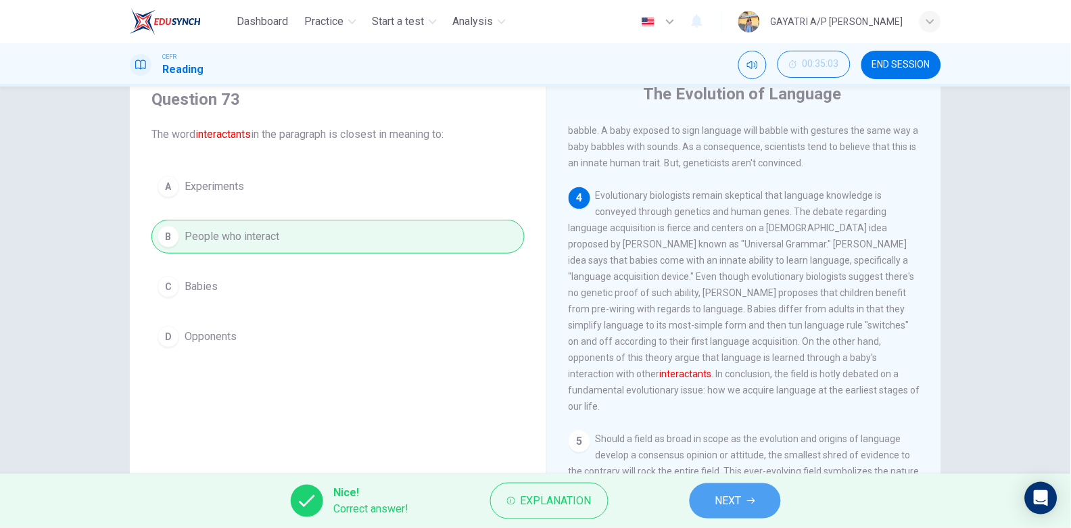
click at [733, 497] on span "NEXT" at bounding box center [728, 500] width 26 height 19
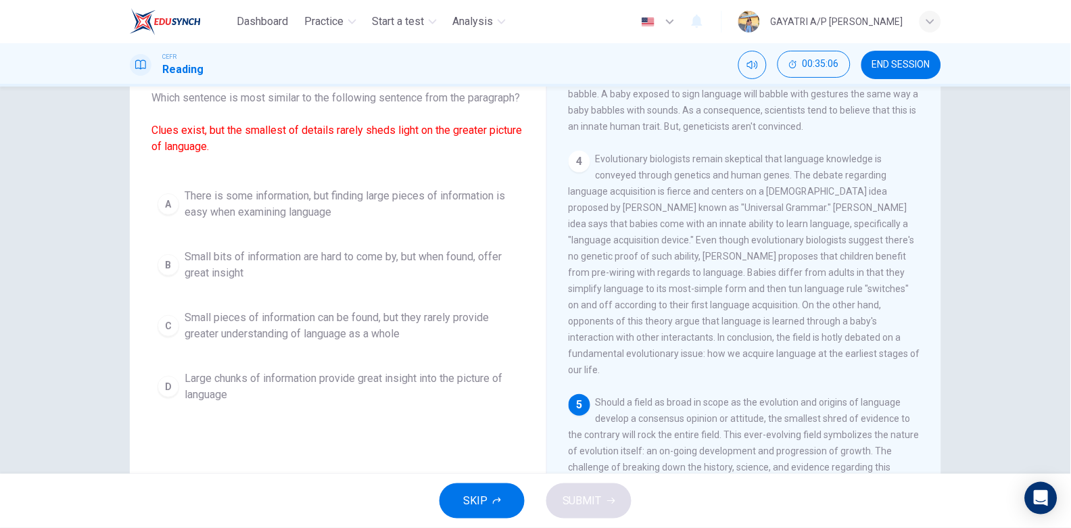
scroll to position [87, 0]
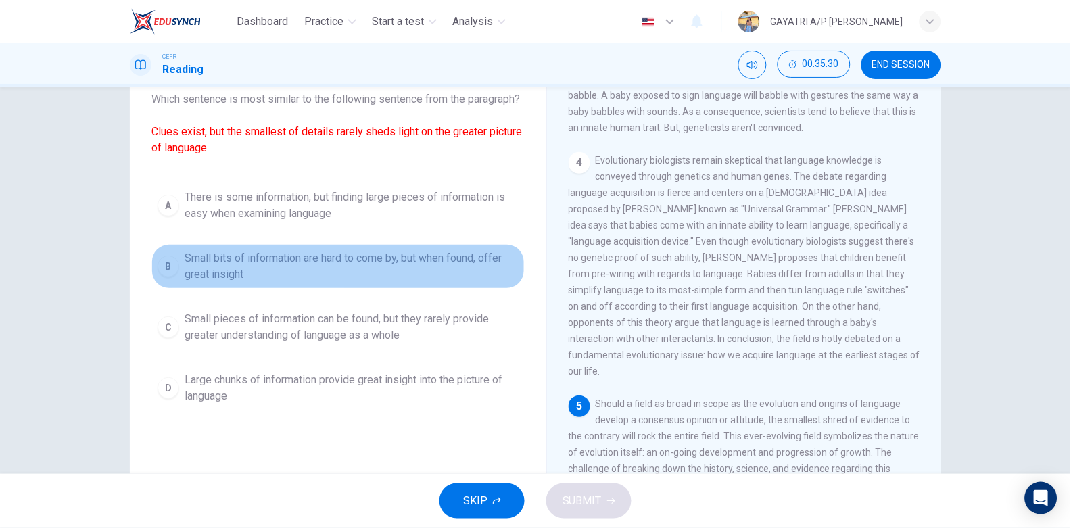
click at [319, 282] on span "Small bits of information are hard to come by, but when found, offer great insi…" at bounding box center [352, 266] width 334 height 32
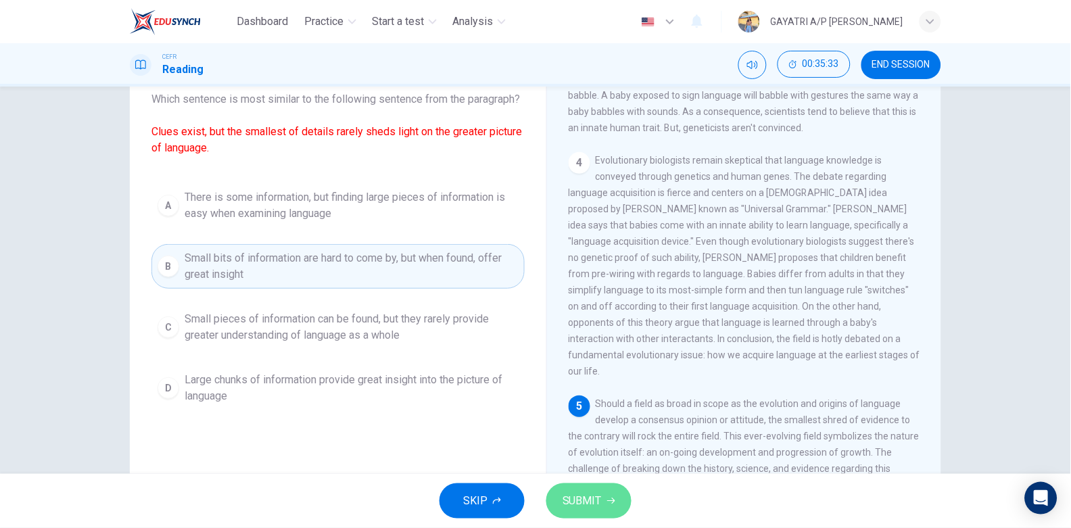
click at [574, 496] on span "SUBMIT" at bounding box center [581, 500] width 39 height 19
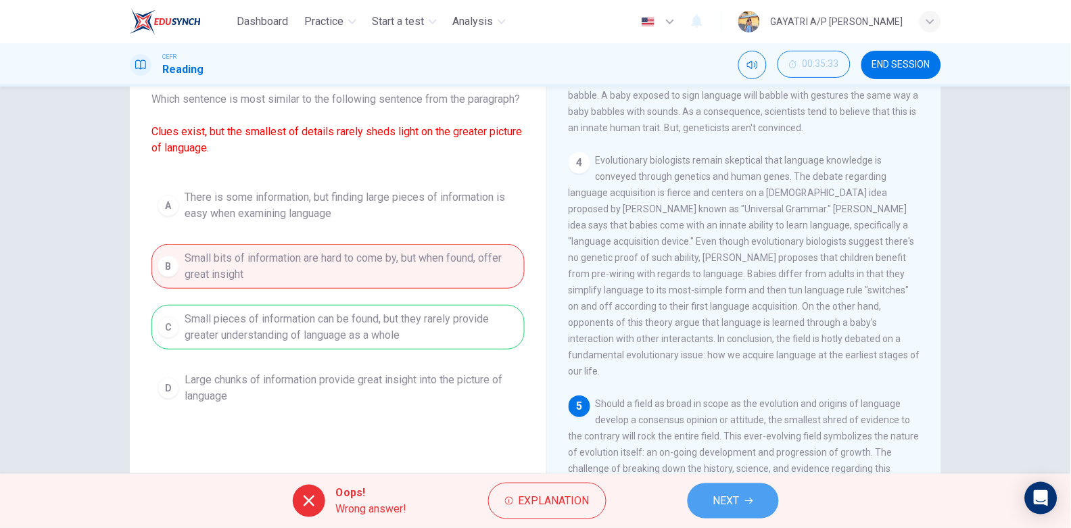
click at [744, 506] on button "NEXT" at bounding box center [733, 500] width 91 height 35
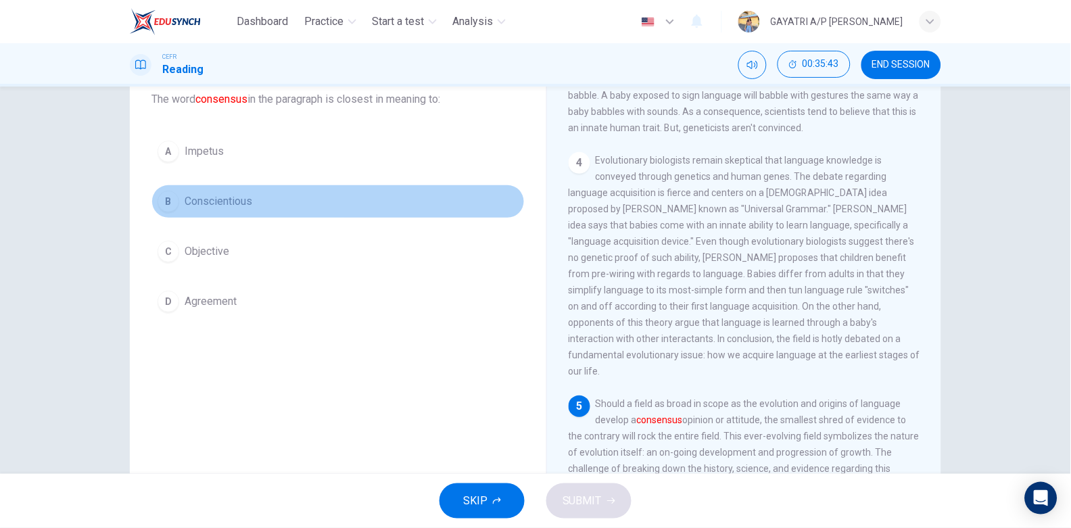
click at [293, 199] on button "B Conscientious" at bounding box center [337, 202] width 373 height 34
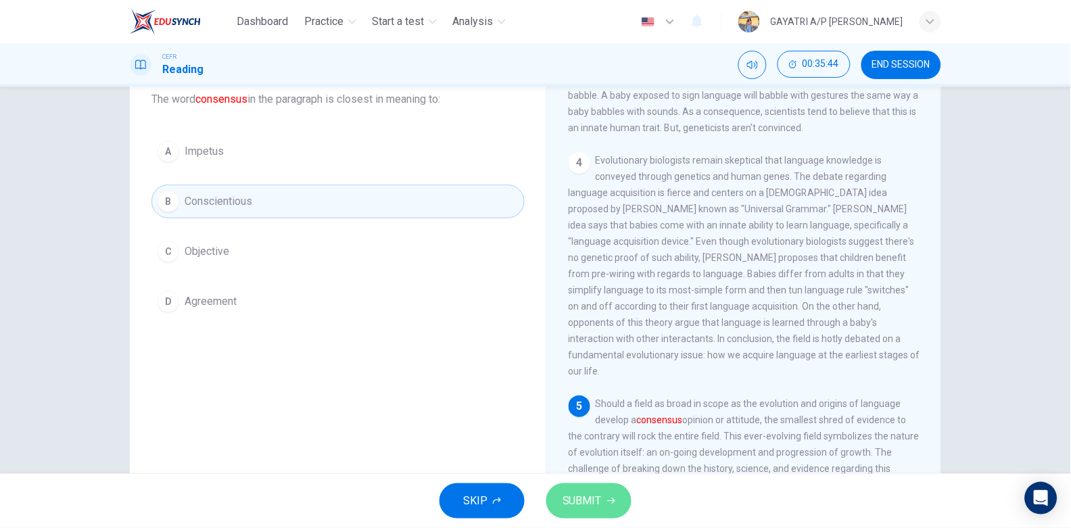
click at [596, 497] on span "SUBMIT" at bounding box center [581, 500] width 39 height 19
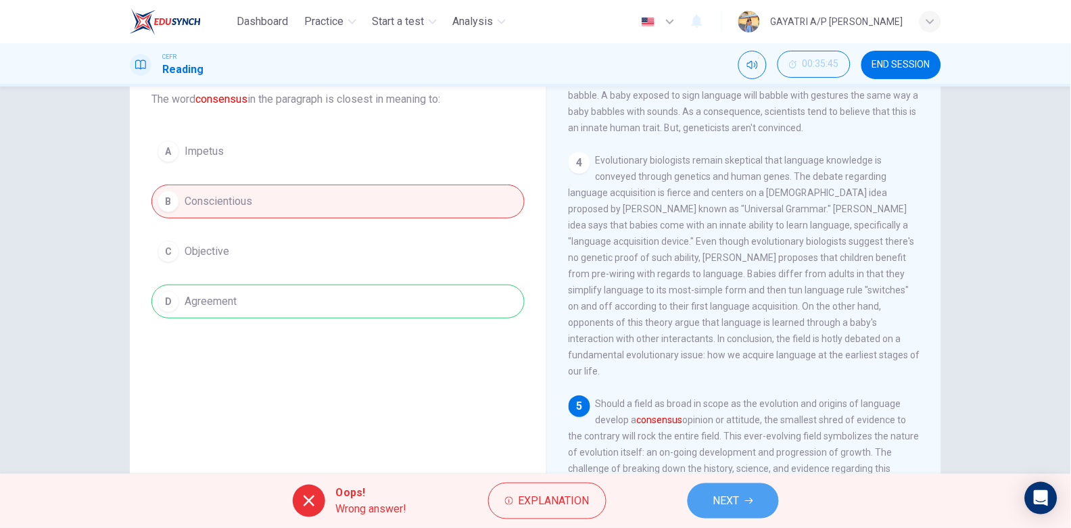
click at [736, 501] on span "NEXT" at bounding box center [726, 500] width 26 height 19
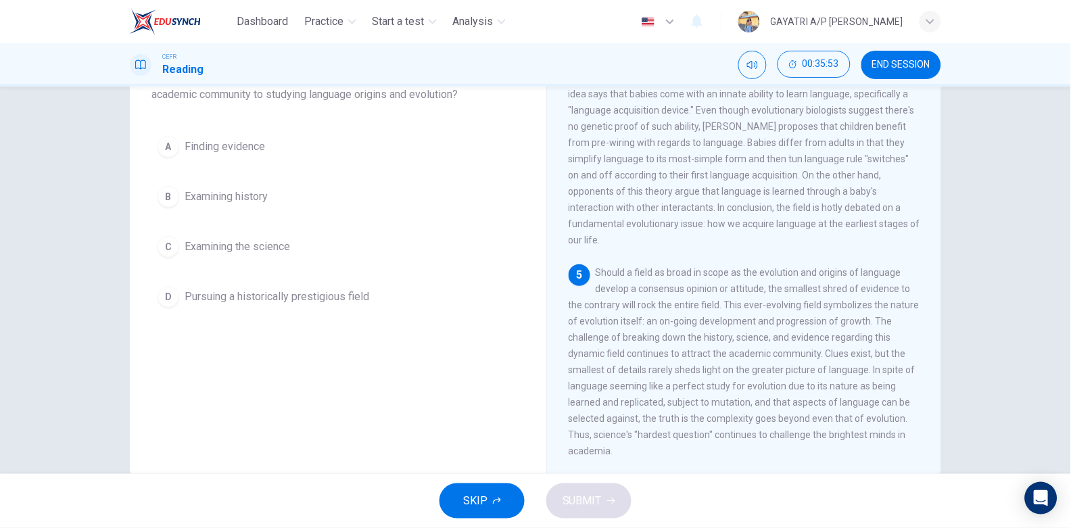
scroll to position [101, 0]
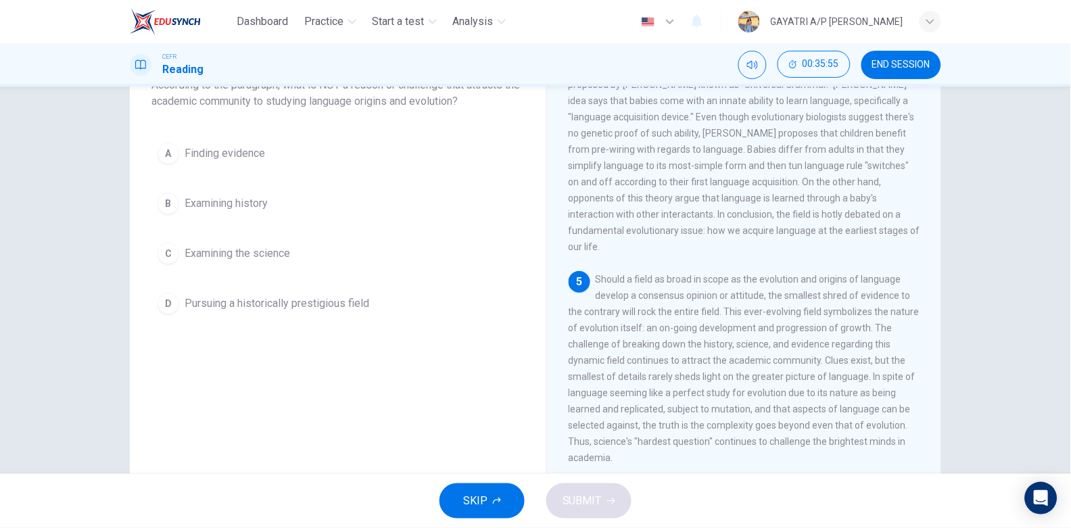
click at [339, 310] on span "Pursuing a historically prestigious field" at bounding box center [277, 303] width 185 height 16
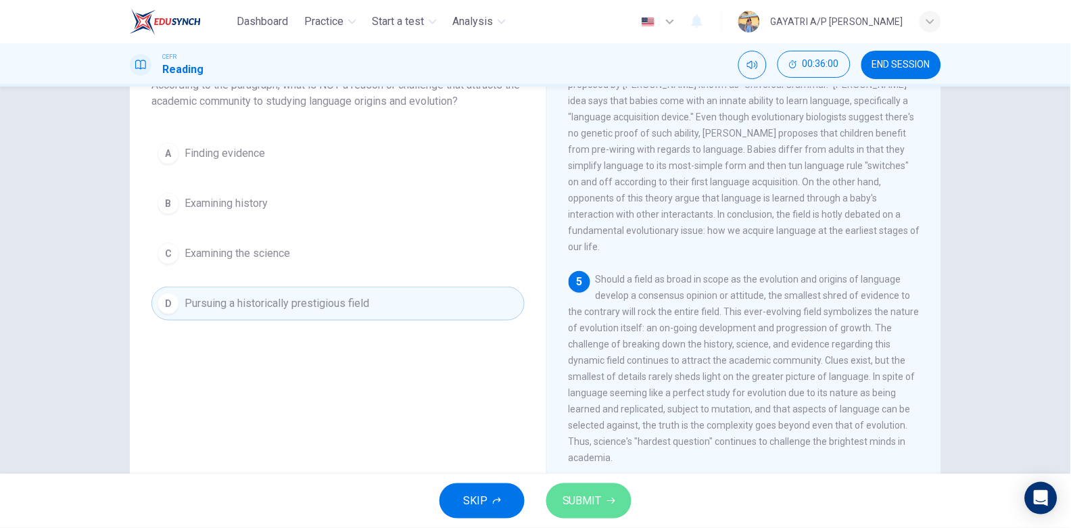
click at [598, 496] on span "SUBMIT" at bounding box center [581, 500] width 39 height 19
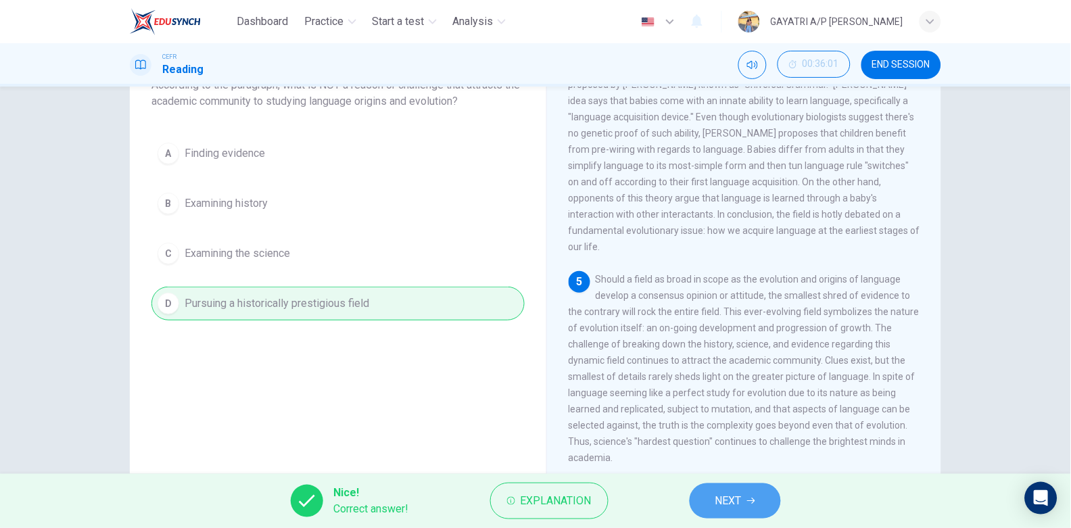
click at [713, 497] on button "NEXT" at bounding box center [735, 500] width 91 height 35
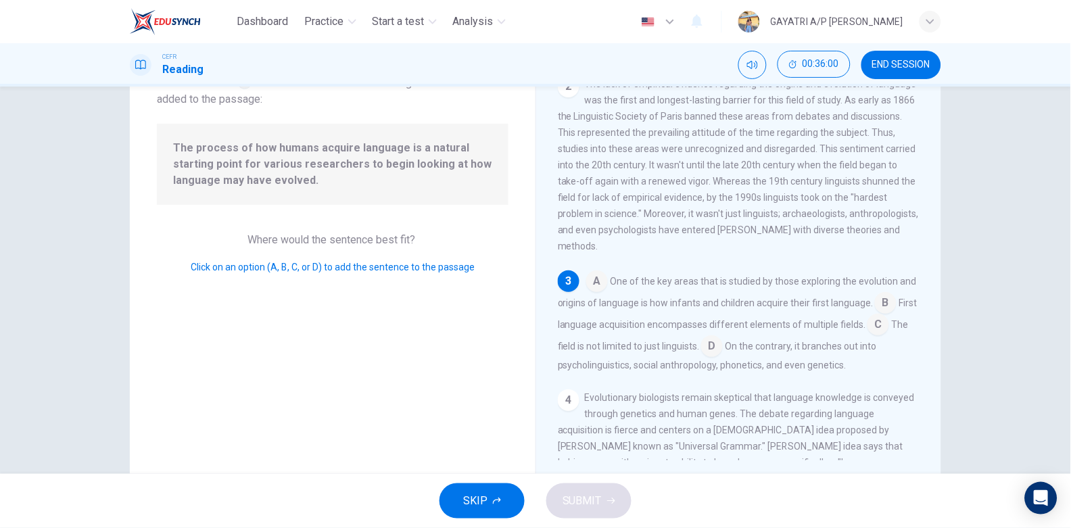
scroll to position [235, 0]
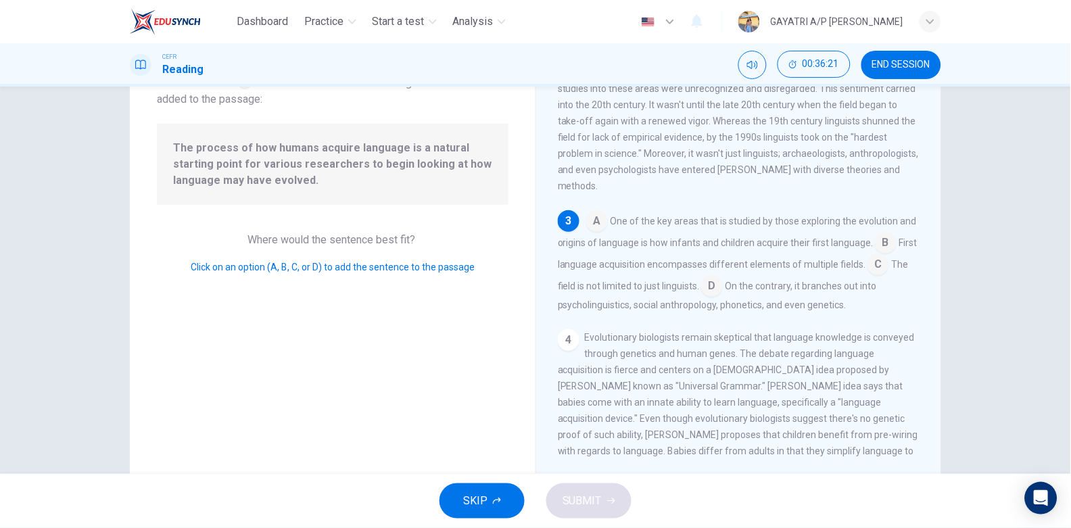
click at [875, 255] on input at bounding box center [886, 244] width 22 height 22
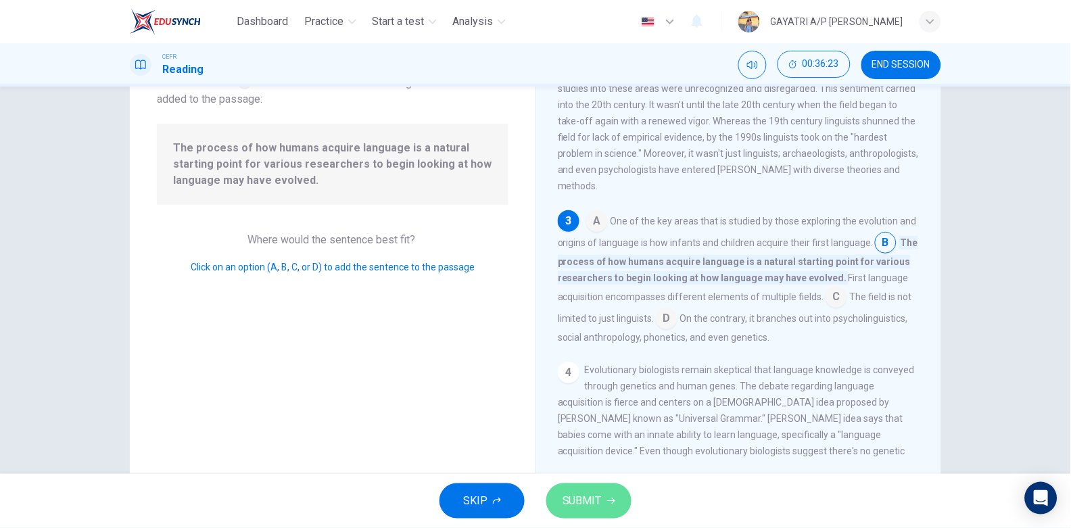
click at [573, 492] on span "SUBMIT" at bounding box center [581, 500] width 39 height 19
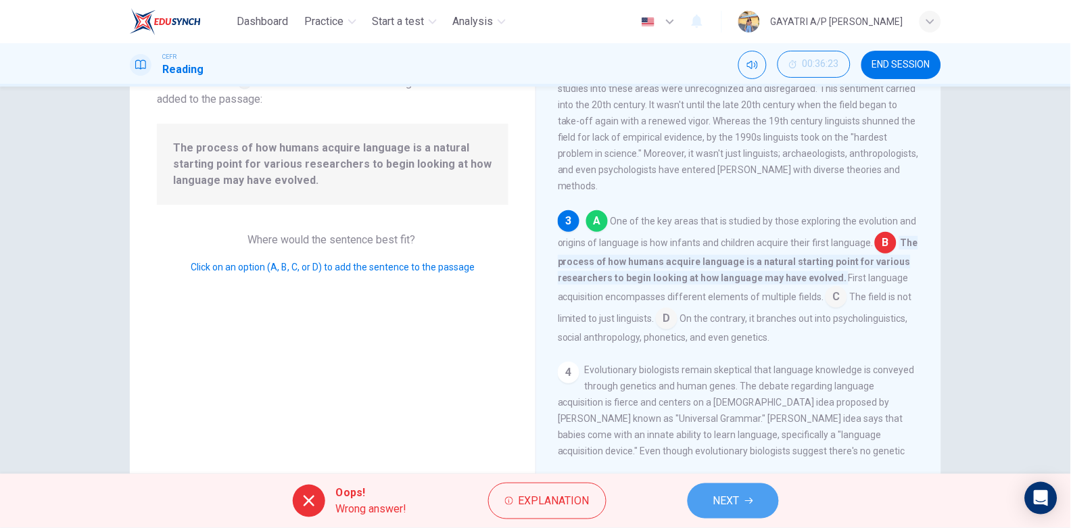
click at [729, 497] on span "NEXT" at bounding box center [726, 500] width 26 height 19
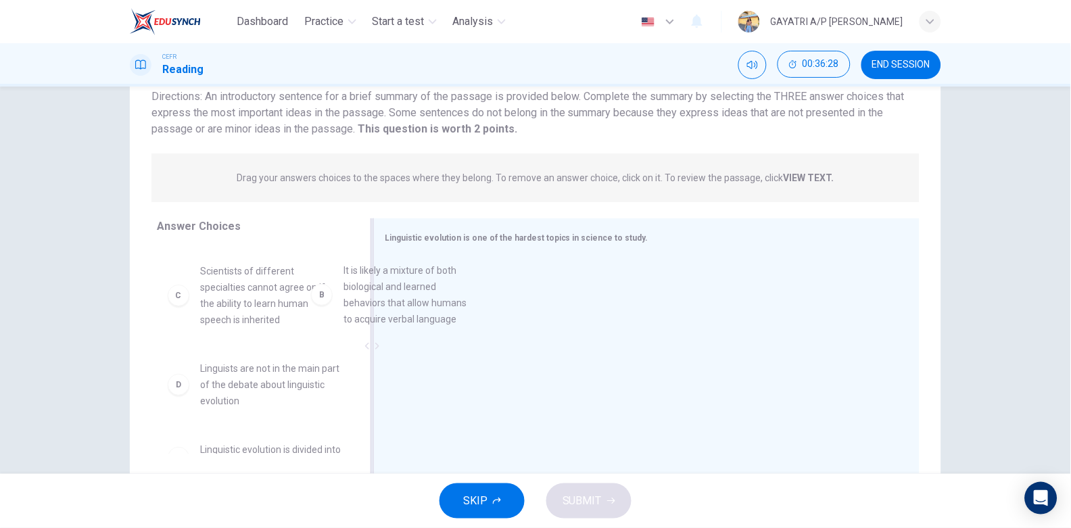
scroll to position [71, 0]
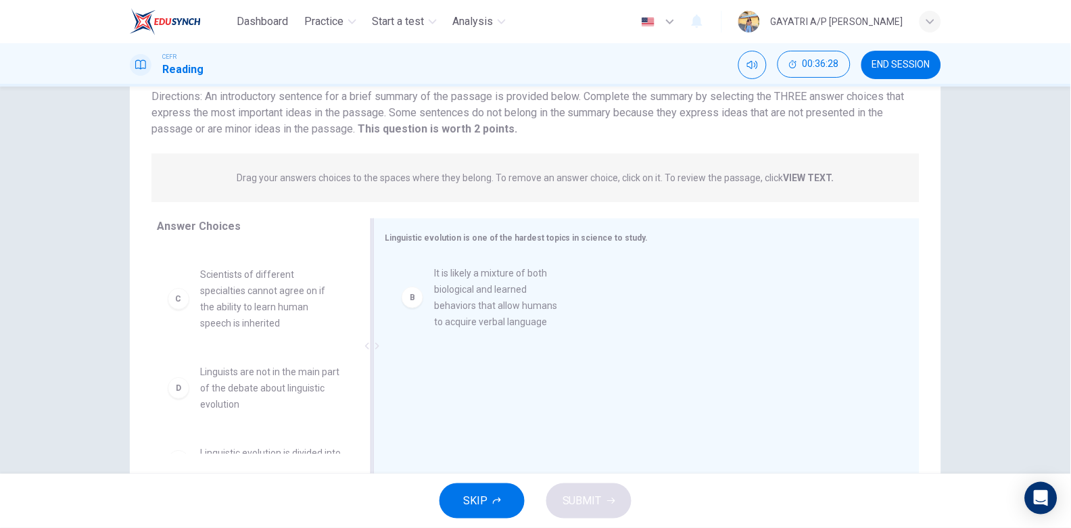
drag, startPoint x: 244, startPoint y: 304, endPoint x: 488, endPoint y: 308, distance: 244.1
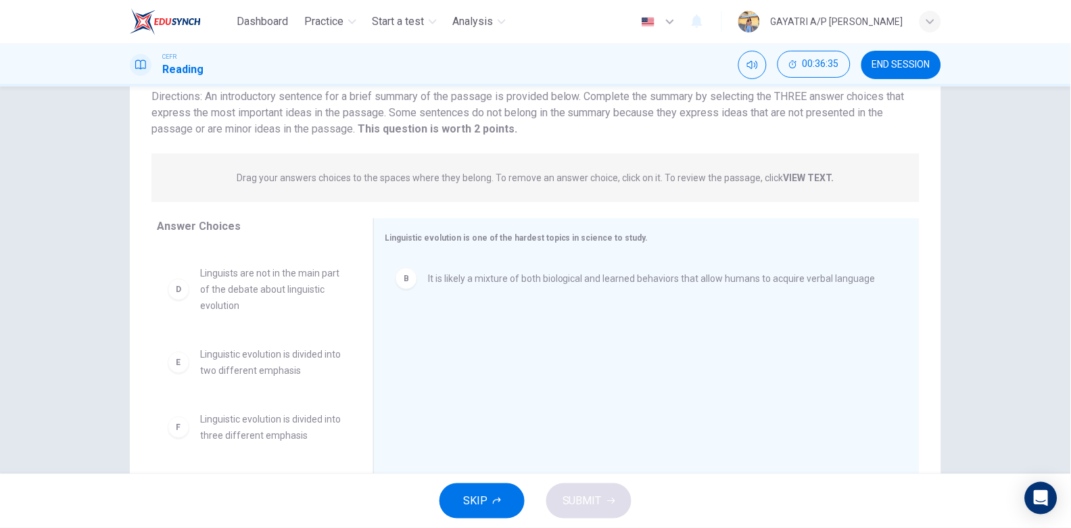
scroll to position [136, 0]
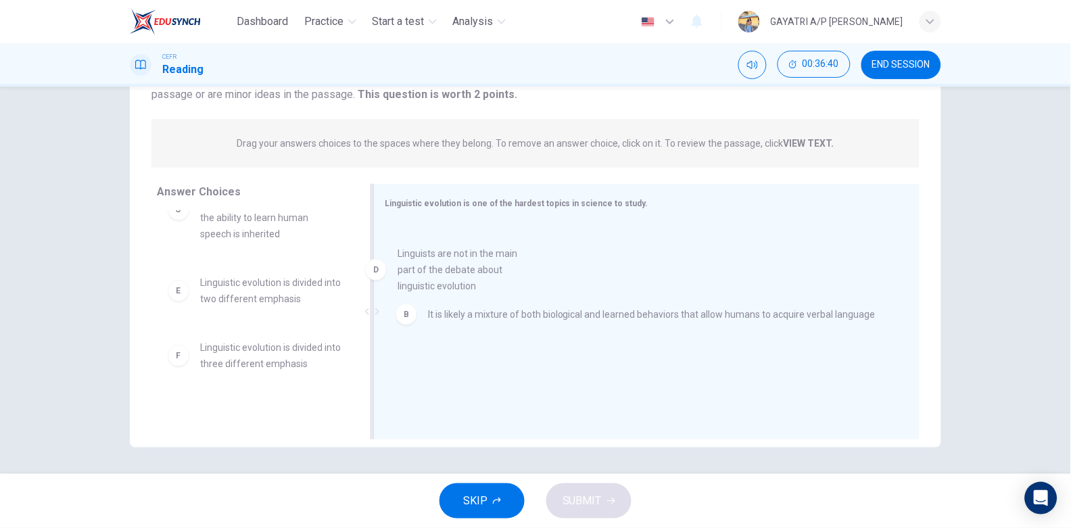
drag, startPoint x: 263, startPoint y: 268, endPoint x: 489, endPoint y: 289, distance: 227.4
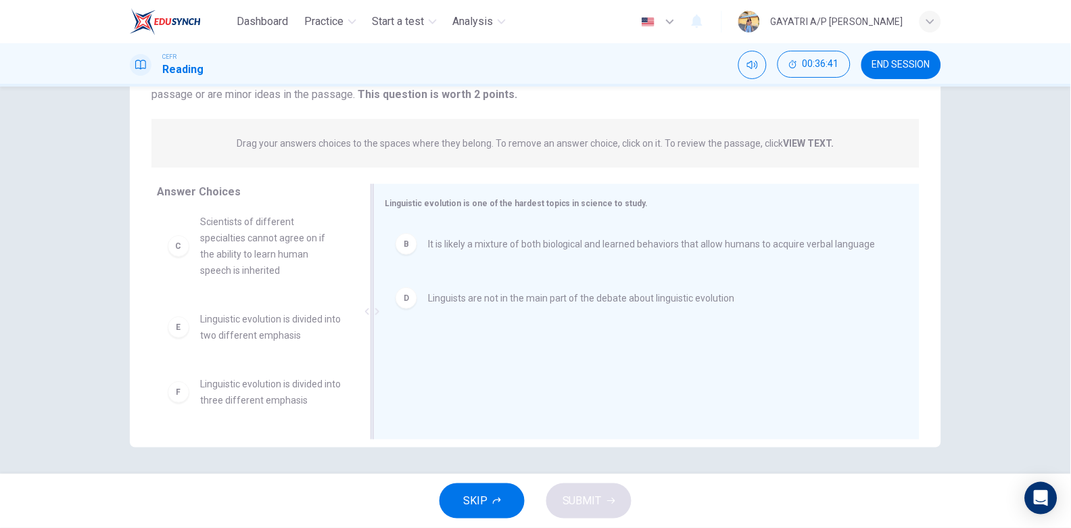
scroll to position [89, 0]
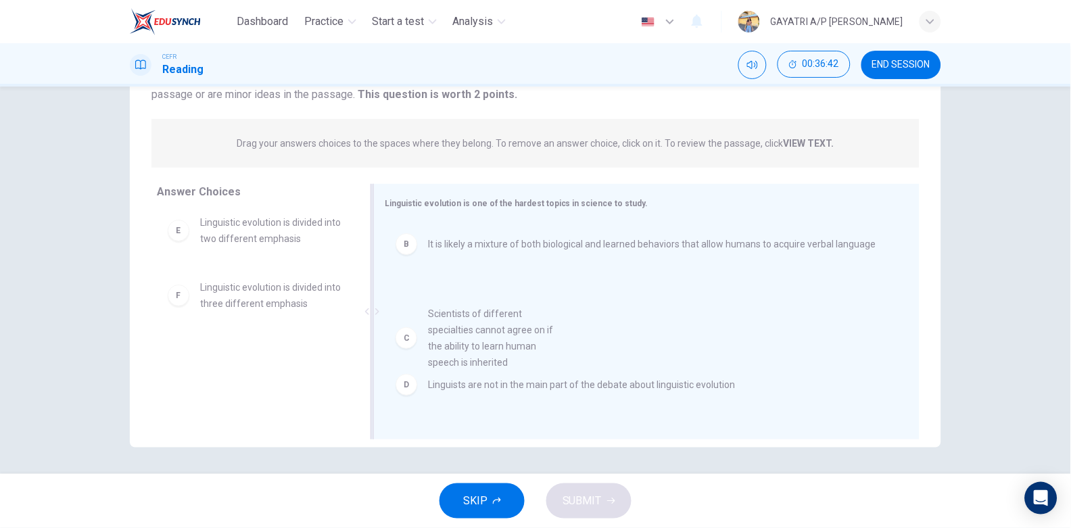
drag, startPoint x: 264, startPoint y: 264, endPoint x: 500, endPoint y: 360, distance: 254.7
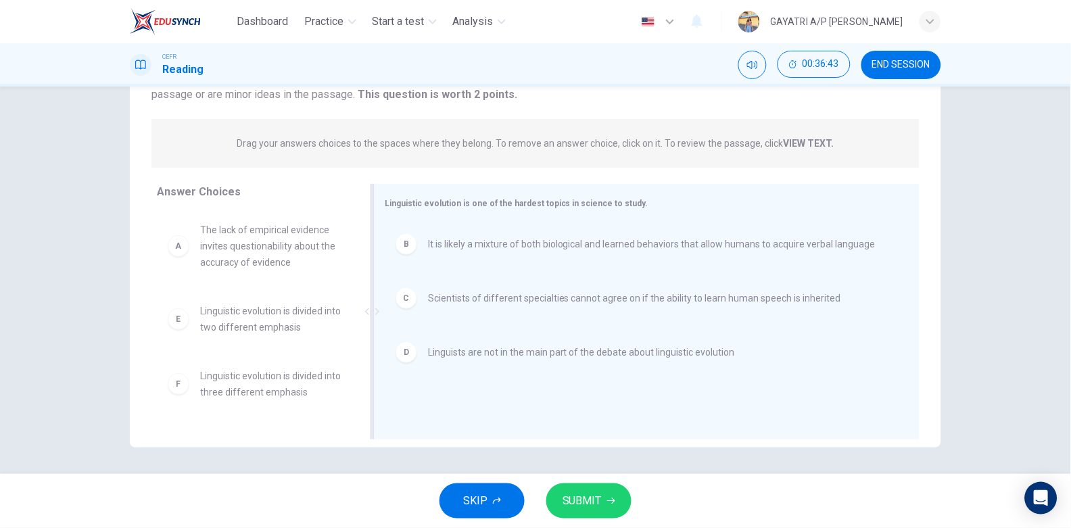
scroll to position [0, 0]
click at [577, 508] on span "SUBMIT" at bounding box center [581, 500] width 39 height 19
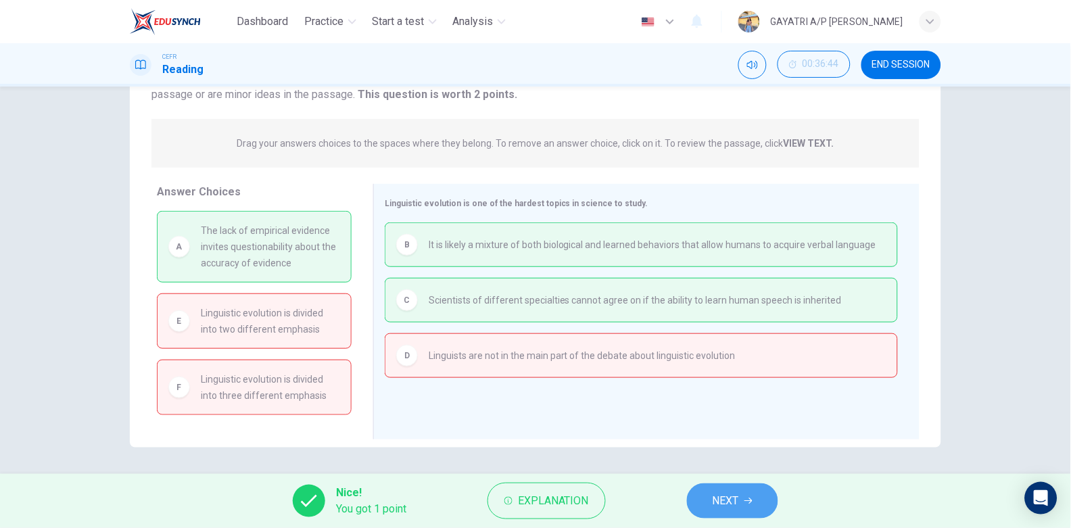
click at [759, 500] on button "NEXT" at bounding box center [732, 500] width 91 height 35
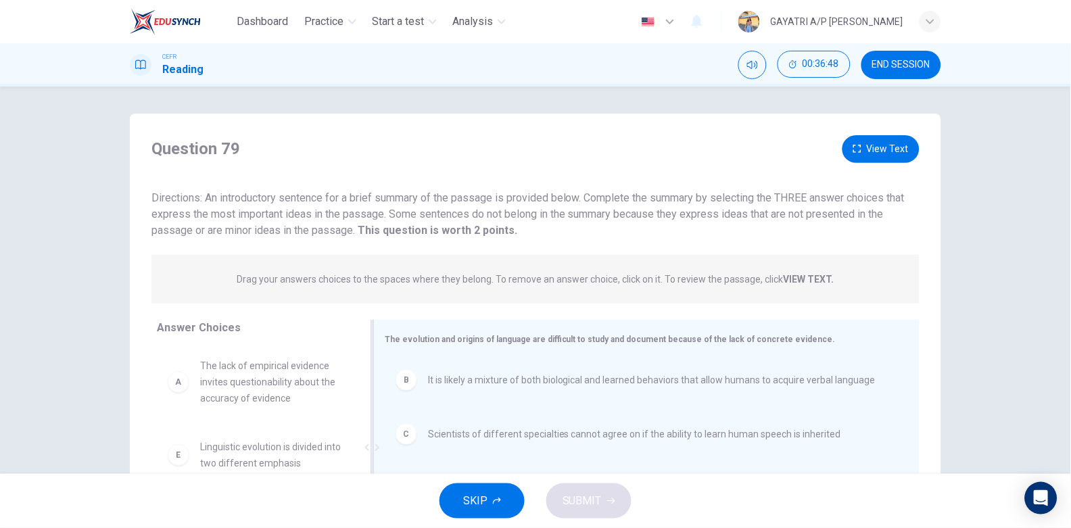
scroll to position [136, 0]
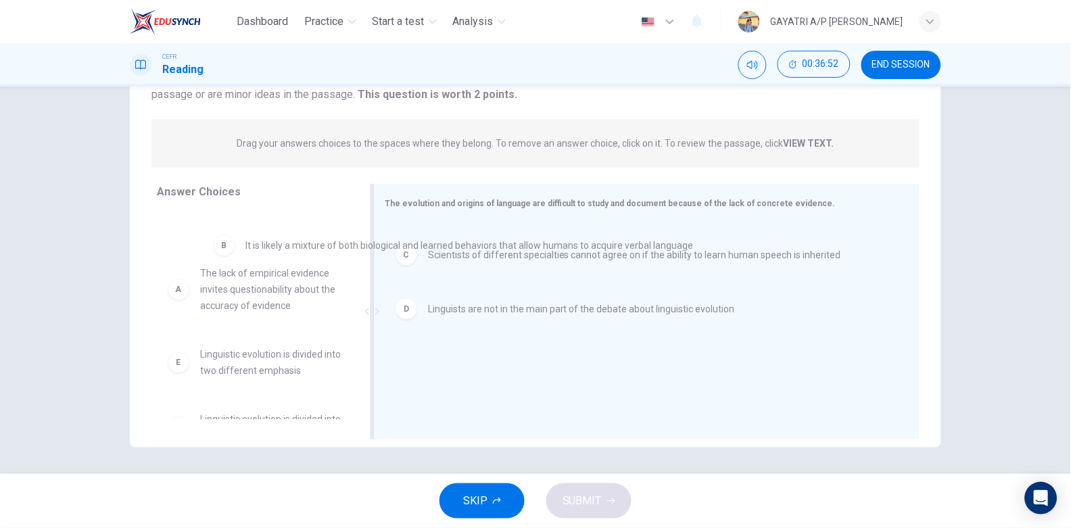
drag, startPoint x: 474, startPoint y: 258, endPoint x: 285, endPoint y: 258, distance: 188.6
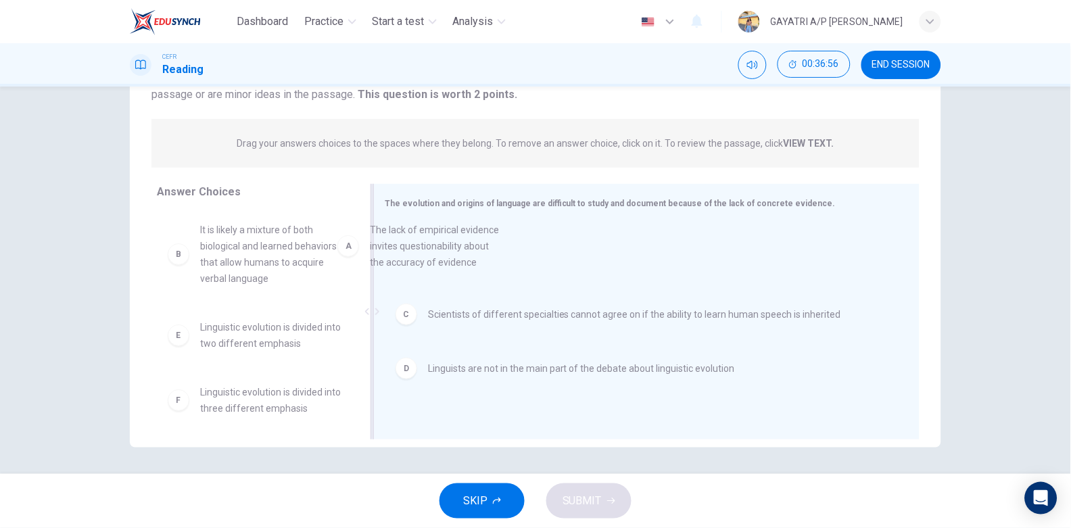
drag, startPoint x: 259, startPoint y: 253, endPoint x: 443, endPoint y: 254, distance: 183.9
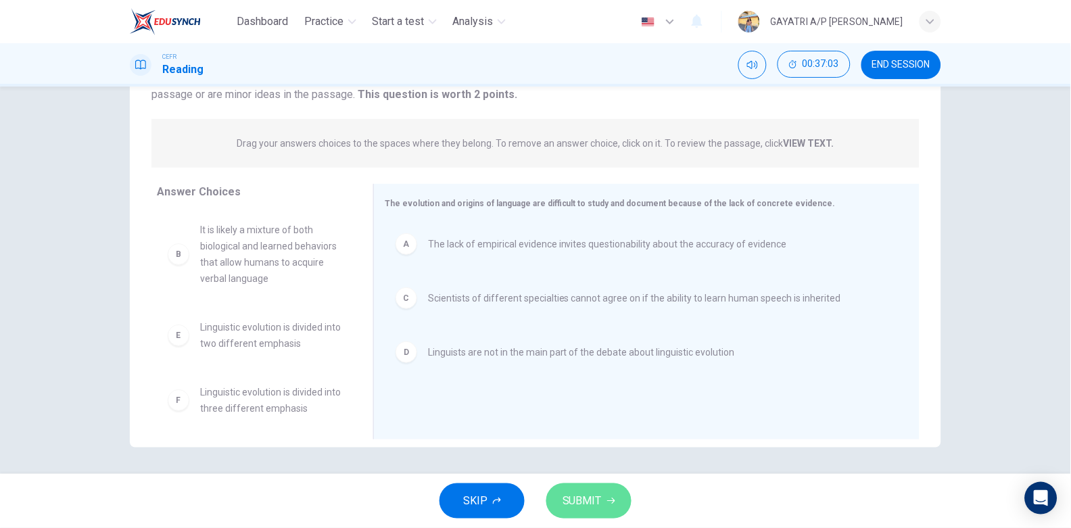
click at [594, 498] on span "SUBMIT" at bounding box center [581, 500] width 39 height 19
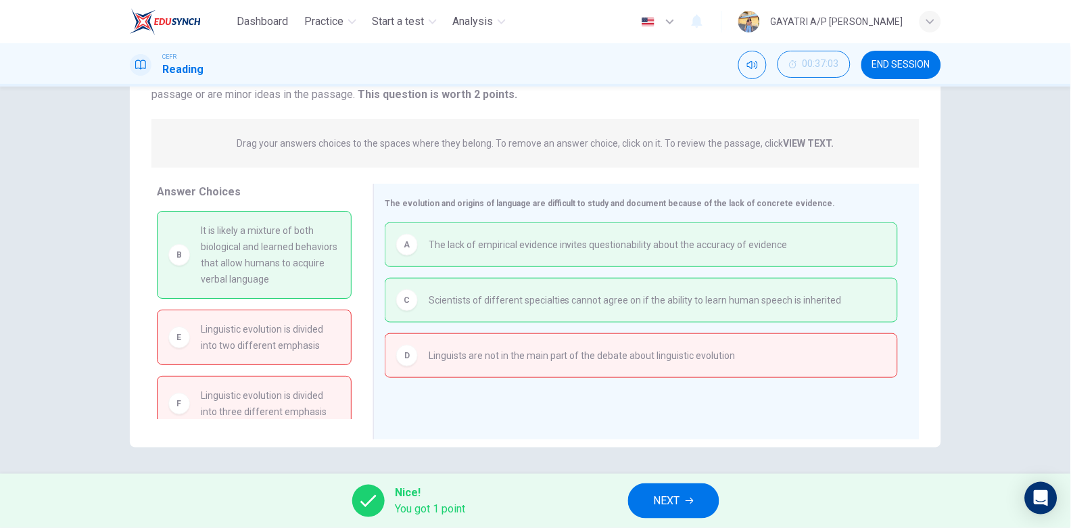
click at [674, 500] on span "NEXT" at bounding box center [667, 500] width 26 height 19
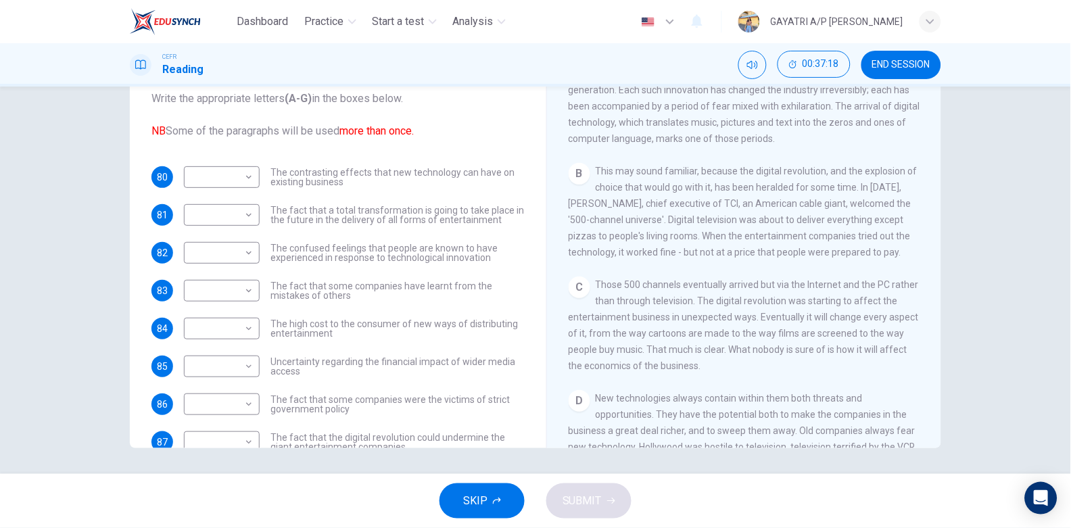
scroll to position [18, 0]
click at [239, 178] on body "Dashboard Practice Start a test Analysis English en ​ GAYATRI A/P RAMIS CEFR Re…" at bounding box center [535, 264] width 1071 height 528
click at [232, 259] on li "D" at bounding box center [218, 262] width 76 height 22
type input "D"
click at [245, 213] on body "Dashboard Practice Start a test Analysis English en ​ GAYATRI A/P RAMIS CEFR Re…" at bounding box center [535, 264] width 1071 height 528
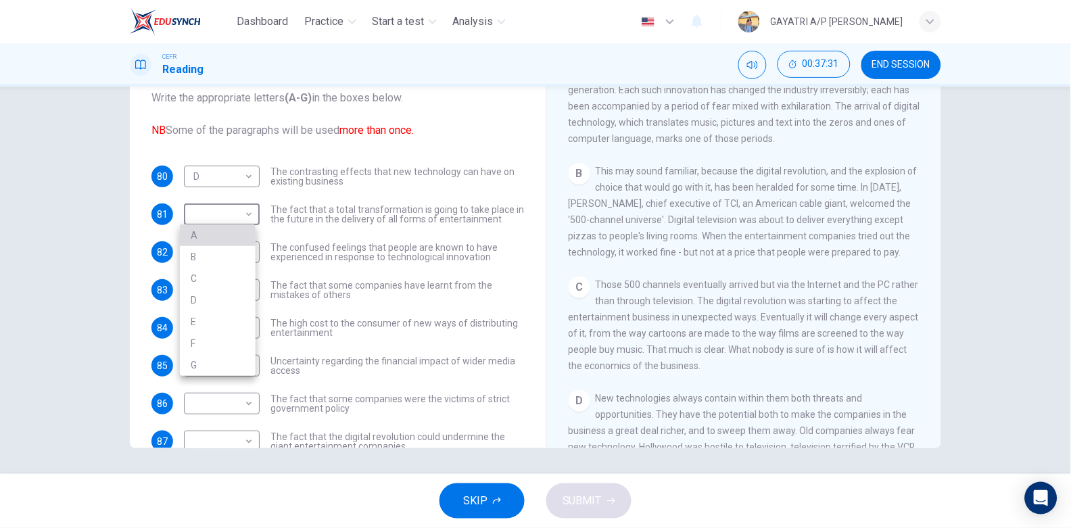
click at [233, 230] on li "A" at bounding box center [218, 235] width 76 height 22
type input "A"
click at [243, 258] on body "Dashboard Practice Start a test Analysis English en ​ GAYATRI A/P RAMIS CEFR Re…" at bounding box center [535, 264] width 1071 height 528
click at [236, 295] on li "B" at bounding box center [218, 295] width 76 height 22
type input "B"
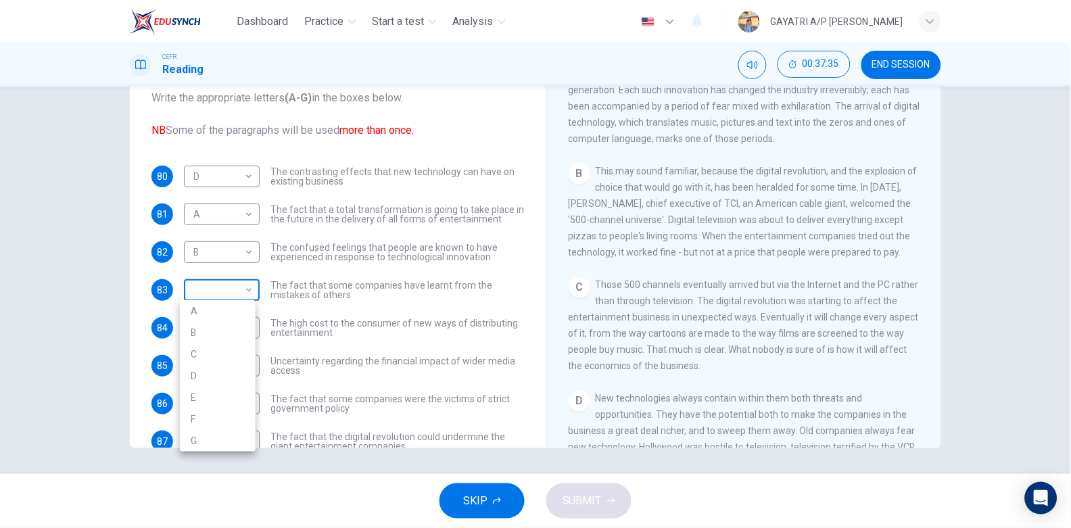
click at [249, 293] on body "Dashboard Practice Start a test Analysis English en ​ GAYATRI A/P RAMIS CEFR Re…" at bounding box center [535, 264] width 1071 height 528
click at [227, 393] on li "E" at bounding box center [218, 398] width 76 height 22
type input "E"
click at [243, 320] on body "Dashboard Practice Start a test Analysis English en ​ GAYATRI A/P RAMIS CEFR Re…" at bounding box center [535, 264] width 1071 height 528
click at [225, 450] on li "F" at bounding box center [218, 457] width 76 height 22
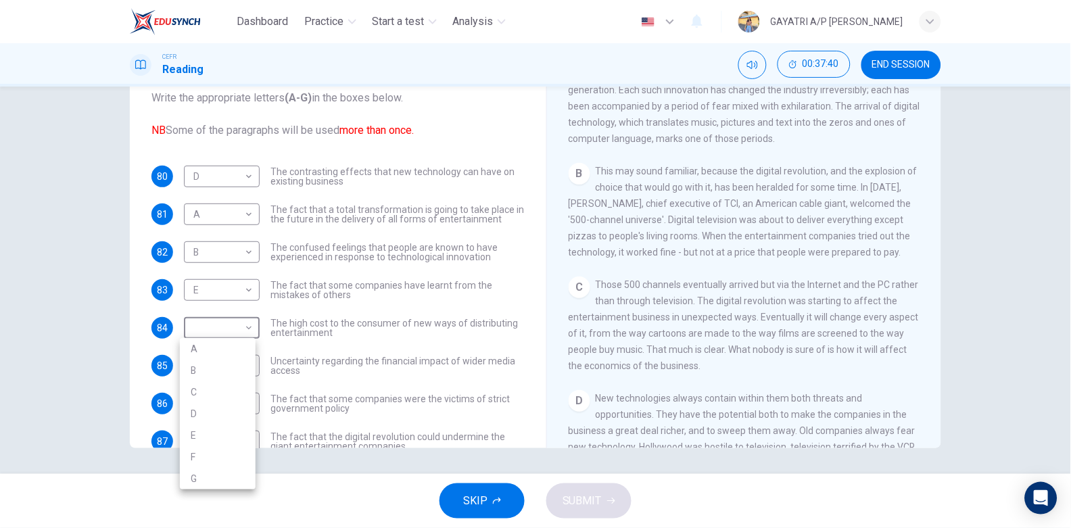
type input "F"
click at [218, 366] on body "Dashboard Practice Start a test Analysis English en ​ GAYATRI A/P RAMIS CEFR Re…" at bounding box center [535, 264] width 1071 height 528
click at [227, 500] on li "G" at bounding box center [218, 507] width 76 height 22
type input "G"
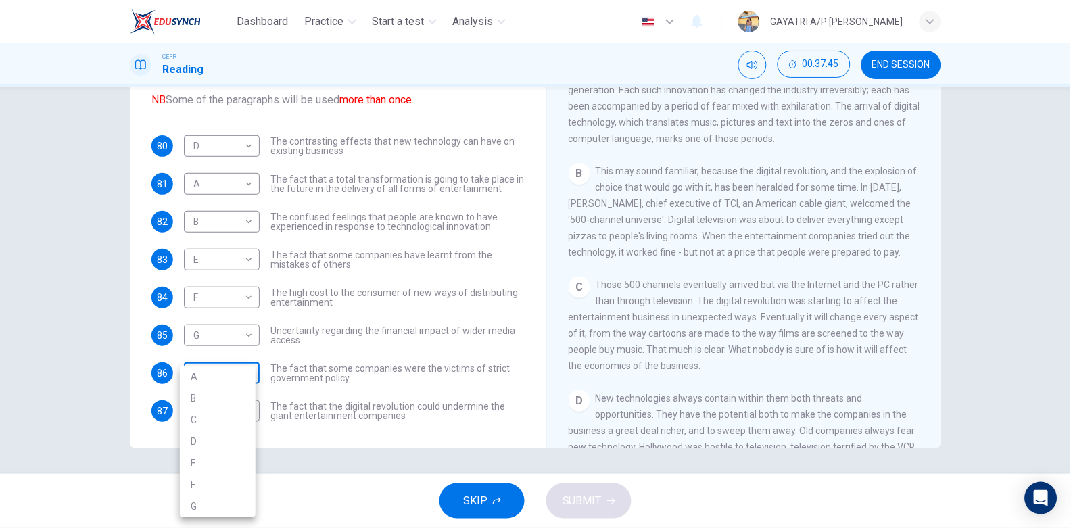
click at [245, 375] on body "Dashboard Practice Start a test Analysis English en ​ GAYATRI A/P RAMIS CEFR Re…" at bounding box center [535, 264] width 1071 height 528
click at [235, 404] on li "B" at bounding box center [218, 398] width 76 height 22
type input "B"
click at [250, 405] on body "Dashboard Practice Start a test Analysis English en ​ GAYATRI A/P RAMIS CEFR Re…" at bounding box center [535, 264] width 1071 height 528
click at [210, 426] on li "C" at bounding box center [218, 420] width 76 height 22
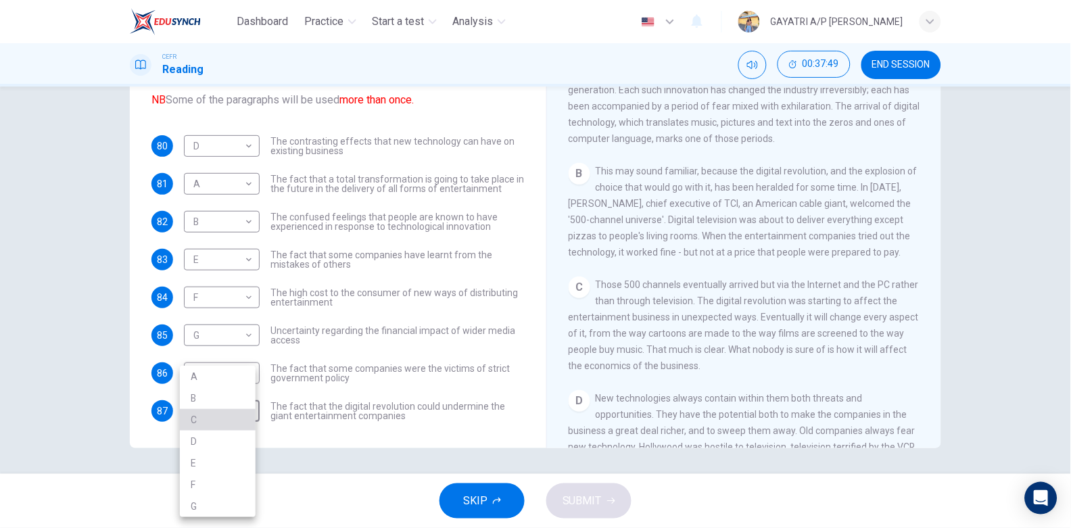
type input "C"
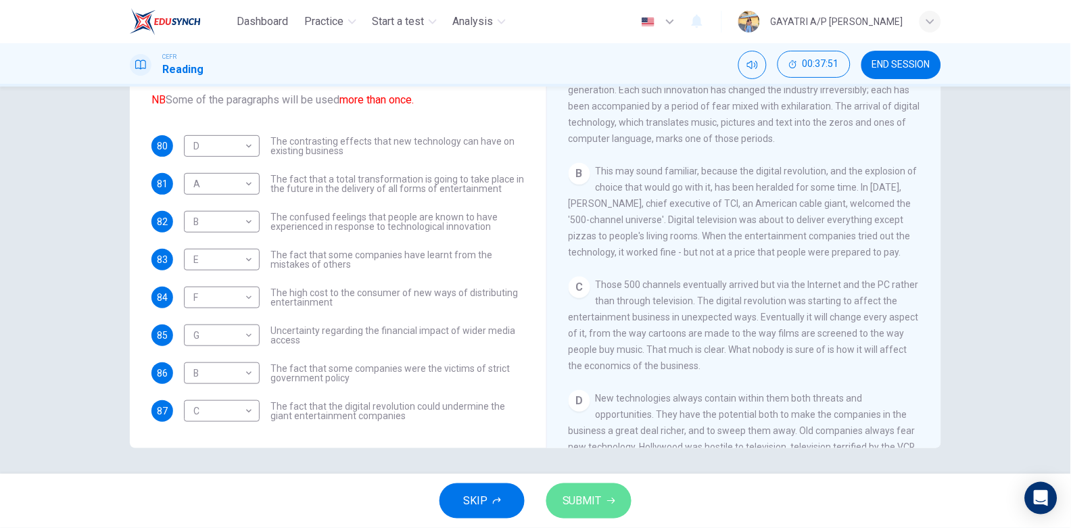
click at [585, 491] on button "SUBMIT" at bounding box center [588, 500] width 85 height 35
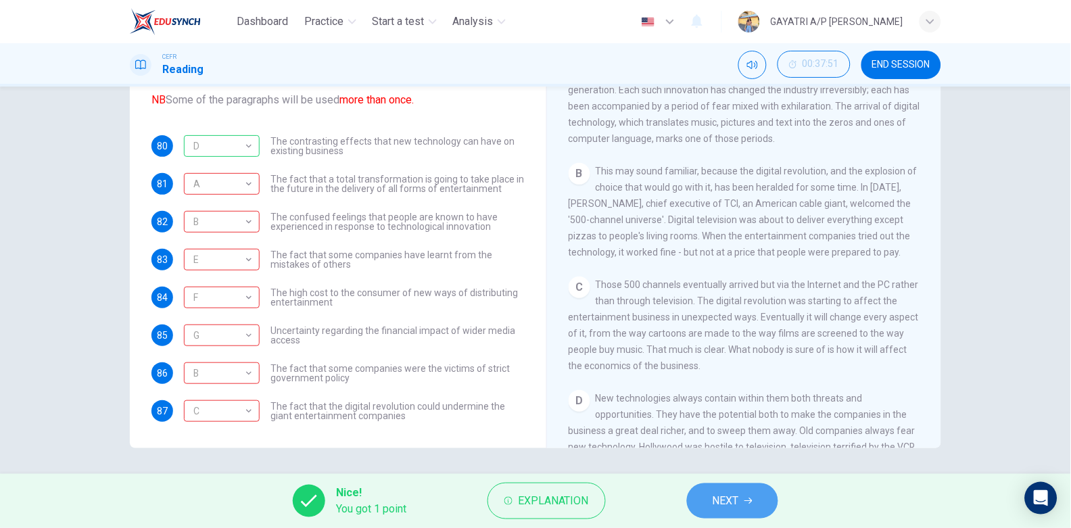
click at [724, 500] on span "NEXT" at bounding box center [726, 500] width 26 height 19
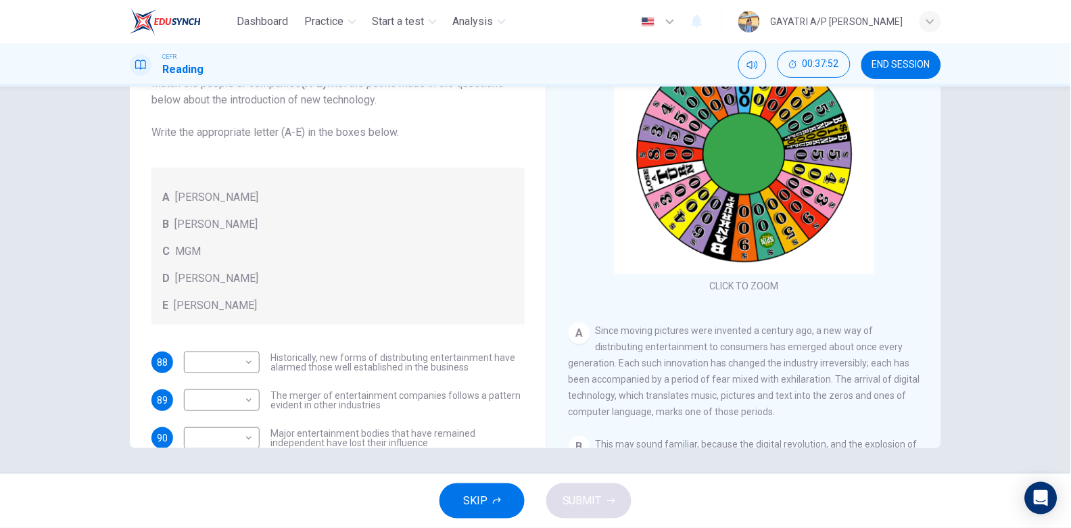
scroll to position [82, 0]
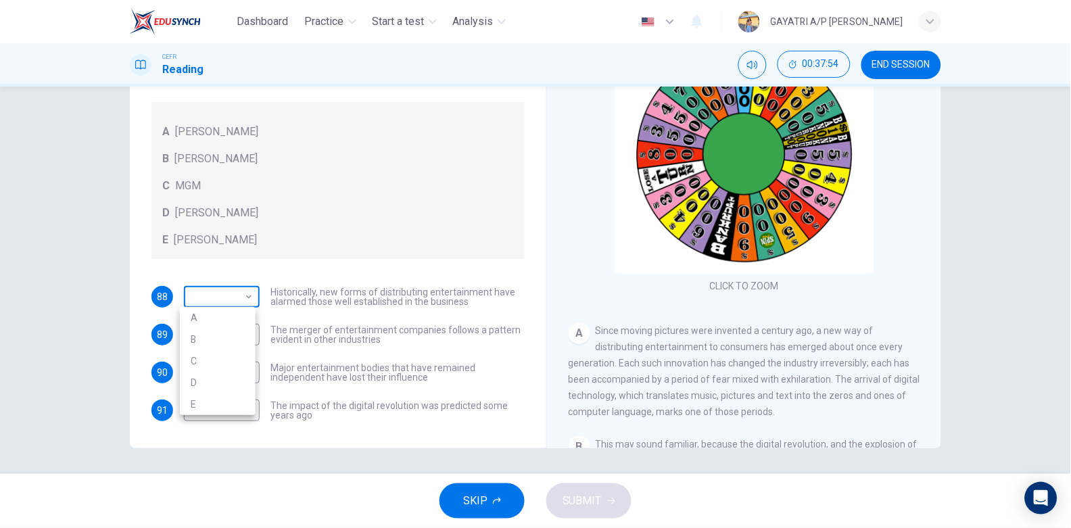
click at [237, 287] on body "Dashboard Practice Start a test Analysis English en ​ GAYATRI A/P RAMIS CEFR Re…" at bounding box center [535, 264] width 1071 height 528
click at [223, 315] on li "A" at bounding box center [218, 318] width 76 height 22
type input "A"
click at [242, 337] on body "Dashboard Practice Start a test Analysis English en ​ GAYATRI A/P RAMIS CEFR Re…" at bounding box center [535, 264] width 1071 height 528
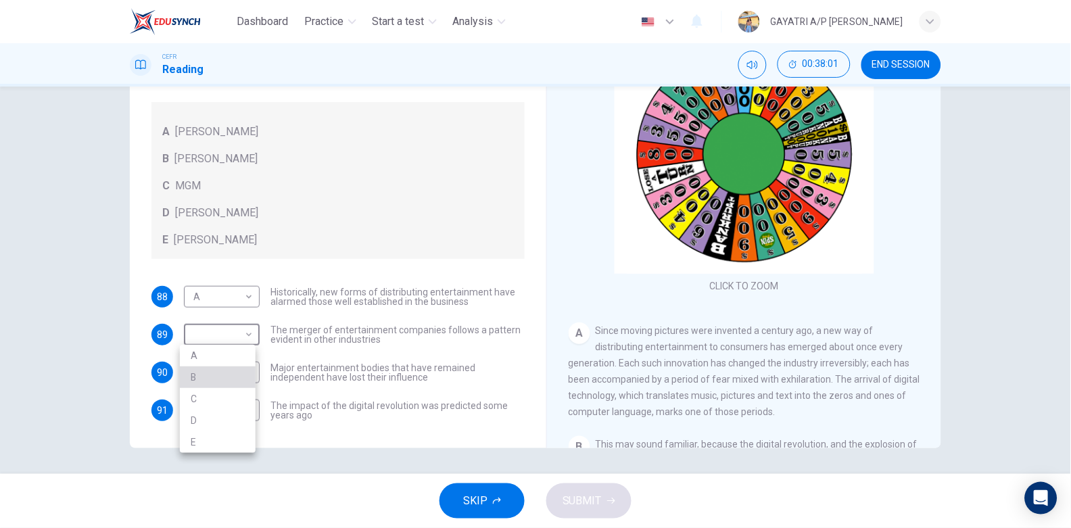
click at [237, 368] on li "B" at bounding box center [218, 377] width 76 height 22
type input "B"
click at [247, 370] on body "Dashboard Practice Start a test Analysis English en ​ GAYATRI A/P RAMIS CEFR Re…" at bounding box center [535, 264] width 1071 height 528
click at [231, 435] on li "C" at bounding box center [218, 437] width 76 height 22
type input "C"
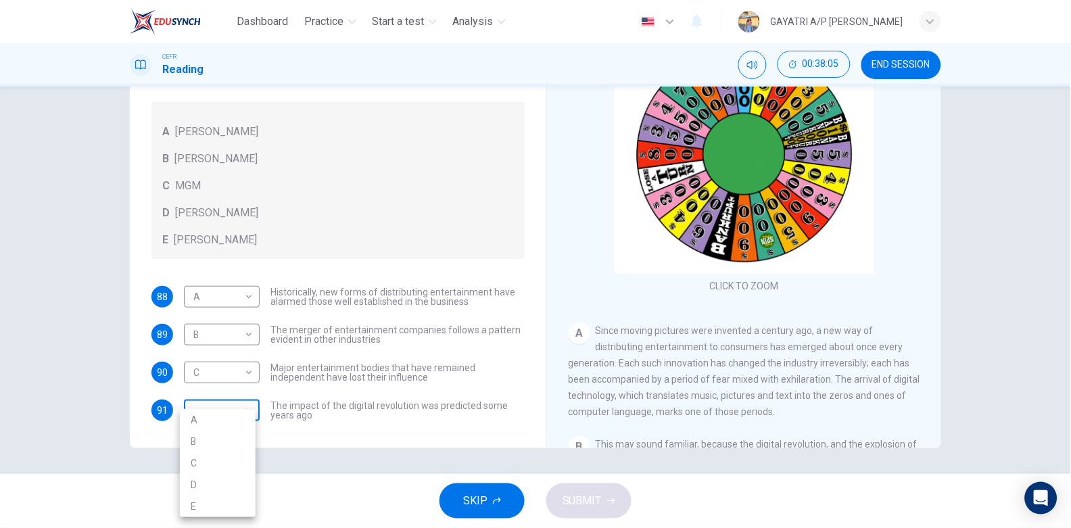
click at [248, 412] on body "Dashboard Practice Start a test Analysis English en ​ GAYATRI A/P RAMIS CEFR Re…" at bounding box center [535, 264] width 1071 height 528
click at [240, 498] on li "E" at bounding box center [218, 507] width 76 height 22
type input "E"
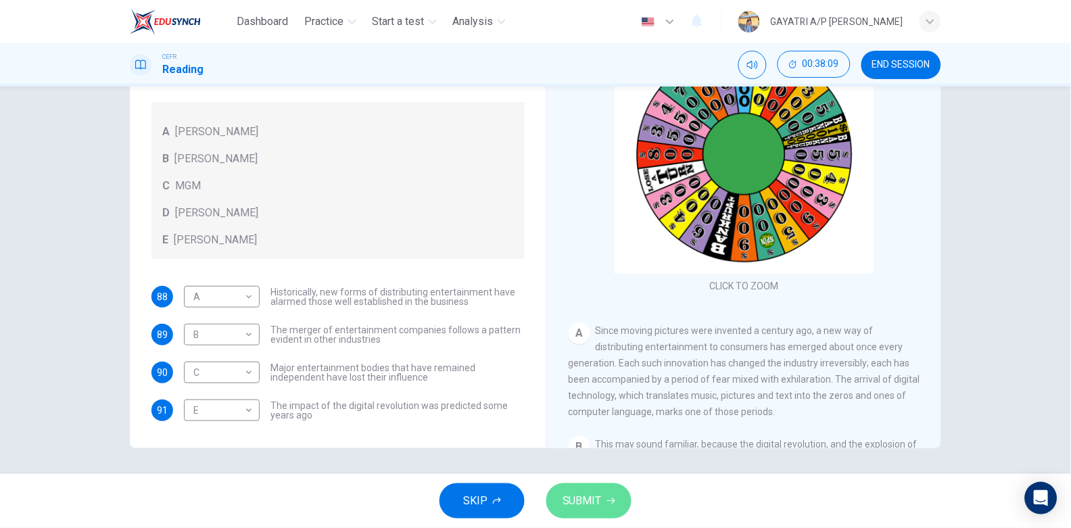
click at [569, 495] on span "SUBMIT" at bounding box center [581, 500] width 39 height 19
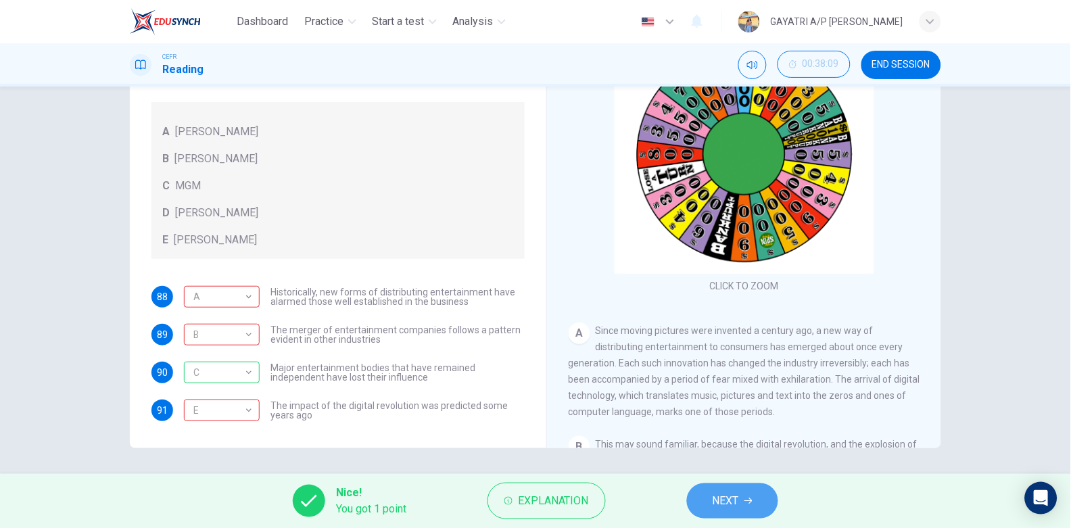
click at [731, 498] on span "NEXT" at bounding box center [726, 500] width 26 height 19
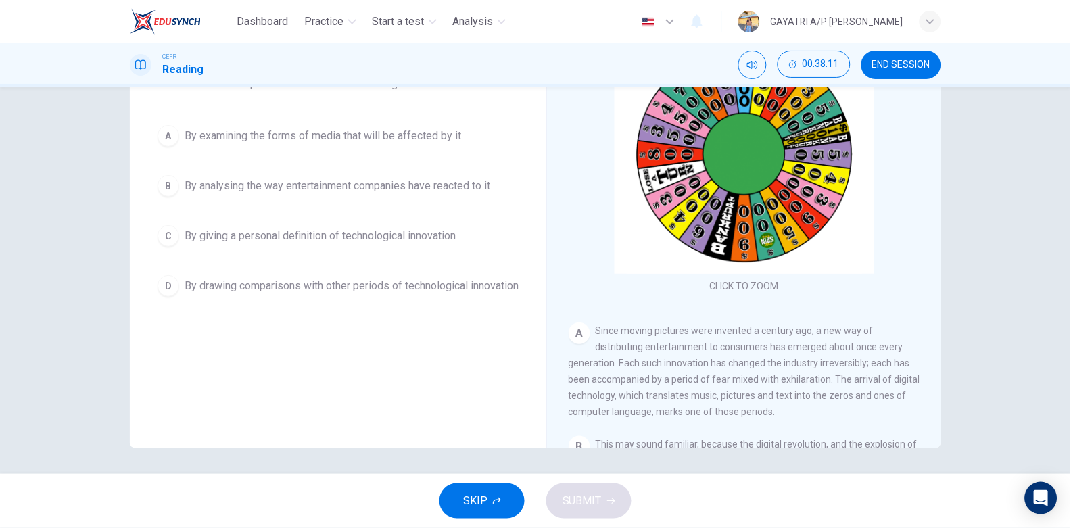
scroll to position [51, 0]
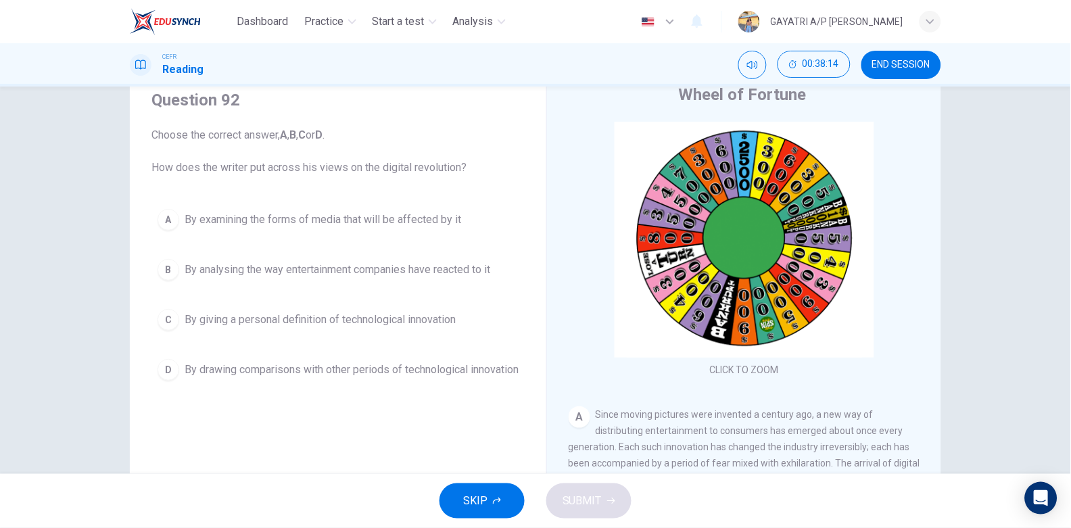
click at [346, 201] on div "Question 92 Choose the correct answer, A , B , C or D . How does the writer put…" at bounding box center [338, 238] width 395 height 325
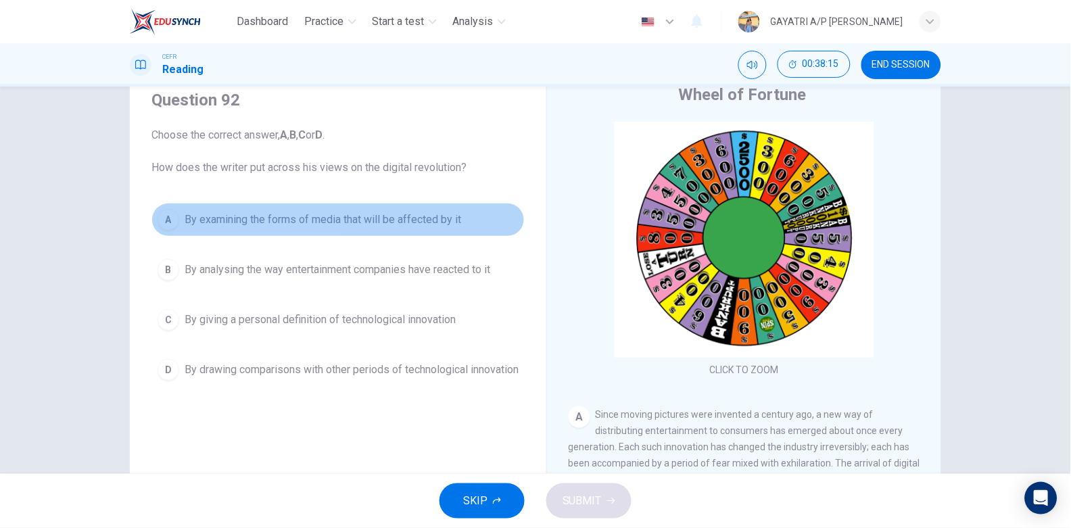
click at [347, 207] on button "A By examining the forms of media that will be affected by it" at bounding box center [337, 220] width 373 height 34
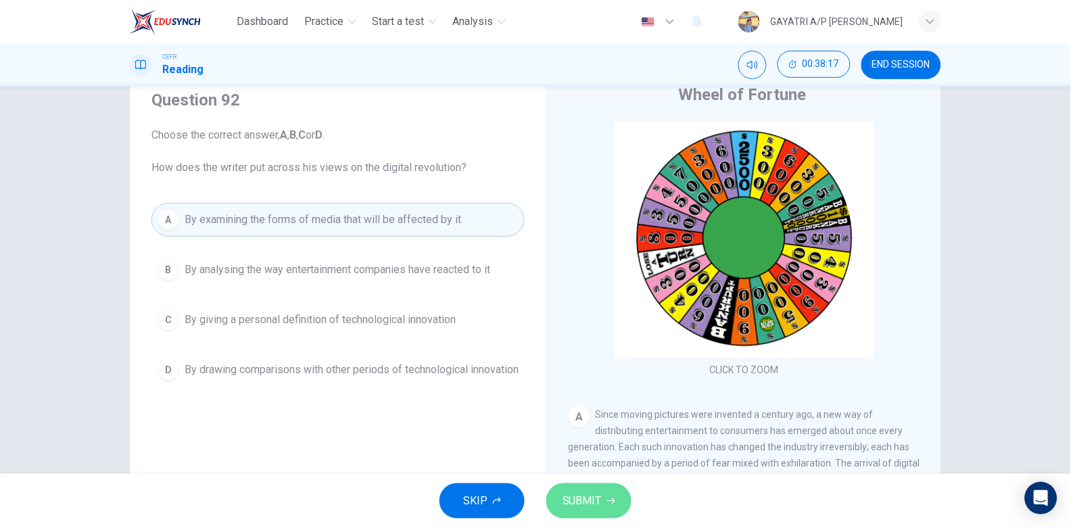
click at [596, 491] on span "SUBMIT" at bounding box center [581, 500] width 39 height 19
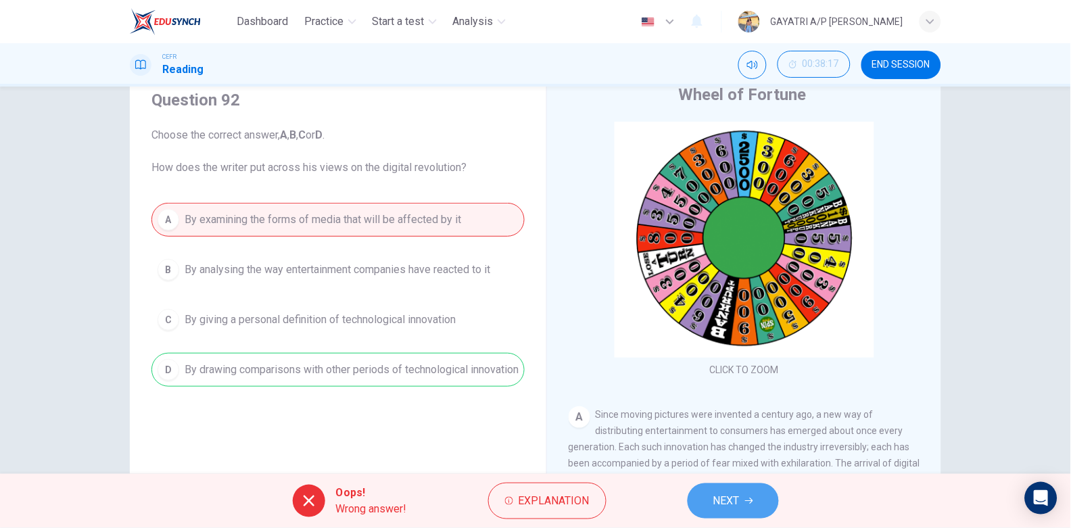
click at [738, 489] on button "NEXT" at bounding box center [733, 500] width 91 height 35
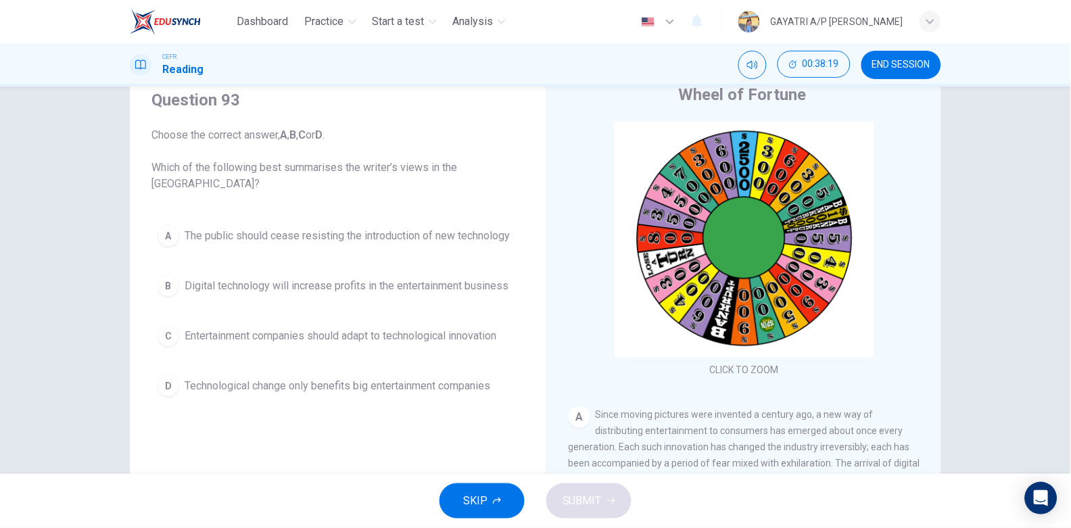
click at [316, 239] on span "The public should cease resisting the introduction of new technology" at bounding box center [347, 236] width 325 height 16
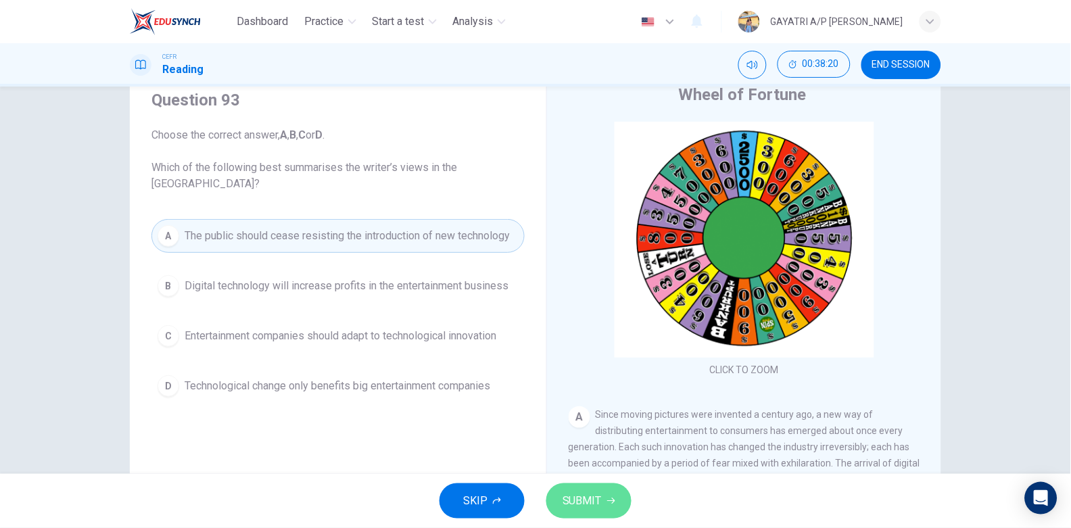
click at [573, 496] on span "SUBMIT" at bounding box center [581, 500] width 39 height 19
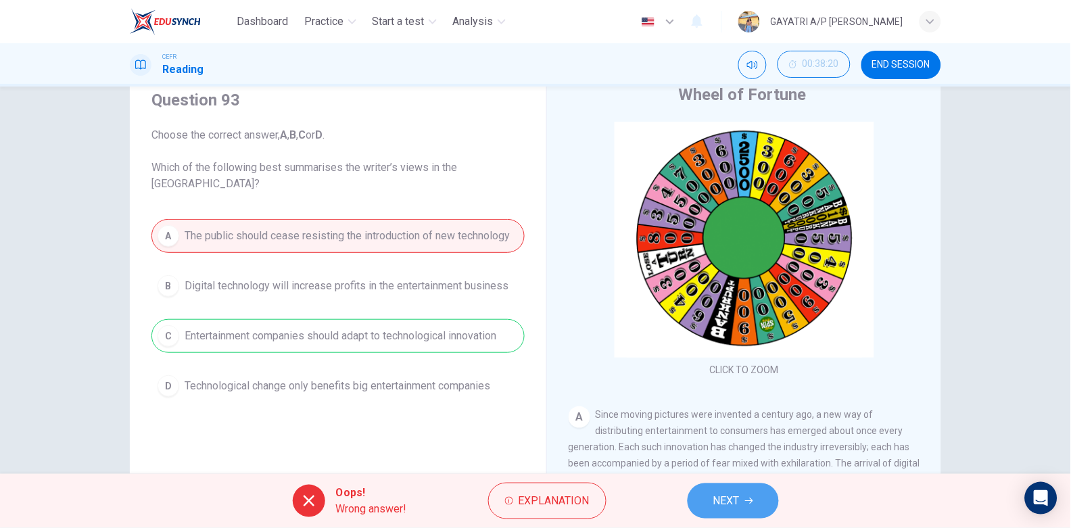
click at [728, 506] on span "NEXT" at bounding box center [726, 500] width 26 height 19
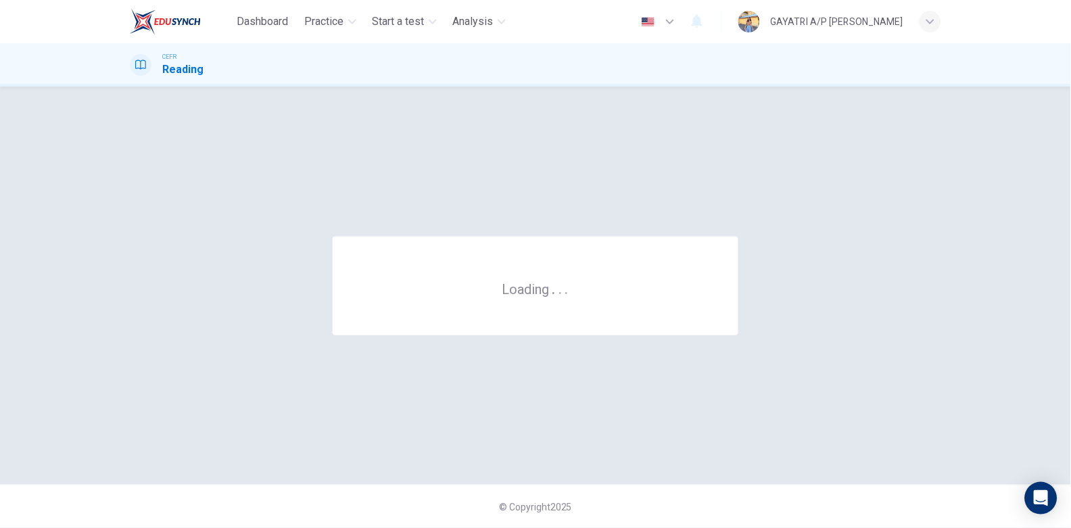
scroll to position [0, 0]
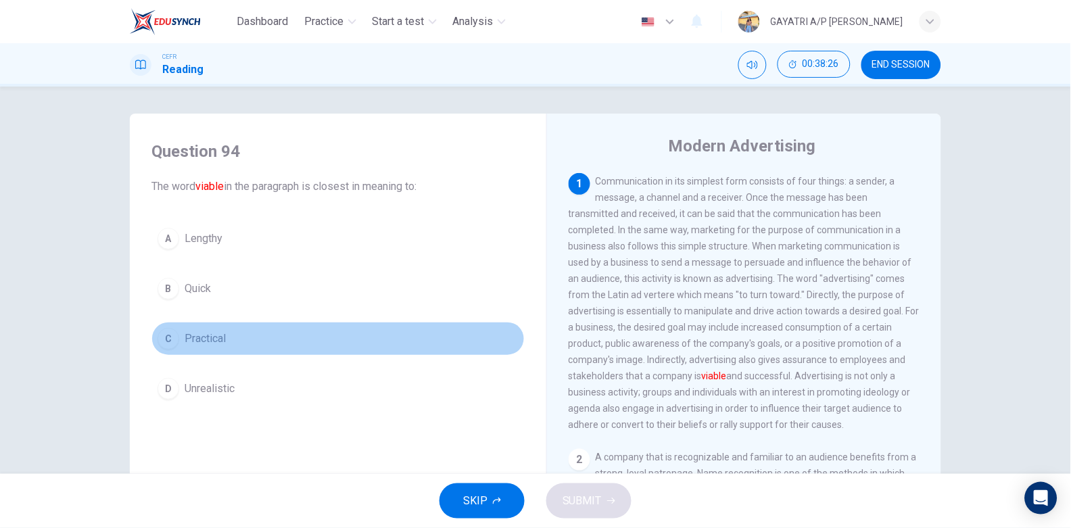
click at [283, 346] on button "C Practical" at bounding box center [337, 339] width 373 height 34
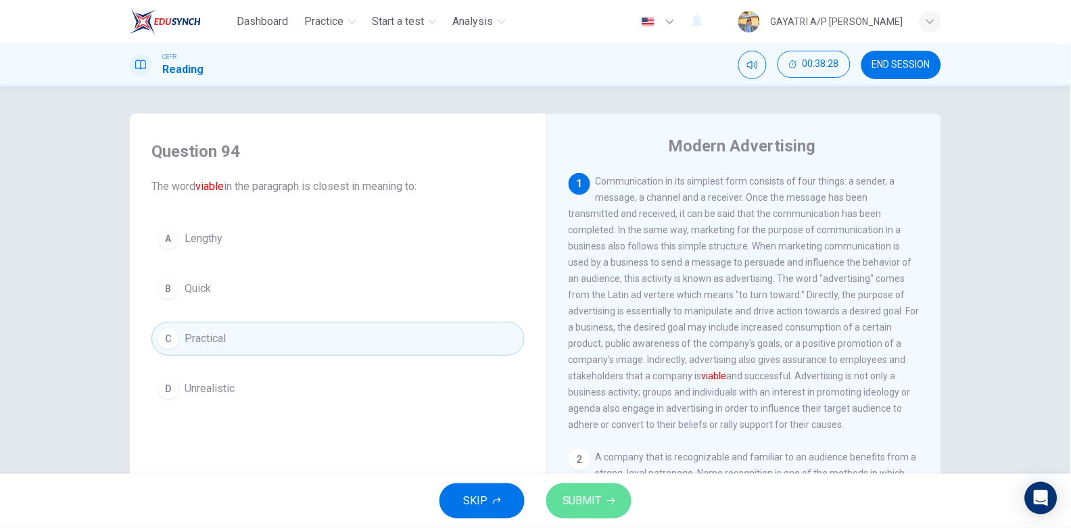
click at [590, 506] on span "SUBMIT" at bounding box center [581, 500] width 39 height 19
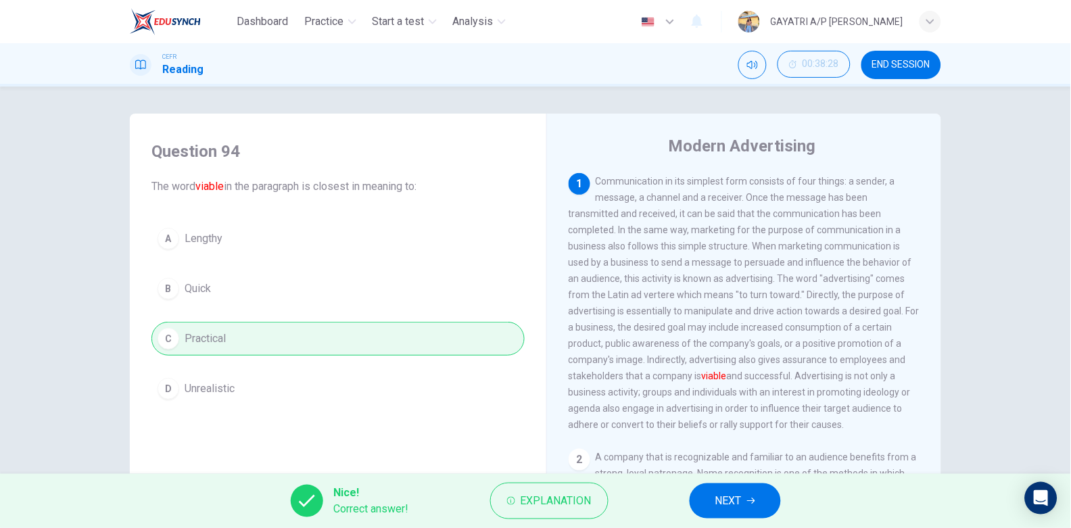
scroll to position [136, 0]
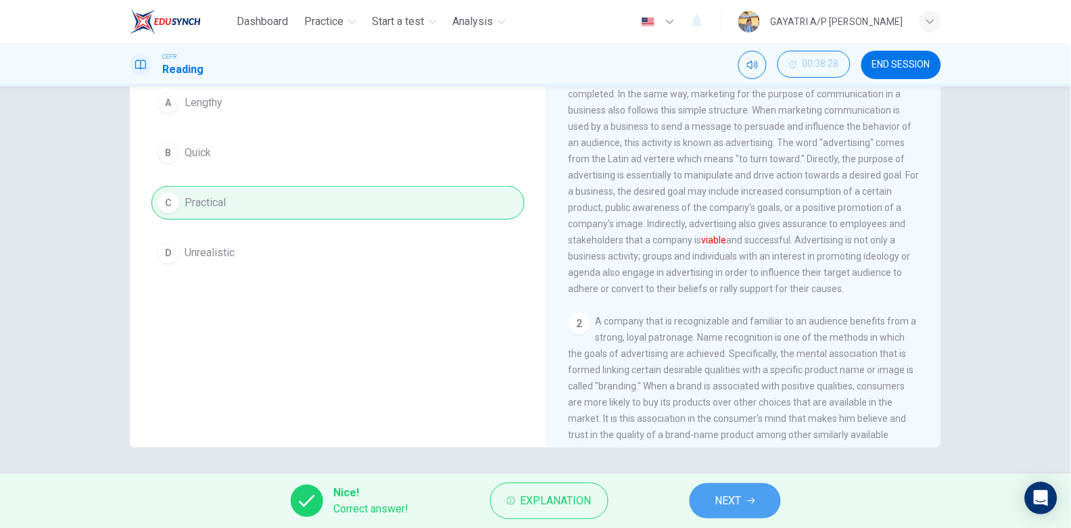
click at [731, 496] on span "NEXT" at bounding box center [728, 500] width 26 height 19
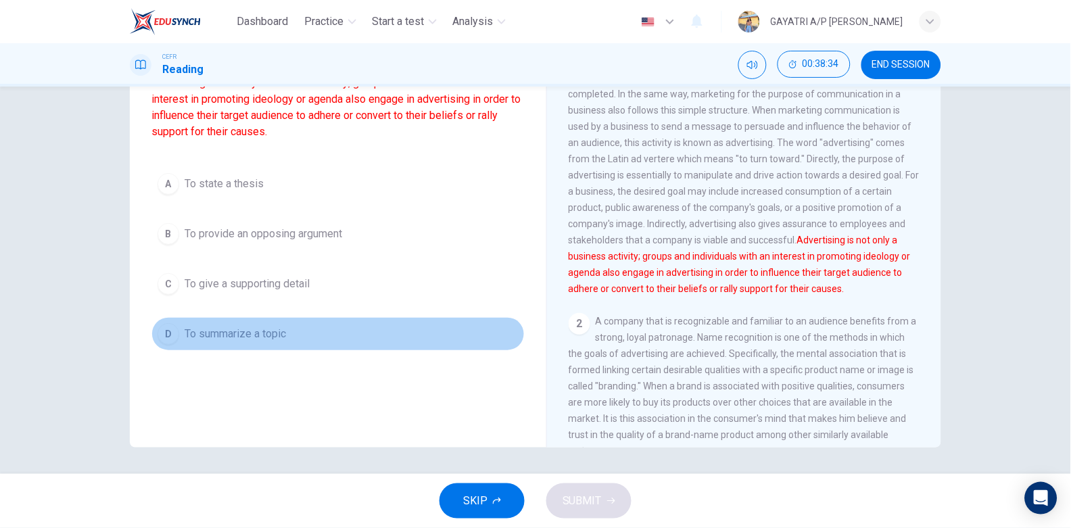
click at [269, 337] on span "To summarize a topic" at bounding box center [235, 334] width 101 height 16
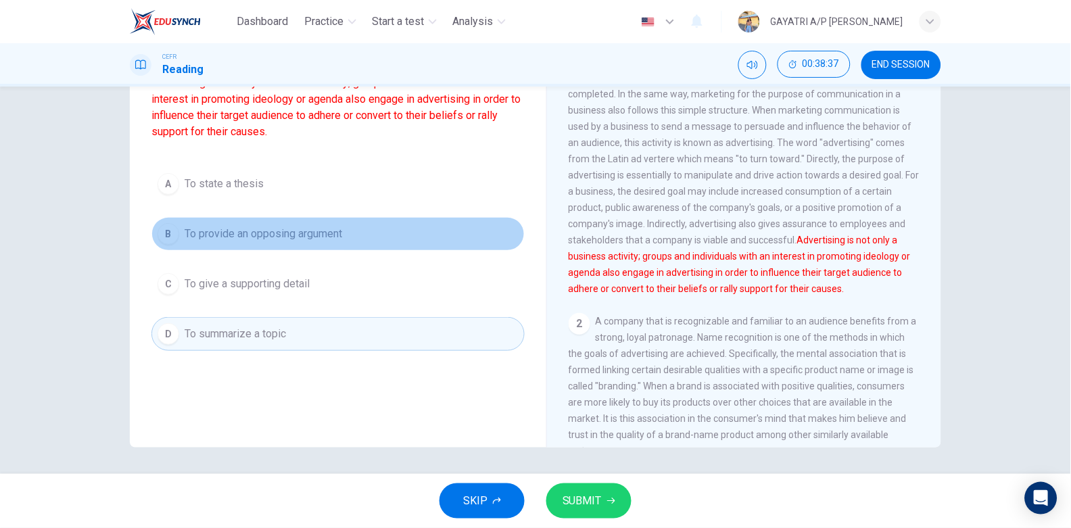
click at [350, 232] on button "B To provide an opposing argument" at bounding box center [337, 234] width 373 height 34
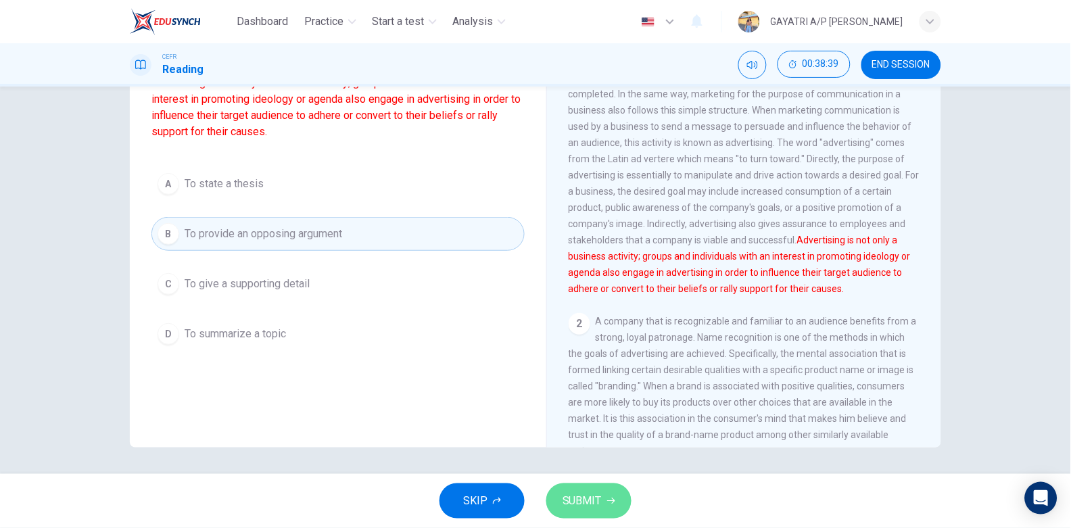
click at [596, 496] on span "SUBMIT" at bounding box center [581, 500] width 39 height 19
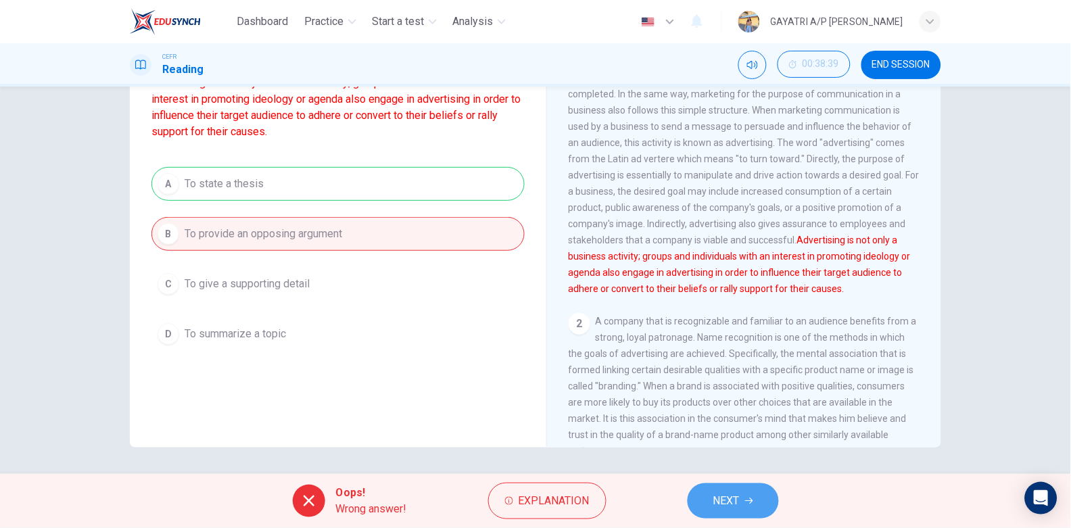
click at [733, 489] on button "NEXT" at bounding box center [733, 500] width 91 height 35
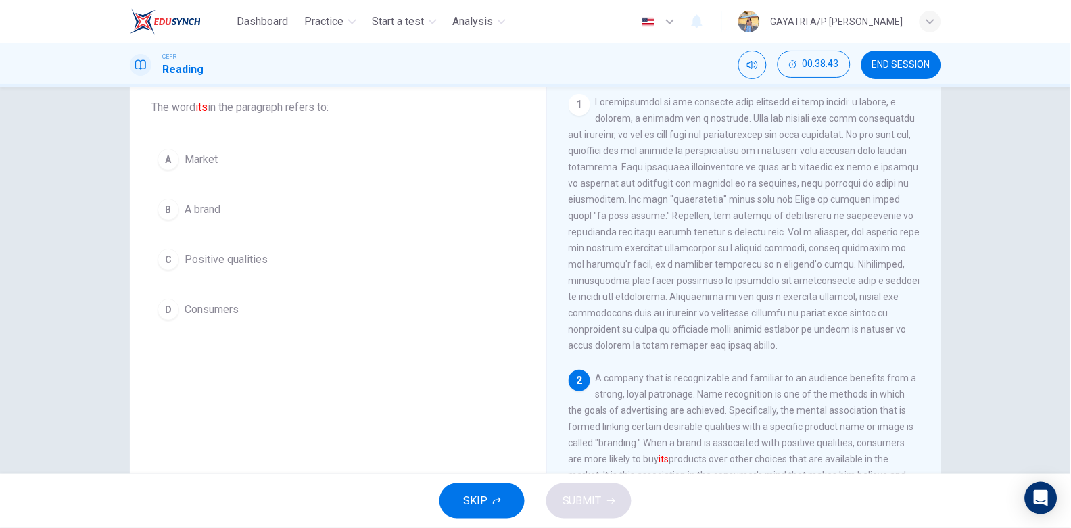
scroll to position [160, 0]
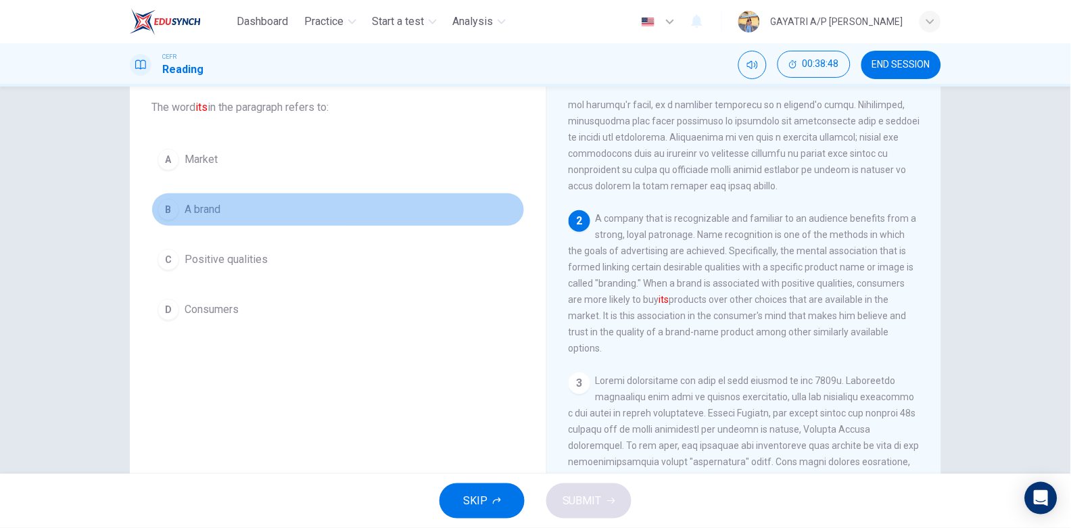
click at [260, 201] on button "B A brand" at bounding box center [337, 210] width 373 height 34
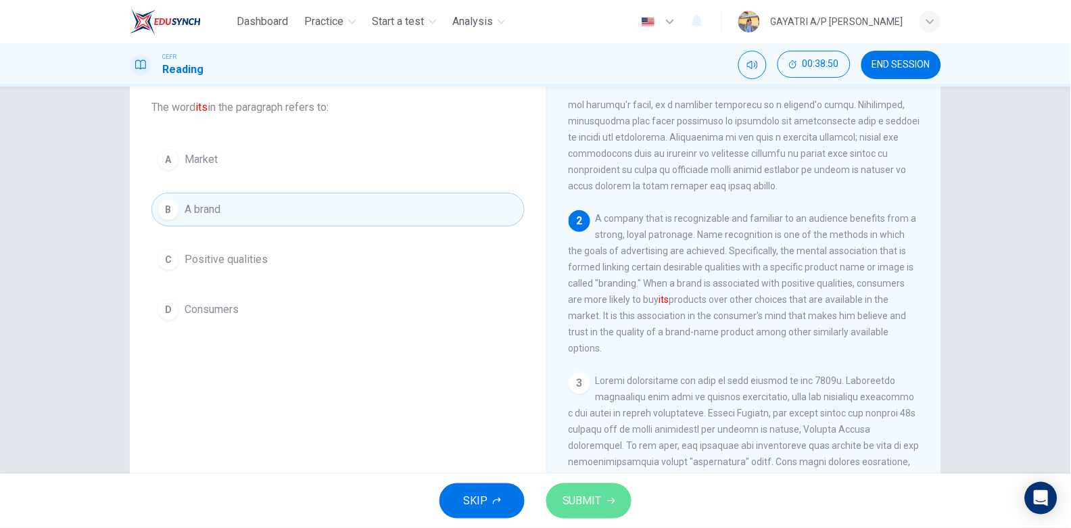
click at [598, 507] on span "SUBMIT" at bounding box center [581, 500] width 39 height 19
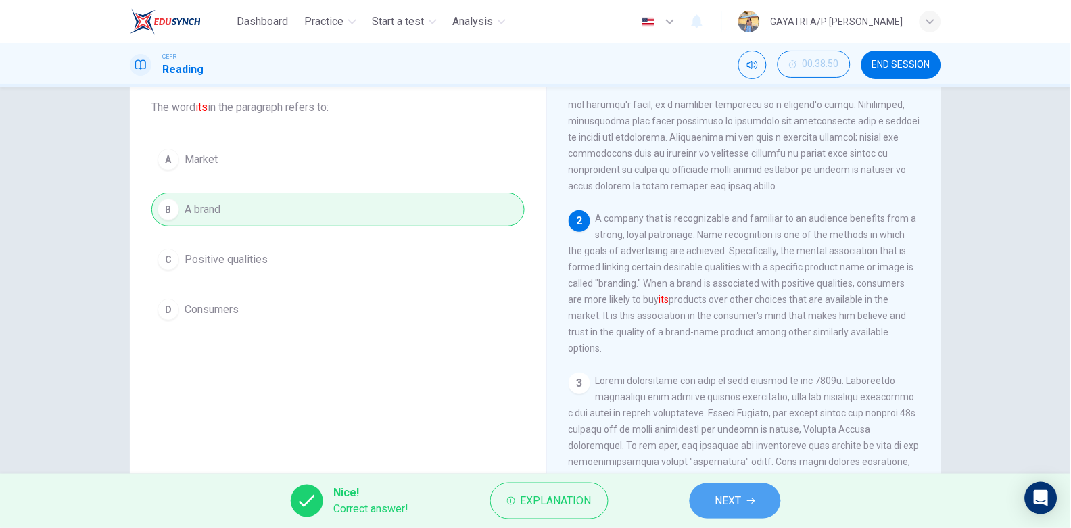
click at [738, 497] on span "NEXT" at bounding box center [728, 500] width 26 height 19
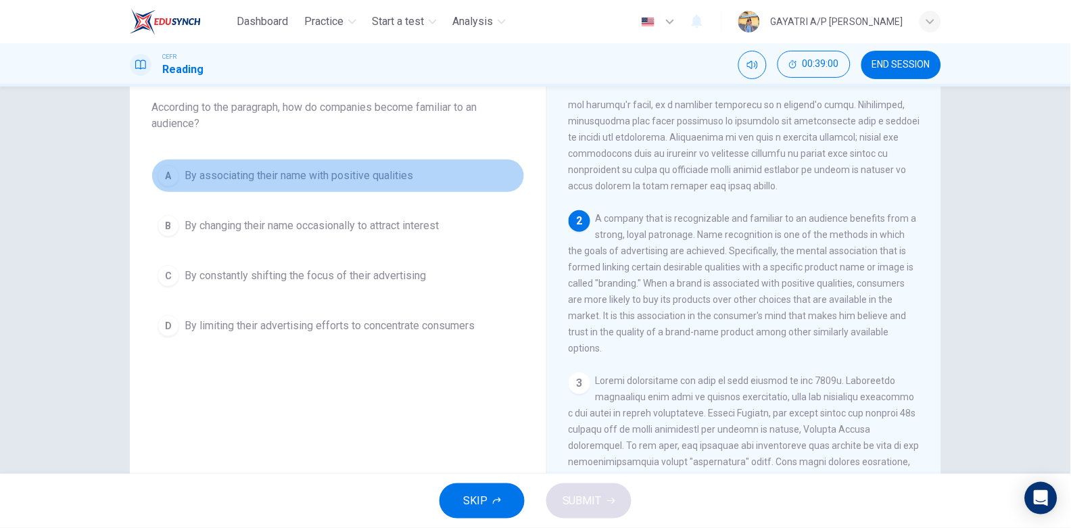
click at [339, 162] on button "A By associating their name with positive qualities" at bounding box center [337, 176] width 373 height 34
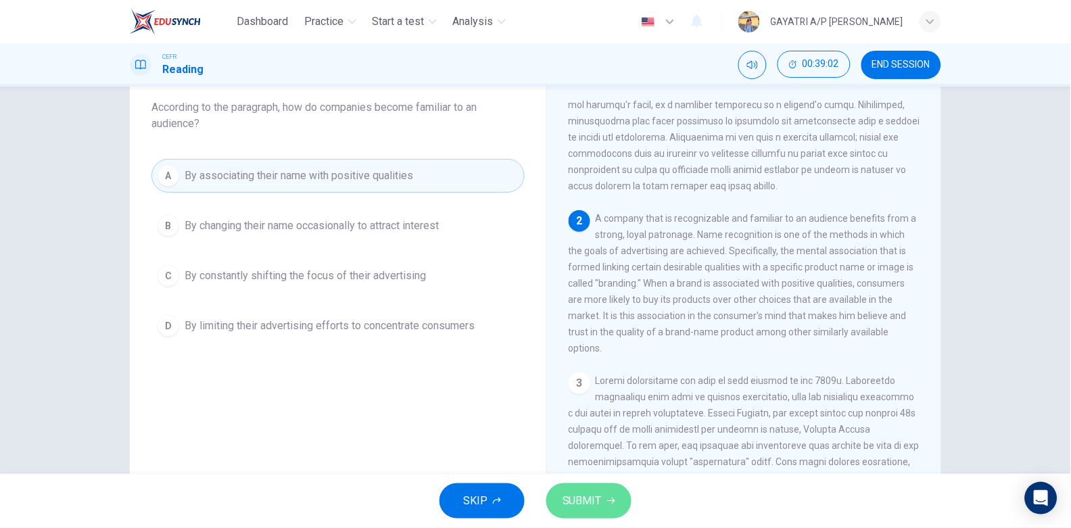
click at [602, 494] on button "SUBMIT" at bounding box center [588, 500] width 85 height 35
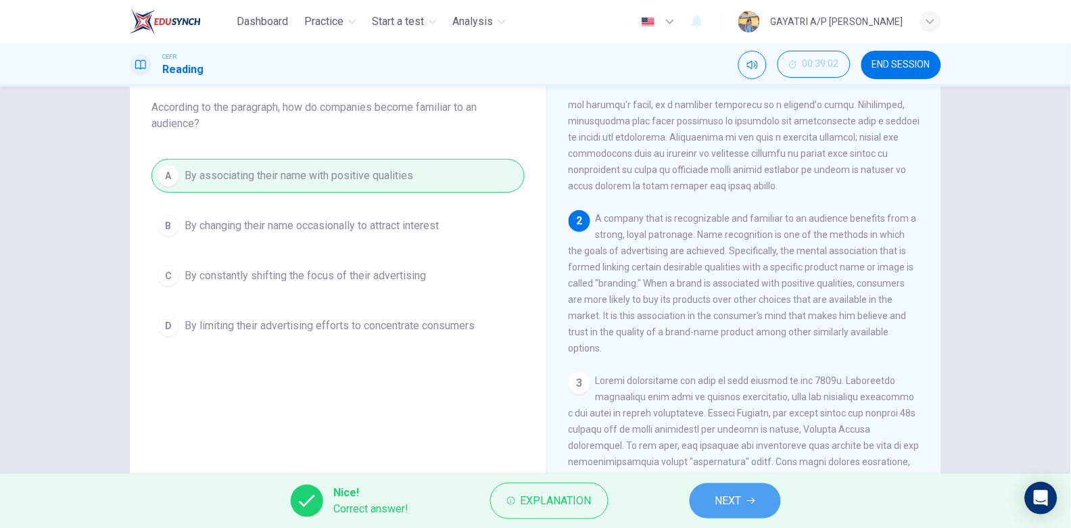
click at [742, 499] on span "NEXT" at bounding box center [728, 500] width 26 height 19
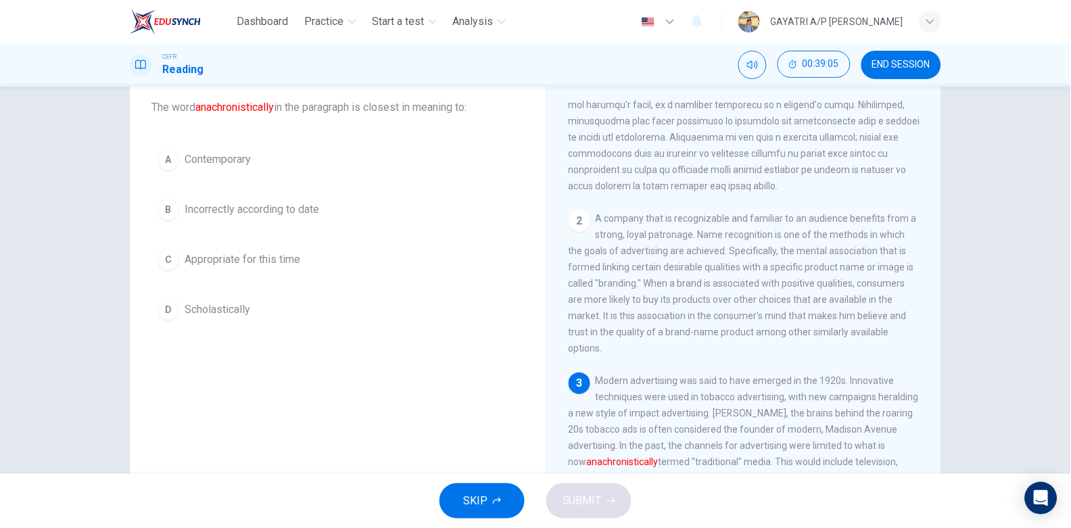
scroll to position [312, 0]
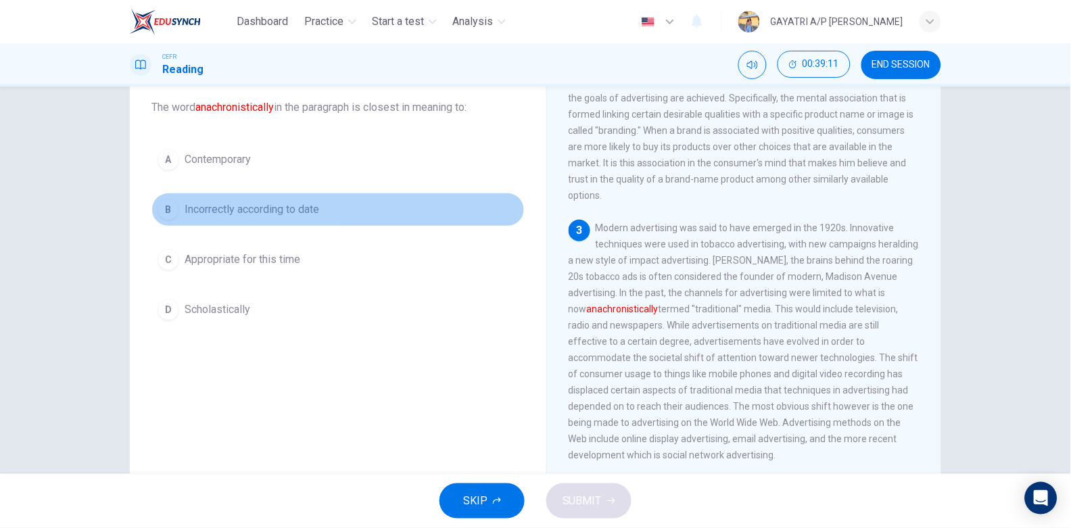
click at [302, 207] on span "Incorrectly according to date" at bounding box center [252, 209] width 135 height 16
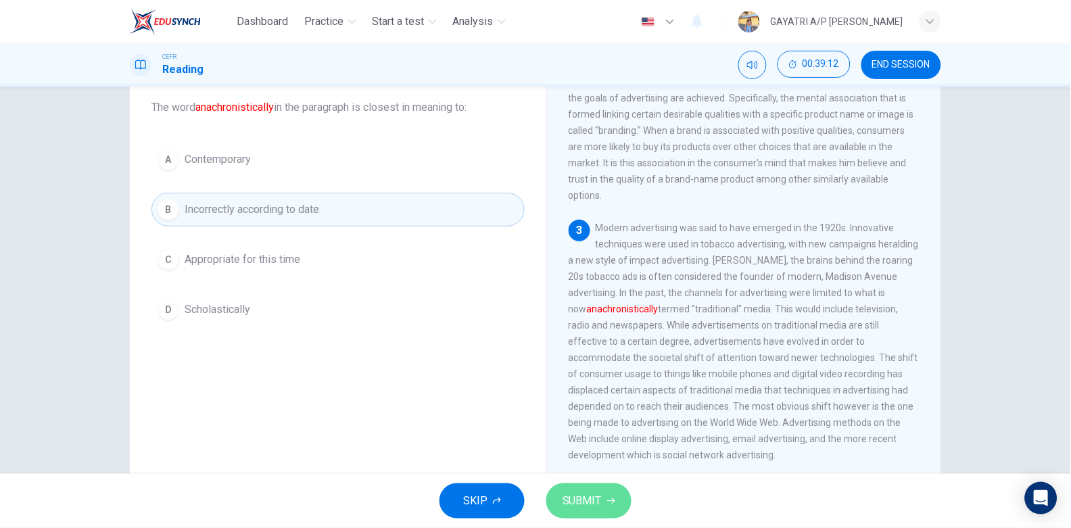
click at [584, 506] on span "SUBMIT" at bounding box center [581, 500] width 39 height 19
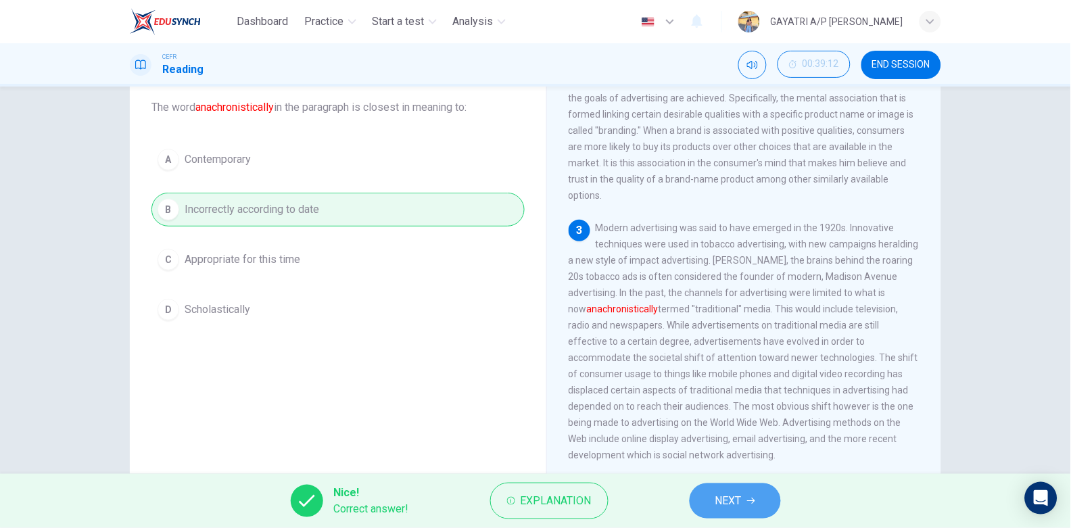
click at [728, 492] on span "NEXT" at bounding box center [728, 500] width 26 height 19
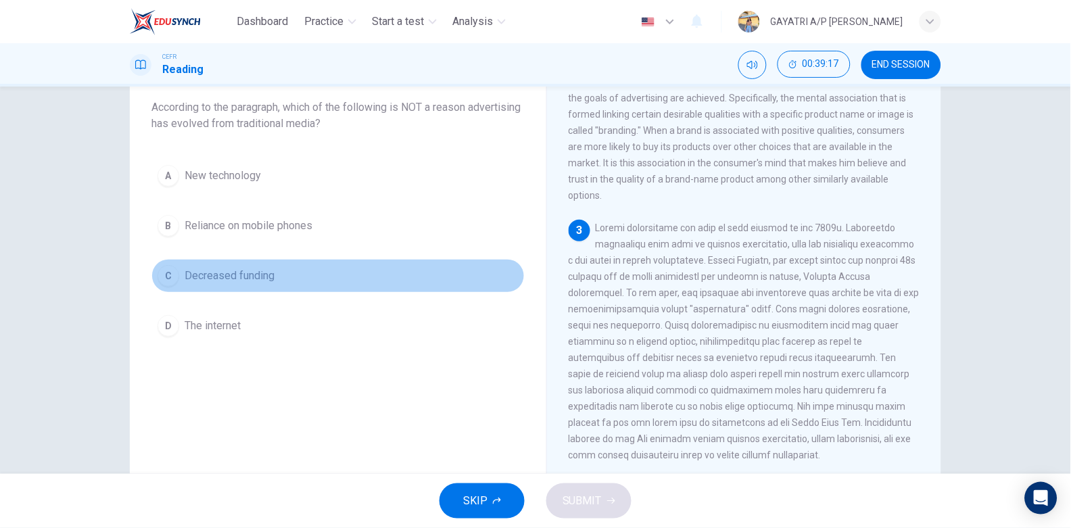
click at [273, 285] on button "C Decreased funding" at bounding box center [337, 276] width 373 height 34
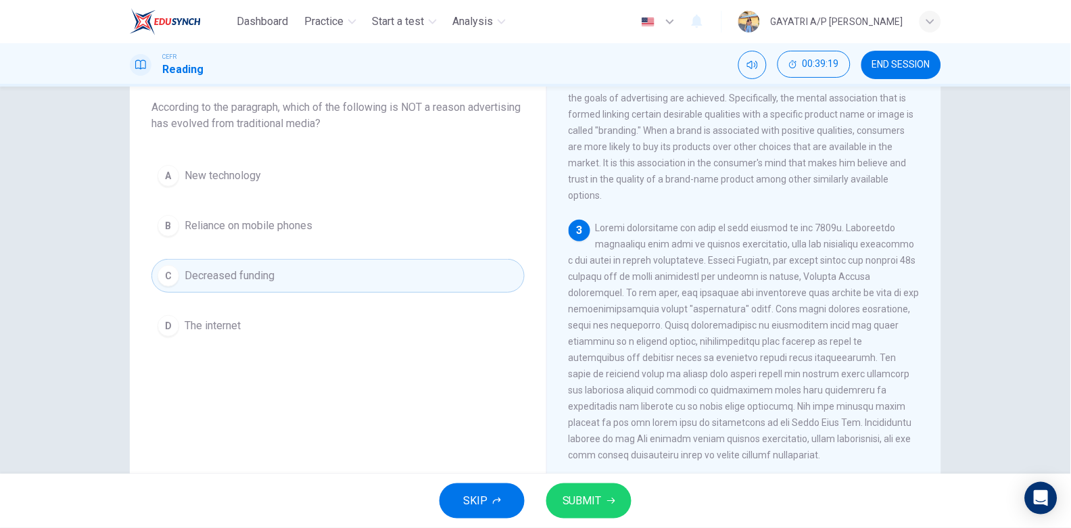
scroll to position [439, 0]
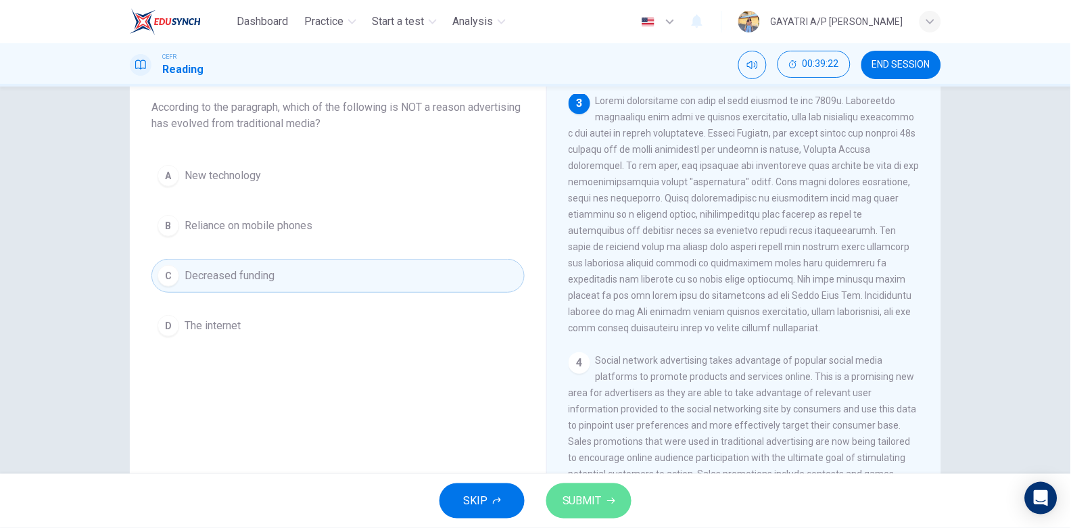
click at [596, 495] on span "SUBMIT" at bounding box center [581, 500] width 39 height 19
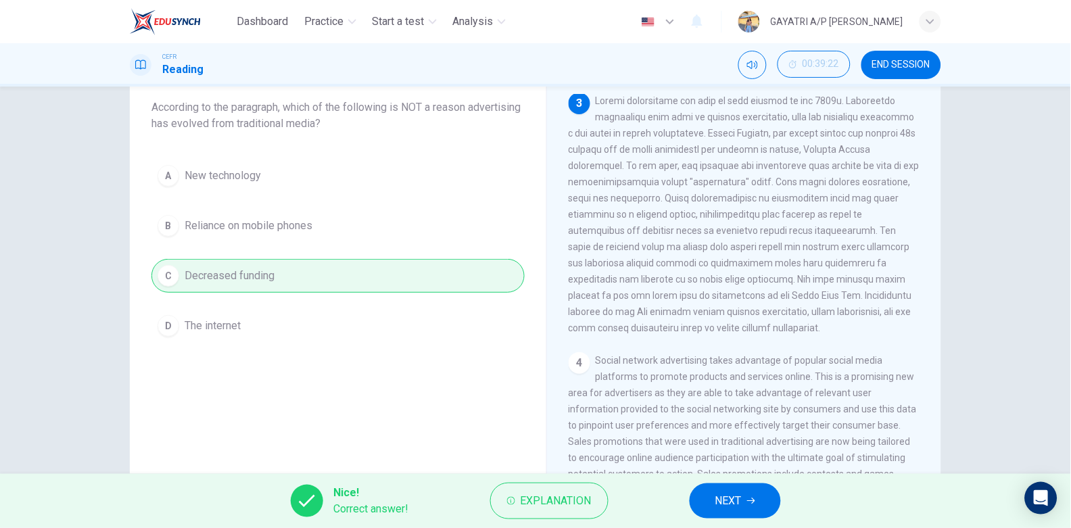
click at [724, 510] on span "NEXT" at bounding box center [728, 500] width 26 height 19
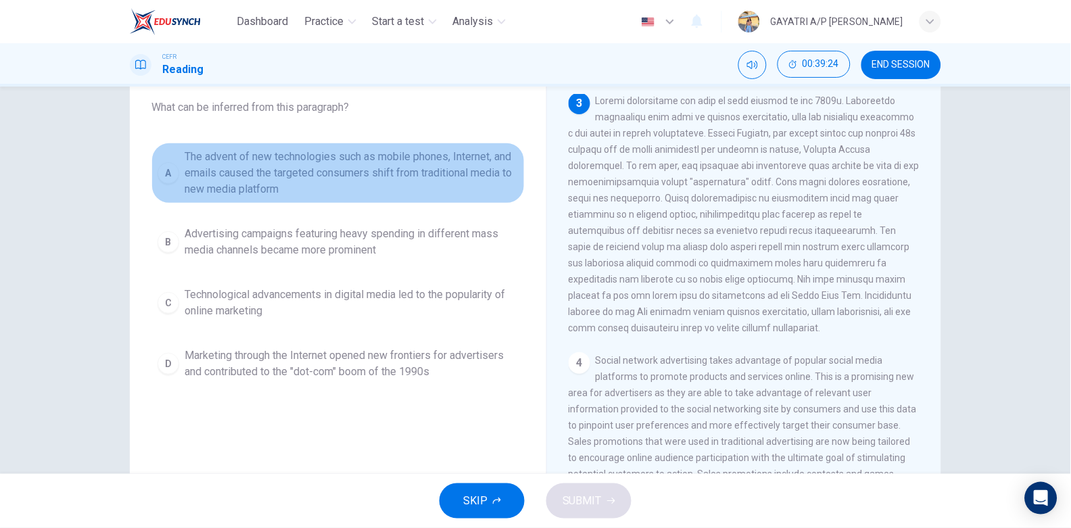
click at [409, 189] on span "The advent of new technologies such as mobile phones, Internet, and emails caus…" at bounding box center [352, 173] width 334 height 49
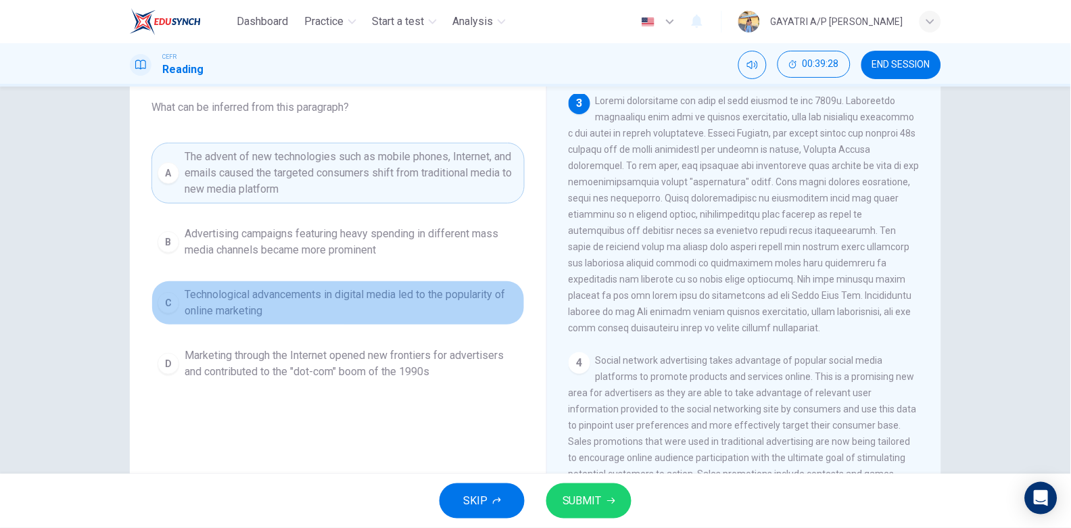
click at [421, 309] on span "Technological advancements in digital media led to the popularity of online mar…" at bounding box center [352, 303] width 334 height 32
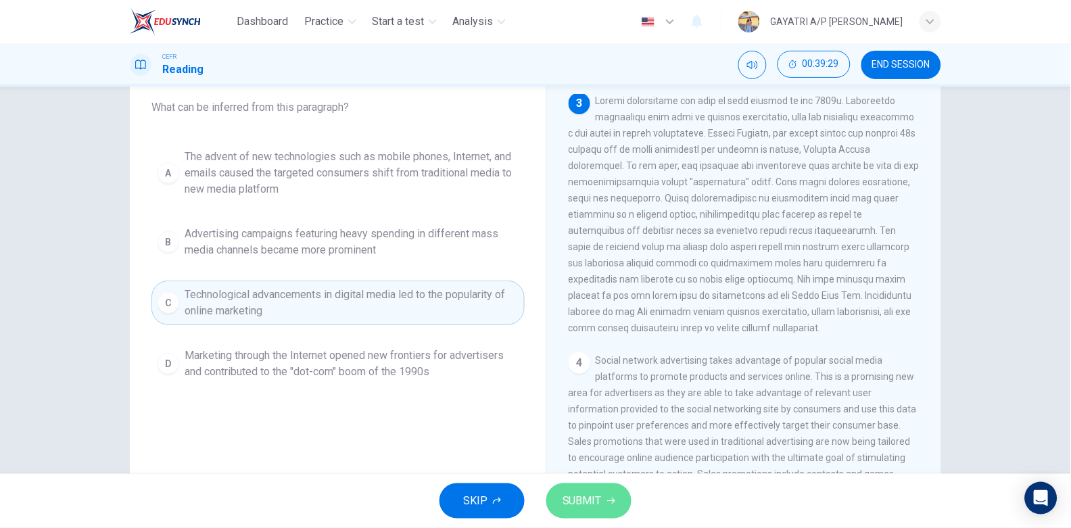
click at [567, 507] on span "SUBMIT" at bounding box center [581, 500] width 39 height 19
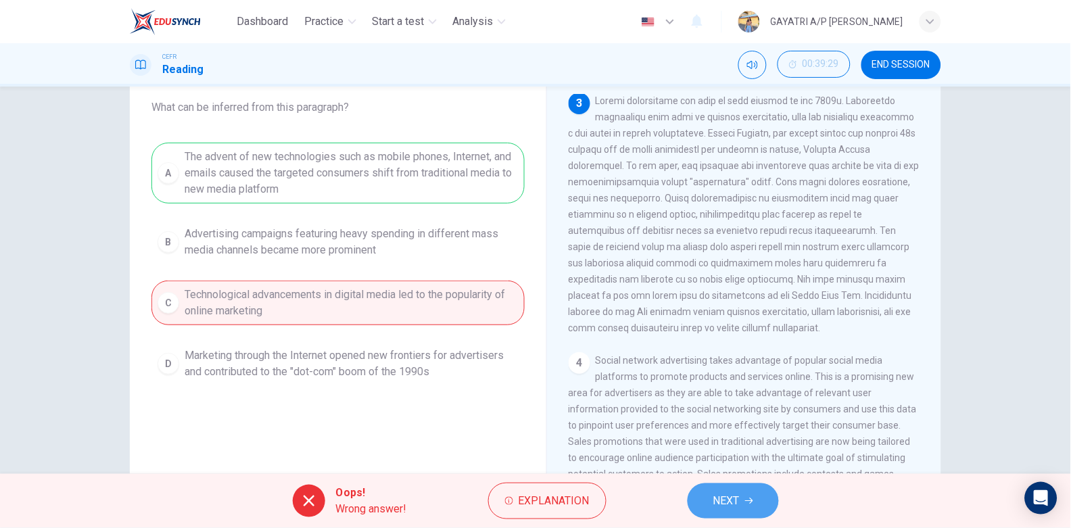
click at [709, 500] on button "NEXT" at bounding box center [733, 500] width 91 height 35
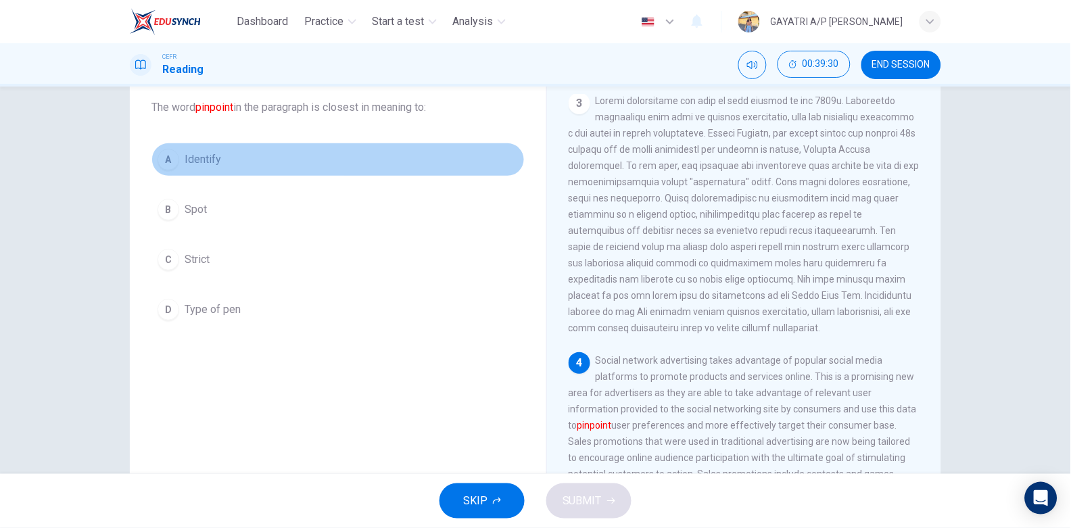
click at [290, 164] on button "A Identify" at bounding box center [337, 160] width 373 height 34
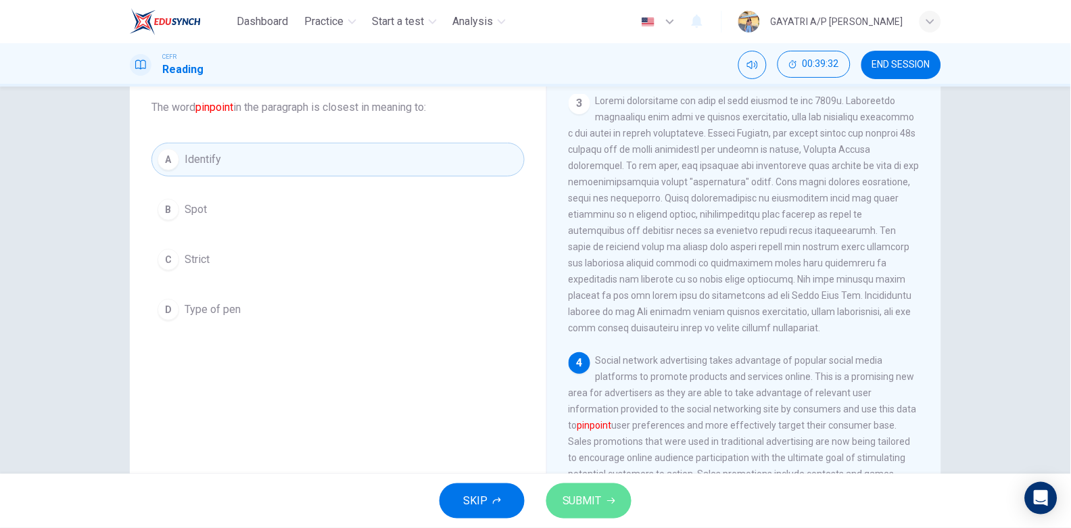
click at [589, 511] on button "SUBMIT" at bounding box center [588, 500] width 85 height 35
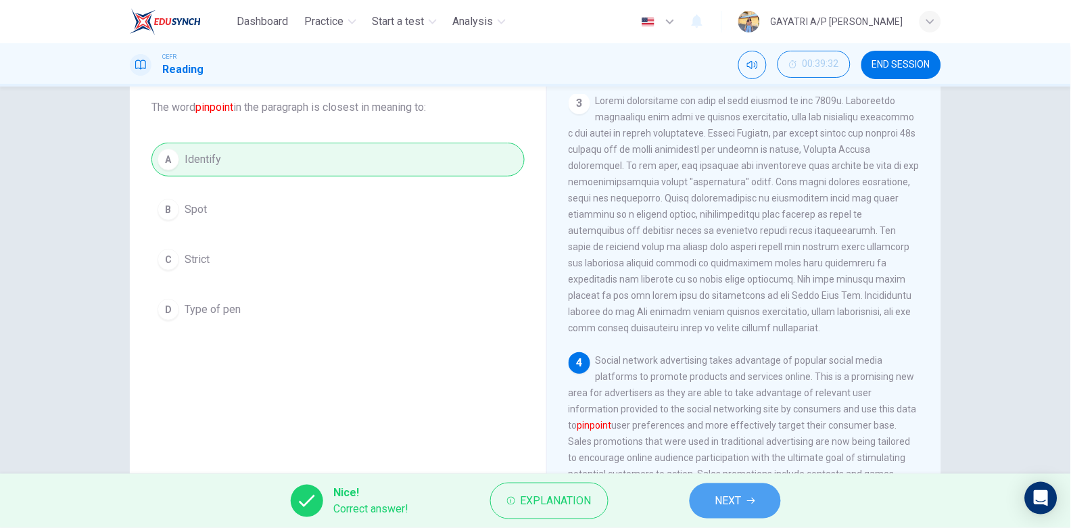
click at [742, 499] on span "NEXT" at bounding box center [728, 500] width 26 height 19
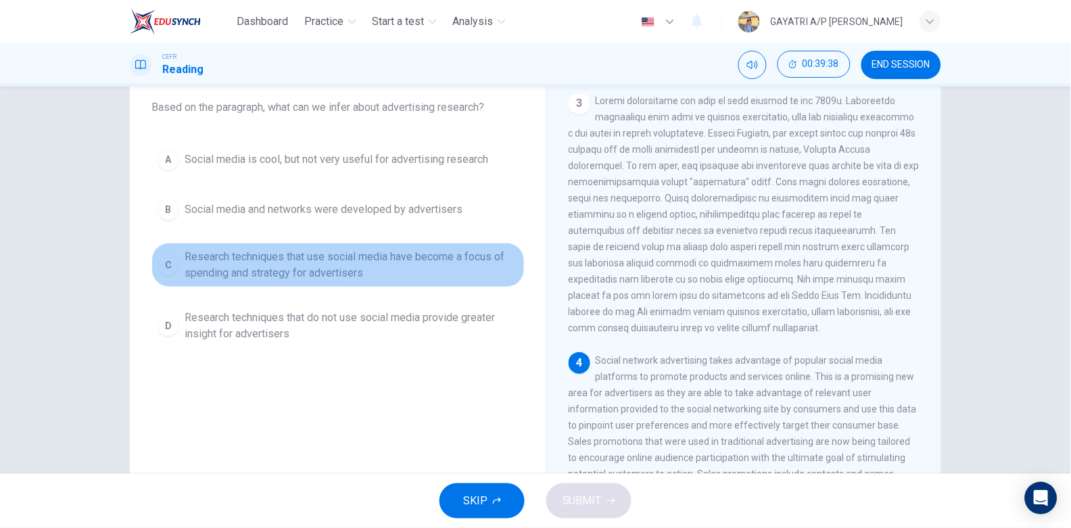
click at [342, 262] on span "Research techniques that use social media have become a focus of spending and s…" at bounding box center [352, 265] width 334 height 32
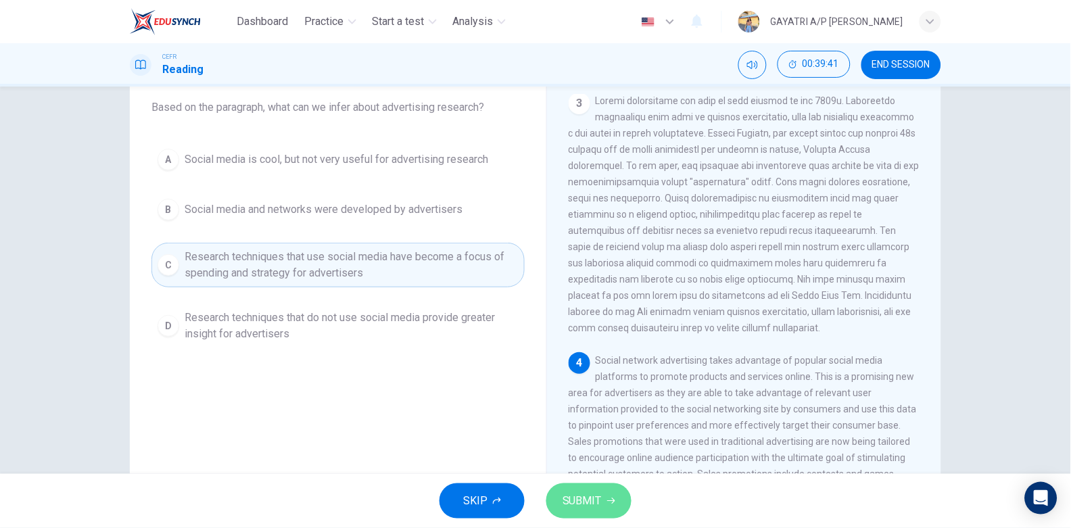
click at [608, 500] on icon "button" at bounding box center [611, 501] width 8 height 8
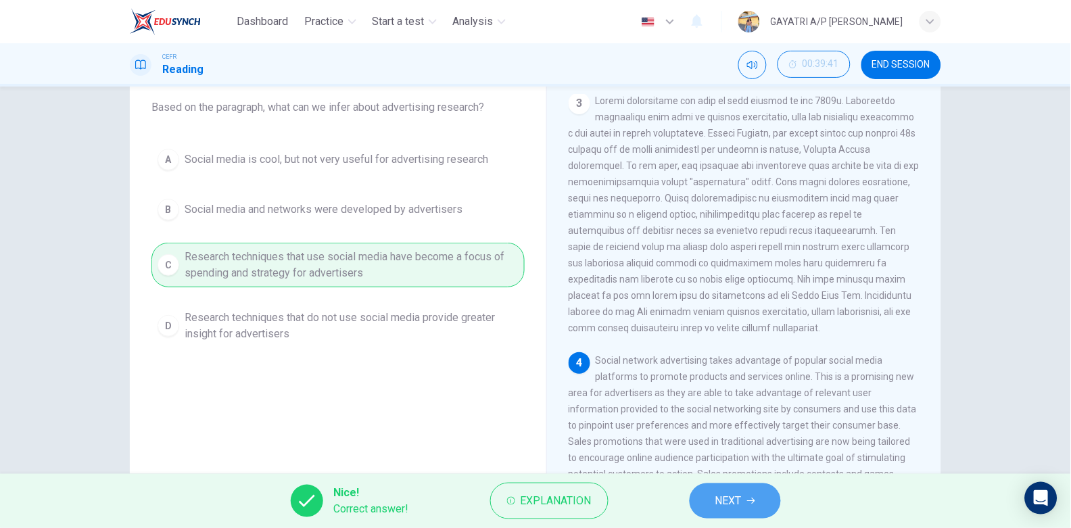
click at [719, 508] on span "NEXT" at bounding box center [728, 500] width 26 height 19
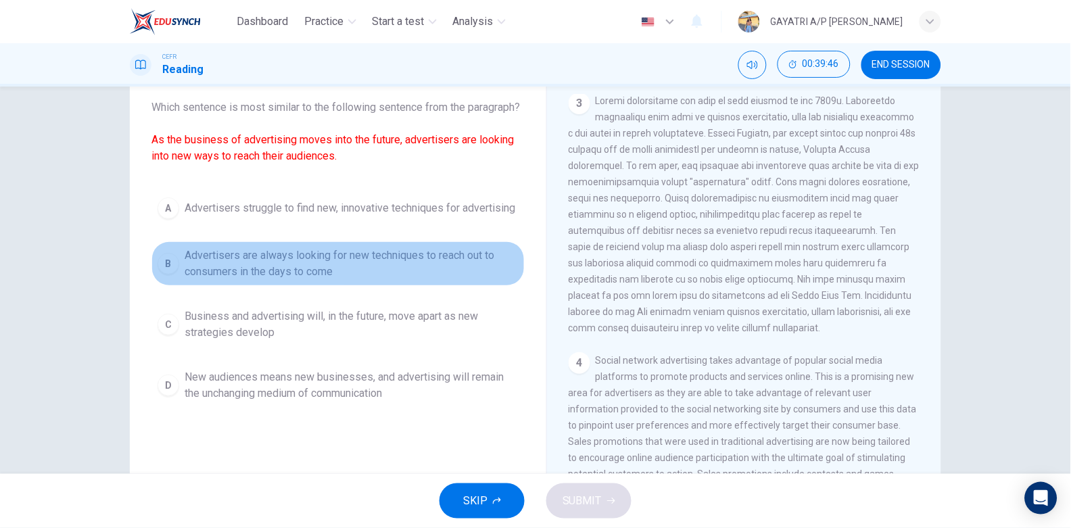
click at [317, 280] on span "Advertisers are always looking for new techniques to reach out to consumers in …" at bounding box center [352, 263] width 334 height 32
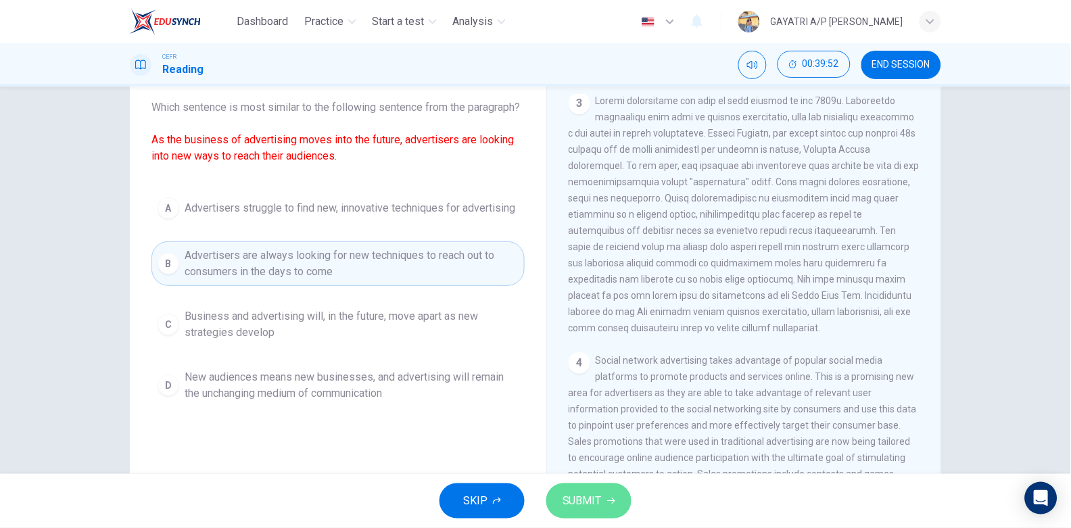
click at [611, 500] on icon "button" at bounding box center [611, 501] width 8 height 8
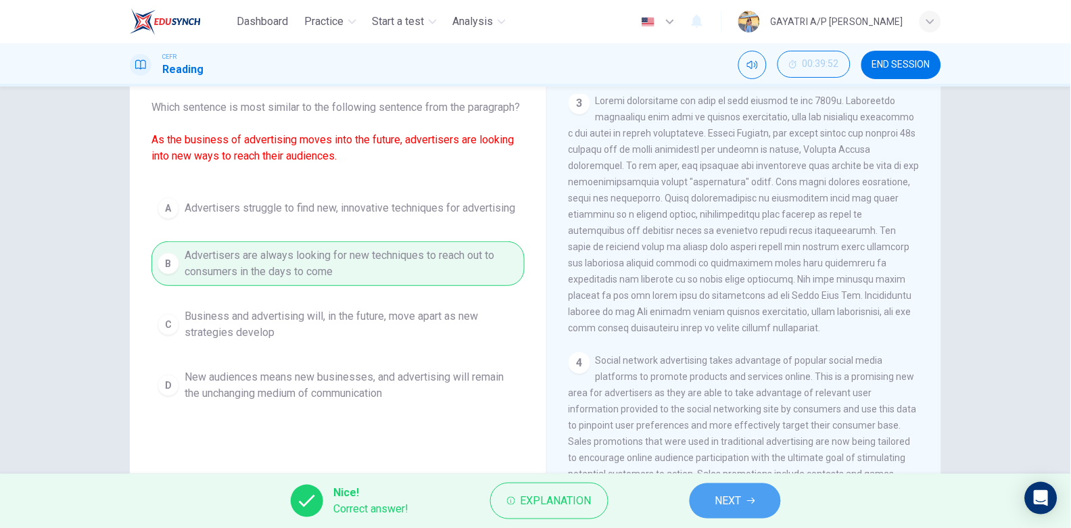
click at [742, 498] on span "NEXT" at bounding box center [728, 500] width 26 height 19
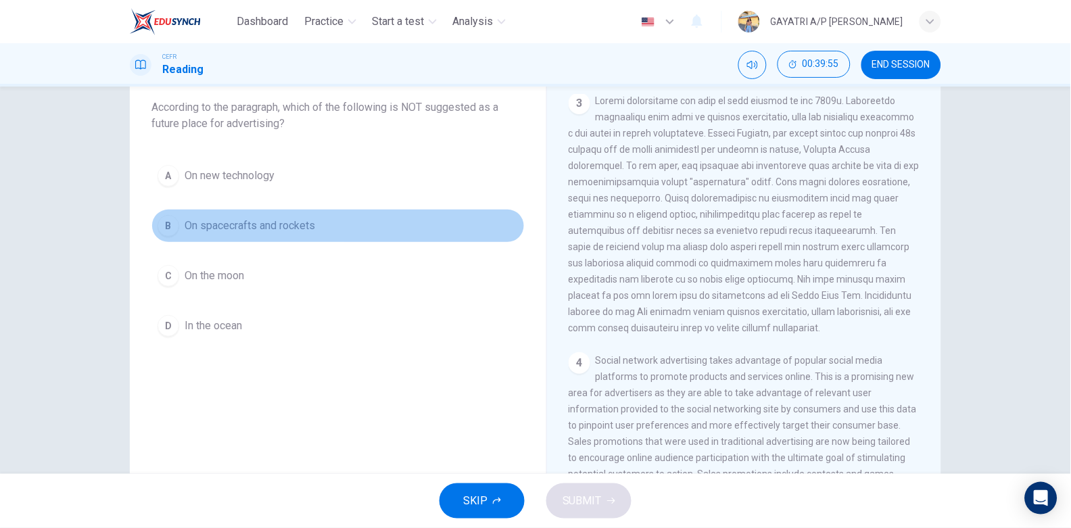
click at [309, 231] on span "On spacecrafts and rockets" at bounding box center [250, 226] width 130 height 16
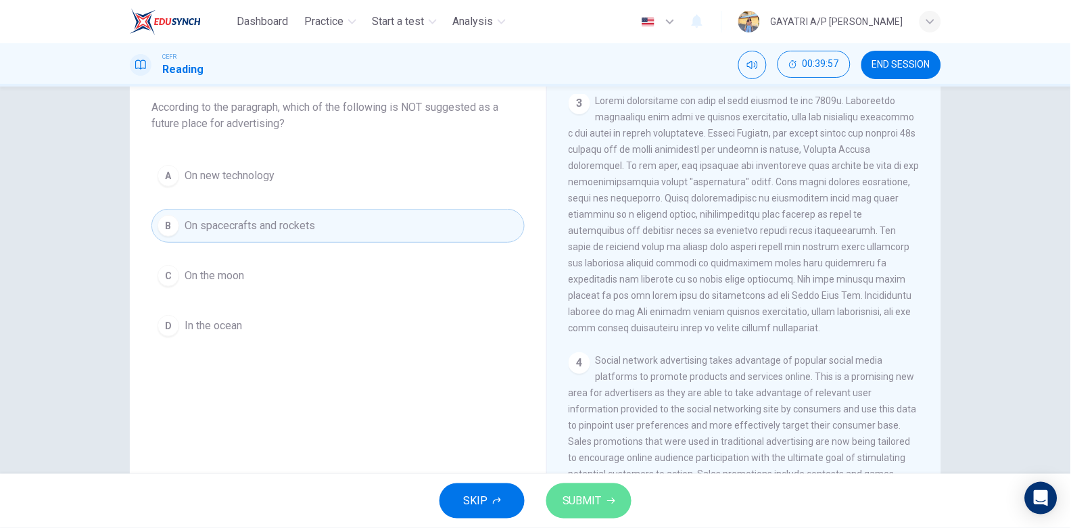
click at [570, 499] on span "SUBMIT" at bounding box center [581, 500] width 39 height 19
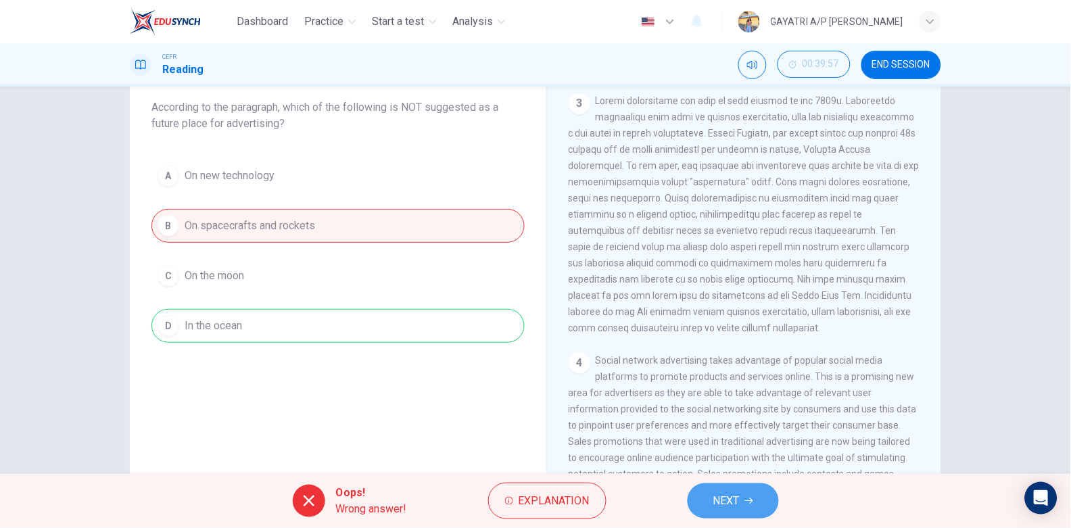
click at [740, 504] on span "NEXT" at bounding box center [726, 500] width 26 height 19
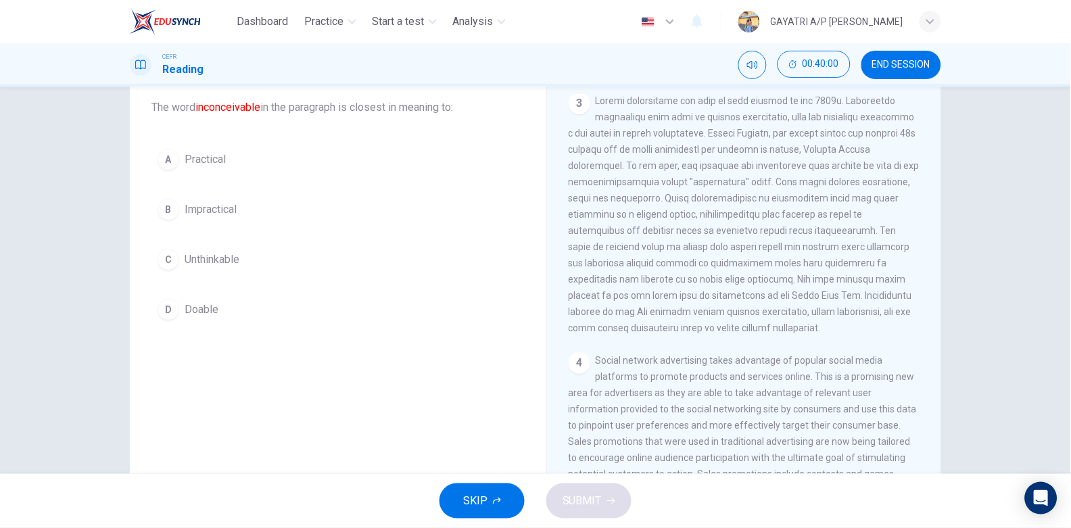
scroll to position [710, 0]
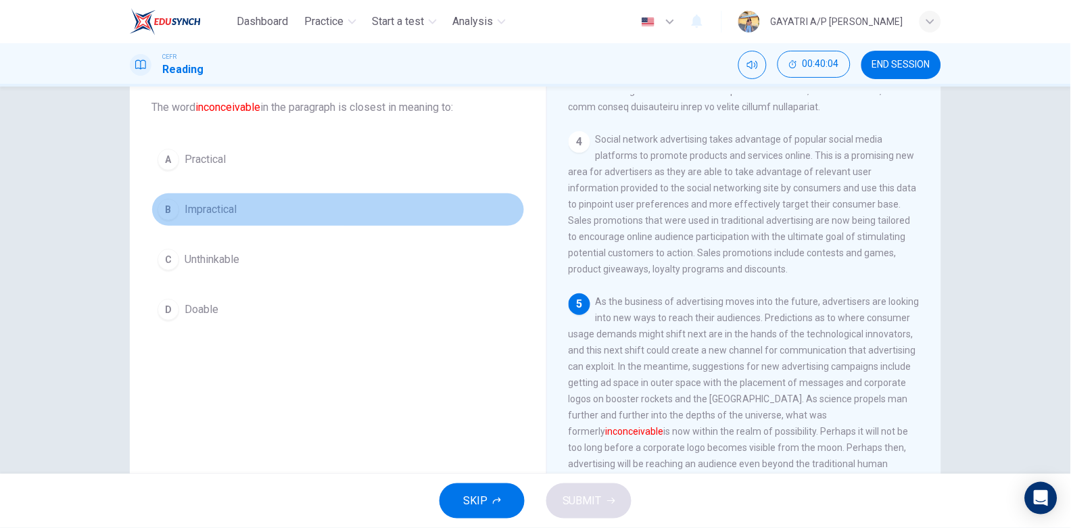
click at [256, 195] on button "B Impractical" at bounding box center [337, 210] width 373 height 34
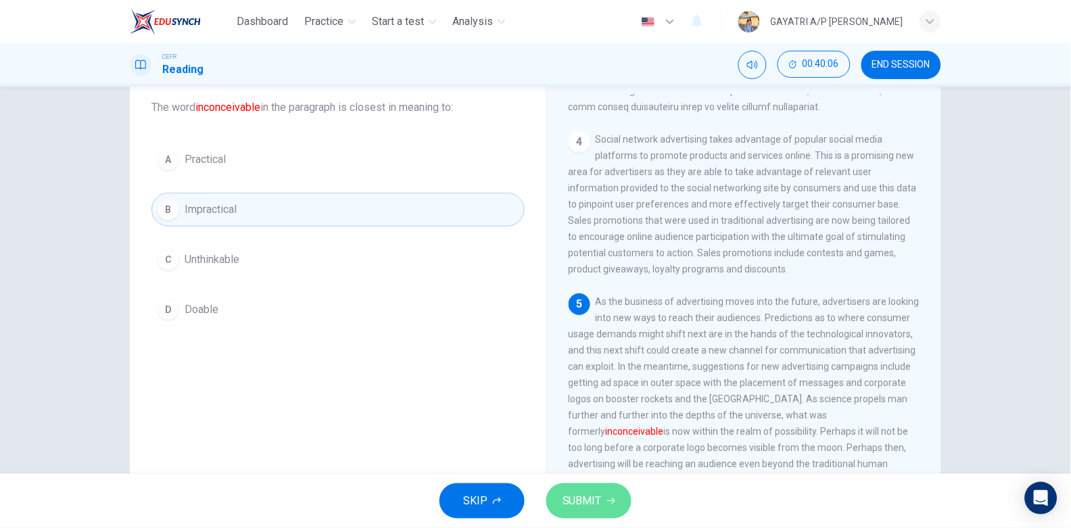
click at [593, 497] on span "SUBMIT" at bounding box center [581, 500] width 39 height 19
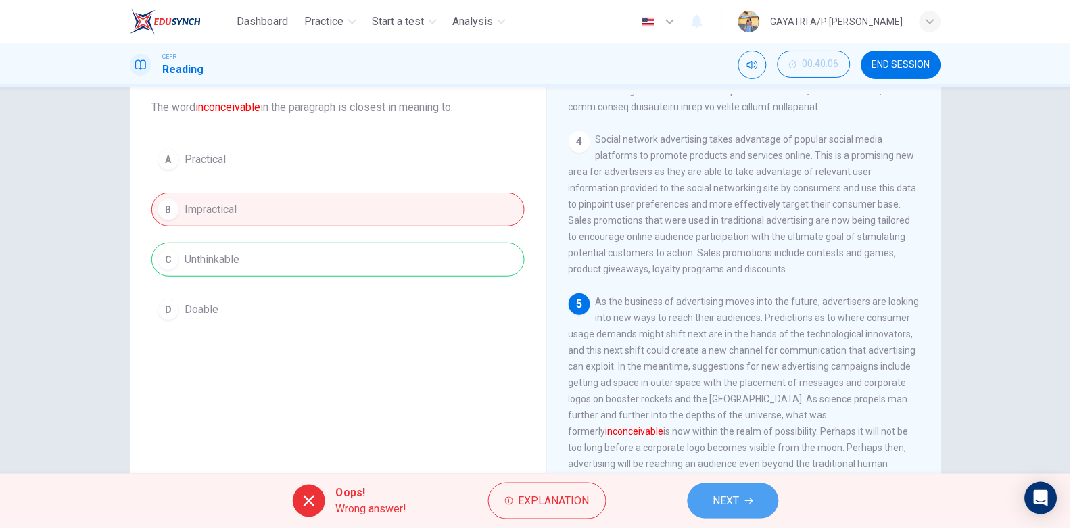
click at [761, 500] on button "NEXT" at bounding box center [733, 500] width 91 height 35
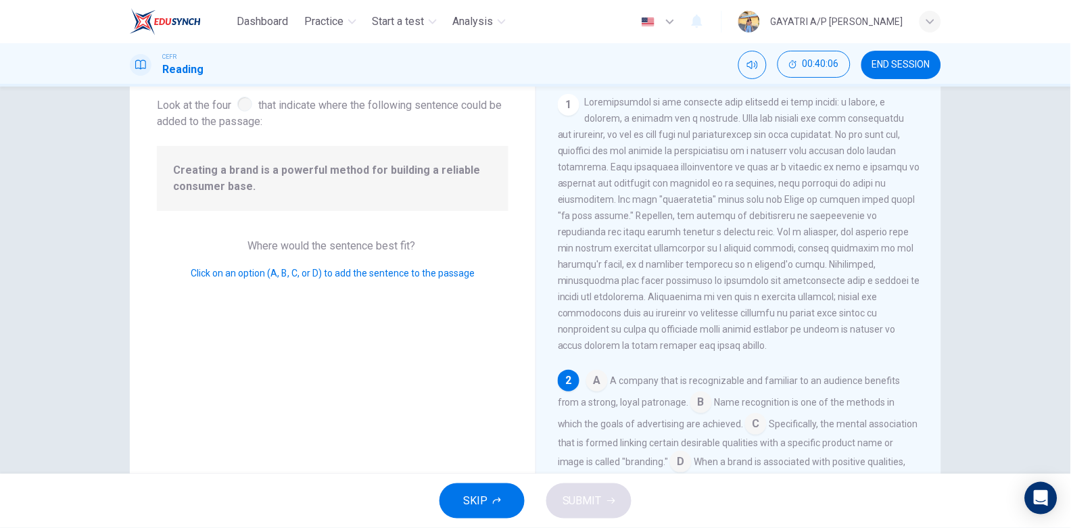
scroll to position [170, 0]
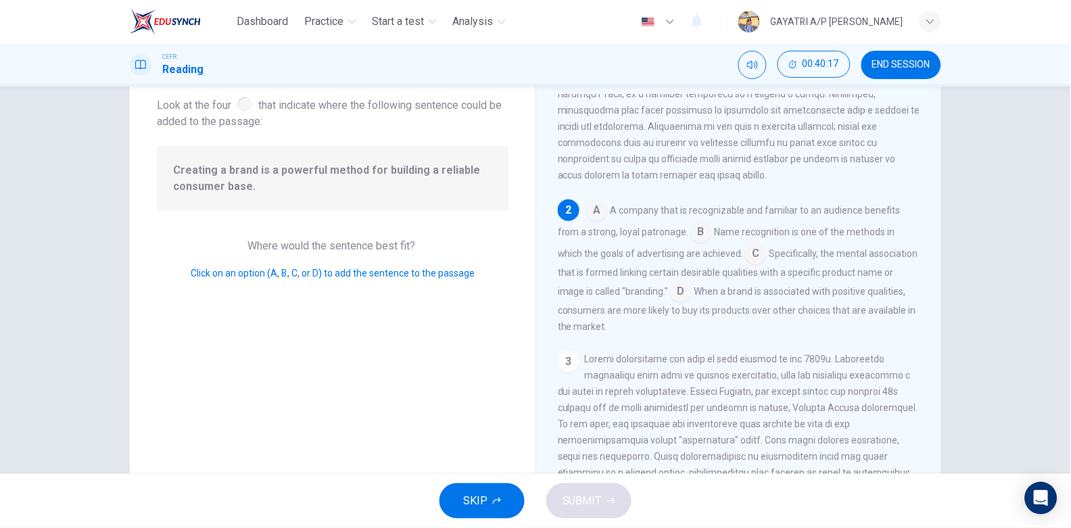
click at [602, 222] on input at bounding box center [597, 212] width 22 height 22
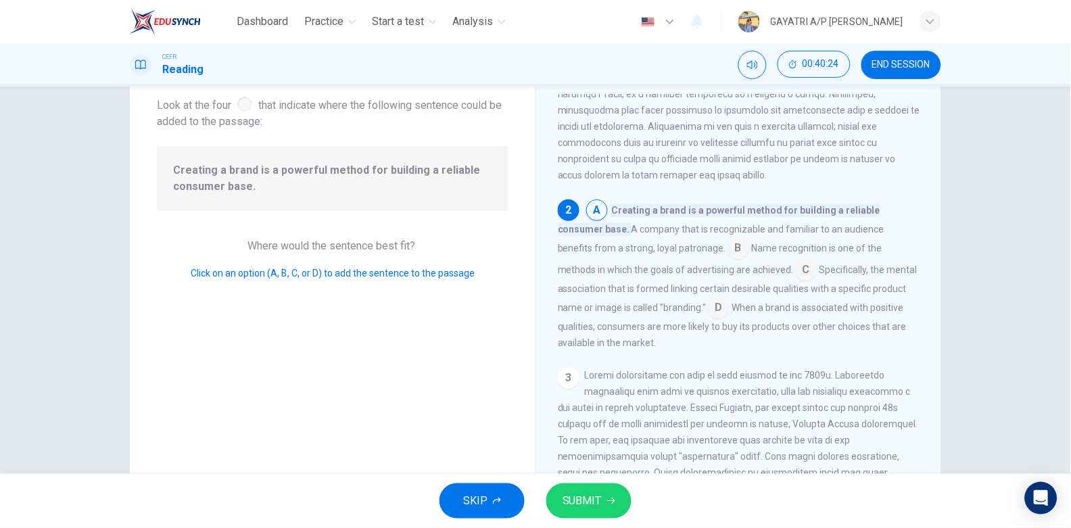
click at [708, 319] on input at bounding box center [719, 309] width 22 height 22
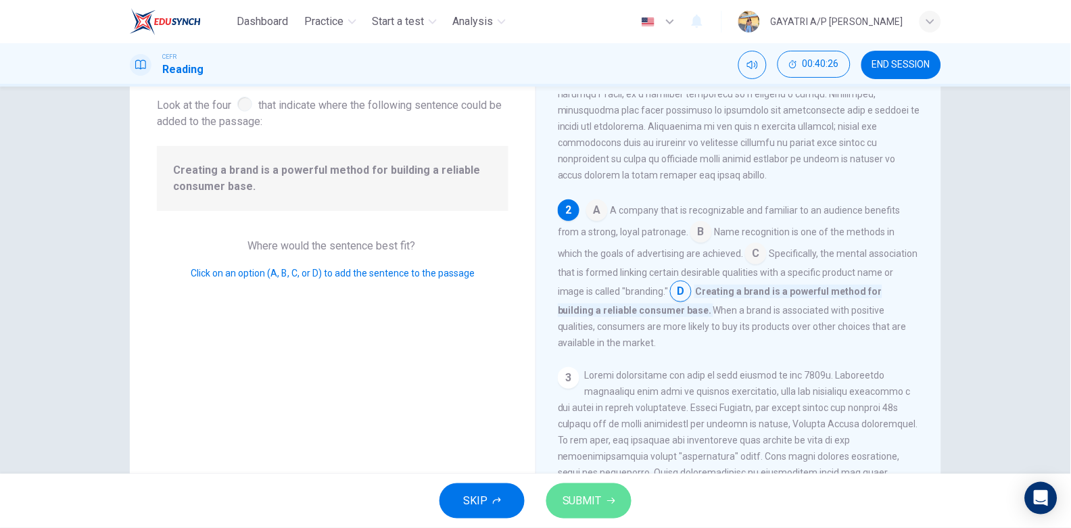
click at [597, 499] on span "SUBMIT" at bounding box center [581, 500] width 39 height 19
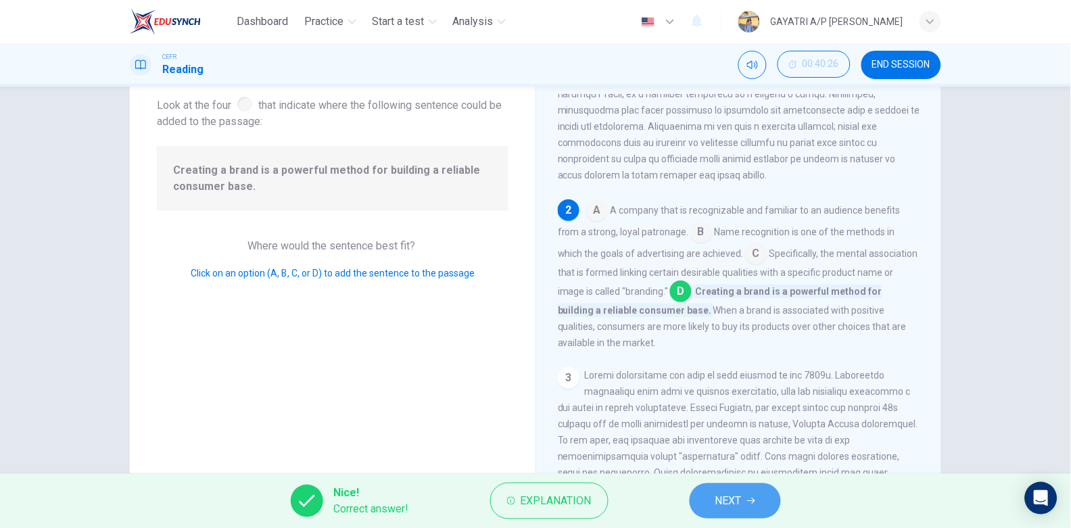
click at [744, 500] on button "NEXT" at bounding box center [735, 500] width 91 height 35
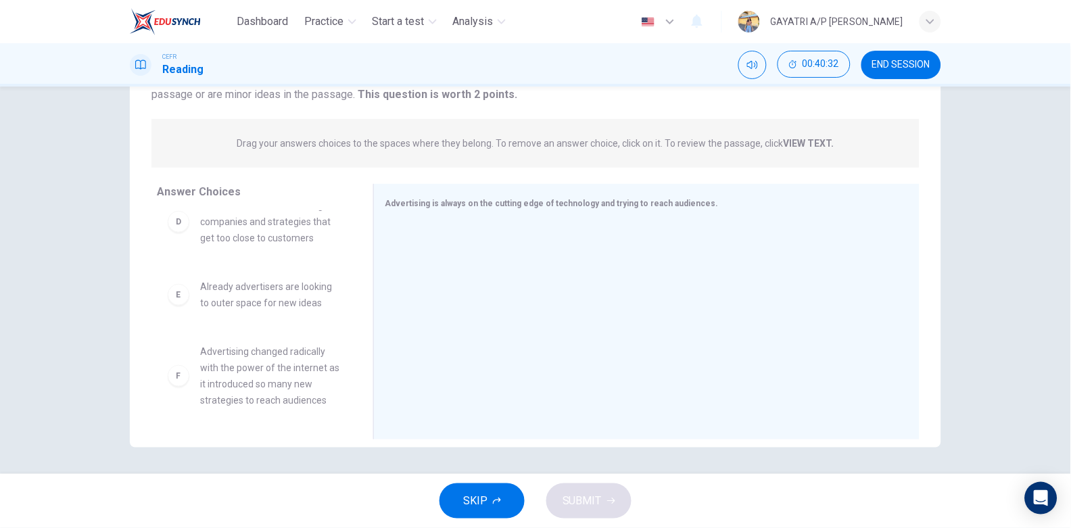
scroll to position [0, 0]
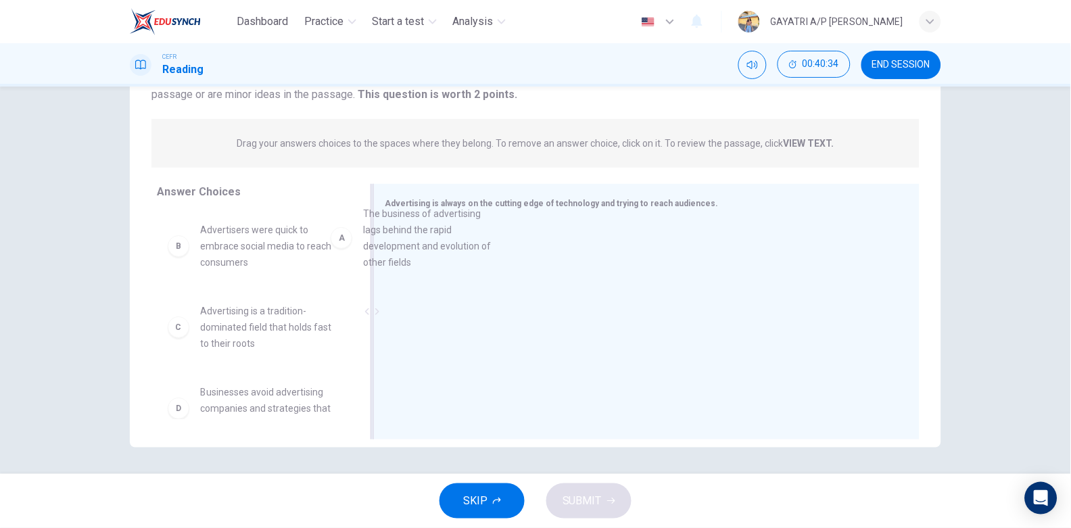
drag, startPoint x: 251, startPoint y: 255, endPoint x: 423, endPoint y: 241, distance: 172.9
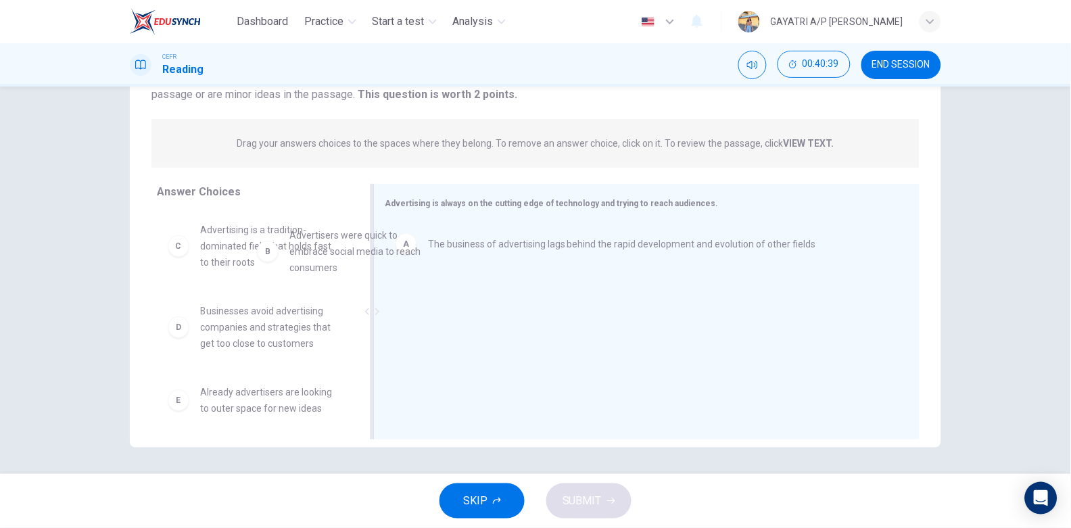
drag, startPoint x: 277, startPoint y: 266, endPoint x: 529, endPoint y: 304, distance: 254.4
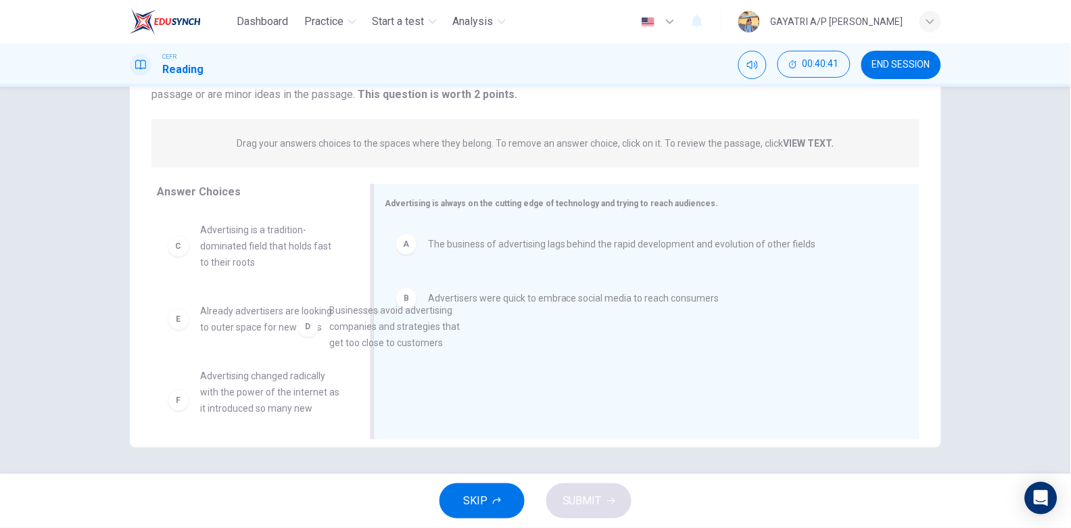
drag, startPoint x: 258, startPoint y: 338, endPoint x: 416, endPoint y: 341, distance: 158.9
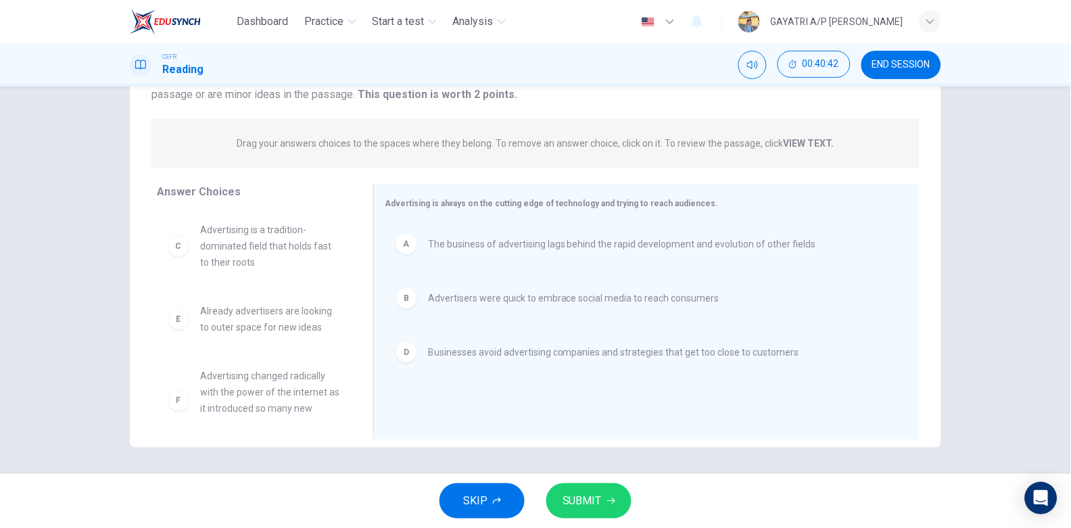
click at [577, 501] on span "SUBMIT" at bounding box center [581, 500] width 39 height 19
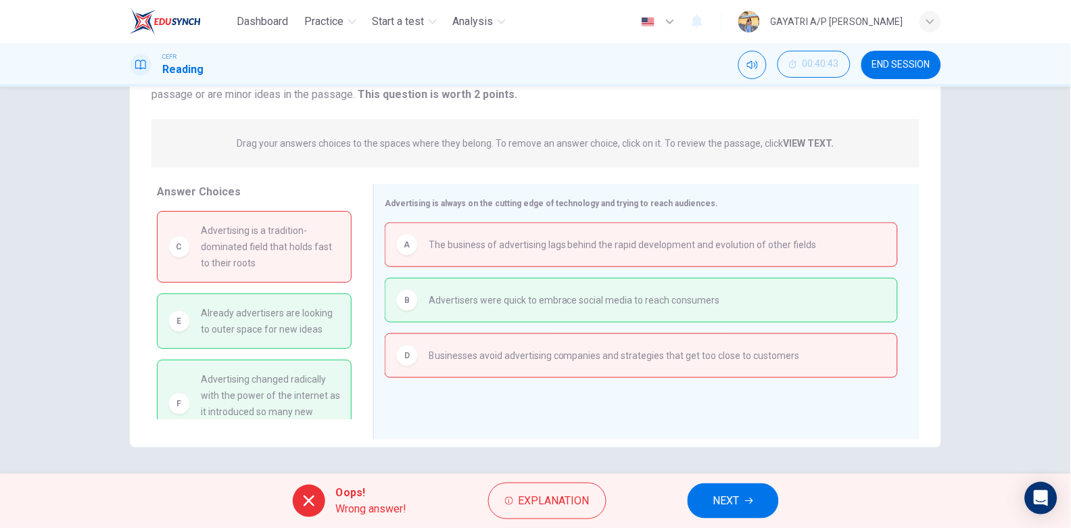
scroll to position [28, 0]
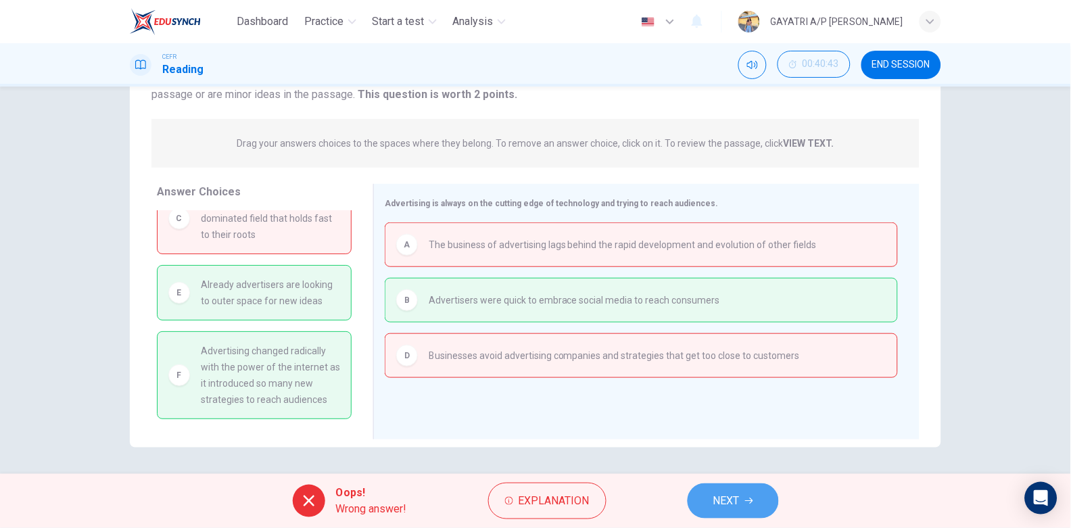
click at [719, 496] on span "NEXT" at bounding box center [726, 500] width 26 height 19
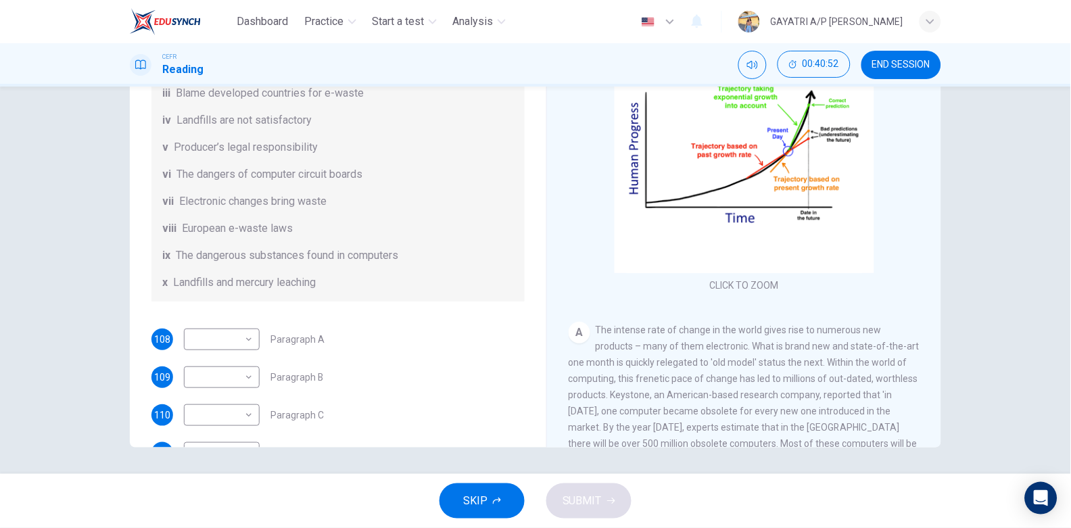
scroll to position [155, 0]
click at [897, 59] on span "END SESSION" at bounding box center [901, 64] width 58 height 11
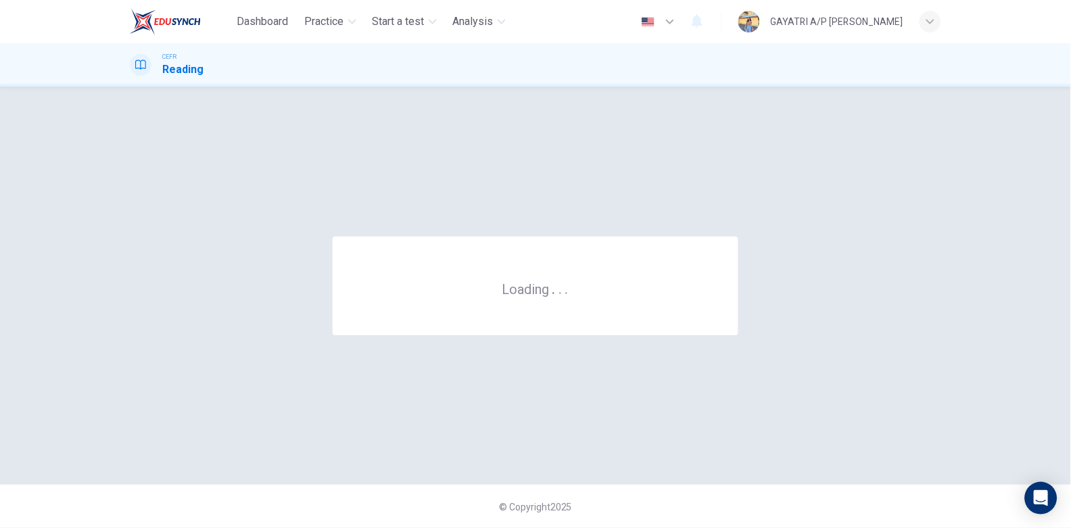
scroll to position [0, 0]
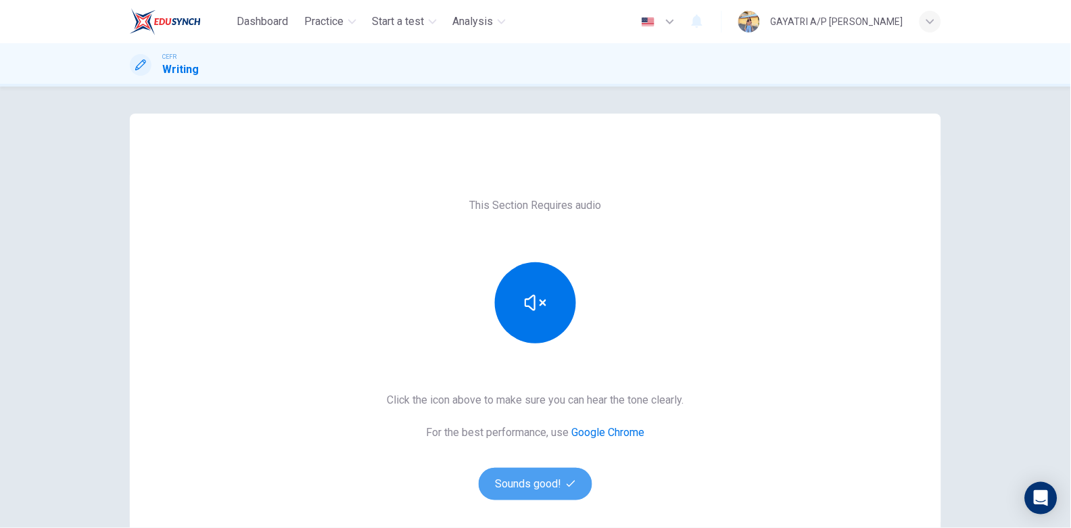
click at [541, 477] on button "Sounds good!" at bounding box center [536, 484] width 114 height 32
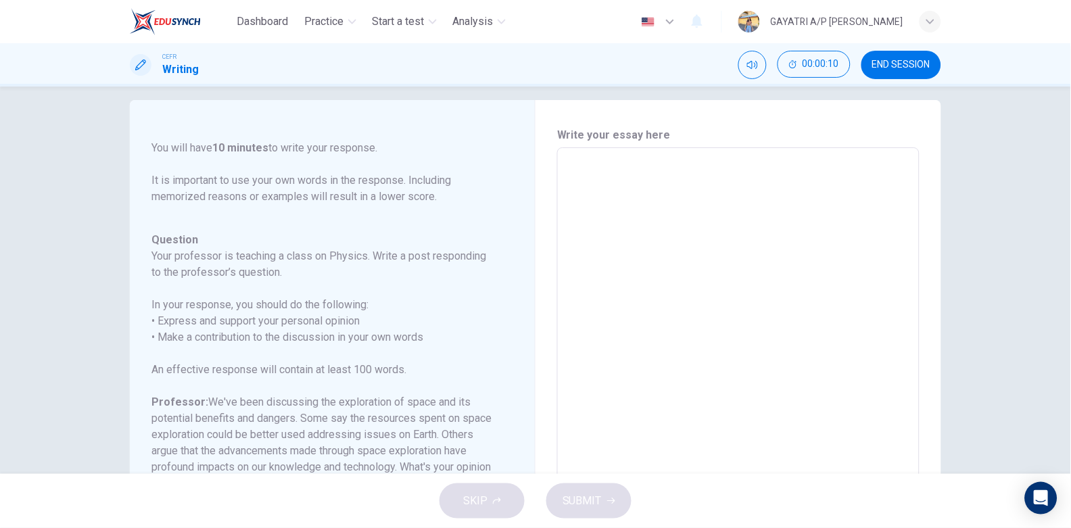
scroll to position [13, 0]
click at [581, 173] on textarea at bounding box center [738, 374] width 343 height 429
click at [904, 59] on span "END SESSION" at bounding box center [901, 64] width 58 height 11
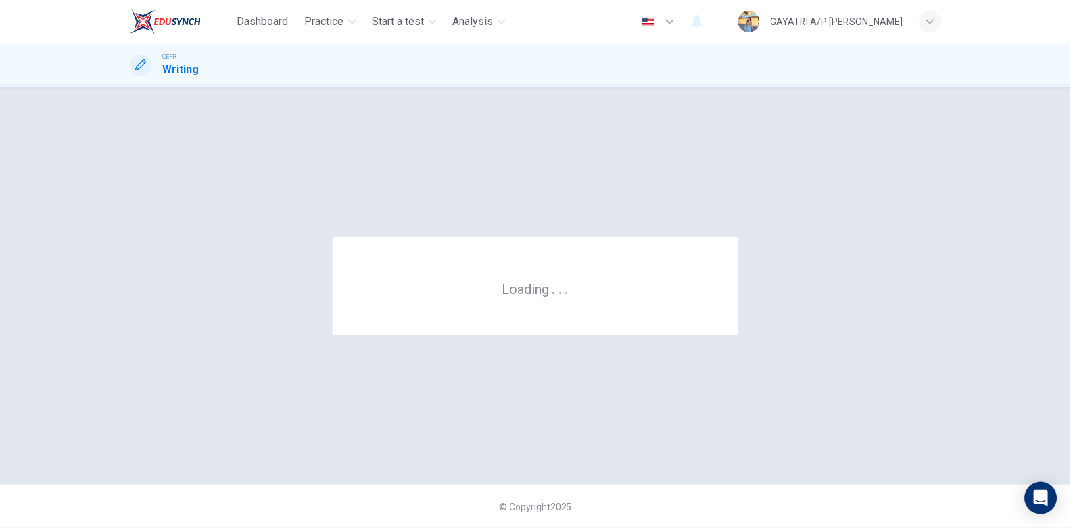
scroll to position [0, 0]
